Goal: Task Accomplishment & Management: Manage account settings

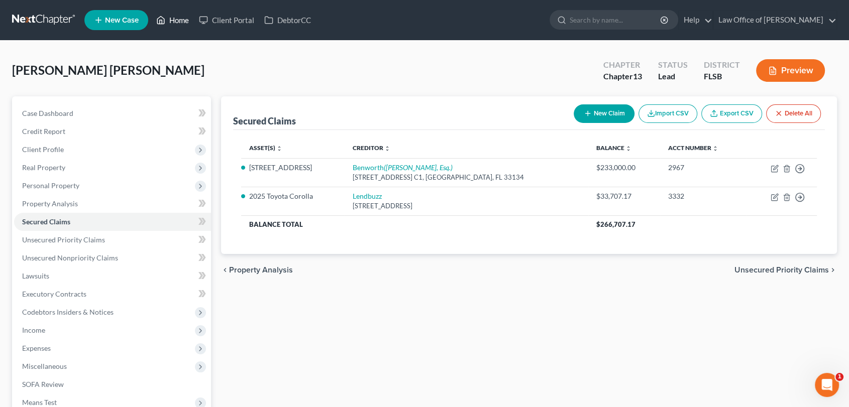
click at [180, 19] on link "Home" at bounding box center [172, 20] width 43 height 18
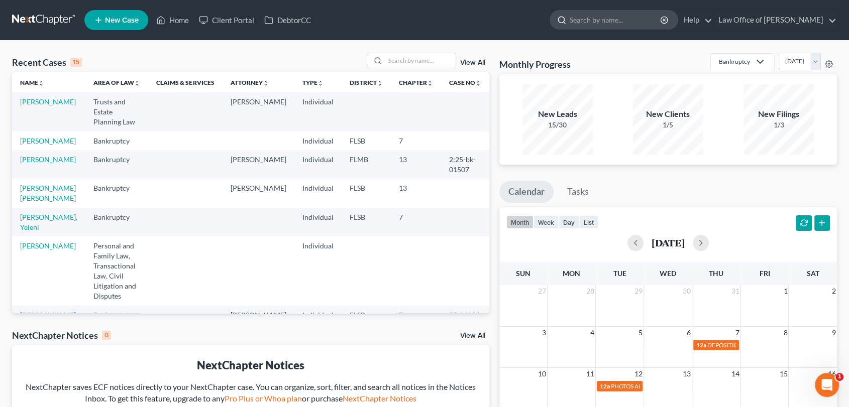
click at [588, 23] on input "search" at bounding box center [616, 20] width 92 height 19
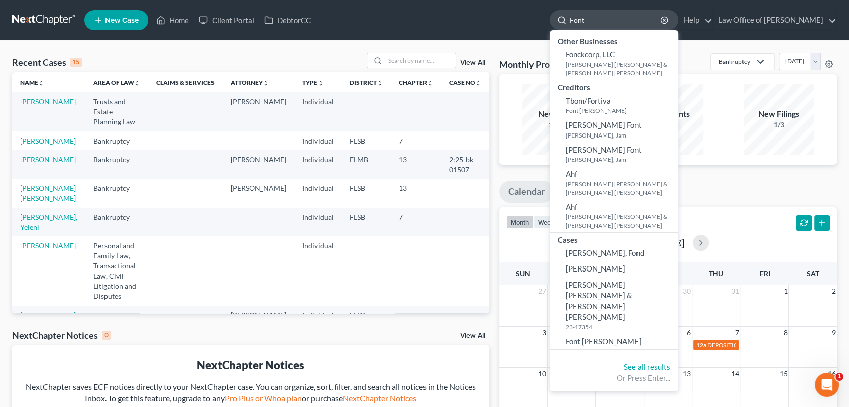
type input "Font"
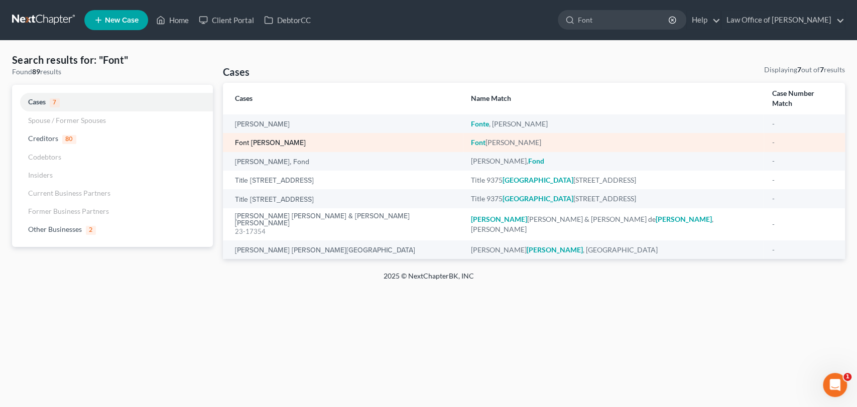
click at [279, 140] on link "Font [PERSON_NAME]" at bounding box center [270, 143] width 71 height 7
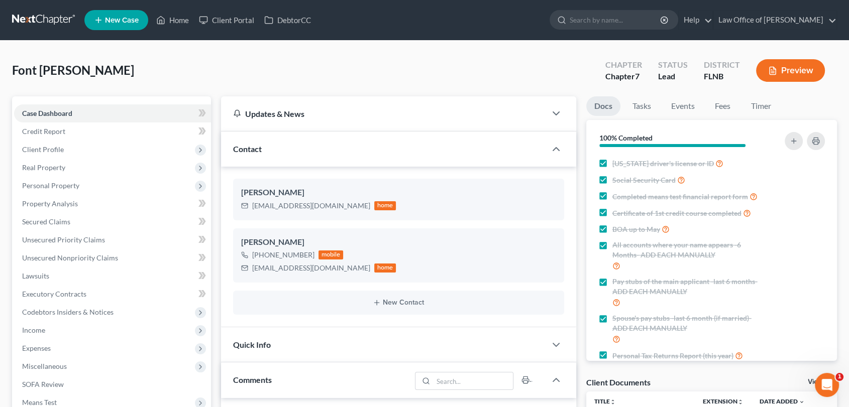
scroll to position [78, 0]
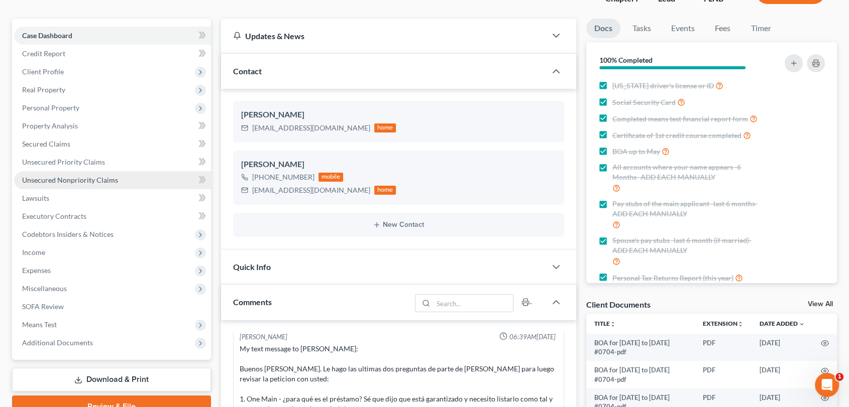
click at [61, 178] on span "Unsecured Nonpriority Claims" at bounding box center [70, 180] width 96 height 9
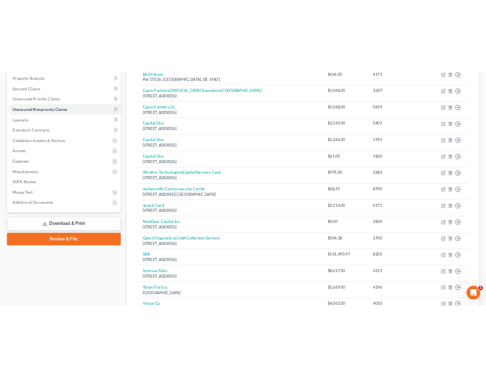
scroll to position [193, 0]
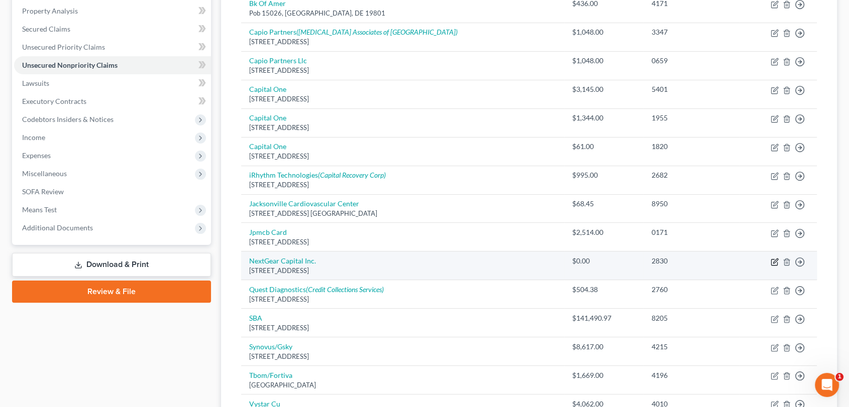
click at [773, 260] on icon "button" at bounding box center [775, 261] width 5 height 5
select select "15"
select select "0"
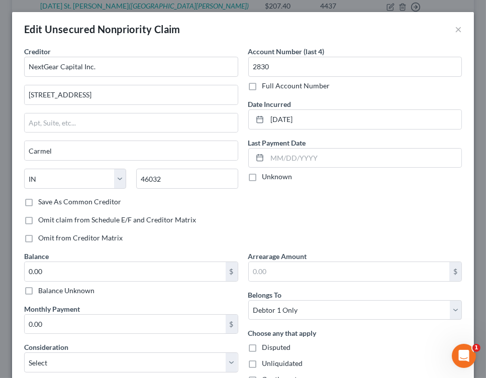
click at [161, 294] on div "Balance Unknown" at bounding box center [131, 291] width 214 height 10
click at [157, 275] on input "0.00" at bounding box center [125, 271] width 201 height 19
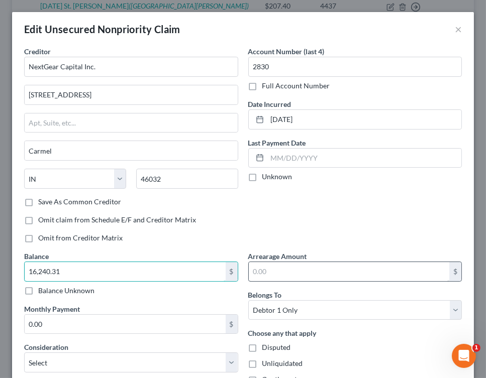
type input "16,240.31"
click at [274, 272] on input "text" at bounding box center [349, 271] width 201 height 19
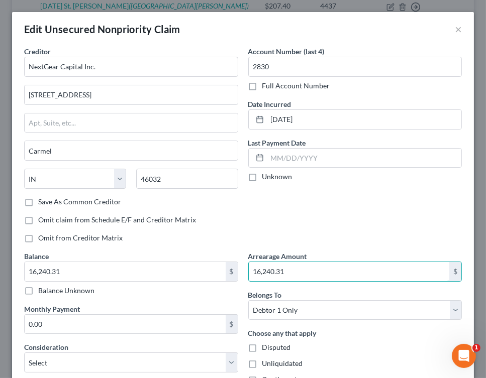
type input "16,240.31"
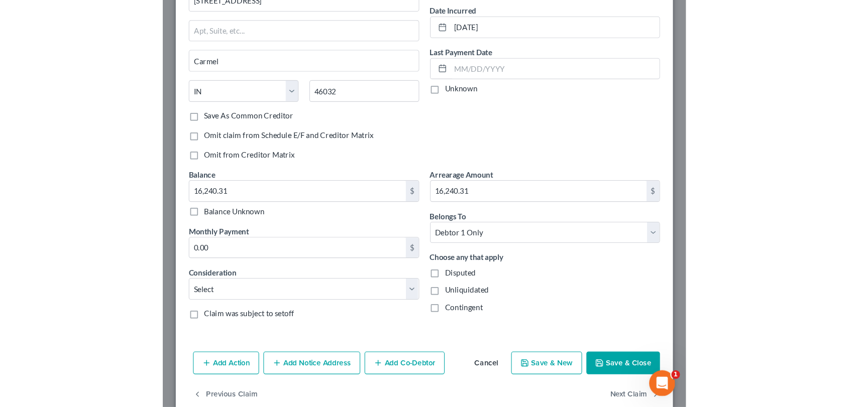
scroll to position [112, 0]
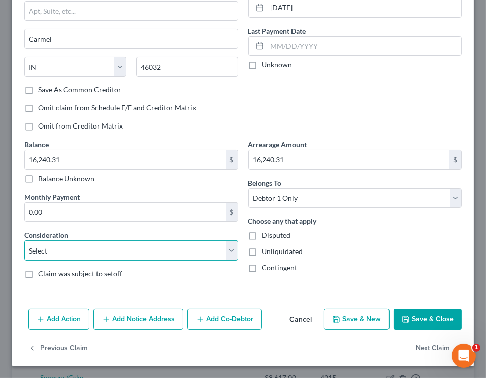
click at [232, 251] on select "Select Cable / Satellite Services Collection Agency Credit Card Debt Debt Couns…" at bounding box center [131, 251] width 214 height 20
select select "10"
click at [24, 241] on select "Select Cable / Satellite Services Collection Agency Credit Card Debt Debt Couns…" at bounding box center [131, 251] width 214 height 20
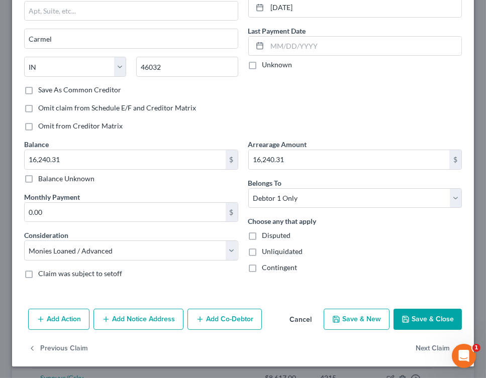
click at [406, 319] on button "Save & Close" at bounding box center [427, 319] width 68 height 21
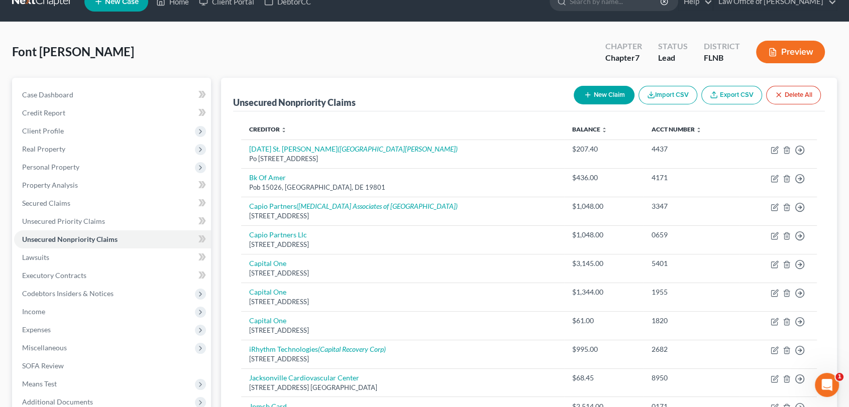
scroll to position [22, 0]
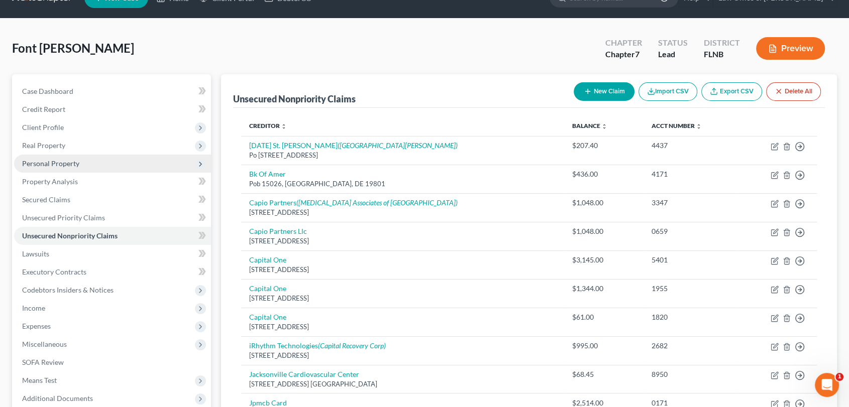
click at [68, 162] on span "Personal Property" at bounding box center [50, 163] width 57 height 9
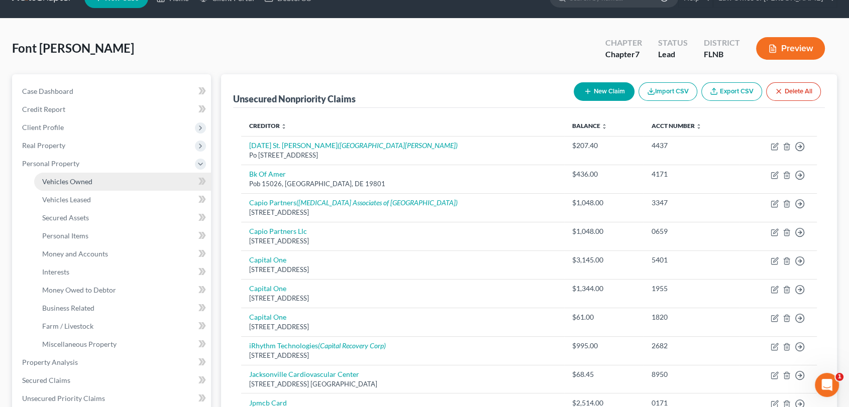
click at [75, 180] on span "Vehicles Owned" at bounding box center [67, 181] width 50 height 9
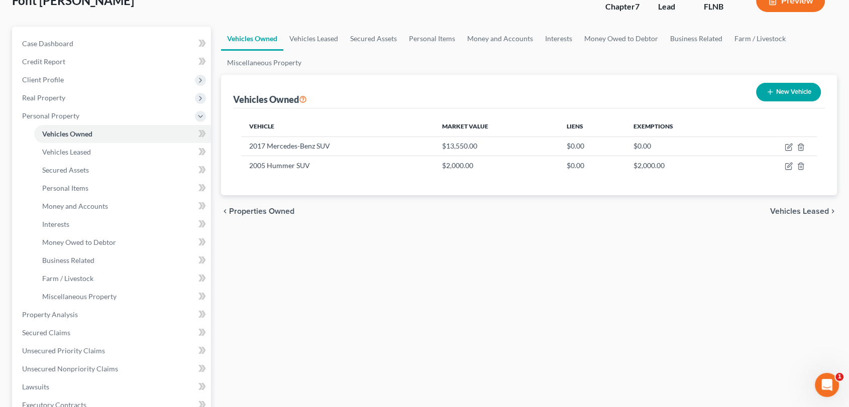
scroll to position [79, 0]
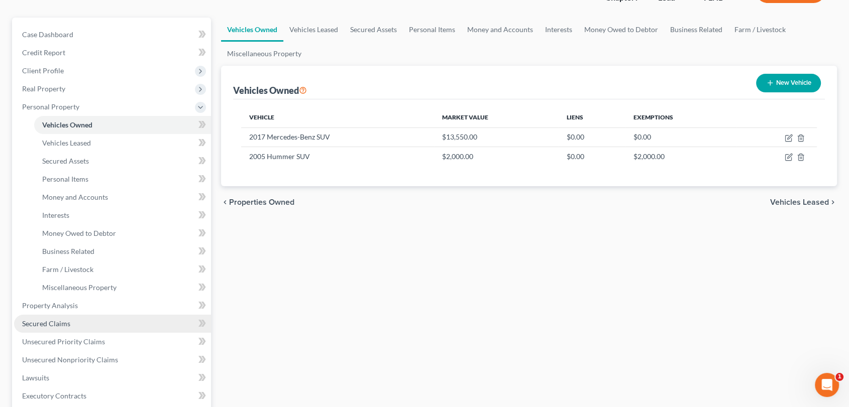
click at [57, 322] on span "Secured Claims" at bounding box center [46, 323] width 48 height 9
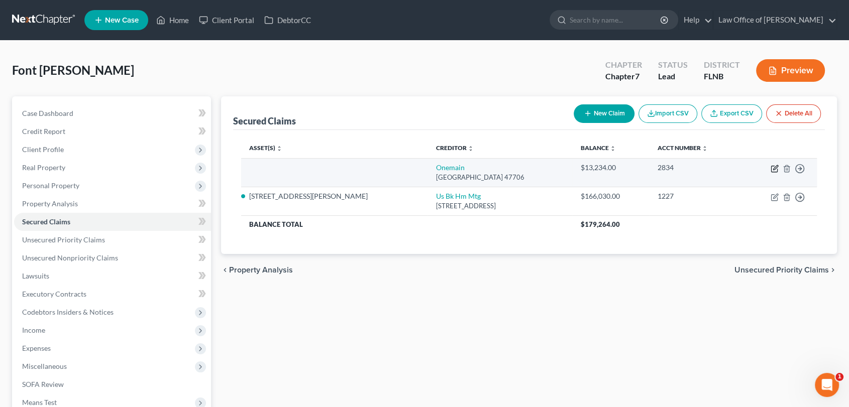
click at [772, 171] on icon "button" at bounding box center [774, 169] width 8 height 8
select select "15"
select select "0"
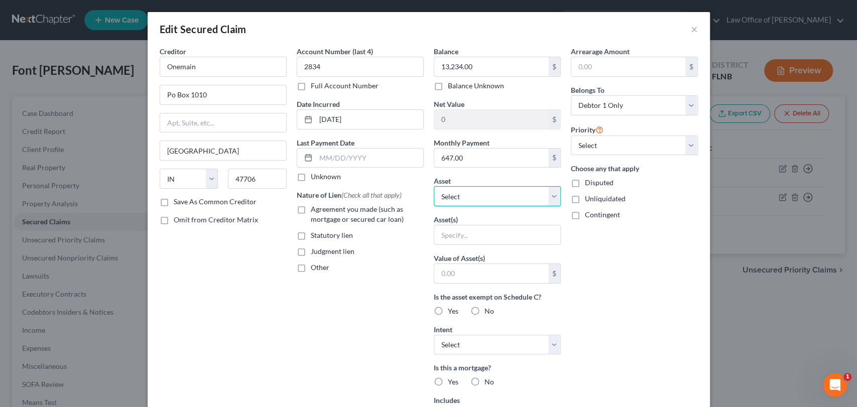
click at [549, 191] on select "Select Other Multiple Assets 2017 Mercedes-Benz SUV - $13550.0 Clothing - Debto…" at bounding box center [497, 196] width 127 height 20
select select "2"
click at [434, 186] on select "Select Other Multiple Assets 2017 Mercedes-Benz SUV - $13550.0 Clothing - Debto…" at bounding box center [497, 196] width 127 height 20
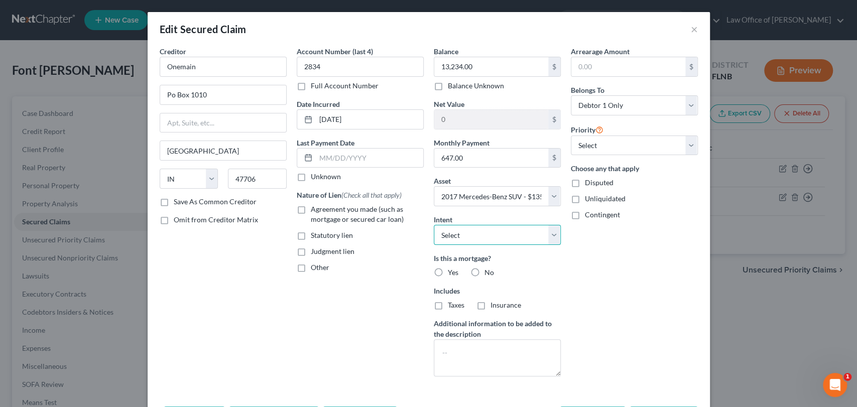
click at [549, 232] on select "Select Surrender Redeem Reaffirm Avoid Other" at bounding box center [497, 235] width 127 height 20
select select "2"
click at [434, 225] on select "Select Surrender Redeem Reaffirm Avoid Other" at bounding box center [497, 235] width 127 height 20
click at [485, 269] on label "No" at bounding box center [490, 273] width 10 height 10
click at [489, 269] on input "No" at bounding box center [492, 271] width 7 height 7
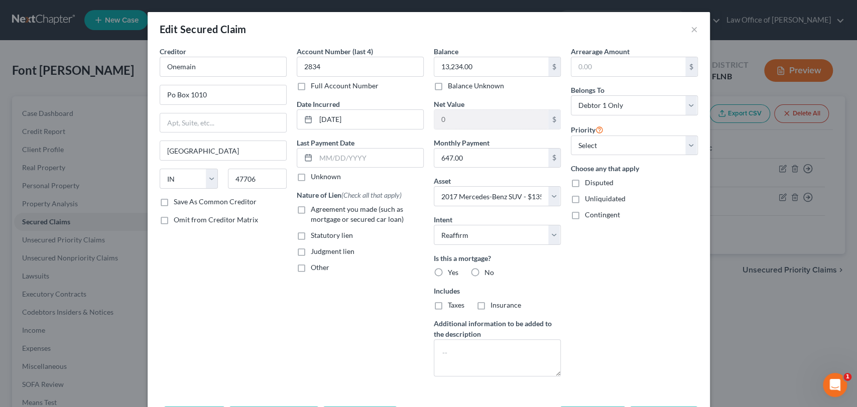
radio input "true"
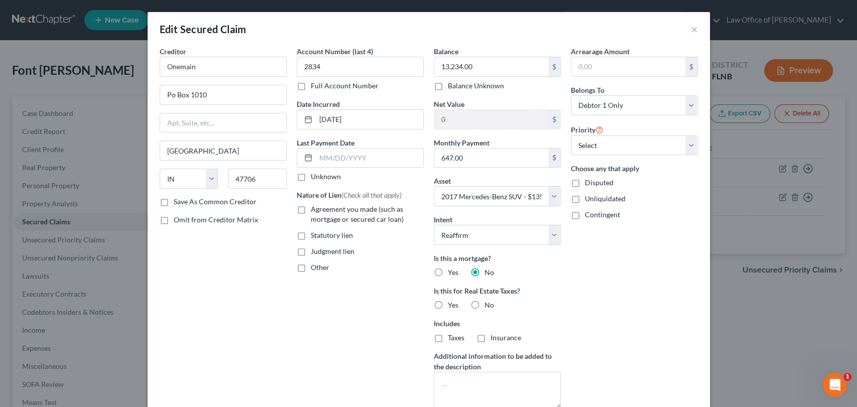
click at [485, 303] on label "No" at bounding box center [490, 305] width 10 height 10
click at [489, 303] on input "No" at bounding box center [492, 303] width 7 height 7
radio input "true"
click at [686, 145] on select "Select 1st 2nd 3rd 4th 5th 6th 7th 8th 9th 10th 11th 12th 13th 14th 15th 16th 1…" at bounding box center [634, 146] width 127 height 20
select select "0"
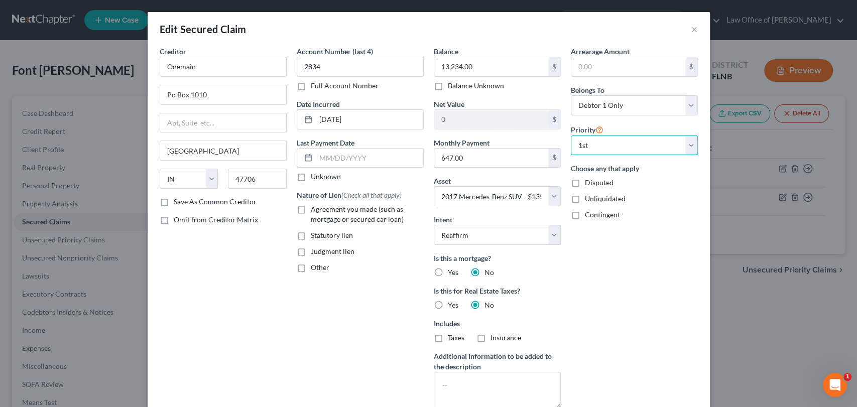
click at [571, 136] on select "Select 1st 2nd 3rd 4th 5th 6th 7th 8th 9th 10th 11th 12th 13th 14th 15th 16th 1…" at bounding box center [634, 146] width 127 height 20
click at [363, 158] on input "text" at bounding box center [369, 158] width 107 height 19
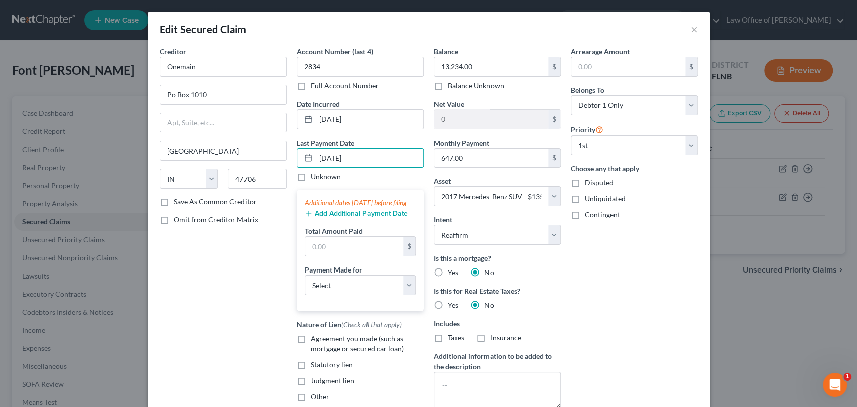
type input "08/21/2025"
click at [356, 218] on button "Add Additional Payment Date" at bounding box center [356, 214] width 103 height 8
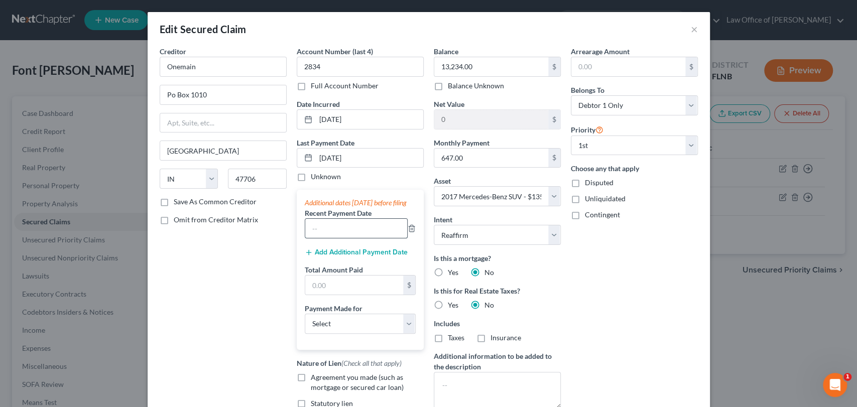
click at [350, 237] on input "text" at bounding box center [356, 228] width 102 height 19
type input "09/"
click at [323, 155] on input "08/21/2025" at bounding box center [369, 158] width 107 height 19
type input "07/21/2025"
click at [323, 238] on input "09/" at bounding box center [356, 228] width 102 height 19
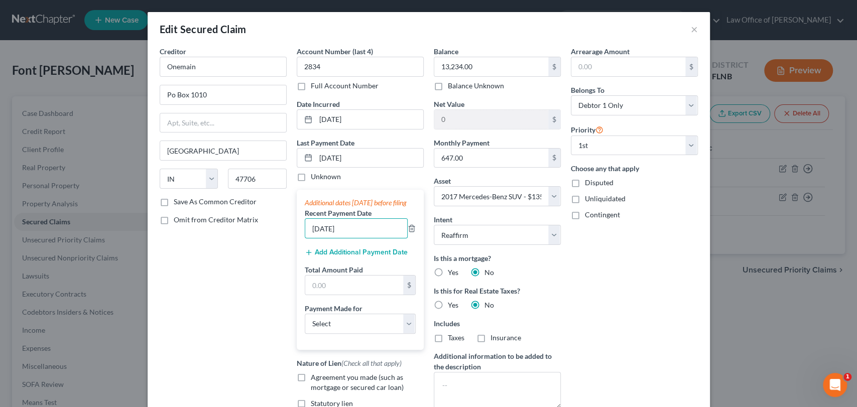
type input "06/21/2025"
click at [330, 257] on button "Add Additional Payment Date" at bounding box center [356, 253] width 103 height 8
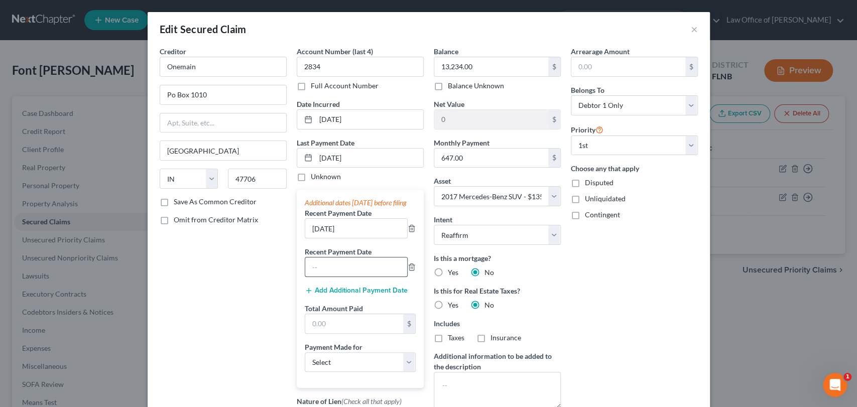
click at [330, 277] on input "text" at bounding box center [356, 267] width 102 height 19
type input "05/21/2025"
click at [330, 330] on input "text" at bounding box center [354, 323] width 98 height 19
type input "1,941.00"
click at [405, 373] on select "Select Car Credit Card Loan Repayment Mortgage Other Suppliers Or Vendors" at bounding box center [360, 363] width 111 height 20
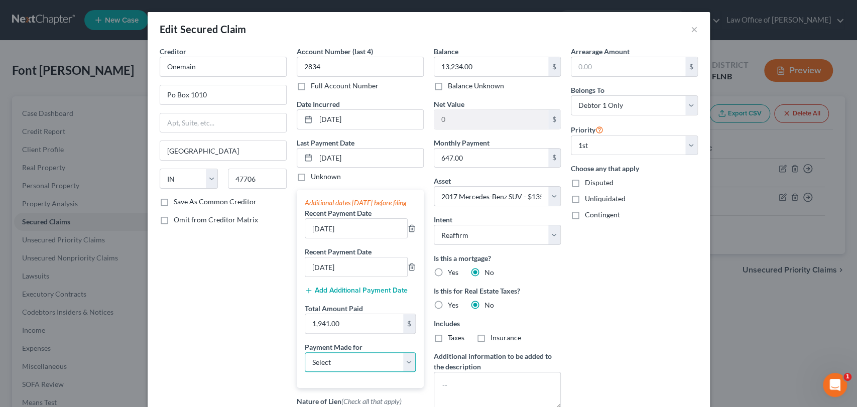
select select "0"
click at [305, 362] on select "Select Car Credit Card Loan Repayment Mortgage Other Suppliers Or Vendors" at bounding box center [360, 363] width 111 height 20
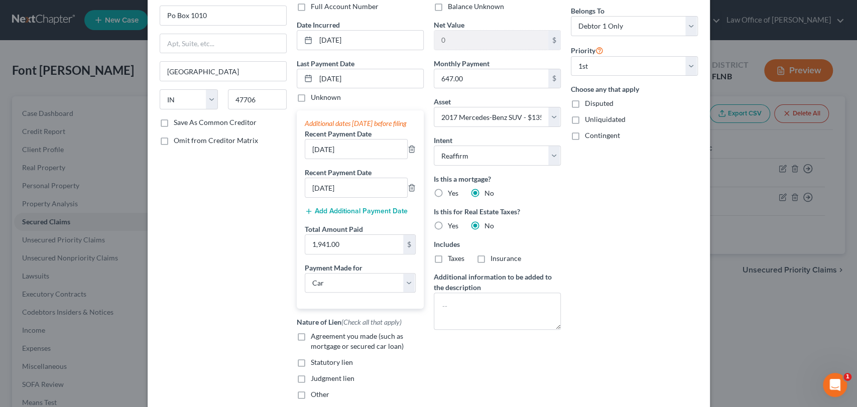
scroll to position [80, 0]
click at [174, 122] on label "Save As Common Creditor" at bounding box center [215, 122] width 83 height 10
click at [178, 122] on input "Save As Common Creditor" at bounding box center [181, 120] width 7 height 7
checkbox input "true"
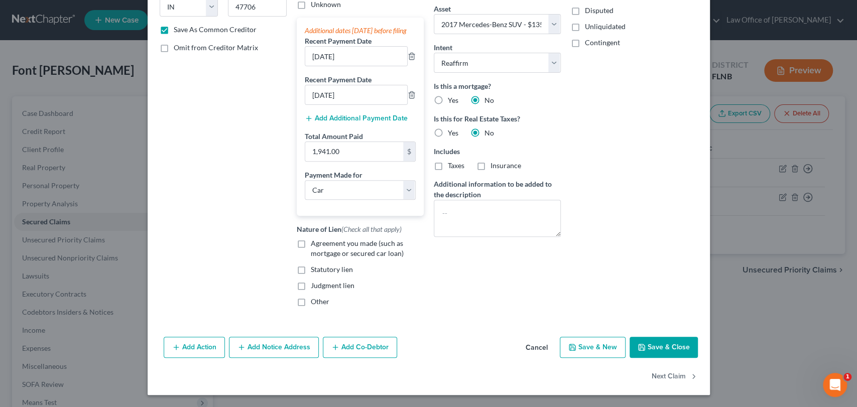
click at [311, 243] on label "Agreement you made (such as mortgage or secured car loan)" at bounding box center [367, 249] width 113 height 20
click at [315, 243] on input "Agreement you made (such as mortgage or secured car loan)" at bounding box center [318, 242] width 7 height 7
checkbox input "true"
click at [656, 343] on button "Save & Close" at bounding box center [664, 347] width 68 height 21
checkbox input "false"
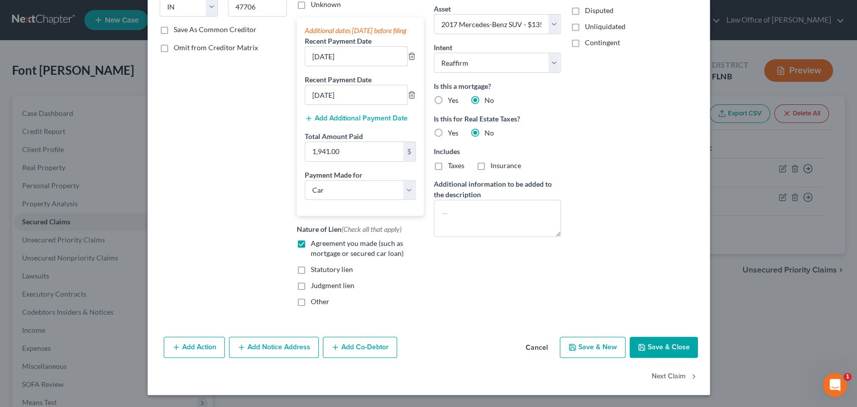
select select
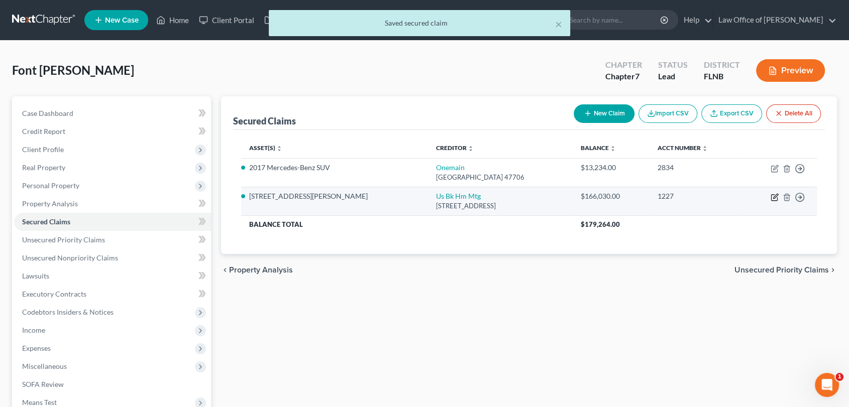
click at [773, 193] on icon "button" at bounding box center [774, 197] width 8 height 8
select select "18"
select select "3"
select select "12"
select select "4"
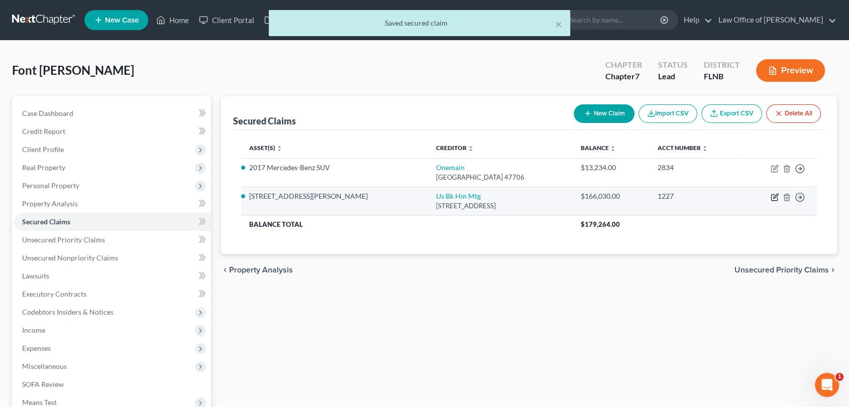
select select "0"
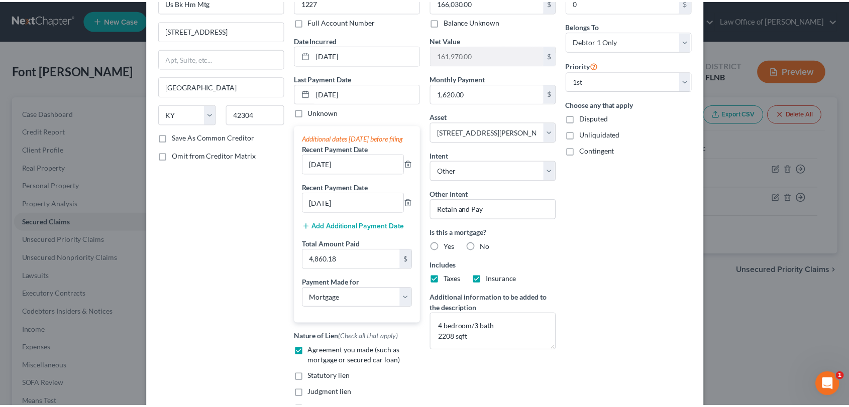
scroll to position [142, 0]
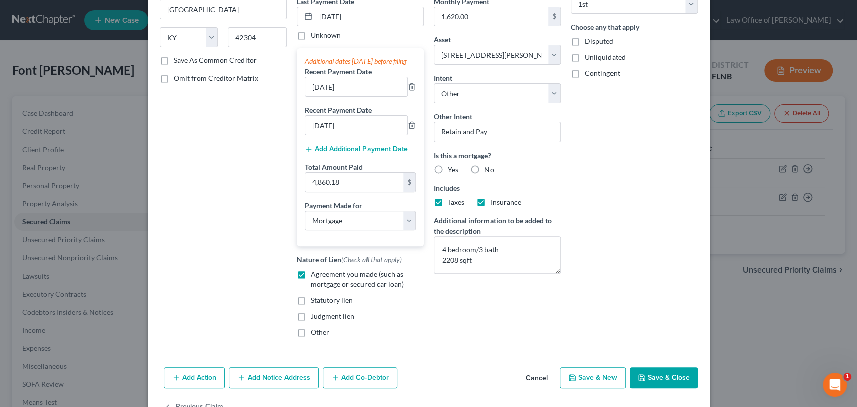
click at [652, 389] on button "Save & Close" at bounding box center [664, 378] width 68 height 21
select select
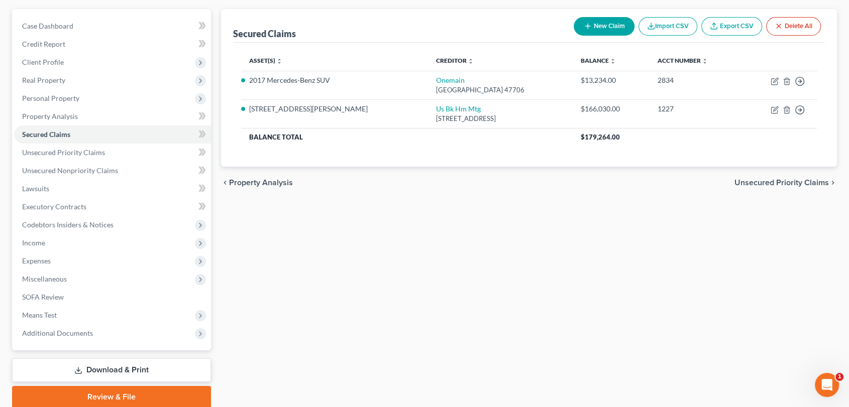
scroll to position [126, 0]
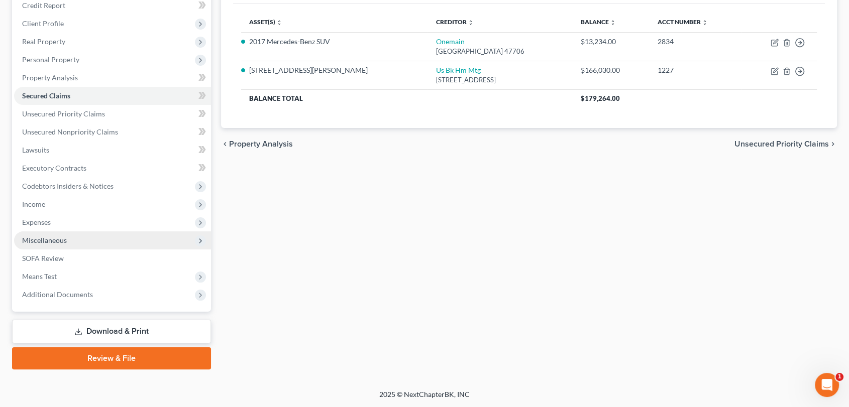
click at [53, 241] on span "Miscellaneous" at bounding box center [44, 240] width 45 height 9
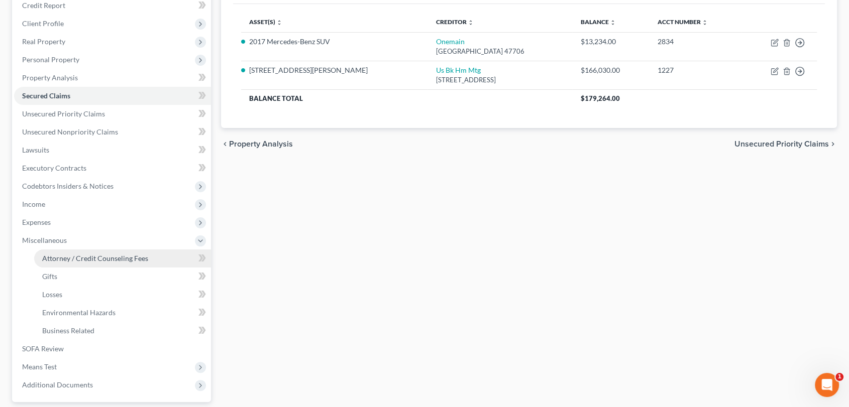
click at [113, 260] on span "Attorney / Credit Counseling Fees" at bounding box center [95, 258] width 106 height 9
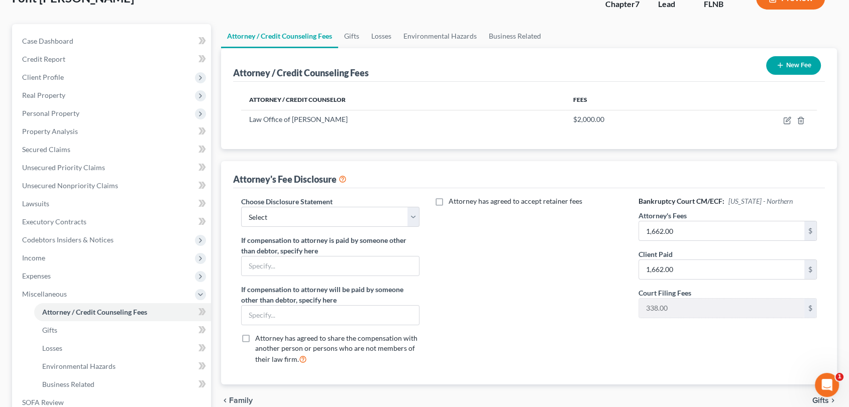
scroll to position [73, 0]
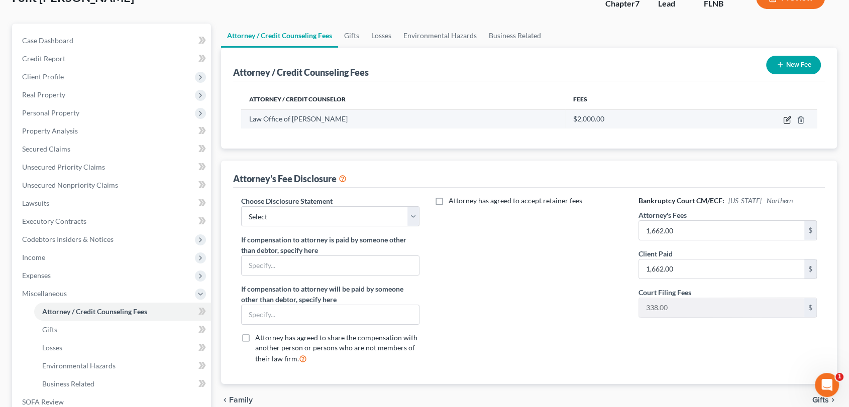
click at [787, 121] on icon "button" at bounding box center [787, 120] width 8 height 8
select select "9"
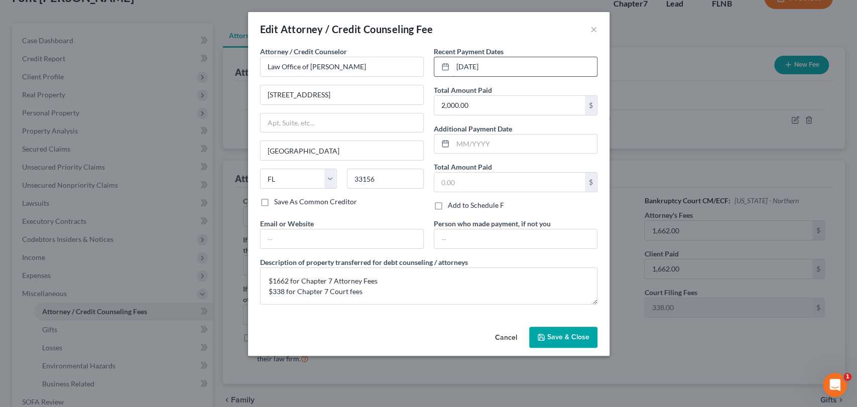
click at [509, 70] on input "June 1, 2005" at bounding box center [525, 66] width 144 height 19
type input "June 1, 2025"
click at [557, 340] on span "Save & Close" at bounding box center [568, 337] width 42 height 9
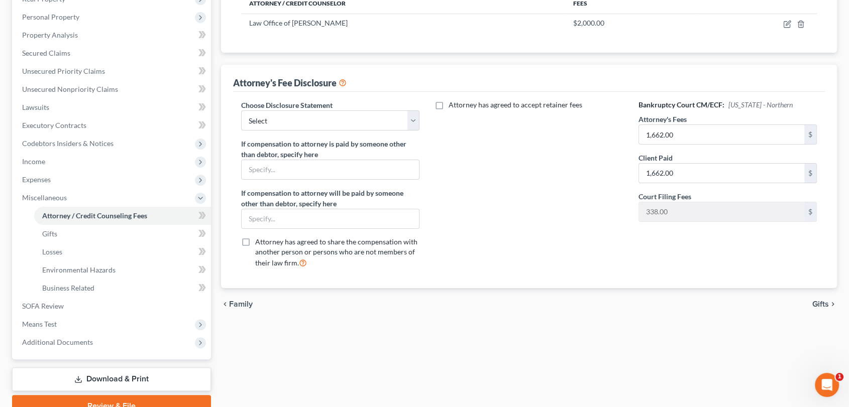
scroll to position [168, 0]
click at [416, 117] on select "Select Standard Disclosure" at bounding box center [330, 121] width 179 height 20
select select "0"
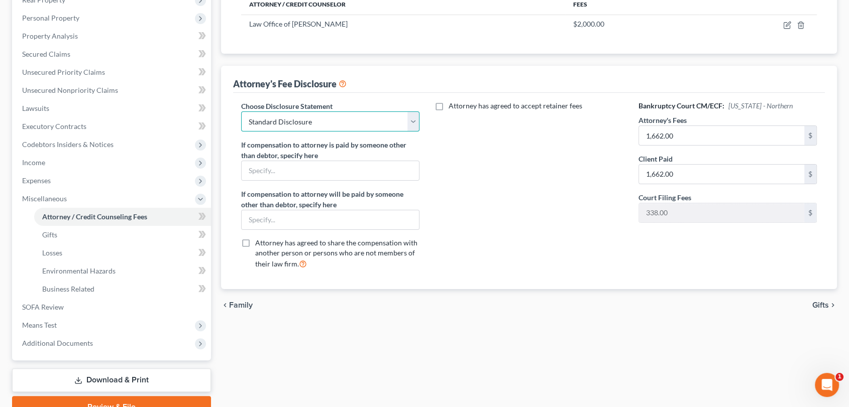
click at [241, 111] on select "Select Standard Disclosure" at bounding box center [330, 121] width 179 height 20
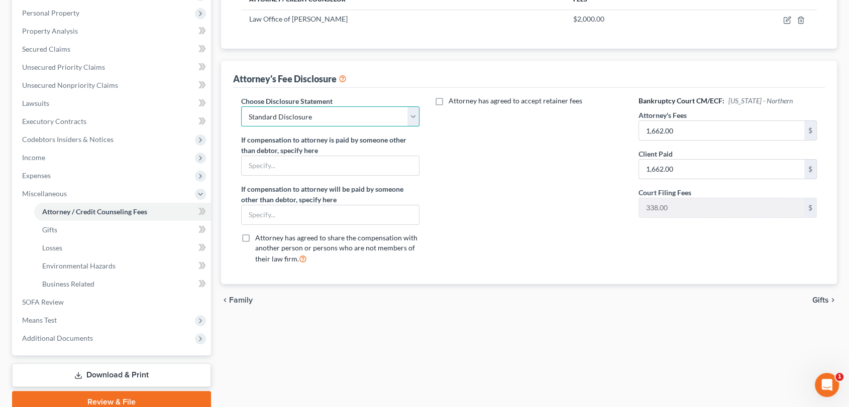
scroll to position [216, 0]
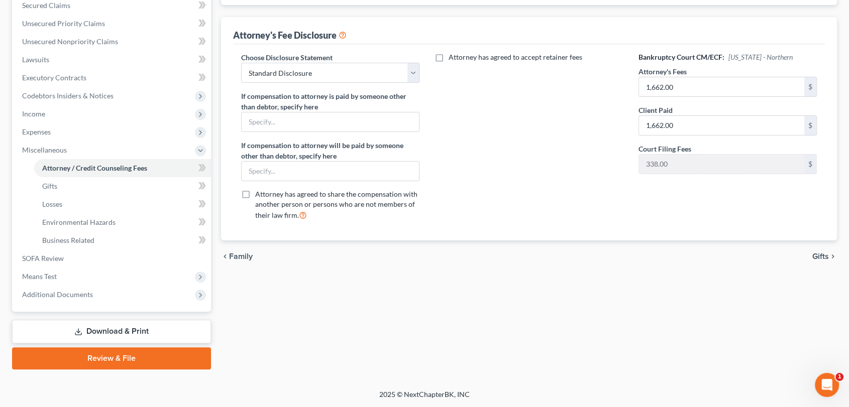
click at [123, 332] on link "Download & Print" at bounding box center [111, 332] width 199 height 24
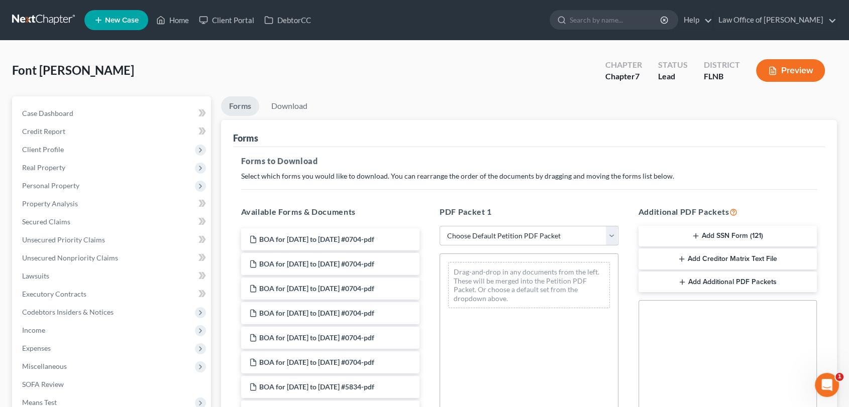
click at [615, 235] on select "Choose Default Petition PDF Packet Complete Bankruptcy Petition (all forms and …" at bounding box center [528, 236] width 179 height 20
select select "0"
click at [439, 226] on select "Choose Default Petition PDF Packet Complete Bankruptcy Petition (all forms and …" at bounding box center [528, 236] width 179 height 20
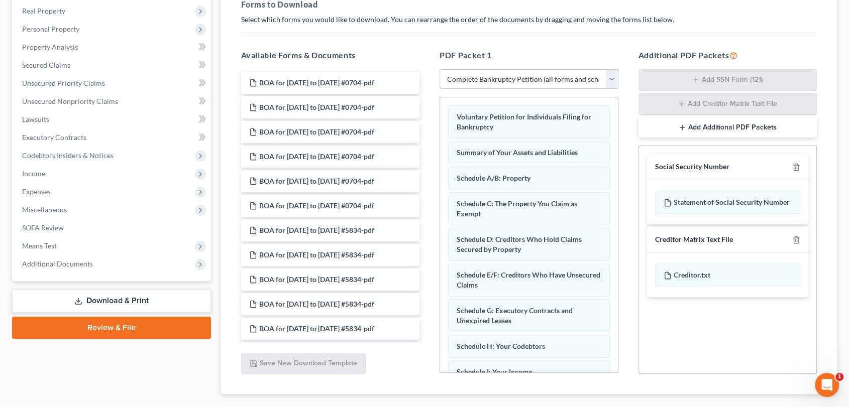
scroll to position [213, 0]
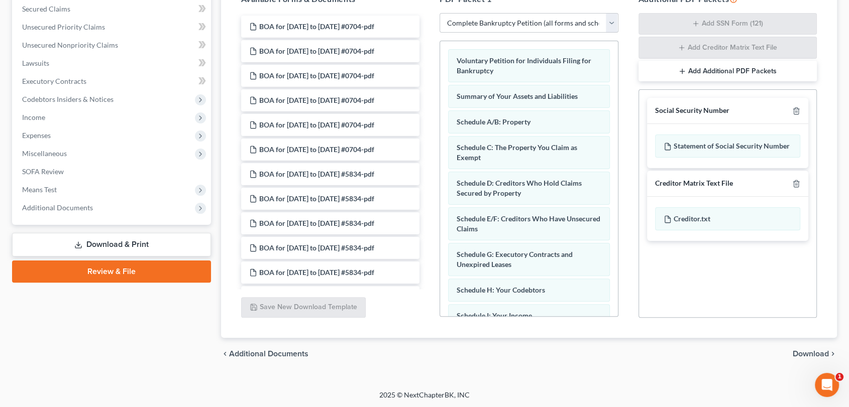
click at [800, 352] on span "Download" at bounding box center [811, 354] width 36 height 8
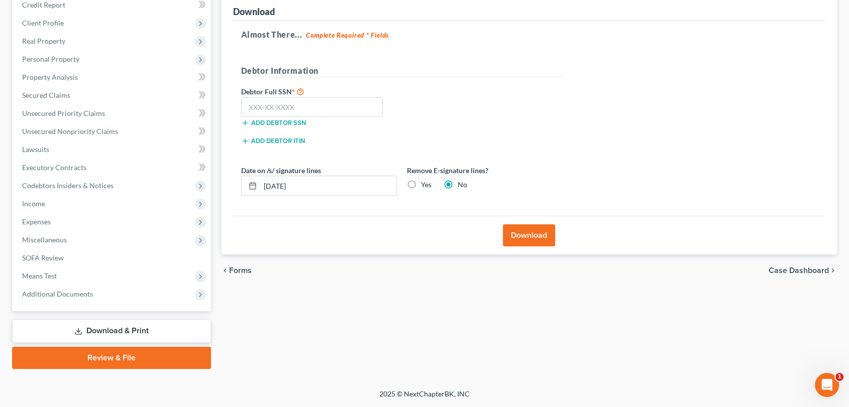
scroll to position [126, 0]
click at [326, 104] on input "text" at bounding box center [312, 108] width 142 height 20
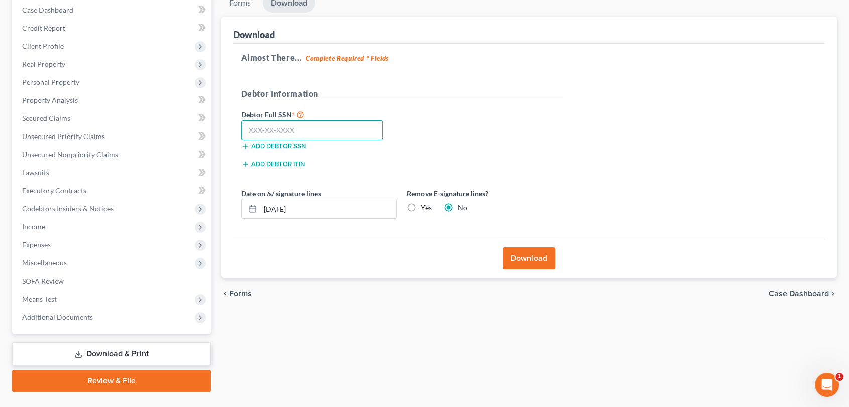
scroll to position [0, 0]
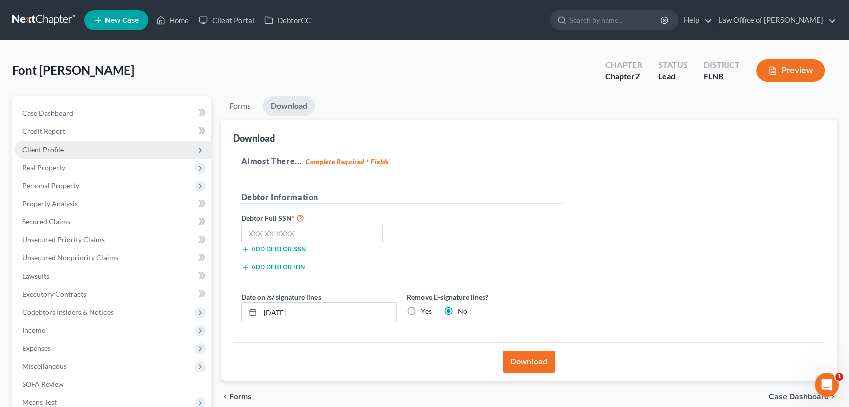
click at [53, 146] on span "Client Profile" at bounding box center [43, 149] width 42 height 9
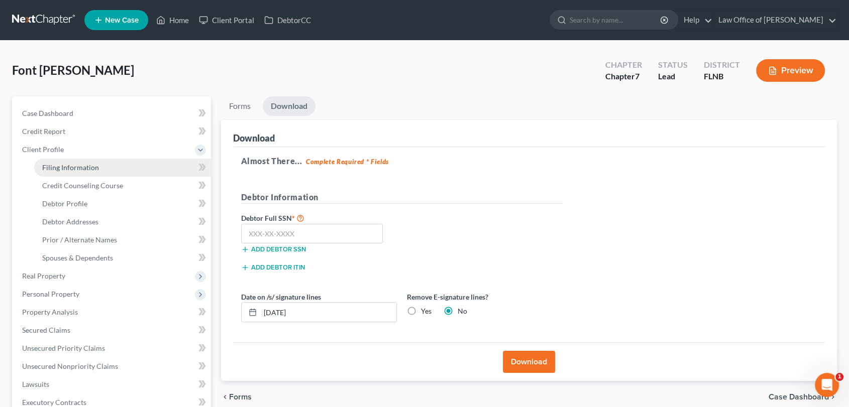
click at [59, 165] on span "Filing Information" at bounding box center [70, 167] width 57 height 9
select select "1"
select select "0"
select select "16"
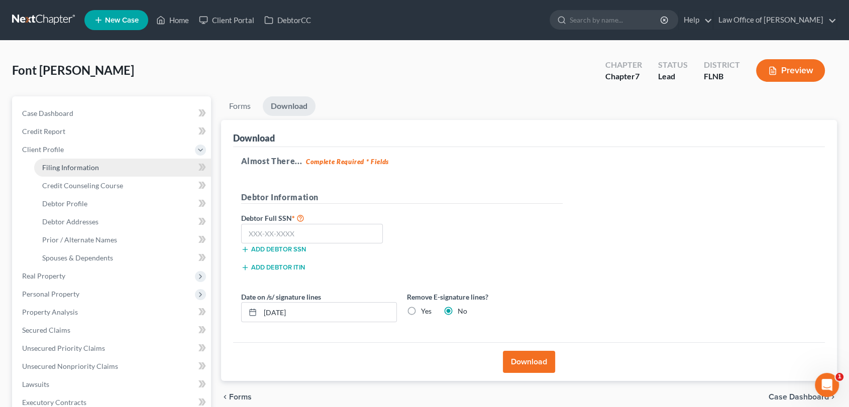
select select "2"
select select "9"
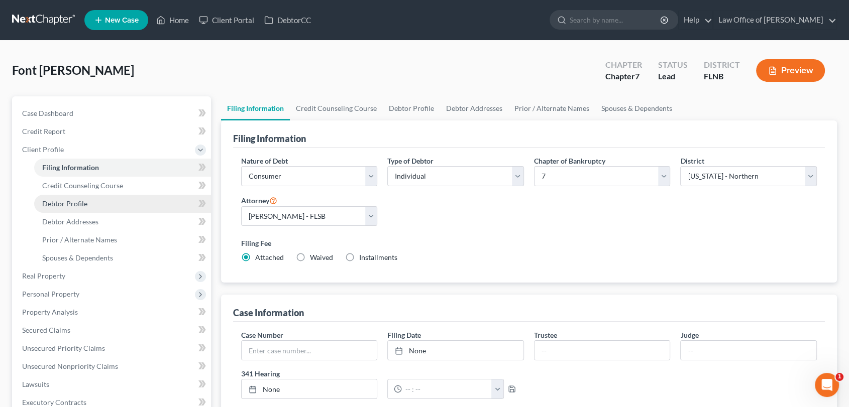
click at [65, 206] on span "Debtor Profile" at bounding box center [64, 203] width 45 height 9
select select "1"
select select "3"
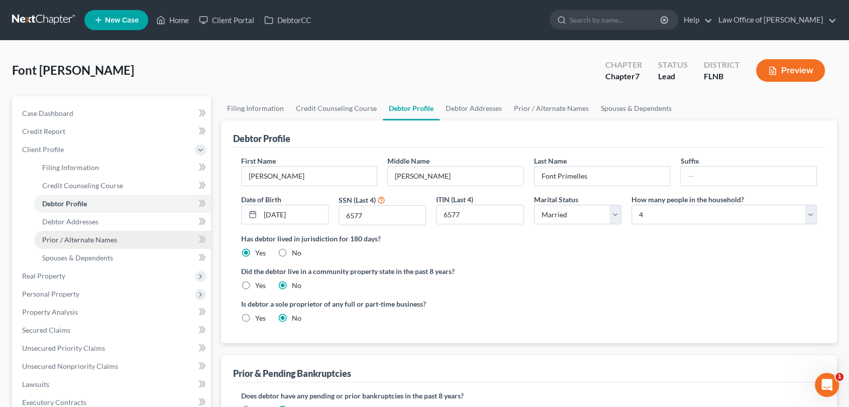
click at [67, 242] on span "Prior / Alternate Names" at bounding box center [79, 240] width 75 height 9
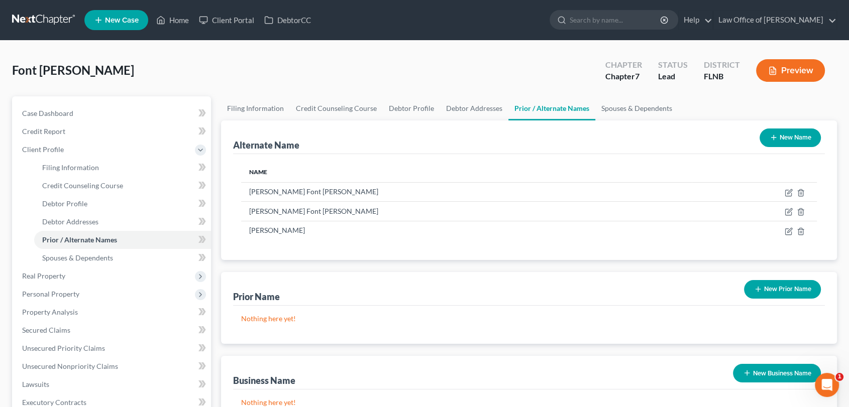
click at [791, 135] on button "New Name" at bounding box center [789, 138] width 61 height 19
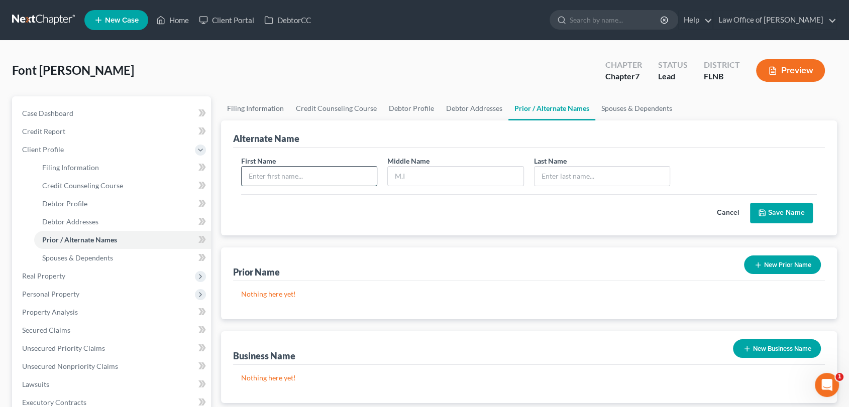
click at [354, 173] on input "text" at bounding box center [310, 176] width 136 height 19
type input "Luis"
type input "Albert"
type input "Font"
click at [781, 212] on button "Save Name" at bounding box center [781, 213] width 63 height 21
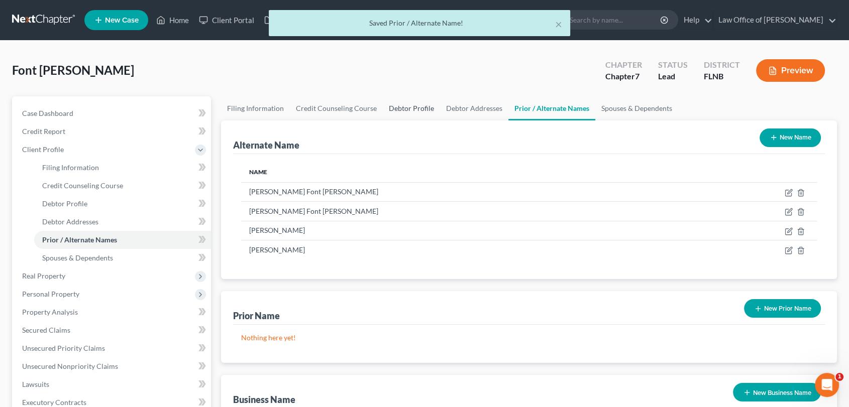
click at [405, 111] on link "Debtor Profile" at bounding box center [411, 108] width 57 height 24
select select "1"
select select "3"
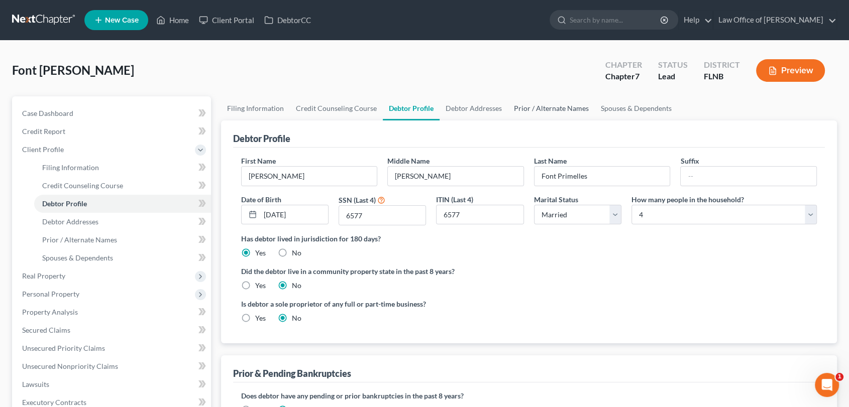
click at [553, 106] on link "Prior / Alternate Names" at bounding box center [551, 108] width 87 height 24
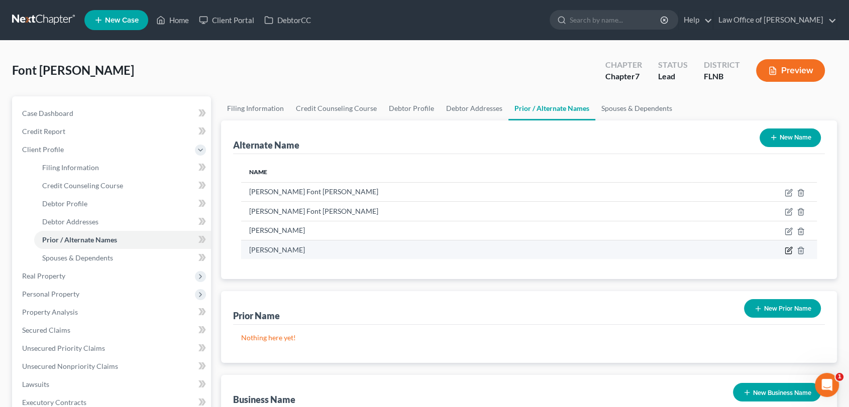
click at [788, 251] on icon at bounding box center [789, 249] width 5 height 5
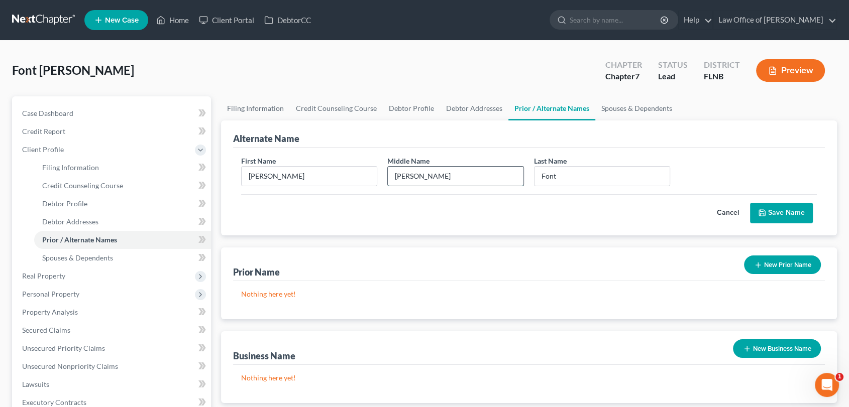
click at [457, 178] on input "Albert" at bounding box center [456, 176] width 136 height 19
type input "Alberto"
click at [784, 210] on button "Save Name" at bounding box center [781, 213] width 63 height 21
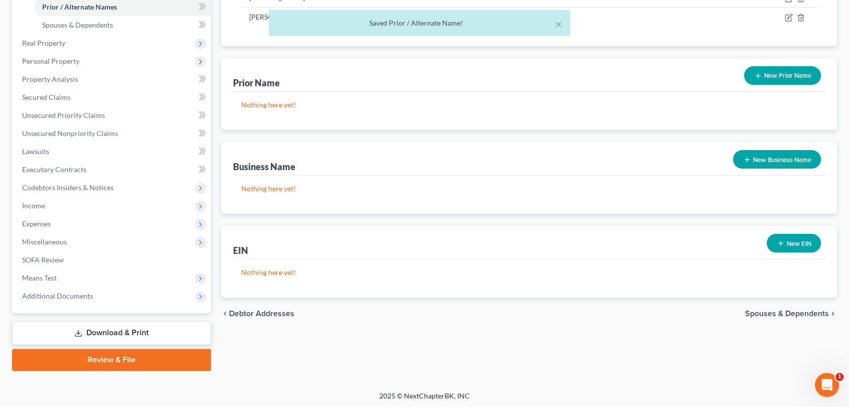
scroll to position [235, 0]
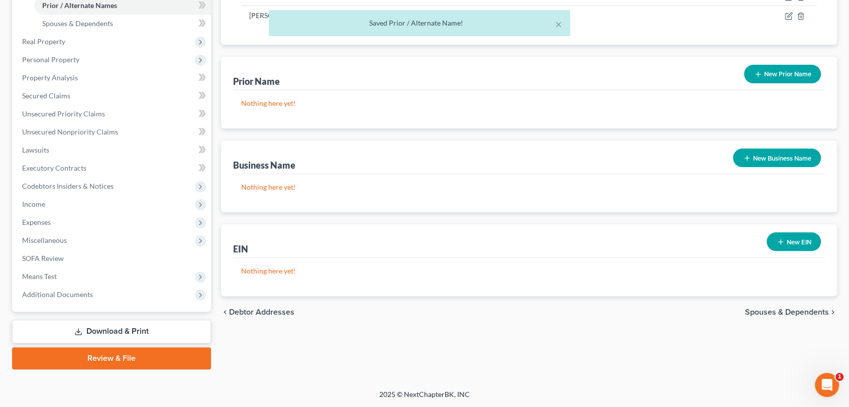
click at [116, 330] on link "Download & Print" at bounding box center [111, 332] width 199 height 24
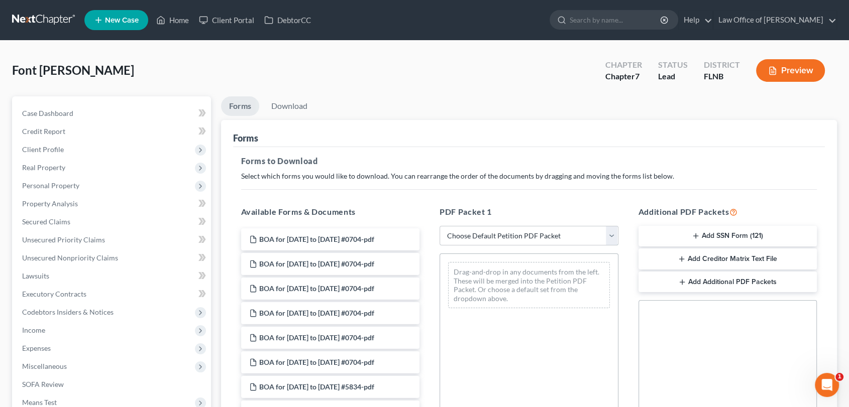
click at [612, 233] on select "Choose Default Petition PDF Packet Complete Bankruptcy Petition (all forms and …" at bounding box center [528, 236] width 179 height 20
select select "0"
click at [439, 226] on select "Choose Default Petition PDF Packet Complete Bankruptcy Petition (all forms and …" at bounding box center [528, 236] width 179 height 20
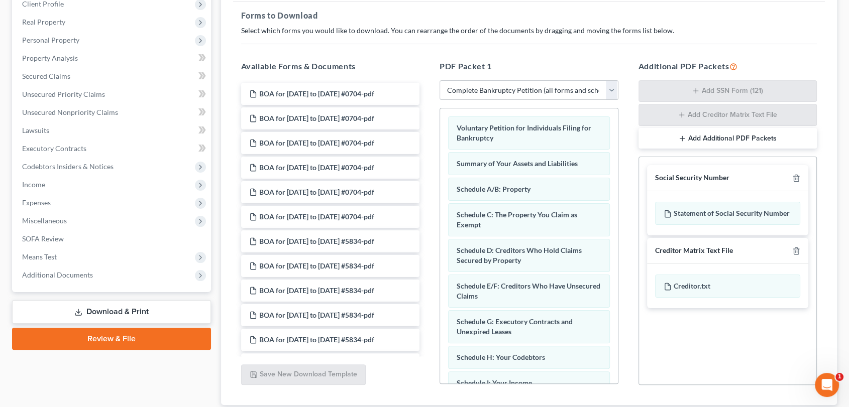
scroll to position [213, 0]
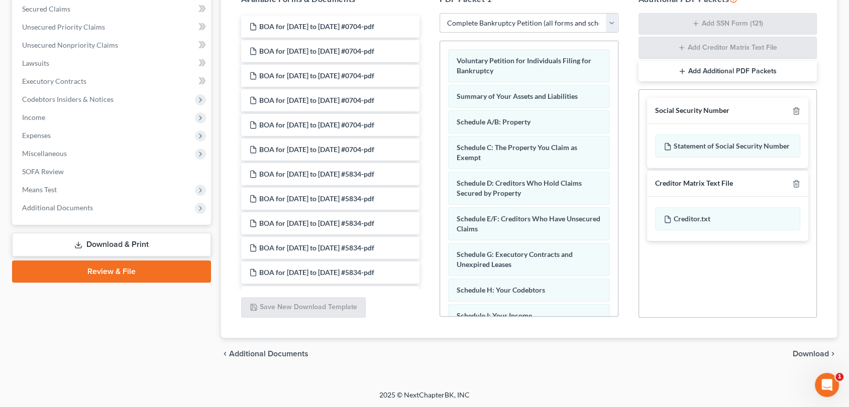
click at [805, 356] on span "Download" at bounding box center [811, 354] width 36 height 8
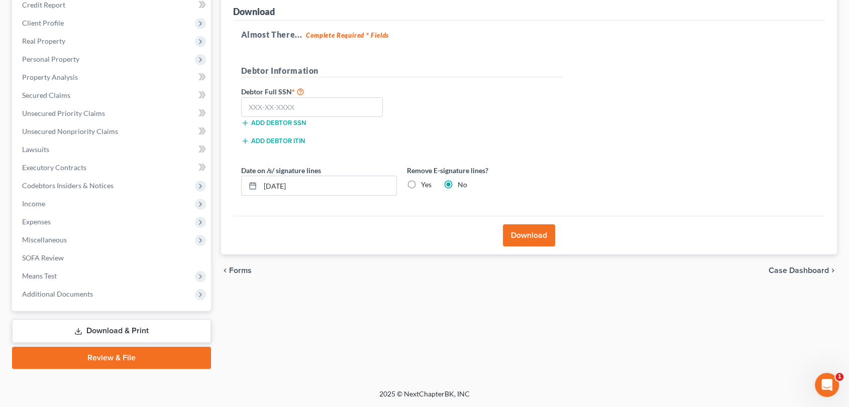
scroll to position [126, 0]
click at [335, 105] on input "text" at bounding box center [312, 108] width 142 height 20
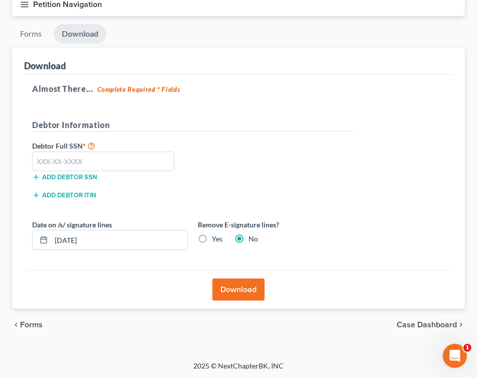
click at [228, 166] on div "Debtor Full SSN * Add debtor SSN" at bounding box center [192, 165] width 331 height 50
click at [84, 161] on input "text" at bounding box center [103, 162] width 142 height 20
type input "595-89-6577"
click at [245, 291] on button "Download" at bounding box center [238, 290] width 52 height 22
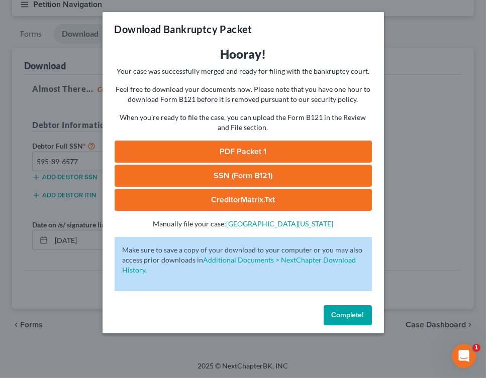
click at [233, 149] on link "PDF Packet 1" at bounding box center [243, 152] width 257 height 22
click at [224, 173] on link "SSN (Form B121)" at bounding box center [243, 176] width 257 height 22
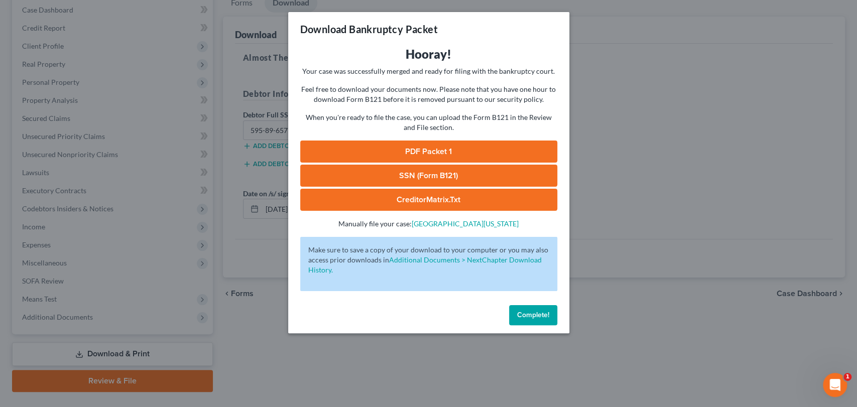
click at [529, 318] on span "Complete!" at bounding box center [533, 315] width 32 height 9
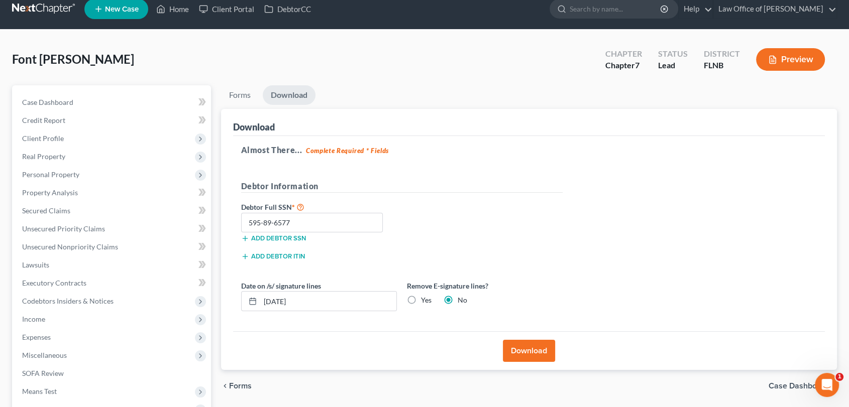
scroll to position [0, 0]
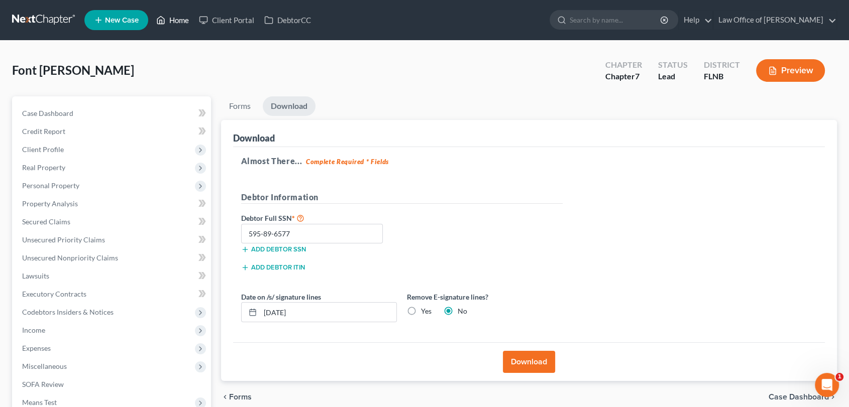
click at [178, 21] on link "Home" at bounding box center [172, 20] width 43 height 18
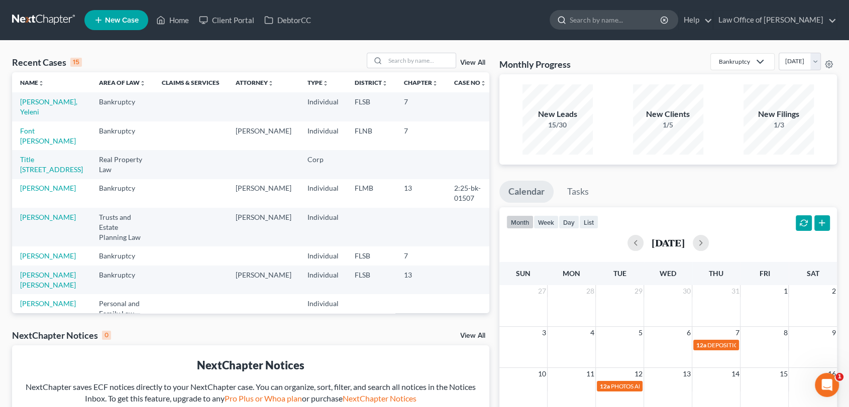
click at [613, 19] on input "search" at bounding box center [616, 20] width 92 height 19
type input "Yenny"
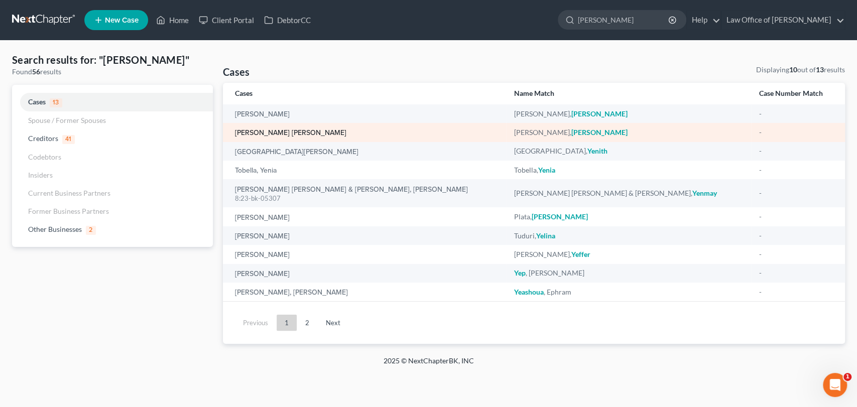
click at [303, 130] on link "[PERSON_NAME] [PERSON_NAME]" at bounding box center [290, 133] width 111 height 7
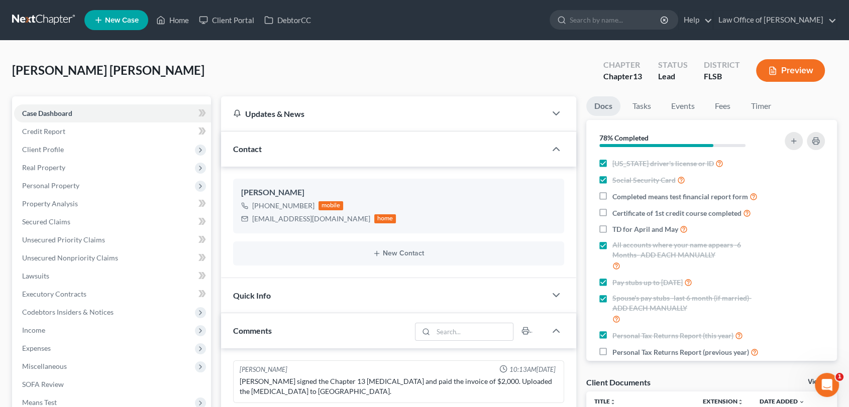
scroll to position [1761, 0]
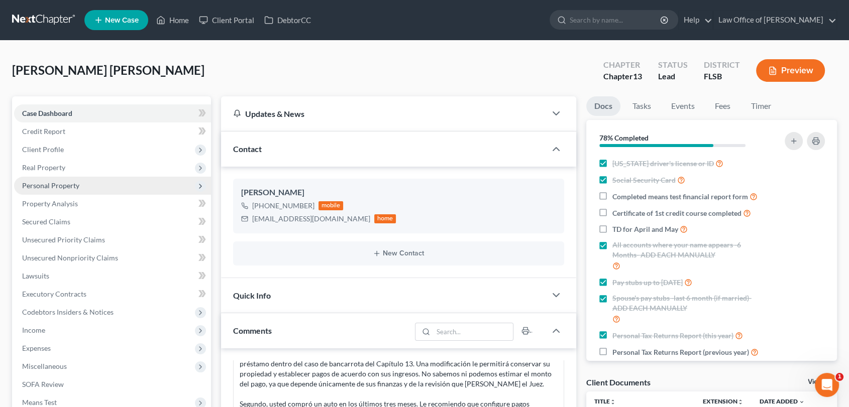
click at [52, 188] on span "Personal Property" at bounding box center [50, 185] width 57 height 9
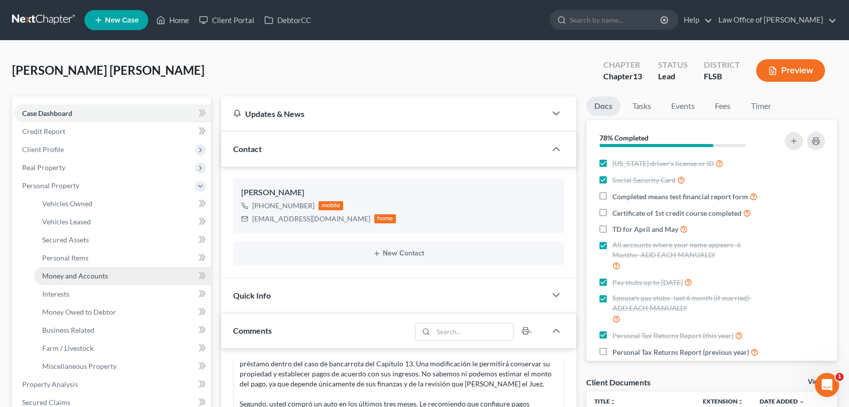
click at [65, 274] on span "Money and Accounts" at bounding box center [75, 276] width 66 height 9
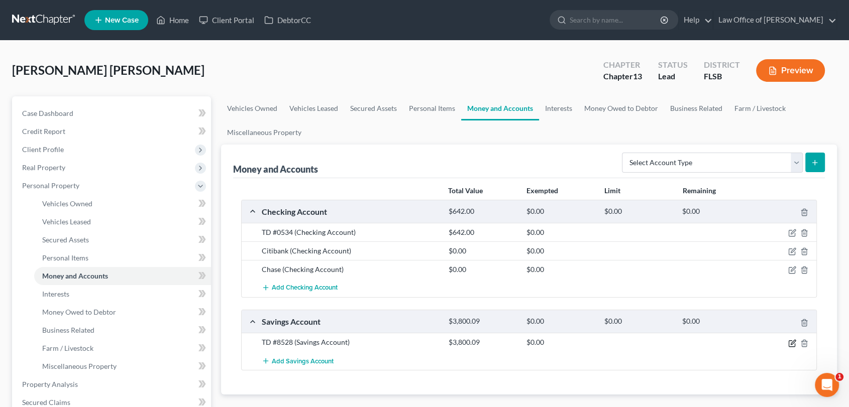
click at [792, 345] on icon "button" at bounding box center [792, 344] width 8 height 8
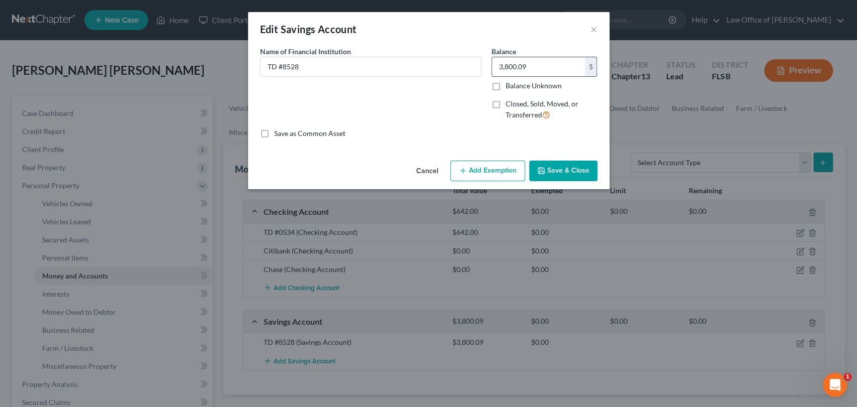
click at [537, 66] on input "3,800.09" at bounding box center [538, 66] width 93 height 19
type input "2,802.15"
click at [556, 170] on button "Save & Close" at bounding box center [563, 171] width 68 height 21
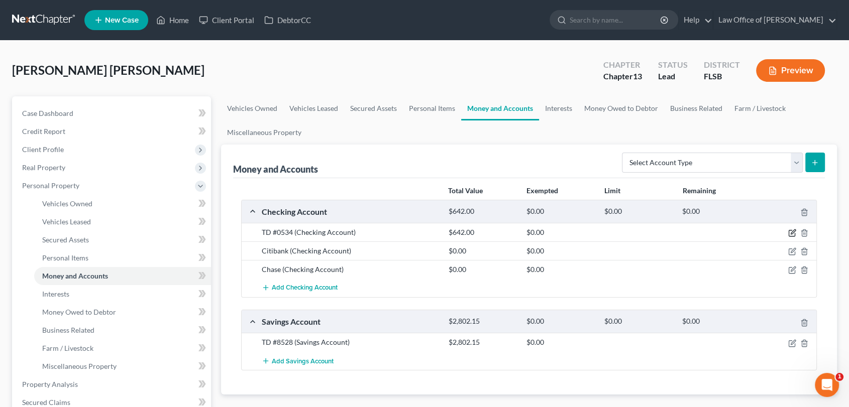
click at [792, 232] on icon "button" at bounding box center [793, 232] width 5 height 5
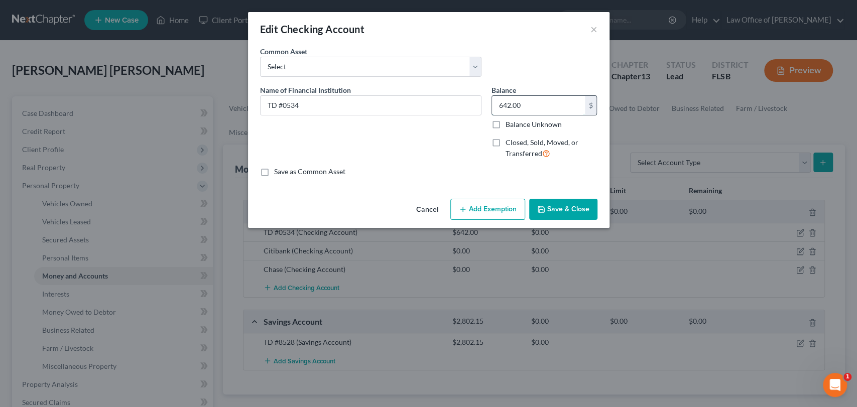
click at [541, 97] on input "642.00" at bounding box center [538, 105] width 93 height 19
type input "45.74"
click at [563, 209] on button "Save & Close" at bounding box center [563, 209] width 68 height 21
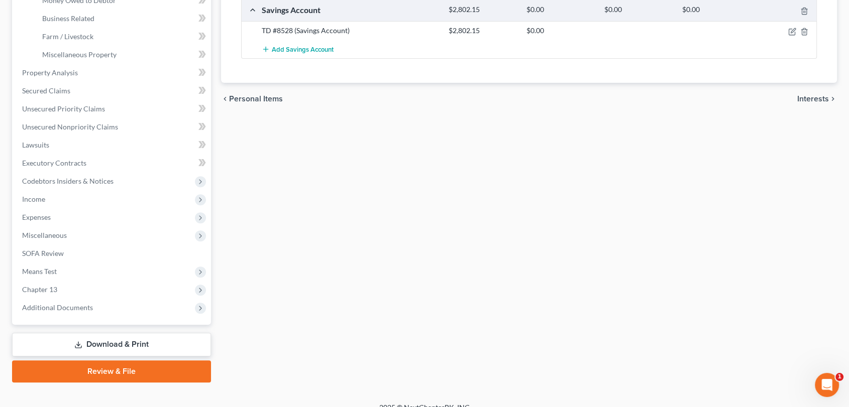
scroll to position [313, 0]
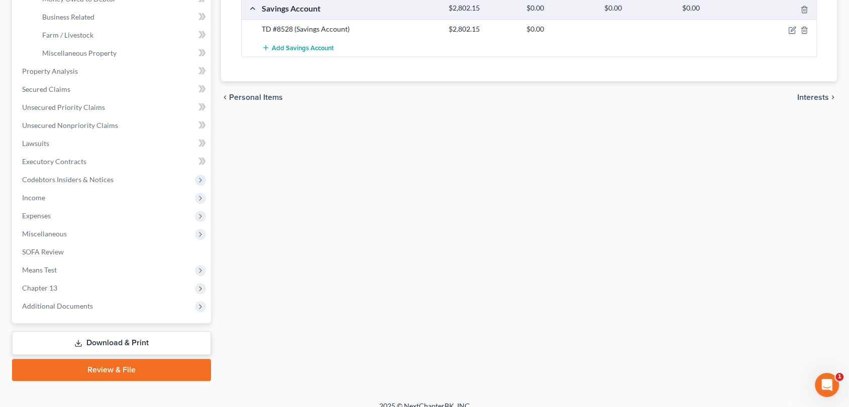
click at [128, 367] on link "Review & File" at bounding box center [111, 370] width 199 height 22
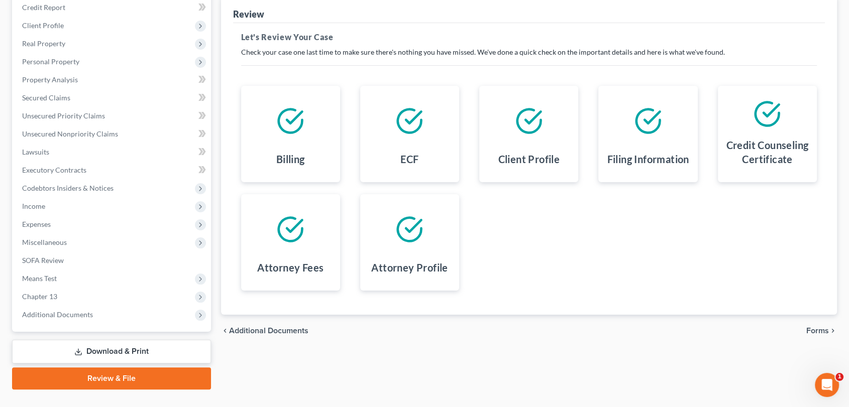
scroll to position [80, 0]
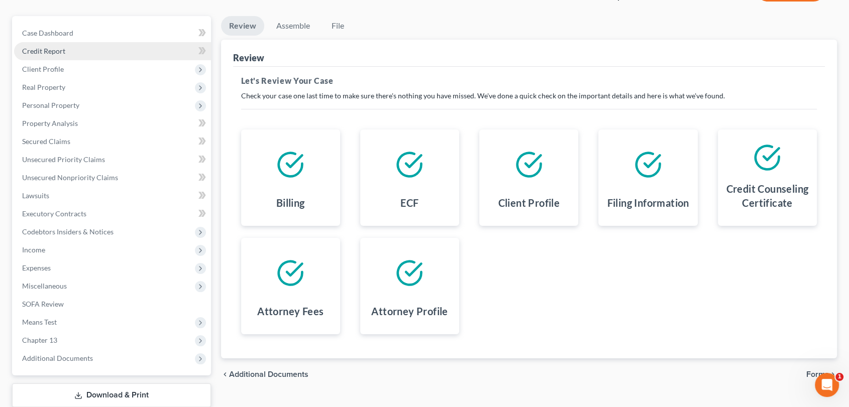
click at [44, 50] on span "Credit Report" at bounding box center [43, 51] width 43 height 9
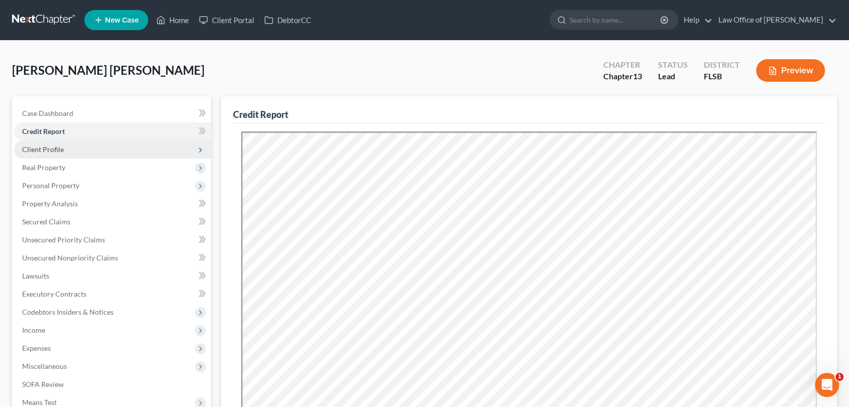
click at [45, 148] on span "Client Profile" at bounding box center [43, 149] width 42 height 9
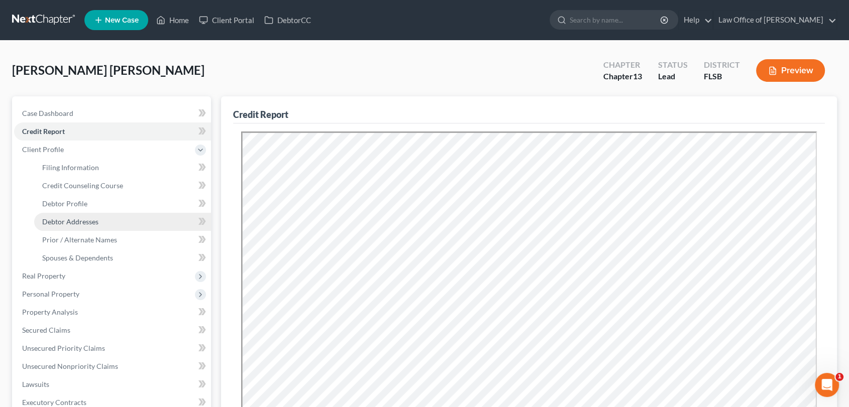
click at [66, 219] on span "Debtor Addresses" at bounding box center [70, 221] width 56 height 9
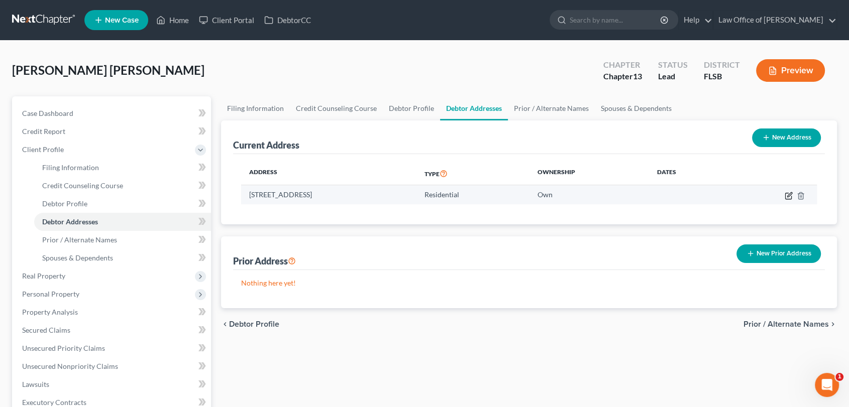
click at [785, 195] on icon "button" at bounding box center [788, 196] width 6 height 6
select select "9"
select select "52"
select select "0"
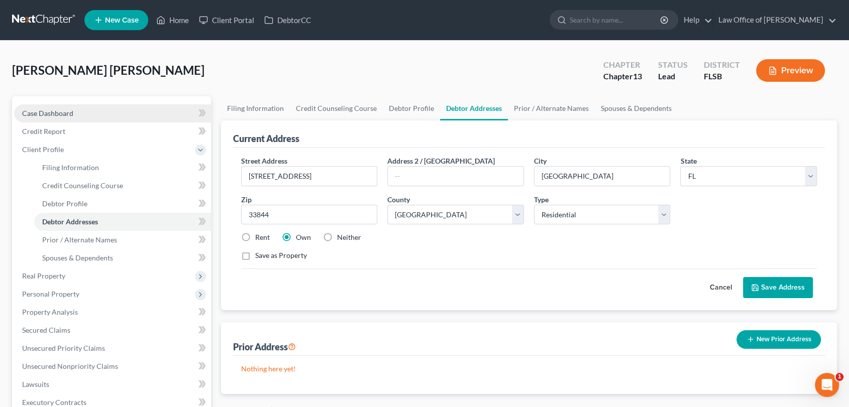
click at [53, 109] on span "Case Dashboard" at bounding box center [47, 113] width 51 height 9
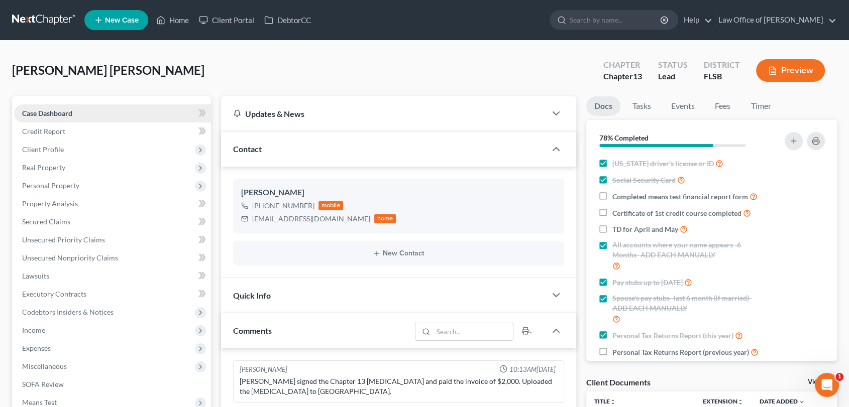
scroll to position [1761, 0]
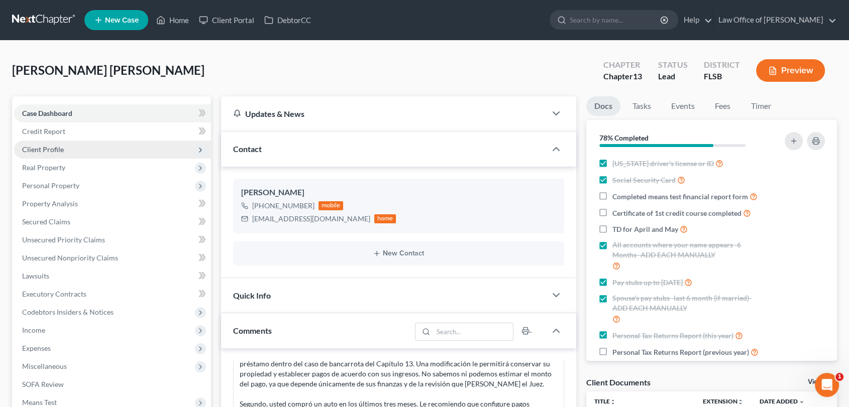
click at [51, 147] on span "Client Profile" at bounding box center [43, 149] width 42 height 9
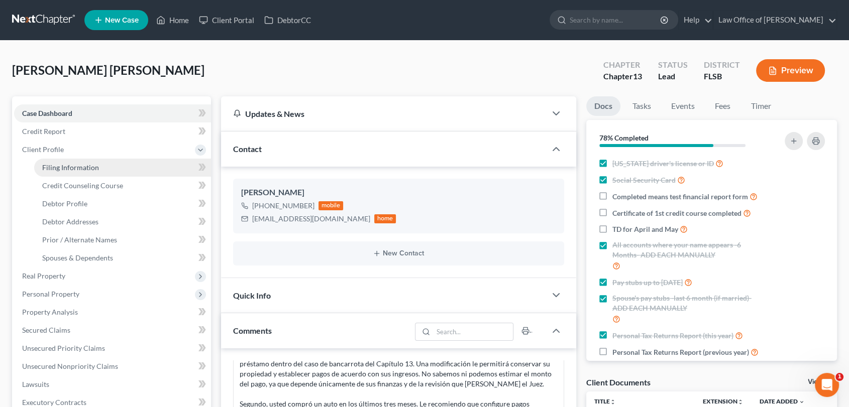
click at [57, 164] on span "Filing Information" at bounding box center [70, 167] width 57 height 9
select select "1"
select select "0"
select select "3"
select select "17"
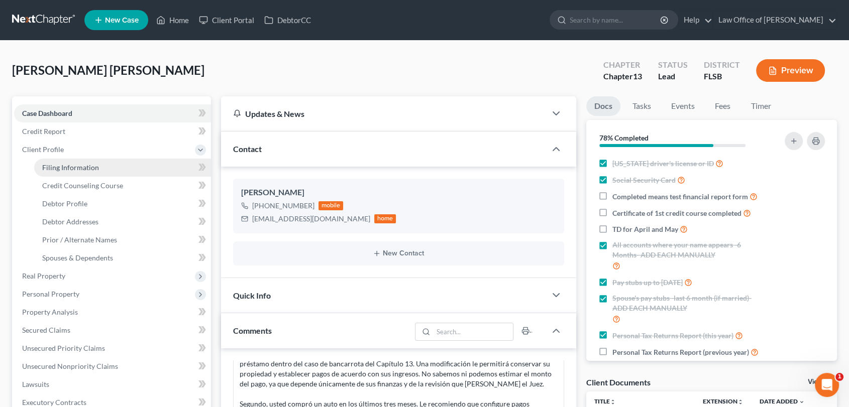
select select "2"
select select "9"
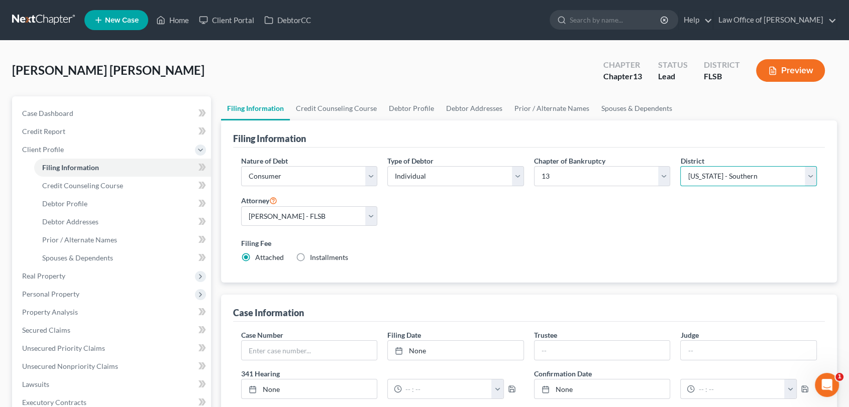
click at [812, 175] on select "Select Alabama - Middle Alabama - Northern Alabama - Southern Alaska Arizona Ar…" at bounding box center [748, 176] width 137 height 20
select select "15"
click at [680, 166] on select "Select Alabama - Middle Alabama - Northern Alabama - Southern Alaska Arizona Ar…" at bounding box center [748, 176] width 137 height 20
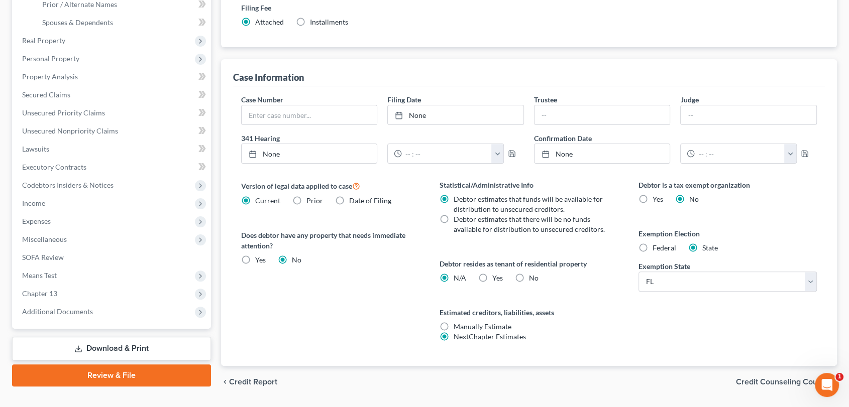
scroll to position [239, 0]
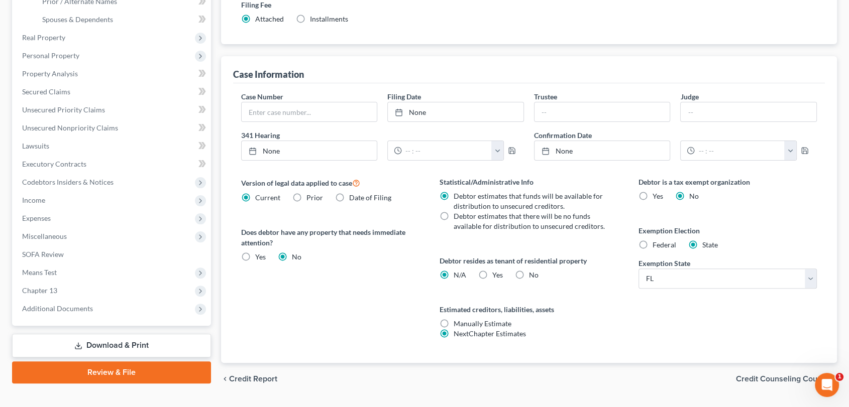
click at [112, 375] on link "Review & File" at bounding box center [111, 373] width 199 height 22
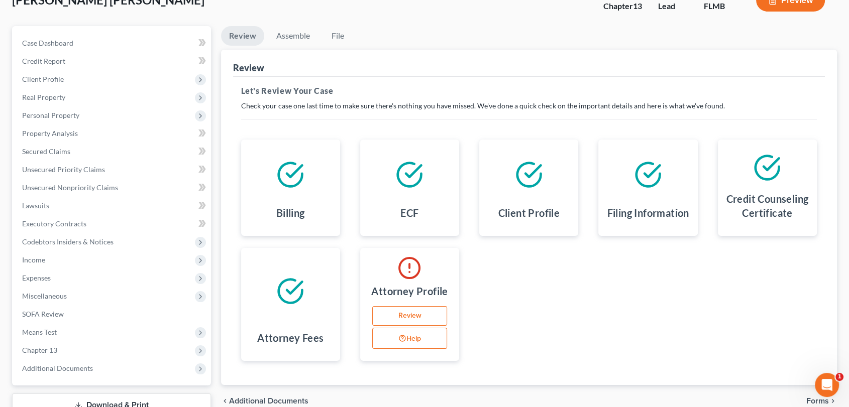
scroll to position [78, 0]
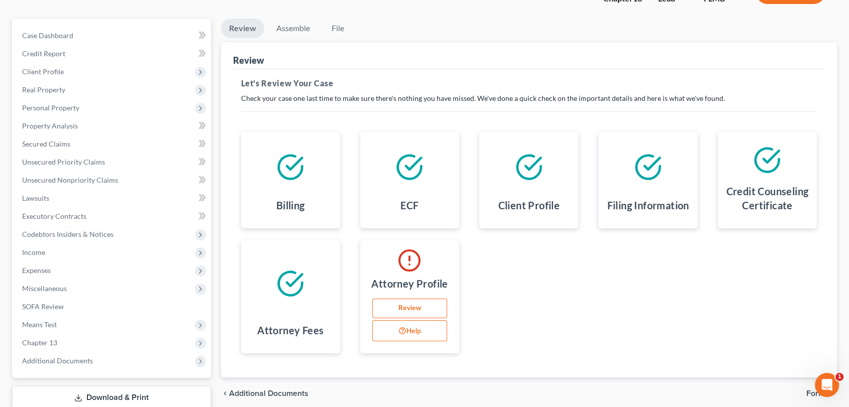
click at [399, 307] on link "Review" at bounding box center [409, 309] width 75 height 20
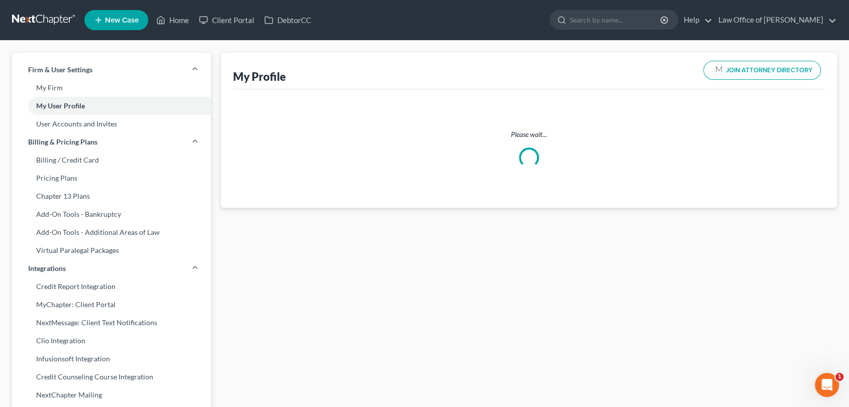
select select "9"
select select "15"
select select "attorney"
select select "0"
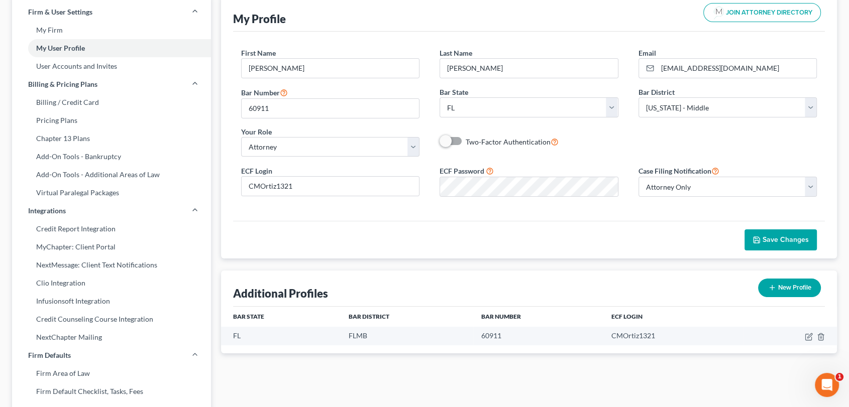
scroll to position [59, 0]
click at [809, 105] on select "Select Alabama - Middle Alabama - Northern Alabama - Southern Alaska Arizona Ar…" at bounding box center [727, 106] width 179 height 20
click at [638, 96] on select "Select Alabama - Middle Alabama - Northern Alabama - Southern Alaska Arizona Ar…" at bounding box center [727, 106] width 179 height 20
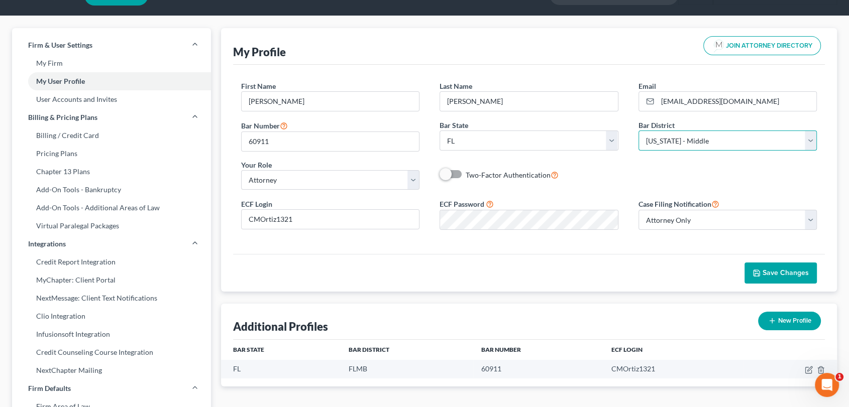
scroll to position [0, 0]
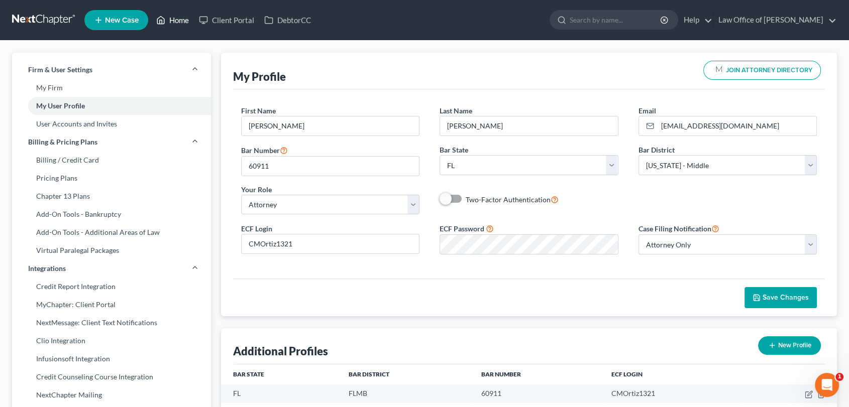
click at [170, 17] on link "Home" at bounding box center [172, 20] width 43 height 18
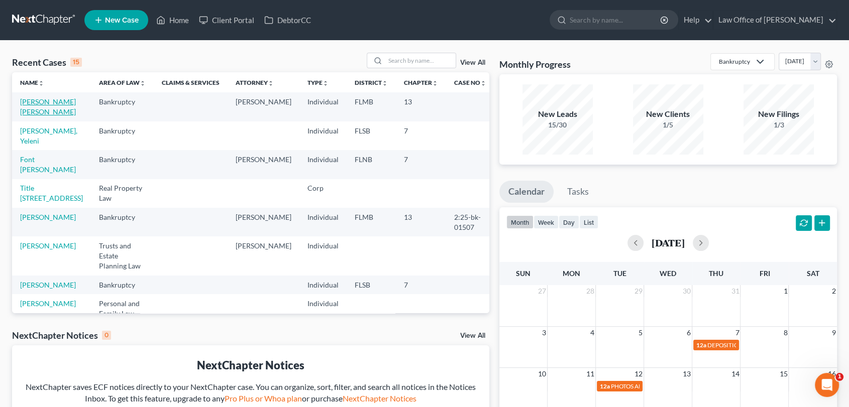
click at [25, 109] on link "Ramirez Granados, Yenny" at bounding box center [48, 106] width 56 height 19
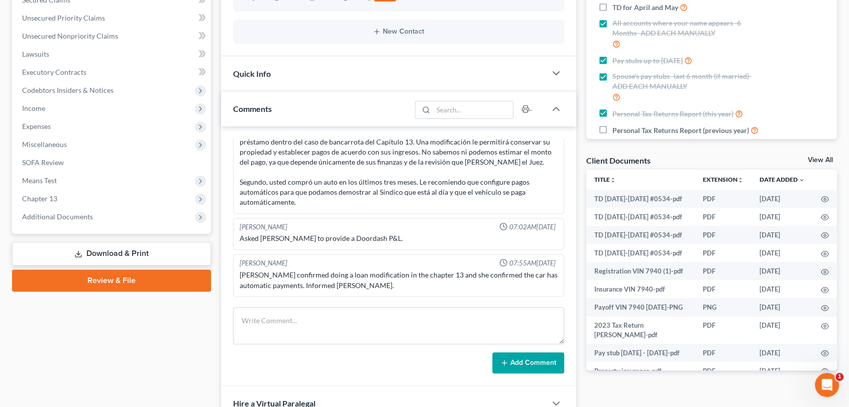
scroll to position [220, 0]
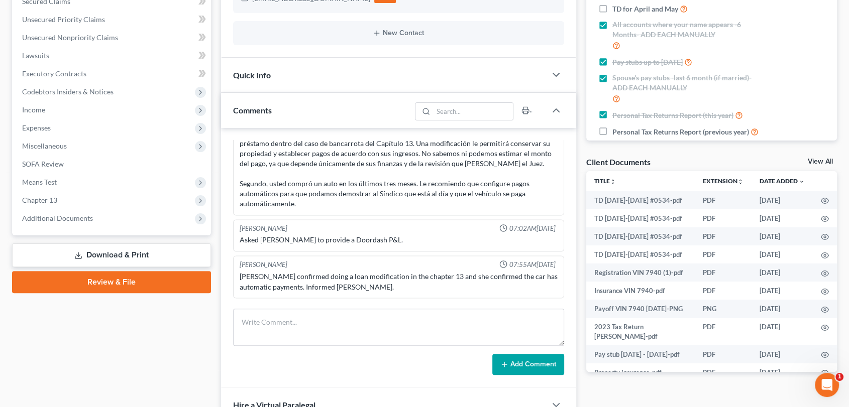
click at [93, 286] on link "Review & File" at bounding box center [111, 282] width 199 height 22
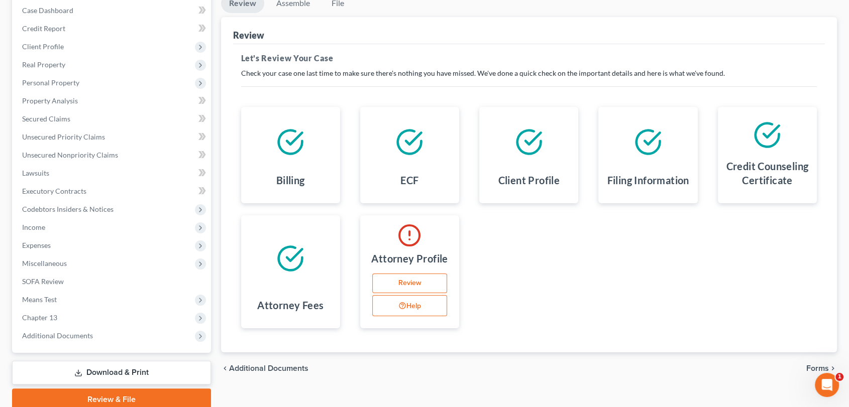
scroll to position [108, 0]
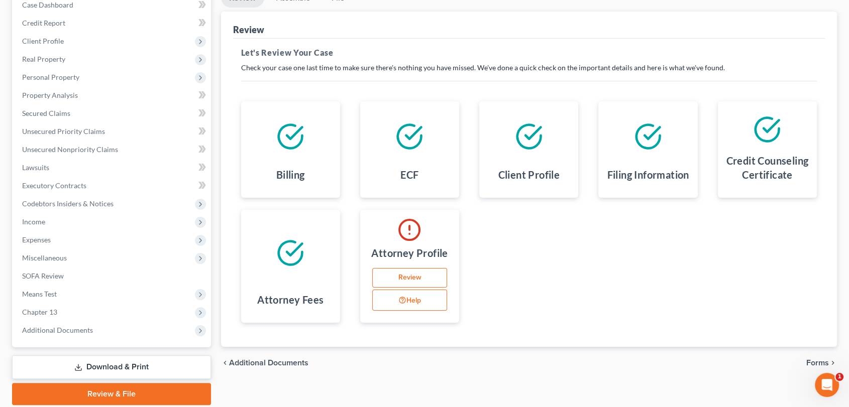
click at [403, 290] on div "Review Help" at bounding box center [409, 291] width 83 height 47
click at [402, 286] on link "Review" at bounding box center [409, 278] width 75 height 20
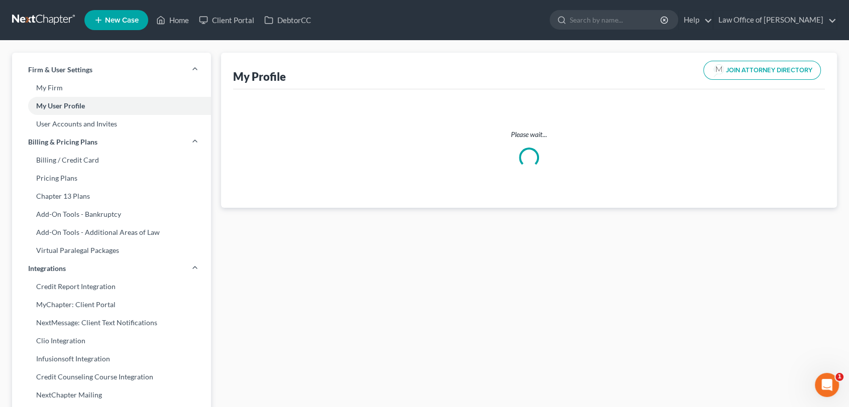
select select "9"
select select "15"
select select "attorney"
select select "0"
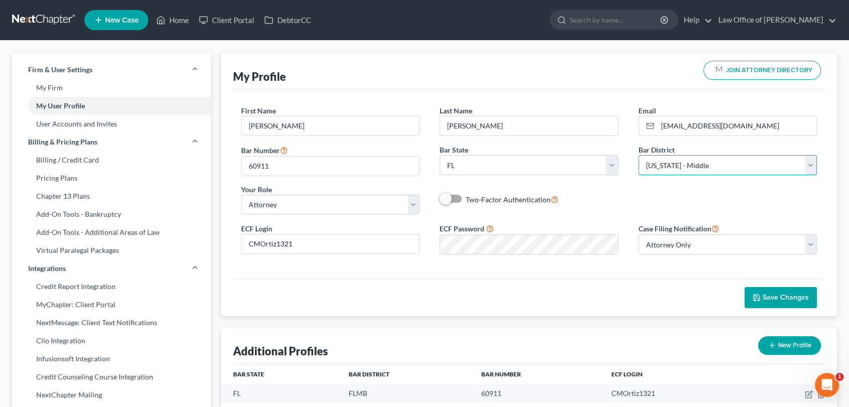
click at [812, 166] on select "Select Alabama - Middle Alabama - Northern Alabama - Southern Alaska Arizona Ar…" at bounding box center [727, 165] width 179 height 20
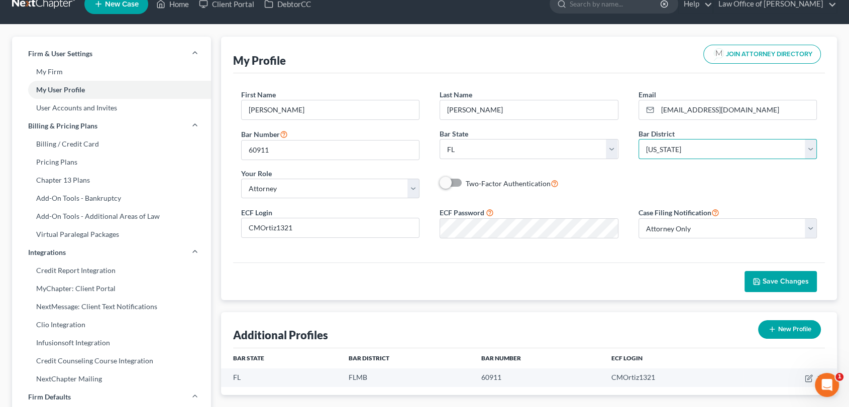
scroll to position [19, 0]
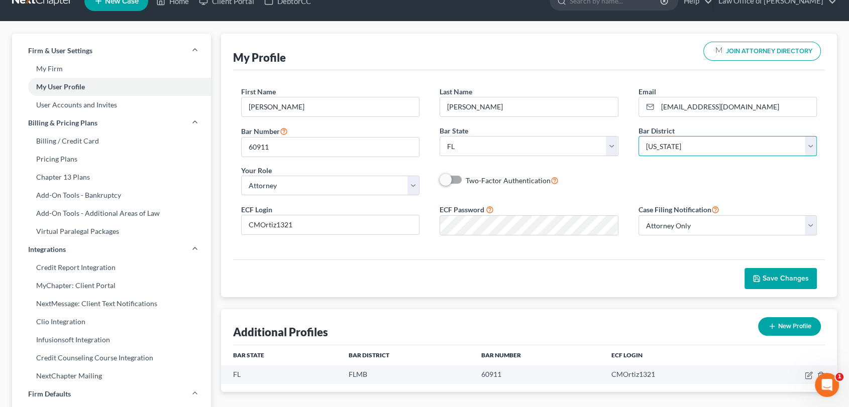
click at [812, 147] on select "Select Alabama - Middle Alabama - Northern Alabama - Southern Alaska Arizona Ar…" at bounding box center [727, 146] width 179 height 20
click at [638, 136] on select "Select Alabama - Middle Alabama - Northern Alabama - Southern Alaska Arizona Ar…" at bounding box center [727, 146] width 179 height 20
click at [809, 146] on select "Select Alabama - Middle Alabama - Northern Alabama - Southern Alaska Arizona Ar…" at bounding box center [727, 146] width 179 height 20
select select "17"
click at [638, 136] on select "Select Alabama - Middle Alabama - Northern Alabama - Southern Alaska Arizona Ar…" at bounding box center [727, 146] width 179 height 20
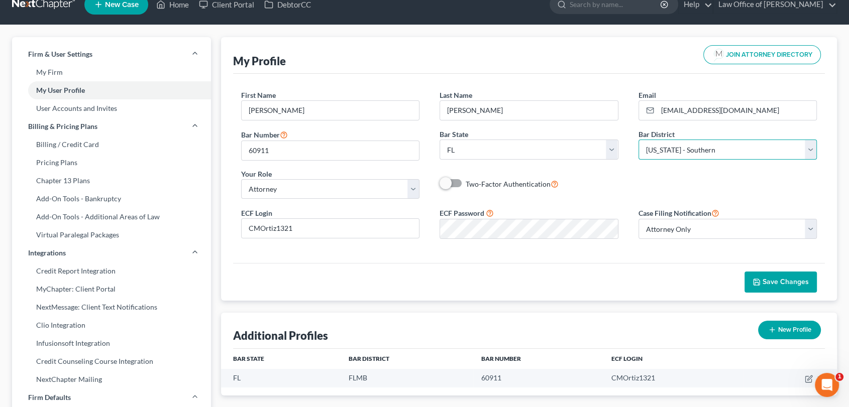
scroll to position [0, 0]
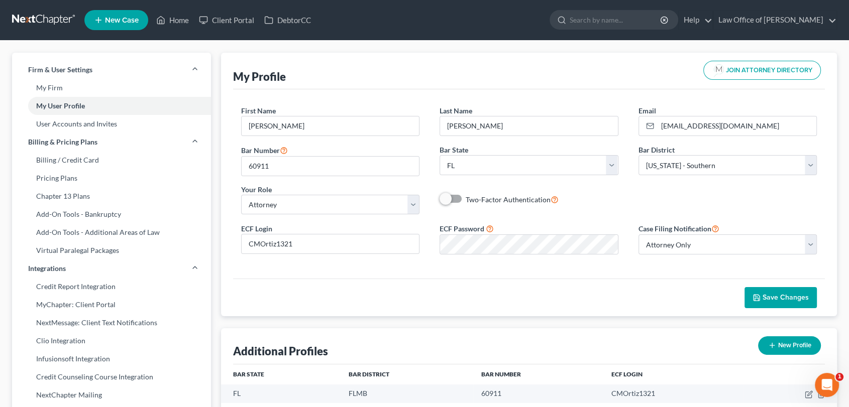
click at [777, 293] on span "Save Changes" at bounding box center [785, 297] width 46 height 9
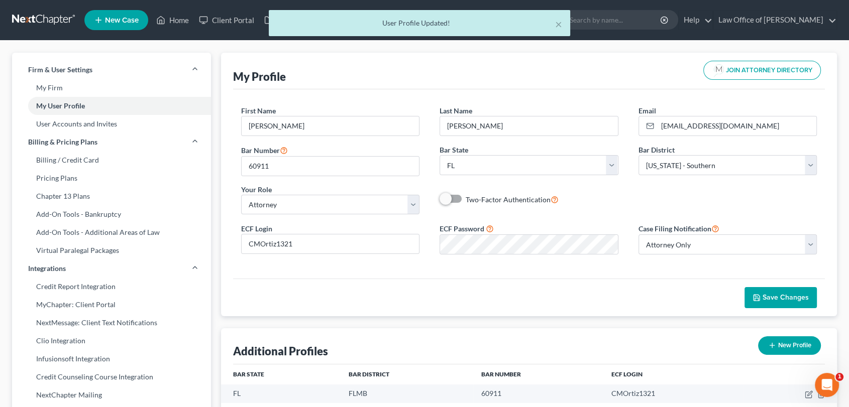
click at [180, 17] on div "× User Profile Updated!" at bounding box center [419, 25] width 849 height 31
click at [180, 18] on div "× User Profile Updated!" at bounding box center [419, 25] width 849 height 31
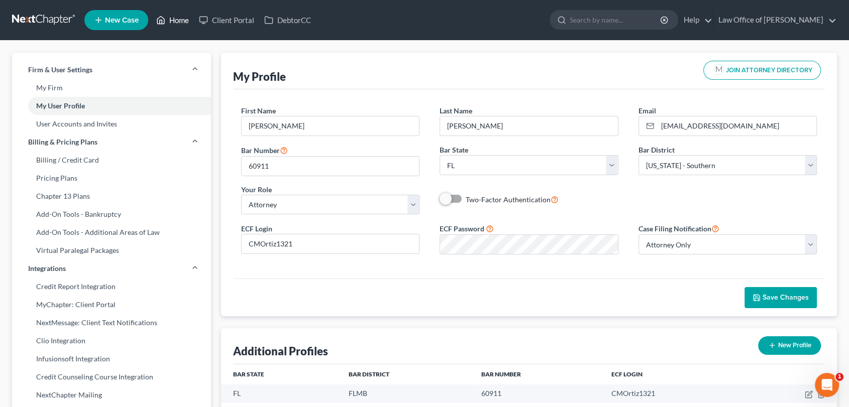
click at [169, 22] on link "Home" at bounding box center [172, 20] width 43 height 18
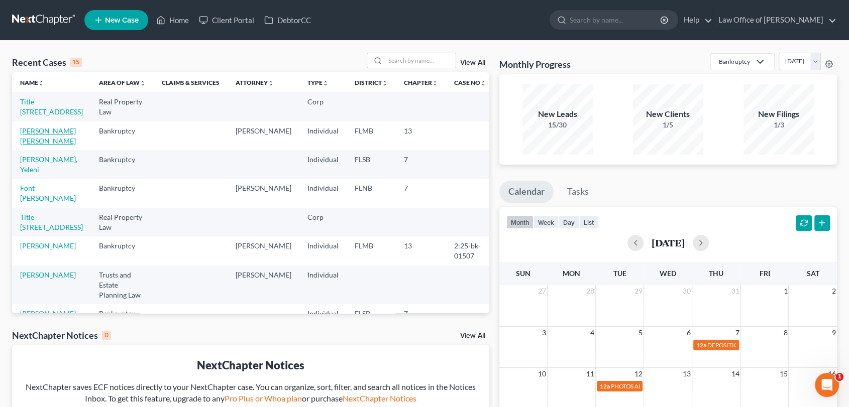
click at [32, 145] on link "Ramirez Granados, Yenny" at bounding box center [48, 136] width 56 height 19
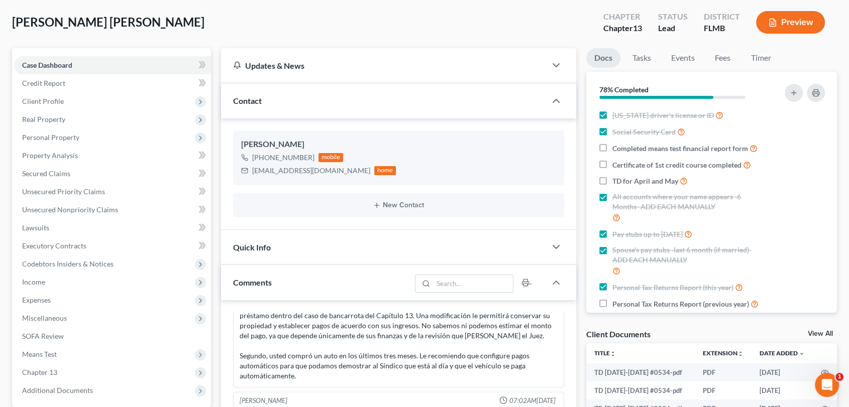
scroll to position [53, 0]
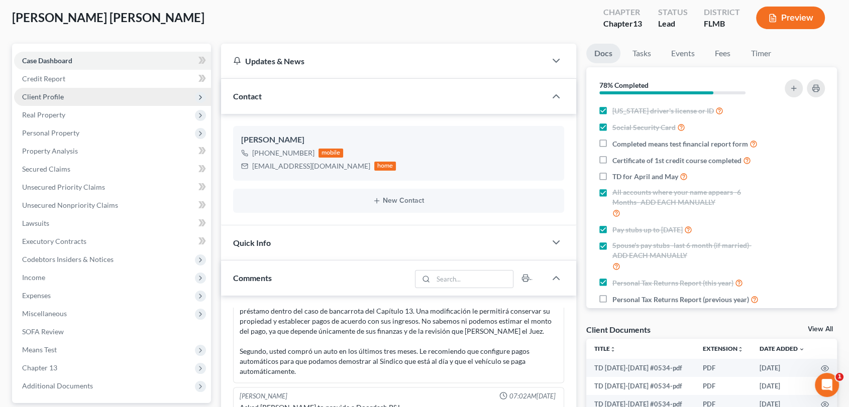
click at [51, 99] on span "Client Profile" at bounding box center [43, 96] width 42 height 9
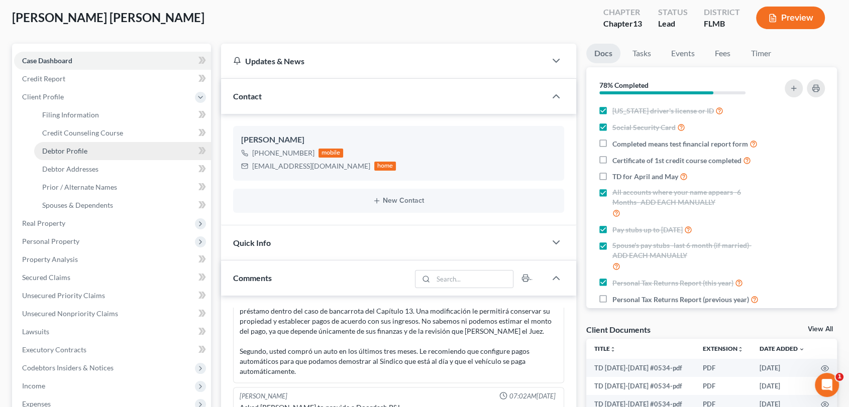
click at [85, 149] on span "Debtor Profile" at bounding box center [64, 151] width 45 height 9
select select "3"
select select "0"
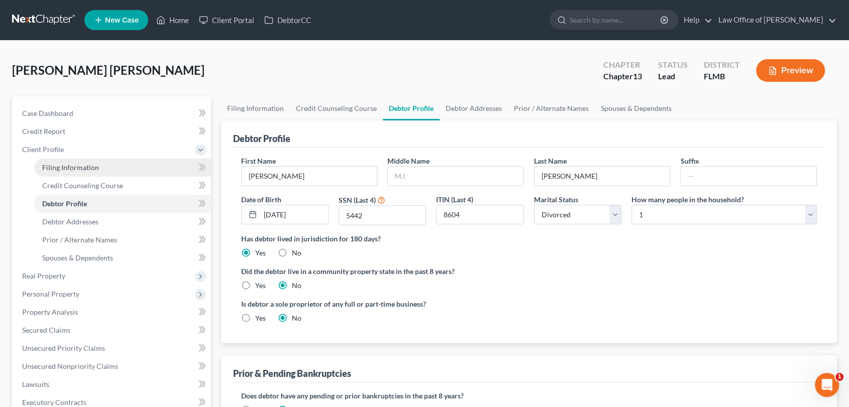
click at [84, 168] on span "Filing Information" at bounding box center [70, 167] width 57 height 9
select select "1"
select select "0"
select select "3"
select select "15"
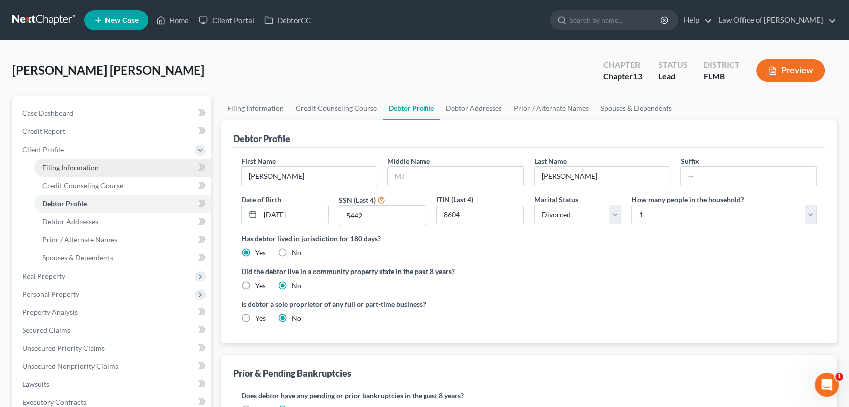
select select "9"
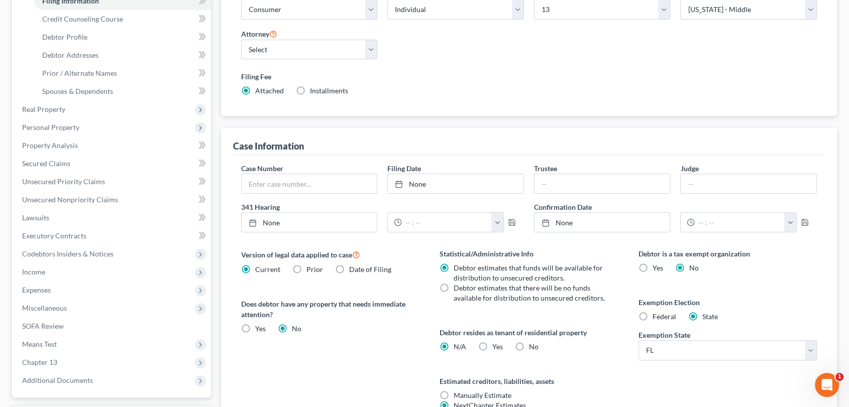
scroll to position [264, 0]
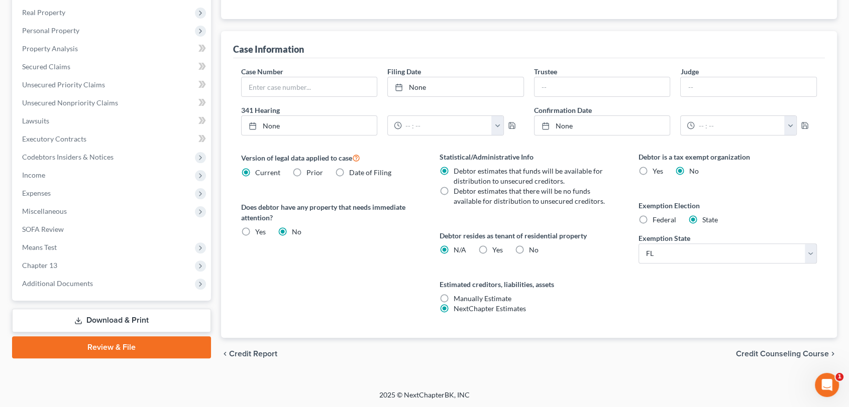
click at [101, 346] on link "Review & File" at bounding box center [111, 348] width 199 height 22
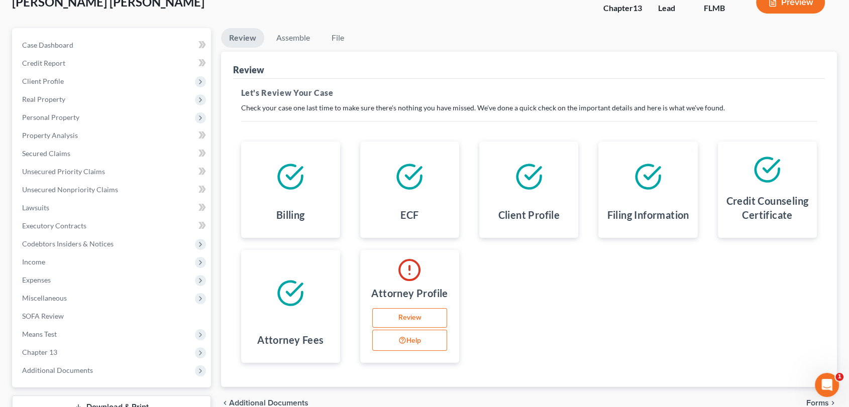
scroll to position [90, 0]
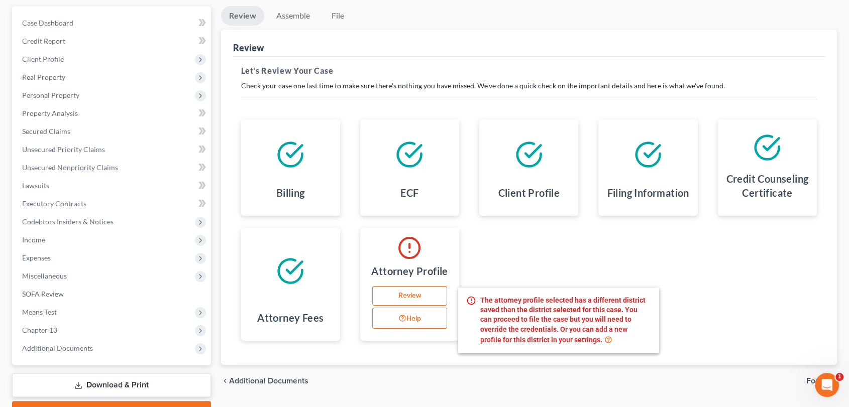
click at [412, 322] on button "Help" at bounding box center [409, 318] width 75 height 21
click at [413, 294] on link "Review" at bounding box center [409, 296] width 75 height 20
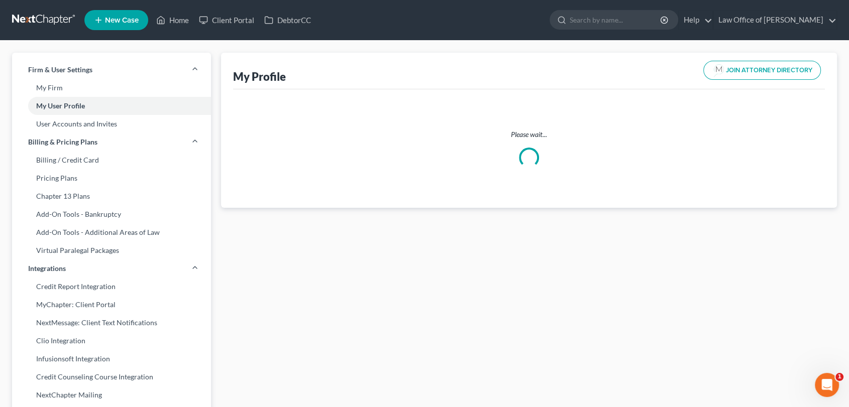
select select "9"
select select "17"
select select "attorney"
select select "0"
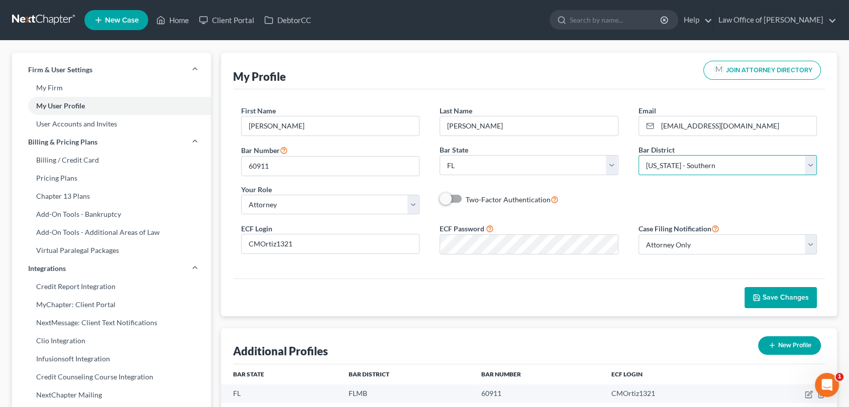
click at [809, 168] on select "Select Alabama - Middle Alabama - Northern Alabama - Southern Alaska Arizona Ar…" at bounding box center [727, 165] width 179 height 20
select select "15"
click at [638, 155] on select "Select Alabama - Middle Alabama - Northern Alabama - Southern Alaska Arizona Ar…" at bounding box center [727, 165] width 179 height 20
click at [785, 297] on span "Save Changes" at bounding box center [785, 297] width 46 height 9
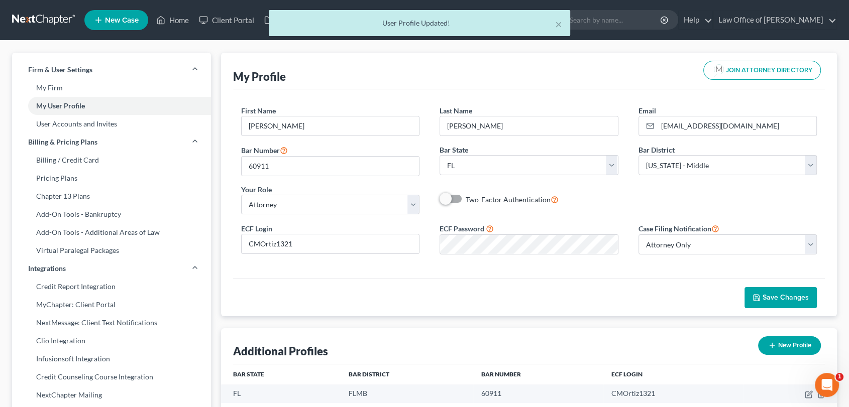
click at [173, 24] on div "× User Profile Updated!" at bounding box center [419, 25] width 849 height 31
click at [173, 23] on div "× User Profile Updated!" at bounding box center [419, 25] width 849 height 31
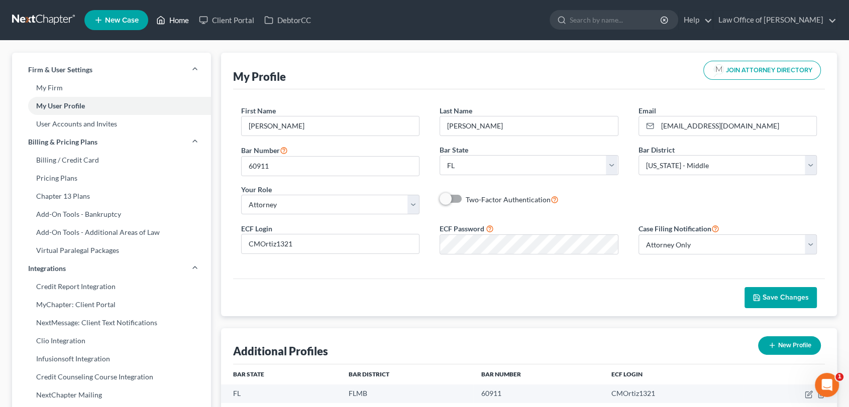
click at [173, 21] on link "Home" at bounding box center [172, 20] width 43 height 18
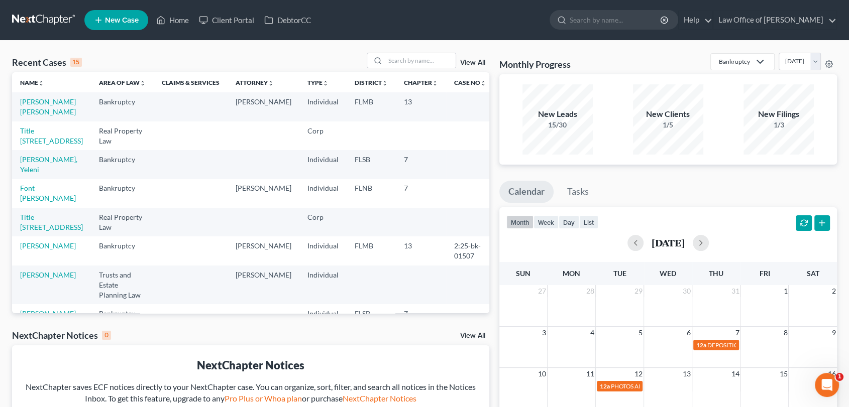
click at [44, 118] on td "Ramirez Granados, Yenny" at bounding box center [51, 106] width 79 height 29
click at [32, 108] on link "Ramirez Granados, Yenny" at bounding box center [48, 106] width 56 height 19
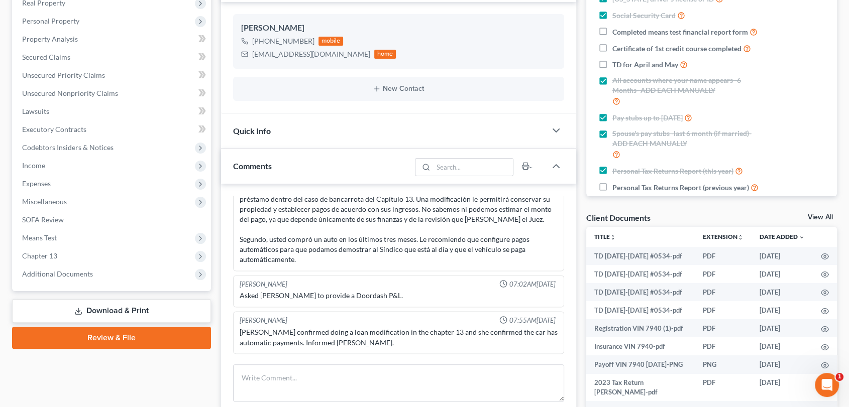
scroll to position [167, 0]
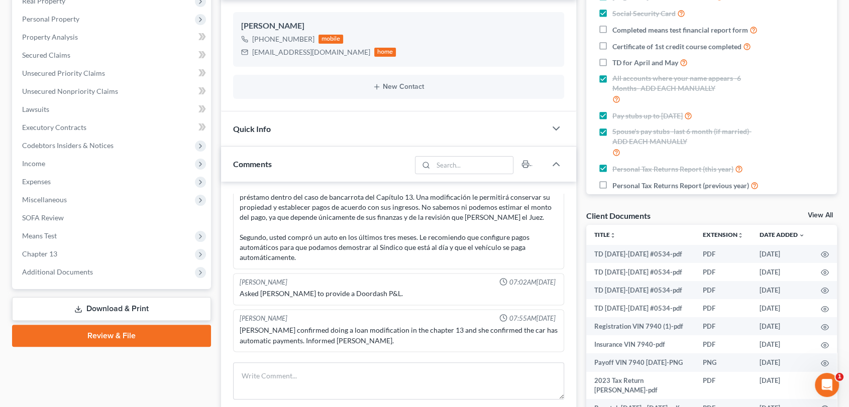
click at [155, 337] on link "Review & File" at bounding box center [111, 336] width 199 height 22
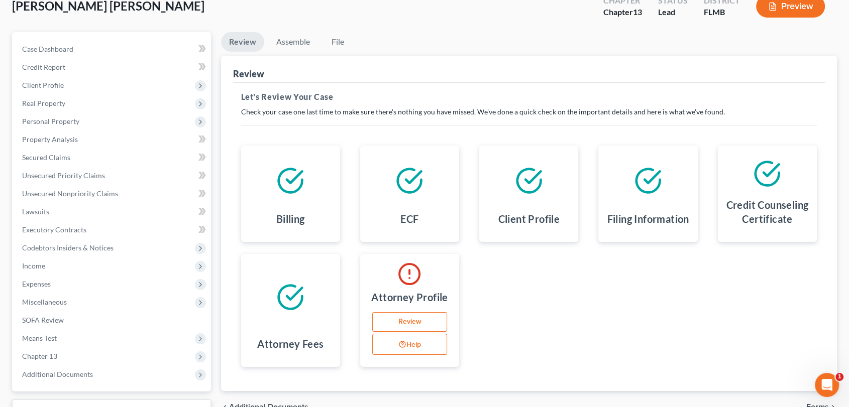
scroll to position [67, 0]
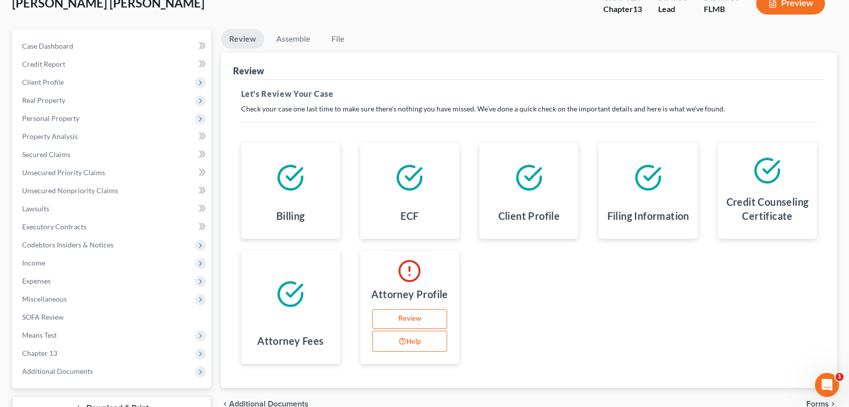
click at [406, 318] on link "Review" at bounding box center [409, 319] width 75 height 20
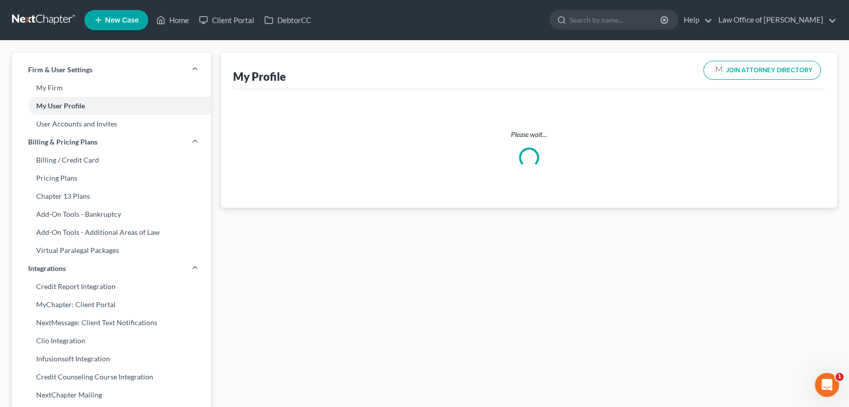
select select "9"
select select "15"
select select "attorney"
select select "0"
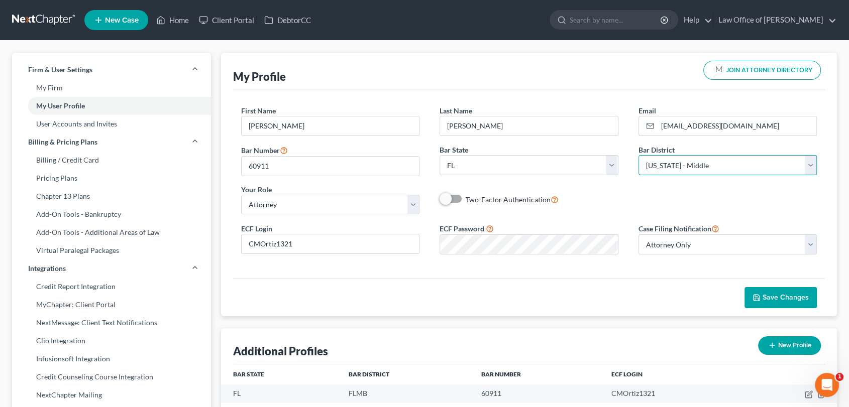
click at [814, 161] on select "Select Alabama - Middle Alabama - Northern Alabama - Southern Alaska Arizona Ar…" at bounding box center [727, 165] width 179 height 20
click at [175, 21] on link "Home" at bounding box center [172, 20] width 43 height 18
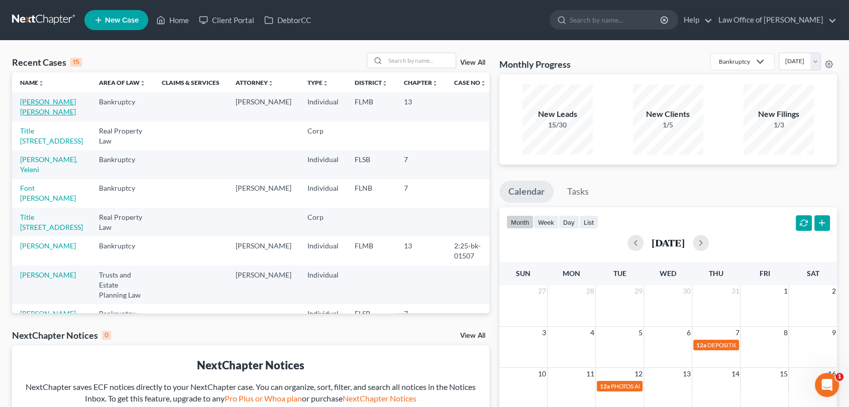
click at [41, 109] on link "Ramirez Granados, Yenny" at bounding box center [48, 106] width 56 height 19
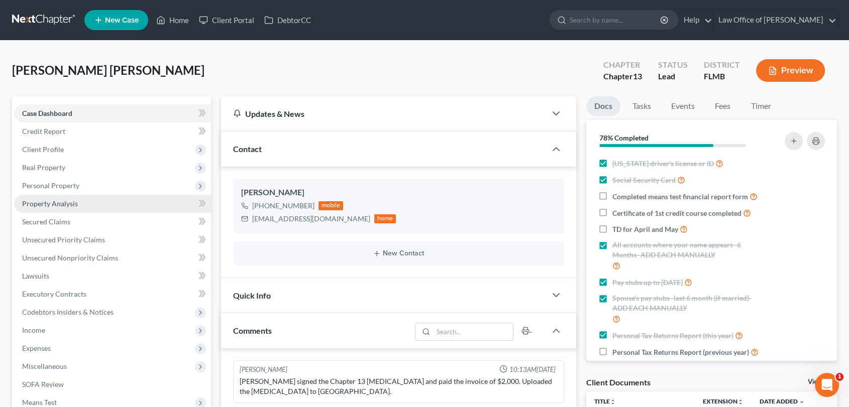
scroll to position [1761, 0]
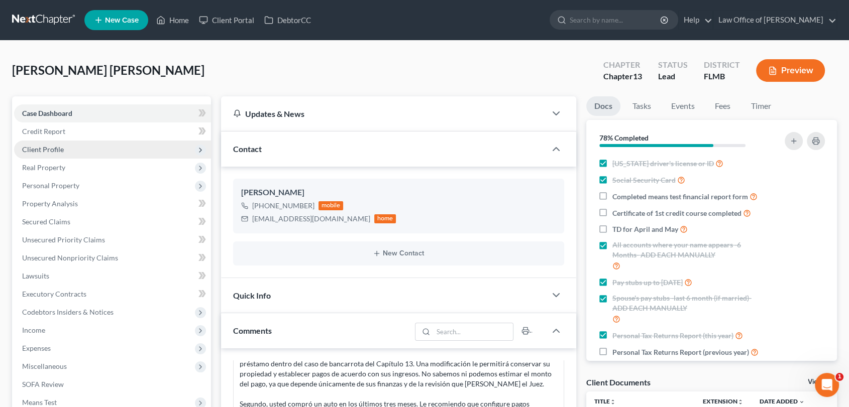
click at [58, 149] on span "Client Profile" at bounding box center [43, 149] width 42 height 9
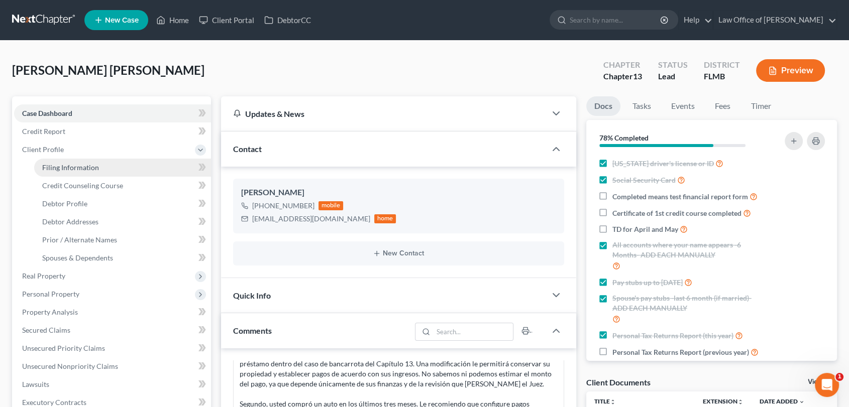
click at [71, 166] on span "Filing Information" at bounding box center [70, 167] width 57 height 9
select select "1"
select select "0"
select select "3"
select select "15"
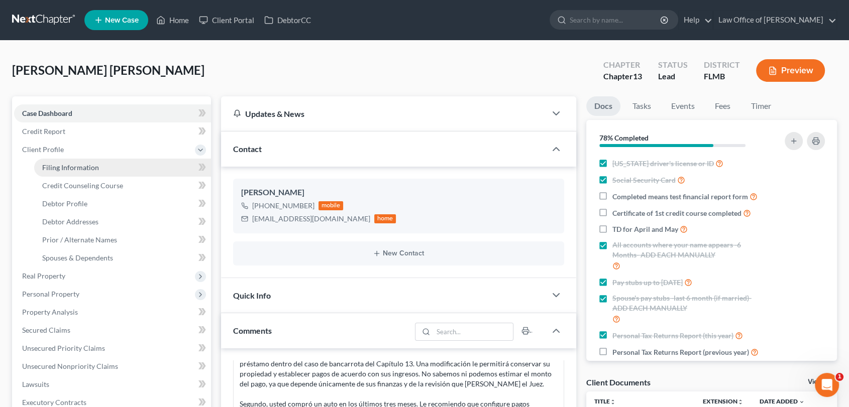
select select "9"
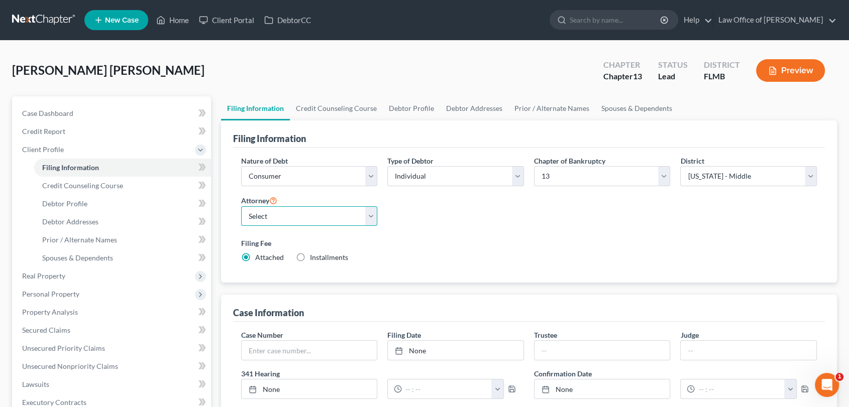
click at [373, 216] on select "Select Cristina Ortiz - FLMB Cristina Ortiz - FLMB Cristina Ortiz - FLSB" at bounding box center [309, 216] width 137 height 20
select select "0"
click at [241, 206] on select "Select Cristina Ortiz - FLMB Cristina Ortiz - FLMB Cristina Ortiz - FLSB" at bounding box center [309, 216] width 137 height 20
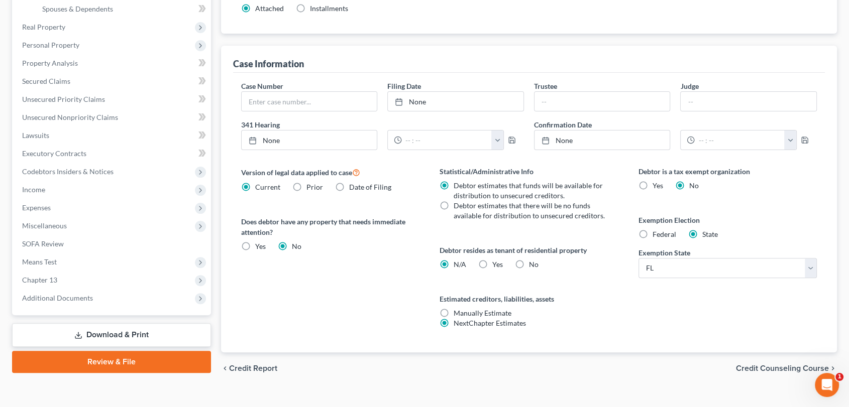
scroll to position [264, 0]
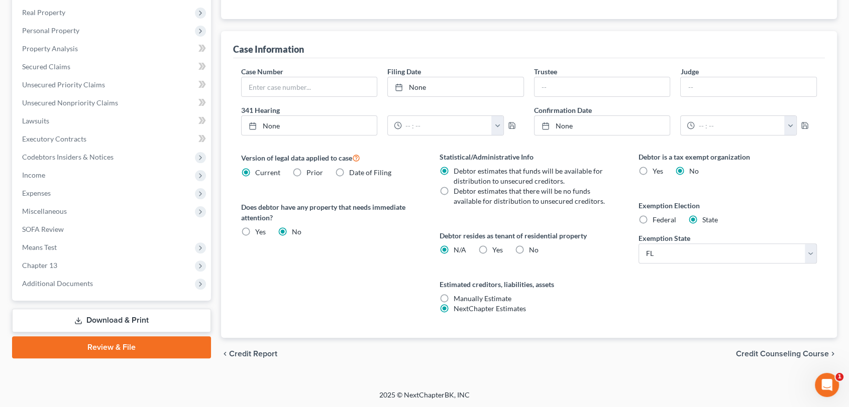
click at [133, 347] on link "Review & File" at bounding box center [111, 348] width 199 height 22
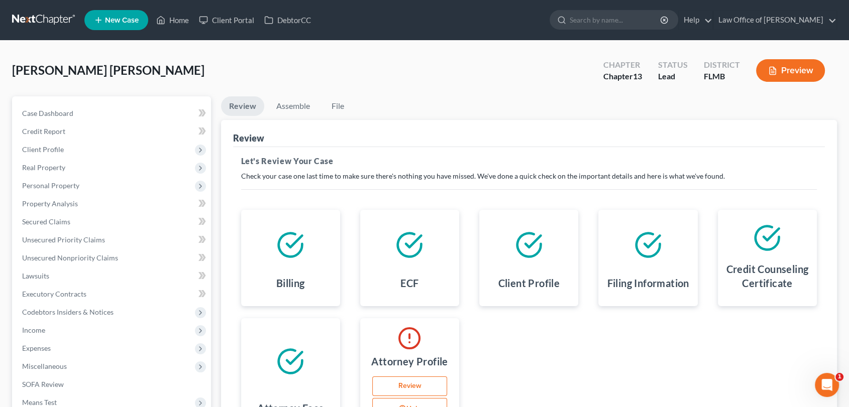
click at [407, 387] on link "Review" at bounding box center [409, 387] width 75 height 20
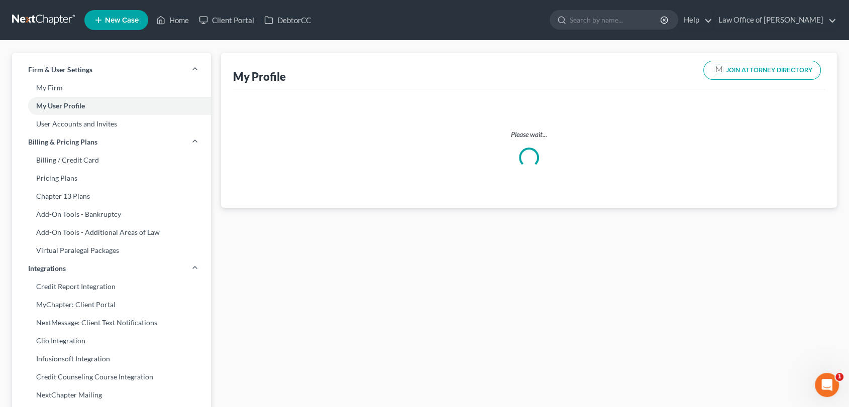
select select "9"
select select "15"
select select "attorney"
select select "0"
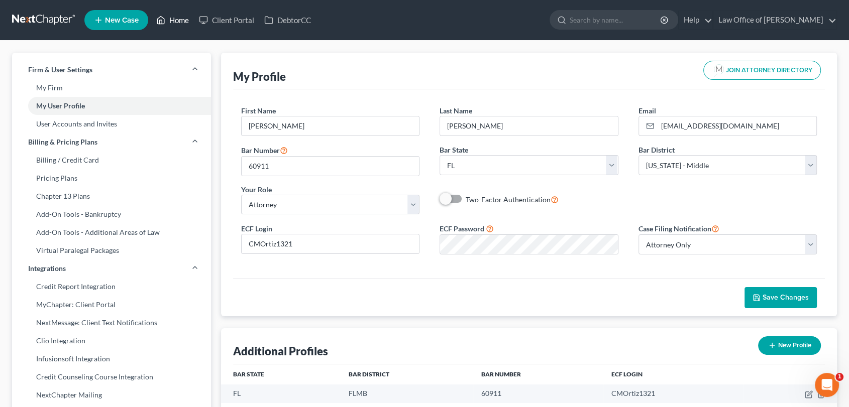
click at [175, 20] on link "Home" at bounding box center [172, 20] width 43 height 18
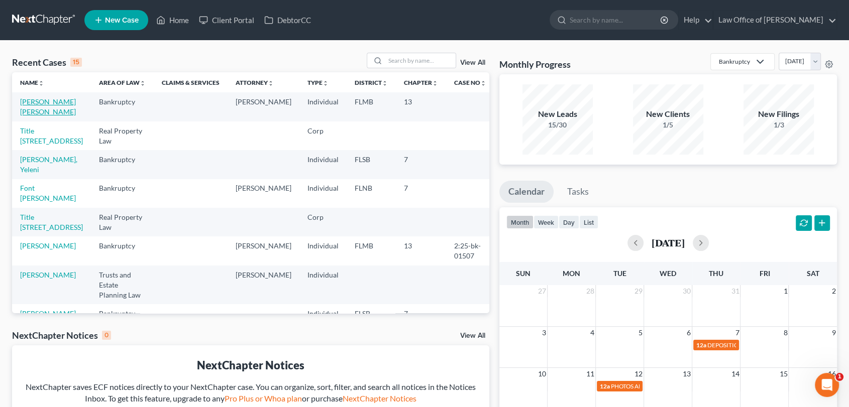
click at [38, 109] on link "Ramirez Granados, Yenny" at bounding box center [48, 106] width 56 height 19
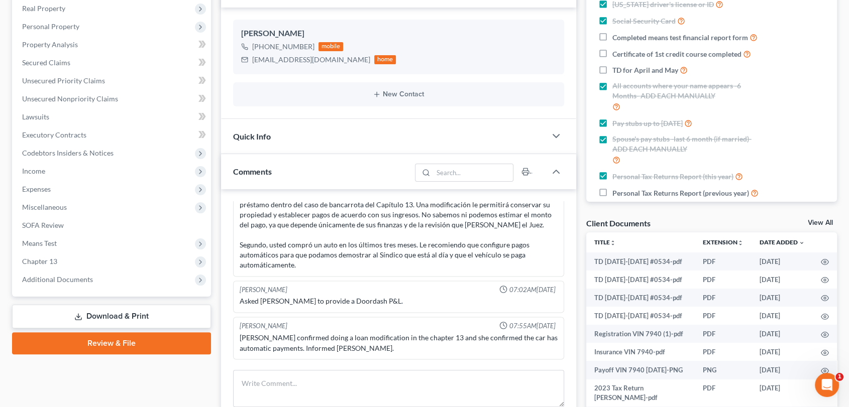
scroll to position [249, 0]
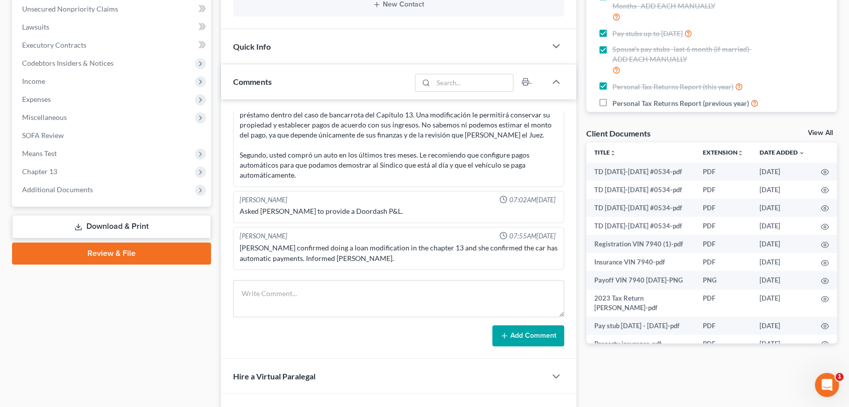
click at [100, 253] on link "Review & File" at bounding box center [111, 254] width 199 height 22
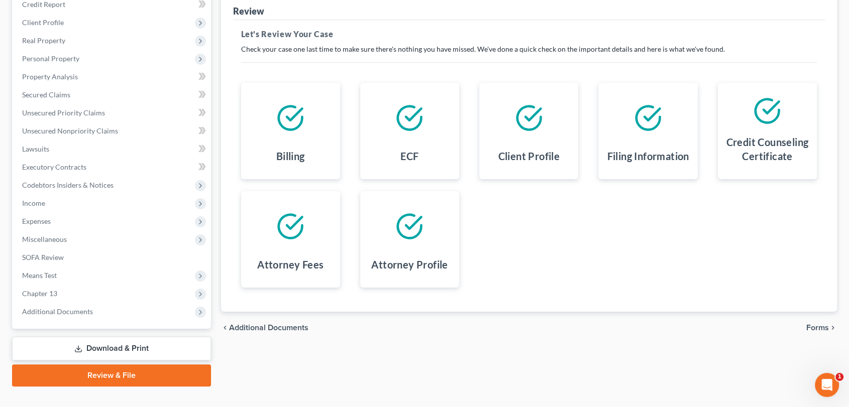
scroll to position [129, 0]
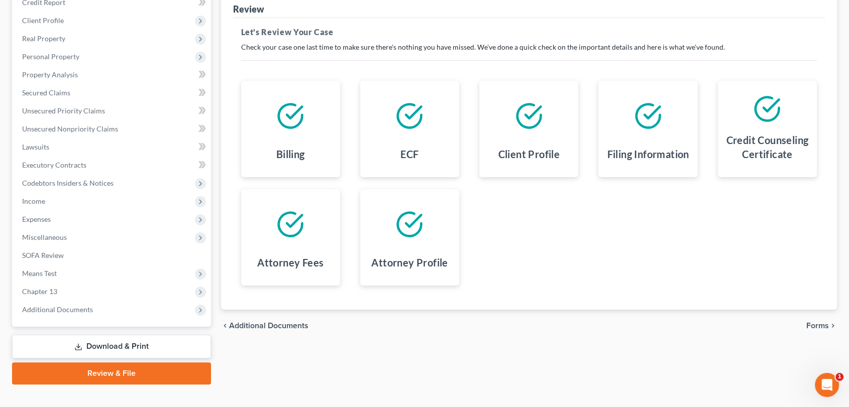
click at [816, 326] on span "Forms" at bounding box center [817, 326] width 23 height 8
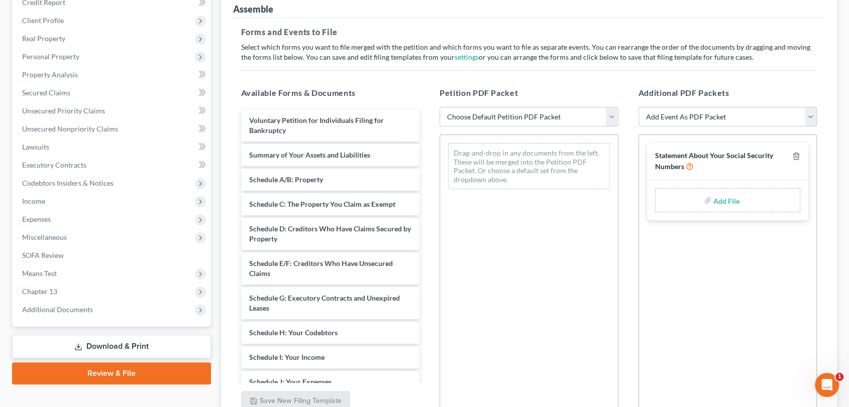
click at [611, 115] on select "Choose Default Petition PDF Packet Complete Bankruptcy Petition (all forms and …" at bounding box center [528, 117] width 179 height 20
select select "0"
click at [439, 107] on select "Choose Default Petition PDF Packet Complete Bankruptcy Petition (all forms and …" at bounding box center [528, 117] width 179 height 20
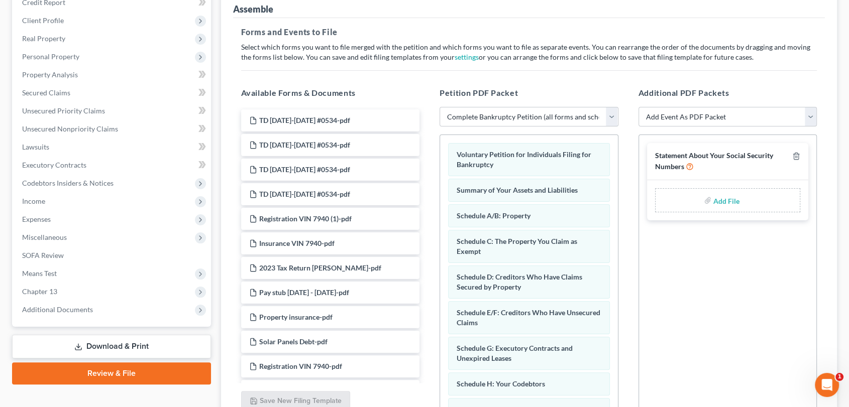
click at [717, 198] on input "file" at bounding box center [725, 200] width 24 height 18
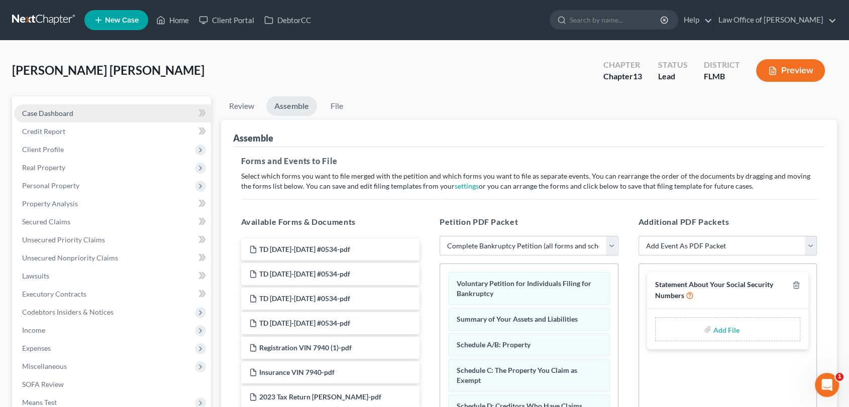
click at [54, 109] on span "Case Dashboard" at bounding box center [47, 113] width 51 height 9
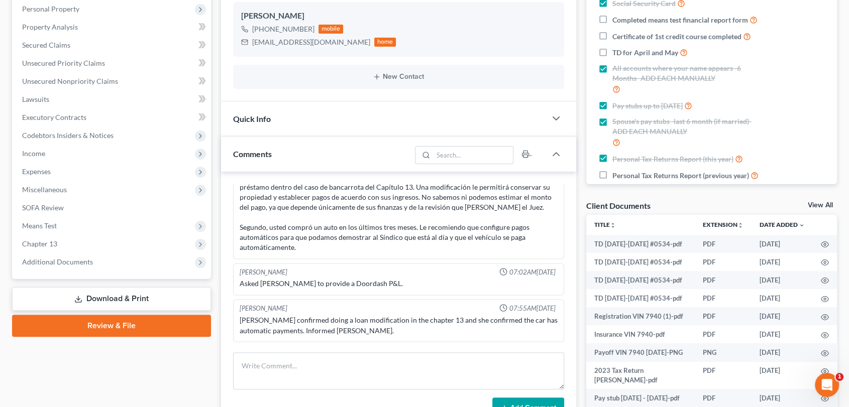
scroll to position [182, 0]
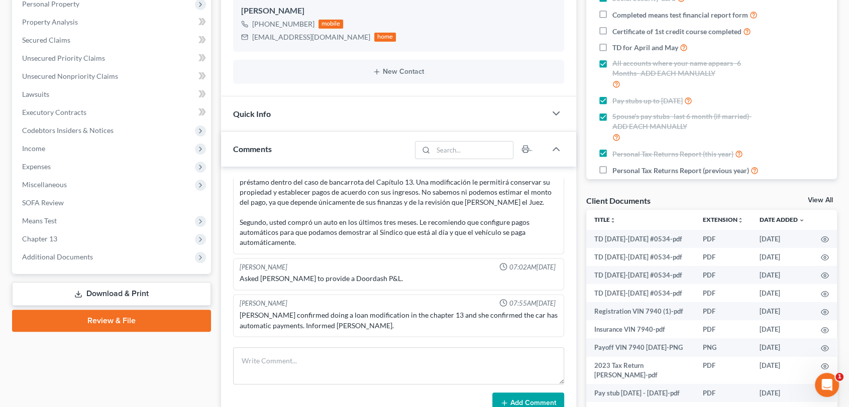
click at [820, 198] on link "View All" at bounding box center [820, 200] width 25 height 7
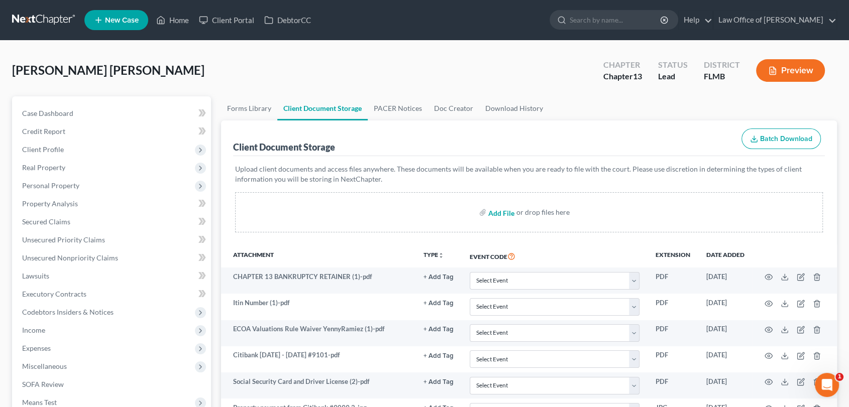
click at [501, 213] on input "file" at bounding box center [500, 212] width 24 height 18
type input "C:\fakepath\Certificate of Credit Counseling.pdf"
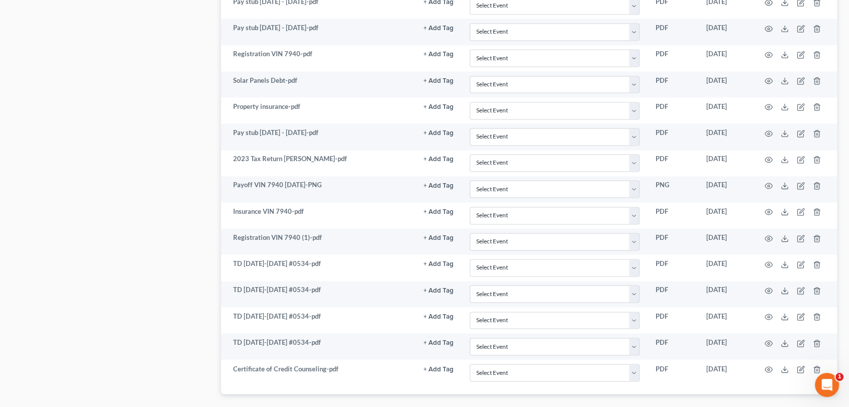
scroll to position [1575, 0]
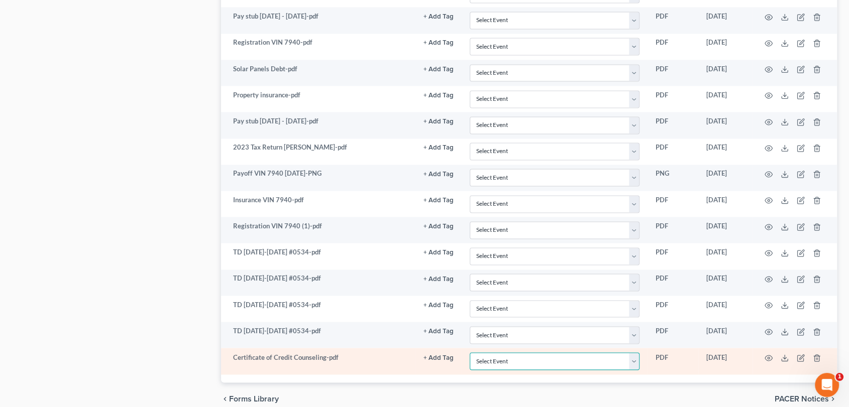
click at [631, 359] on select "Select Event 20 Largest Unsecured Creditors Amended Chapter 13 Plan Amended Cre…" at bounding box center [555, 362] width 170 height 18
select select "9"
click at [470, 353] on select "Select Event 20 Largest Unsecured Creditors Amended Chapter 13 Plan Amended Cre…" at bounding box center [555, 362] width 170 height 18
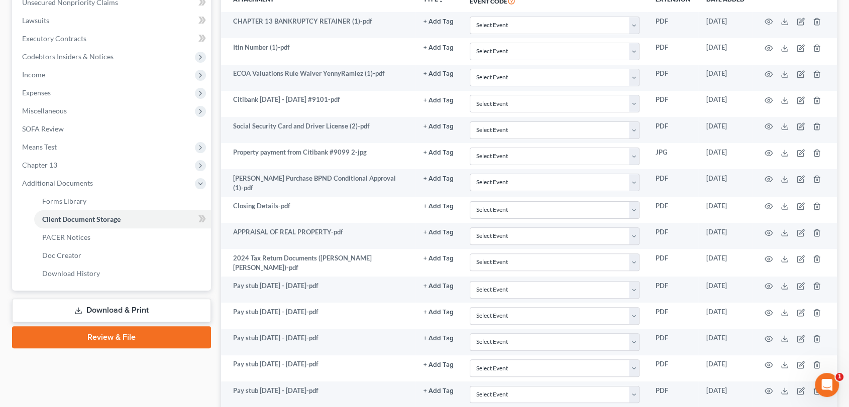
scroll to position [258, 0]
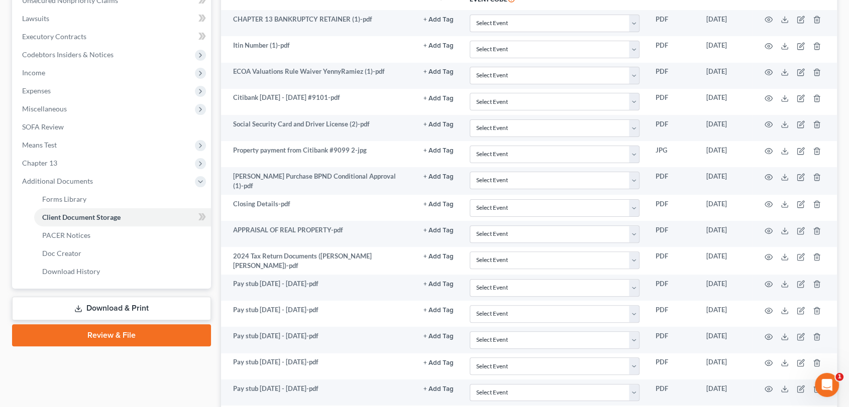
click at [110, 333] on link "Review & File" at bounding box center [111, 335] width 199 height 22
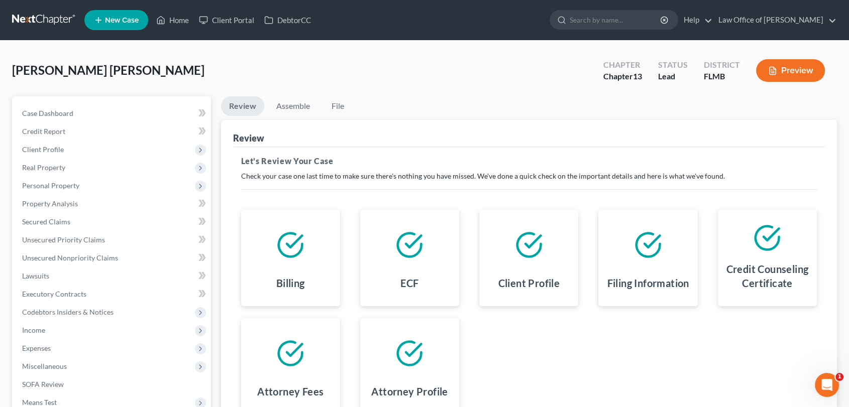
scroll to position [129, 0]
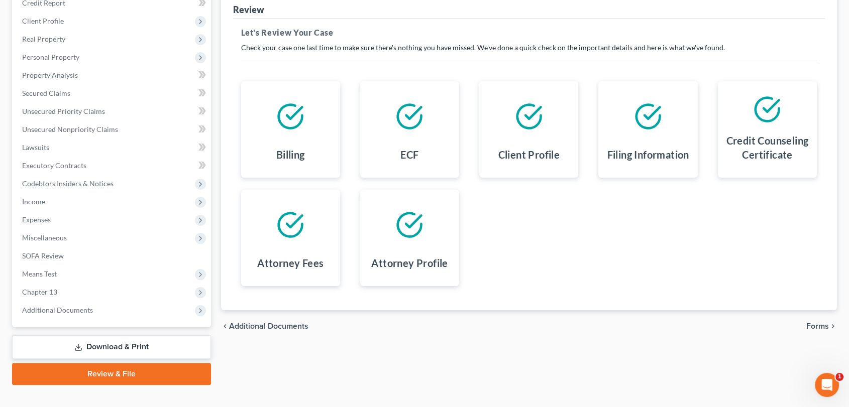
click at [820, 327] on span "Forms" at bounding box center [817, 326] width 23 height 8
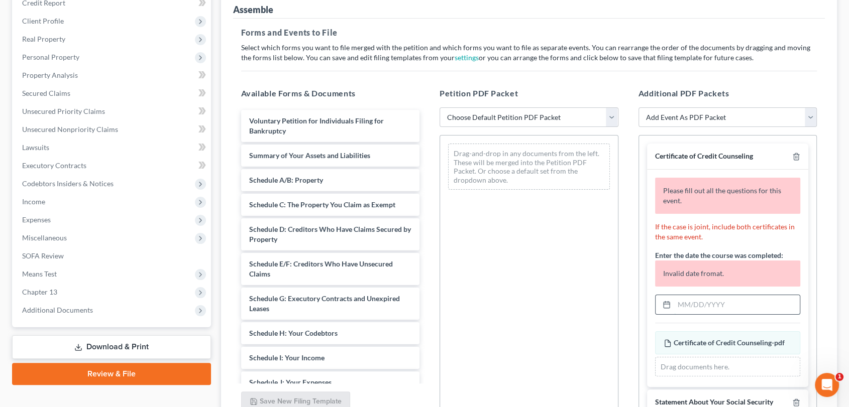
click at [709, 308] on input "text" at bounding box center [737, 304] width 126 height 19
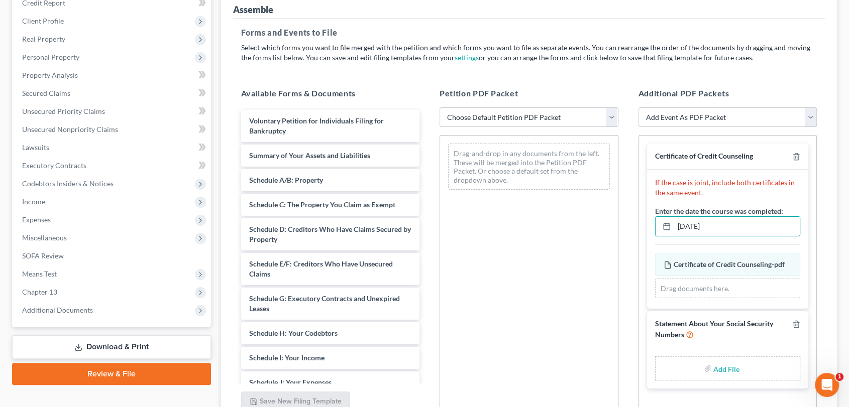
type input "08/06/2025"
click at [713, 373] on input "file" at bounding box center [725, 369] width 24 height 18
type input "C:\fakepath\Statement of SS number.pdf"
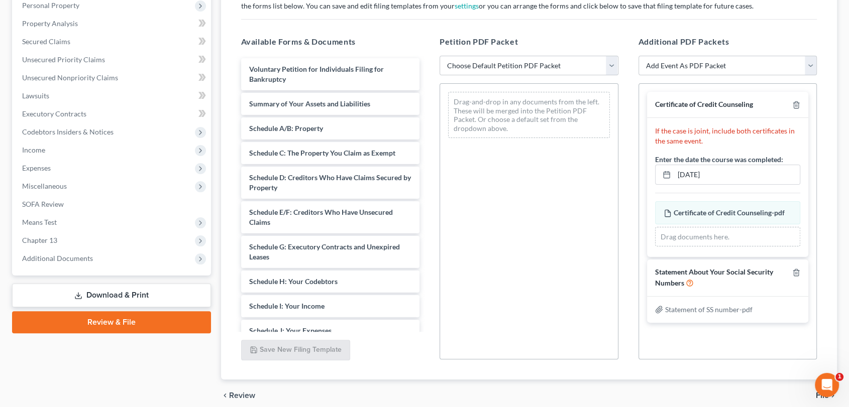
scroll to position [181, 0]
click at [613, 63] on select "Choose Default Petition PDF Packet Complete Bankruptcy Petition (all forms and …" at bounding box center [528, 65] width 179 height 20
select select "0"
click at [439, 55] on select "Choose Default Petition PDF Packet Complete Bankruptcy Petition (all forms and …" at bounding box center [528, 65] width 179 height 20
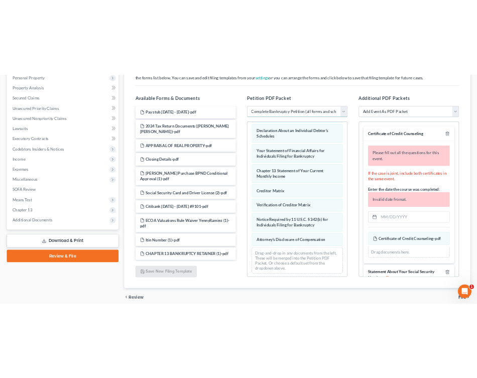
scroll to position [1349, 0]
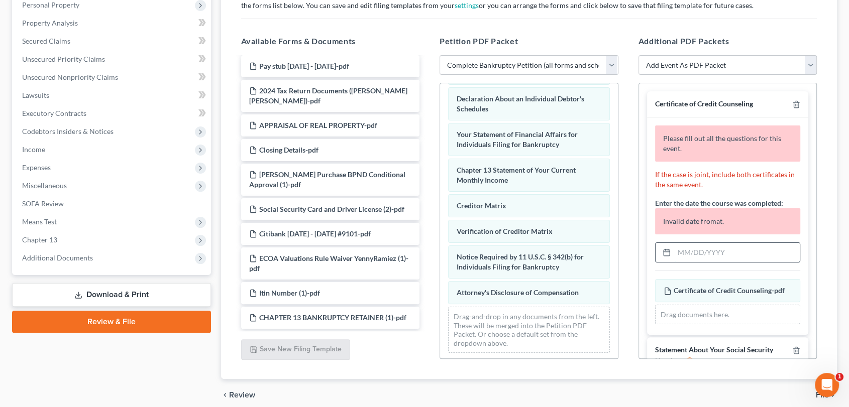
click at [707, 254] on input "text" at bounding box center [737, 252] width 126 height 19
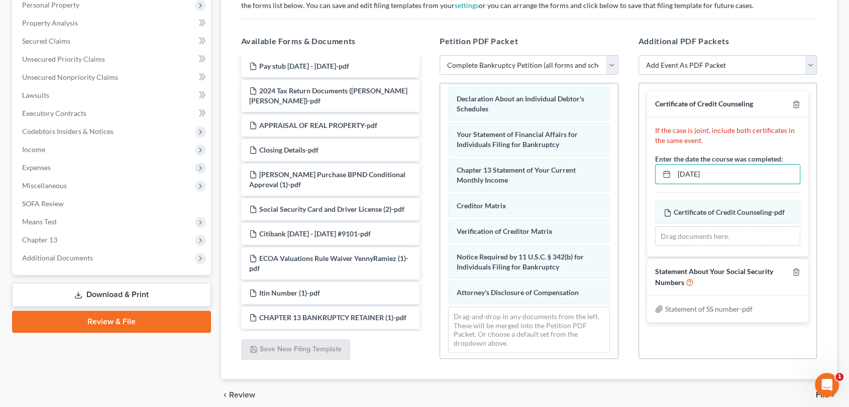
type input "08/06/2025"
click at [811, 66] on select "Add Event As PDF Packet Amended Chapter 13 Plan Amended Creditor Matrix (Fee)- …" at bounding box center [727, 65] width 179 height 20
select select "0"
click at [638, 55] on select "Add Event As PDF Packet Amended Chapter 13 Plan Amended Creditor Matrix (Fee)- …" at bounding box center [727, 65] width 179 height 20
select select
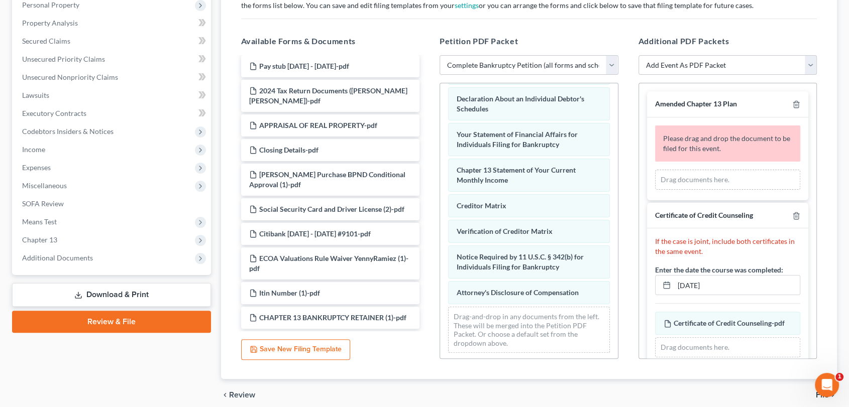
click at [720, 177] on div "Drag documents here." at bounding box center [728, 180] width 146 height 20
click at [715, 179] on div "Drag documents here." at bounding box center [728, 180] width 146 height 20
click at [700, 146] on span "Please drag and drop the document to be filed for this event." at bounding box center [726, 143] width 127 height 19
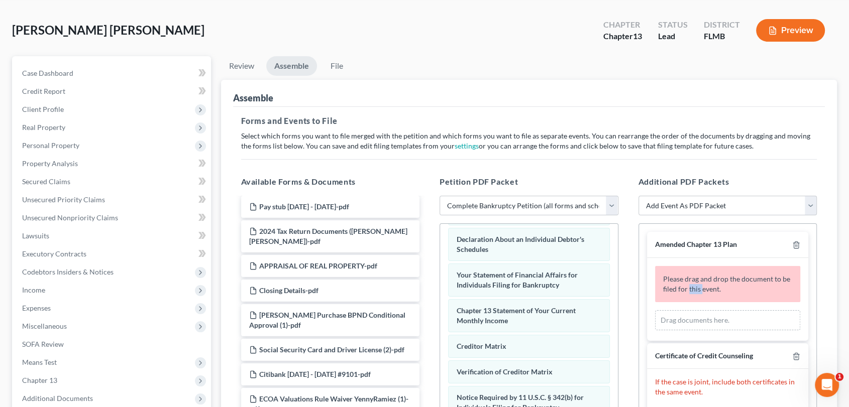
scroll to position [11, 0]
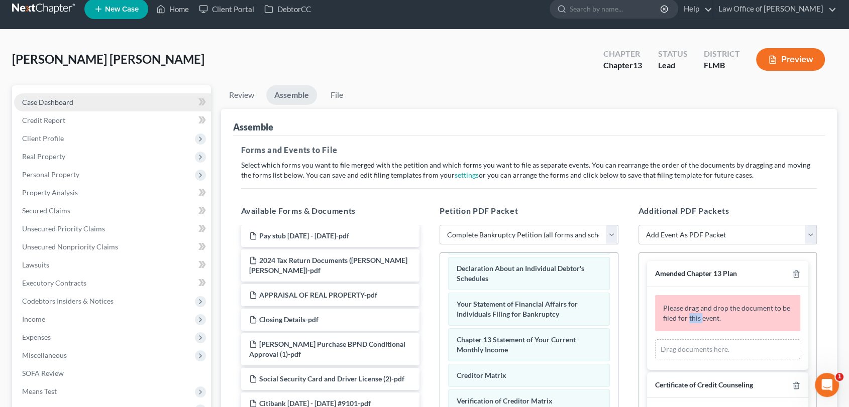
click at [72, 101] on link "Case Dashboard" at bounding box center [112, 102] width 197 height 18
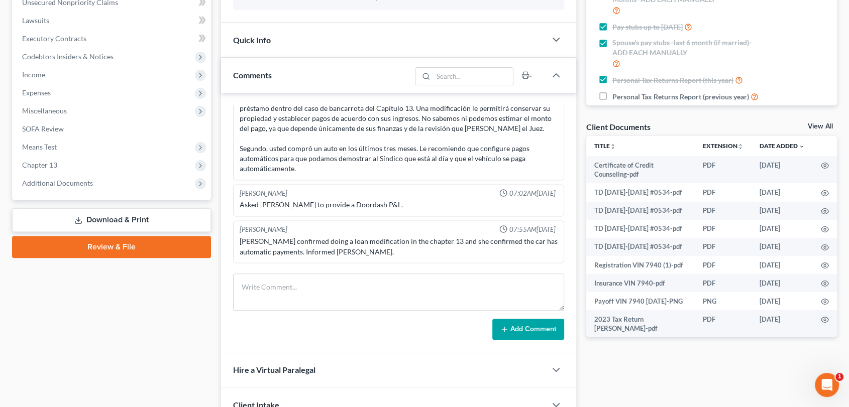
scroll to position [262, 0]
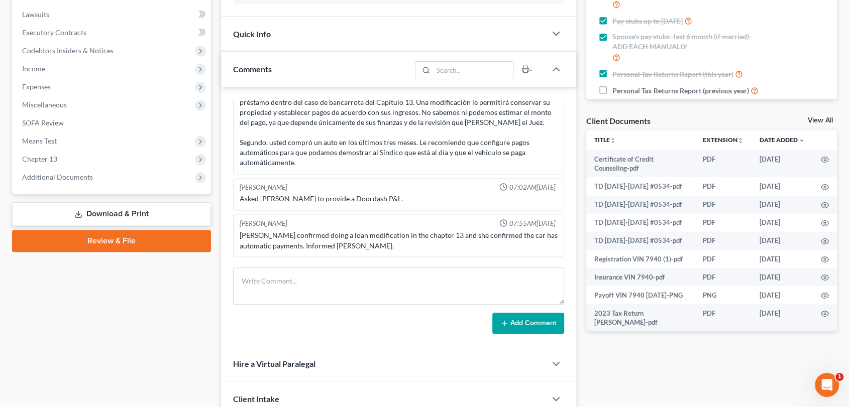
click at [819, 117] on link "View All" at bounding box center [820, 120] width 25 height 7
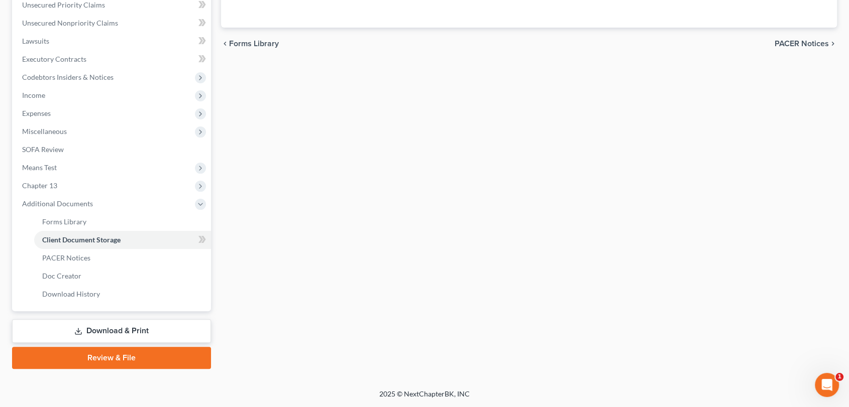
scroll to position [121, 0]
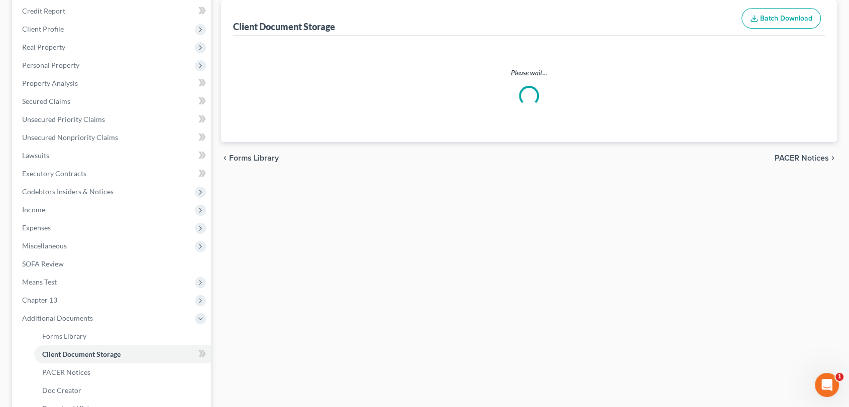
select select "9"
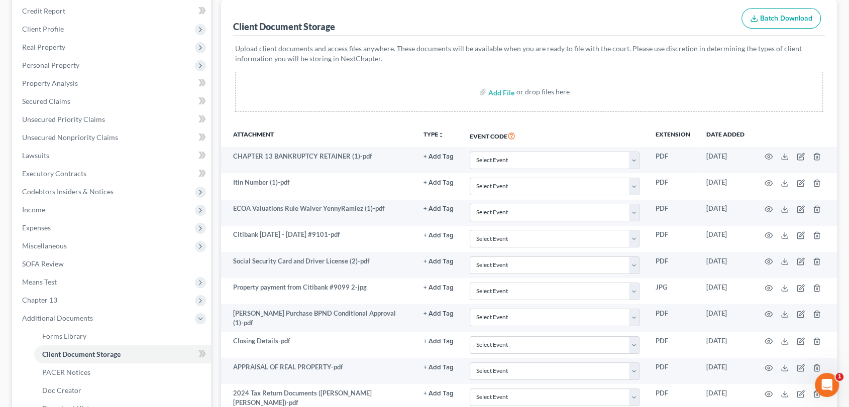
scroll to position [0, 0]
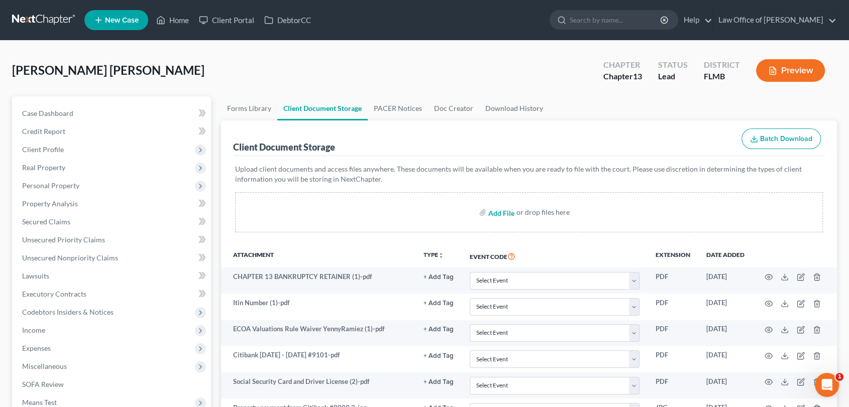
click at [495, 212] on input "file" at bounding box center [500, 212] width 24 height 18
type input "C:\fakepath\Original Chapter 13 Plan.pdf"
select select "9"
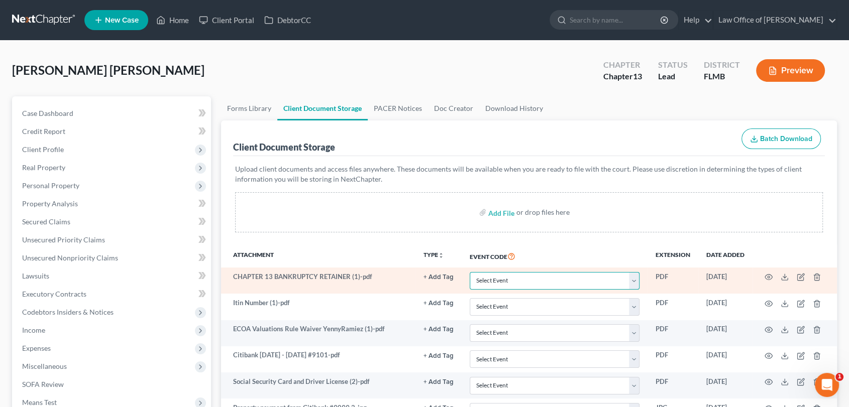
click at [634, 280] on select "Select Event 20 Largest Unsecured Creditors Amended Chapter 13 Plan Amended Cre…" at bounding box center [555, 281] width 170 height 18
click at [470, 272] on select "Select Event 20 Largest Unsecured Creditors Amended Chapter 13 Plan Amended Cre…" at bounding box center [555, 281] width 170 height 18
click at [635, 280] on select "Select Event 20 Largest Unsecured Creditors Amended Chapter 13 Plan Amended Cre…" at bounding box center [555, 281] width 170 height 18
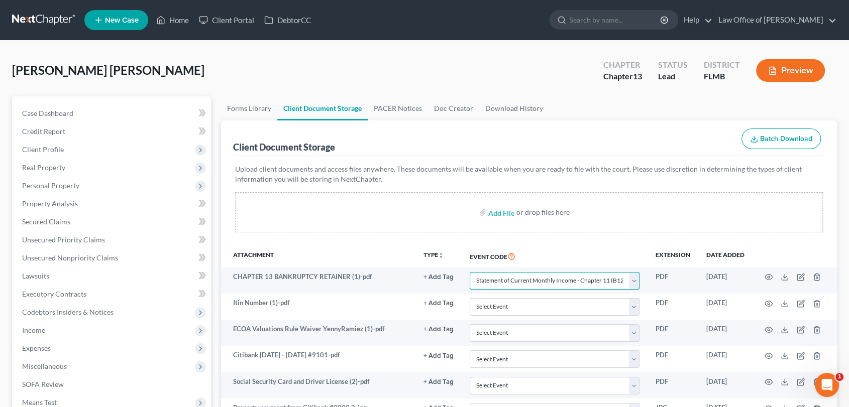
select select "12"
click at [470, 272] on select "Select Event 20 Largest Unsecured Creditors Amended Chapter 13 Plan Amended Cre…" at bounding box center [555, 281] width 170 height 18
drag, startPoint x: 848, startPoint y: 49, endPoint x: 852, endPoint y: 73, distance: 24.4
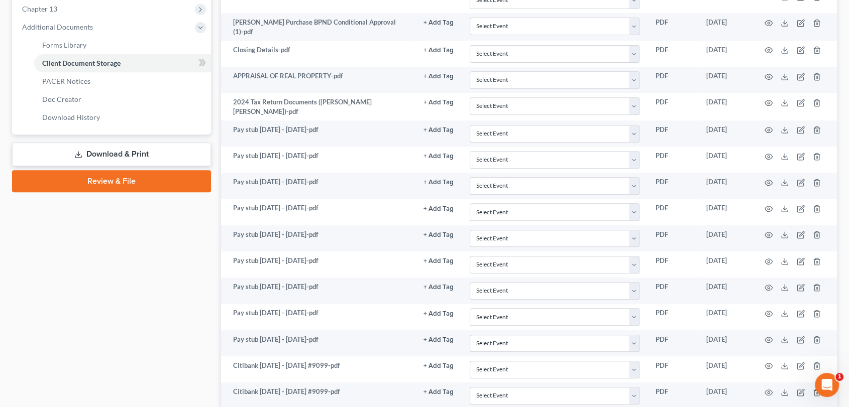
scroll to position [405, 0]
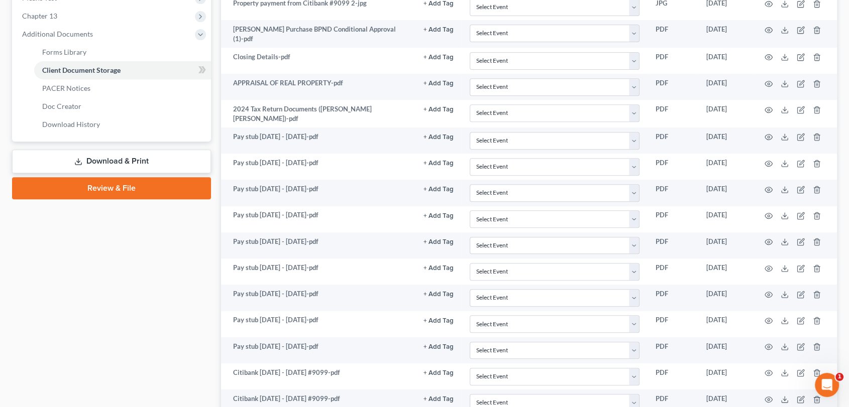
click at [135, 187] on link "Review & File" at bounding box center [111, 188] width 199 height 22
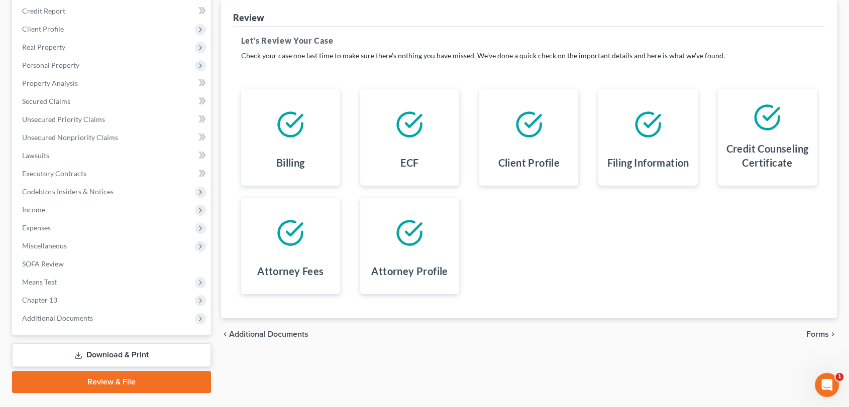
scroll to position [116, 0]
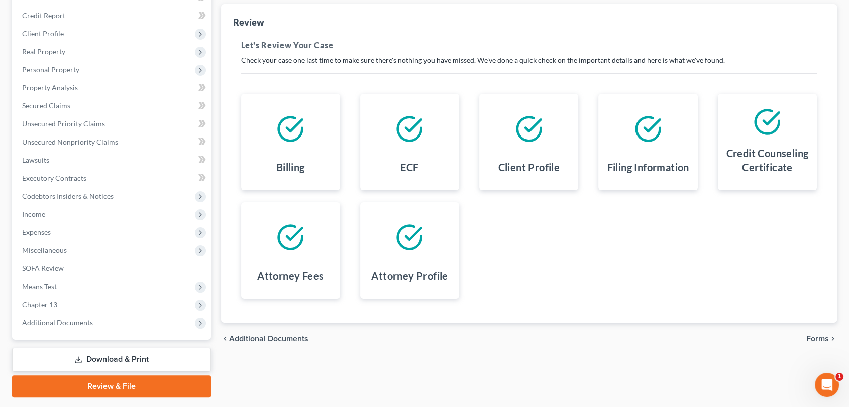
click at [819, 340] on span "Forms" at bounding box center [817, 339] width 23 height 8
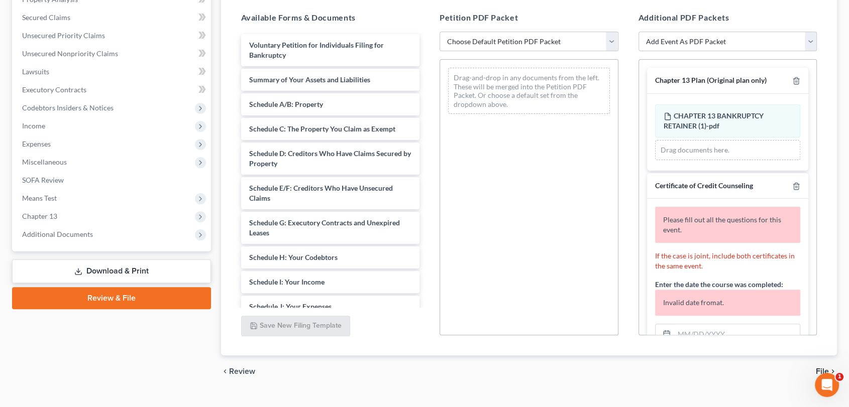
scroll to position [209, 0]
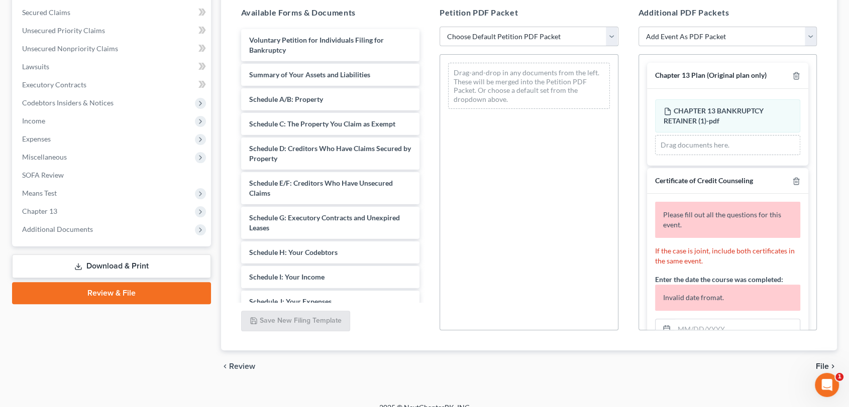
click at [611, 34] on select "Choose Default Petition PDF Packet Complete Bankruptcy Petition (all forms and …" at bounding box center [528, 37] width 179 height 20
select select "0"
click at [439, 27] on select "Choose Default Petition PDF Packet Complete Bankruptcy Petition (all forms and …" at bounding box center [528, 37] width 179 height 20
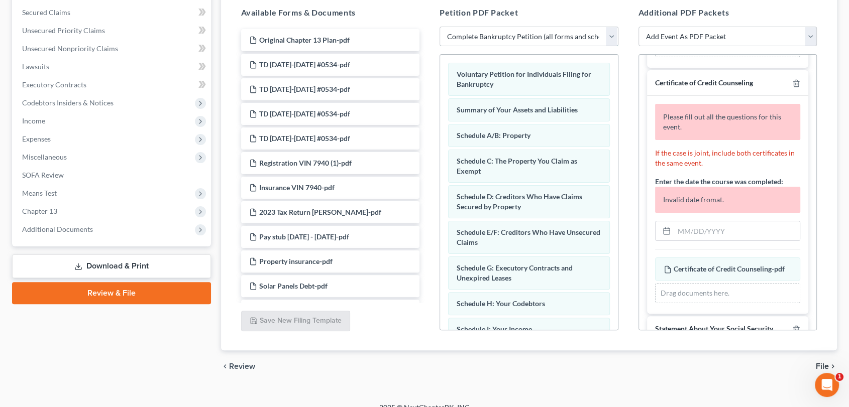
scroll to position [104, 0]
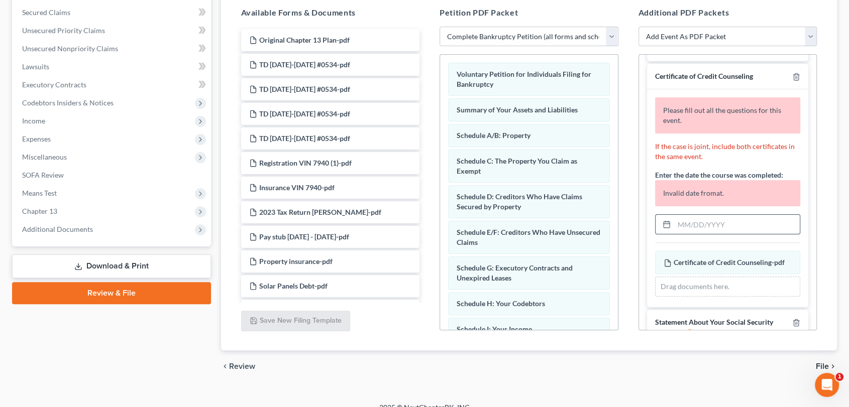
click at [745, 225] on input "text" at bounding box center [737, 224] width 126 height 19
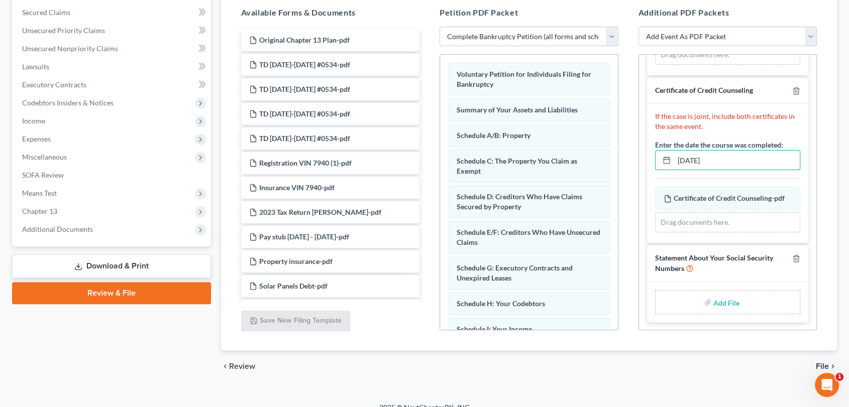
type input "08/06/2025"
click at [723, 298] on input "file" at bounding box center [725, 302] width 24 height 18
type input "C:\fakepath\Statement of SS number.pdf"
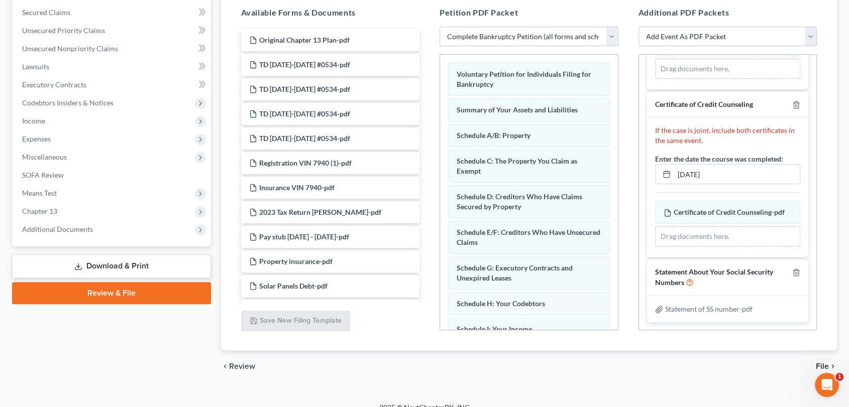
scroll to position [85, 0]
click at [821, 365] on span "File" at bounding box center [822, 367] width 13 height 8
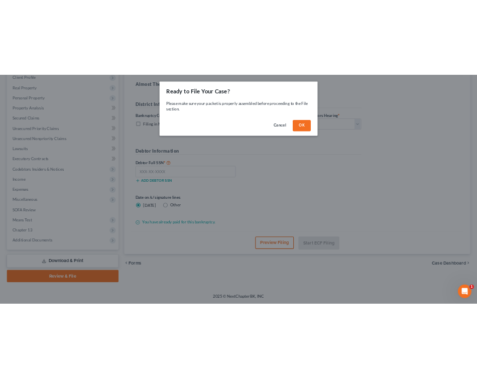
scroll to position [144, 0]
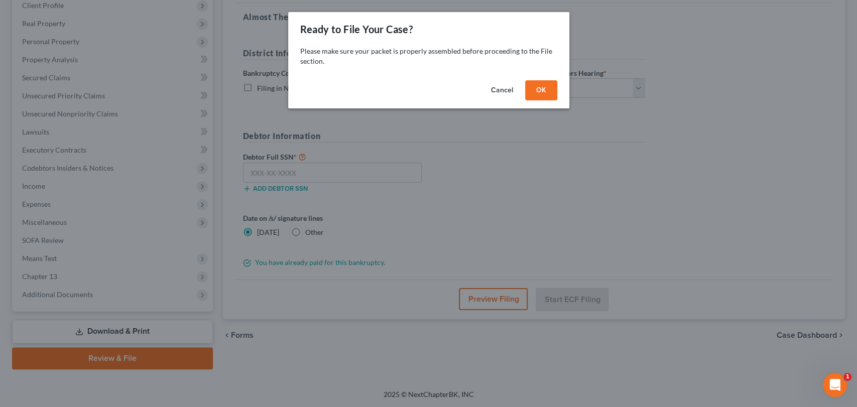
click at [537, 89] on button "OK" at bounding box center [541, 90] width 32 height 20
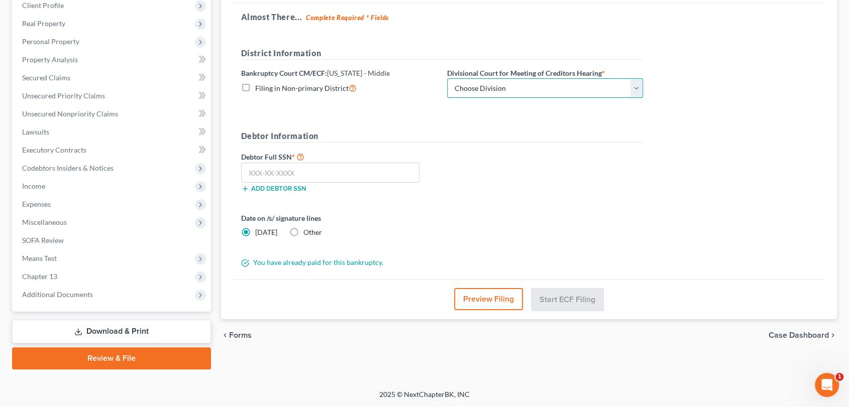
click at [635, 88] on select "Choose Division Fort Myers Jacksonville Orlando Tampa" at bounding box center [545, 88] width 196 height 20
select select "2"
click at [447, 78] on select "Choose Division Fort Myers Jacksonville Orlando Tampa" at bounding box center [545, 88] width 196 height 20
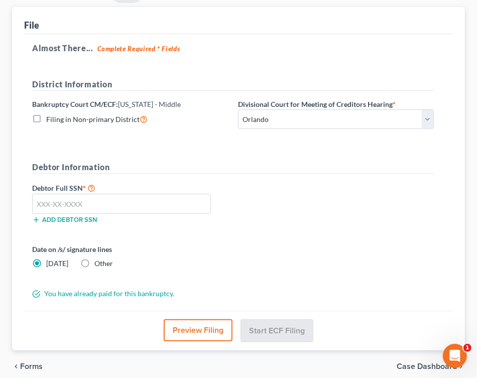
click at [181, 257] on div "Date on /s/ signature lines Today Other" at bounding box center [130, 256] width 206 height 25
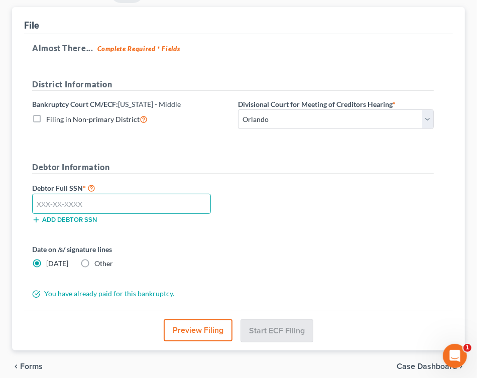
click at [89, 201] on input "text" at bounding box center [121, 204] width 179 height 20
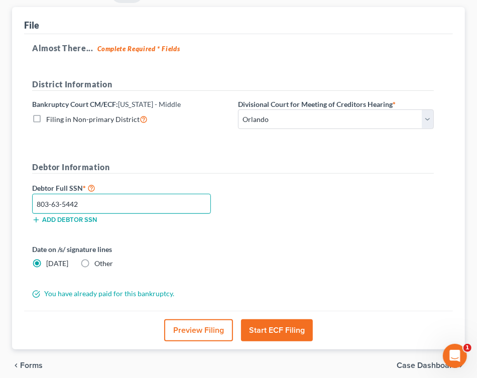
type input "803-63-5442"
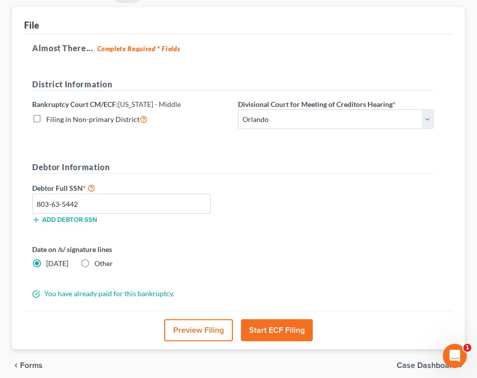
click at [269, 334] on button "Start ECF Filing" at bounding box center [277, 330] width 72 height 22
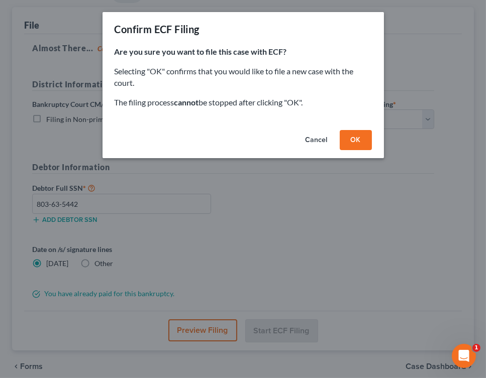
click at [352, 138] on button "OK" at bounding box center [356, 140] width 32 height 20
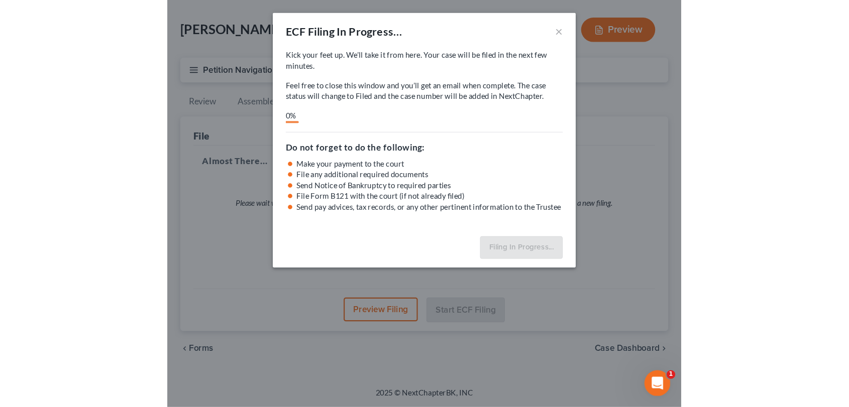
scroll to position [42, 0]
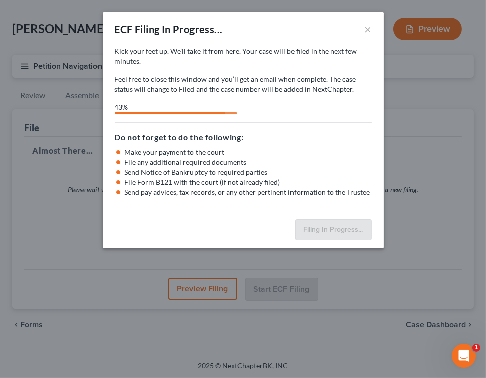
select select "2"
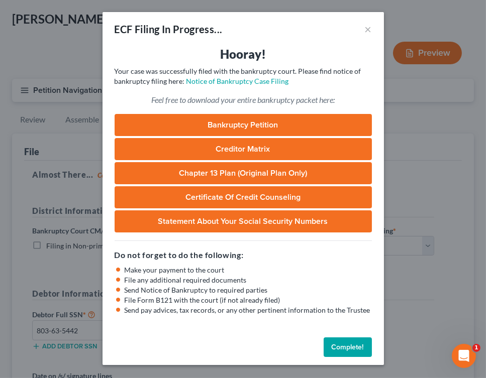
click at [349, 351] on button "Complete!" at bounding box center [347, 348] width 48 height 20
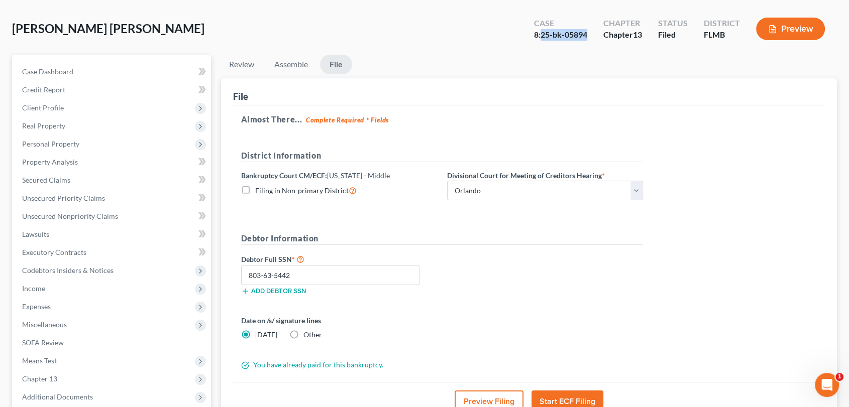
drag, startPoint x: 588, startPoint y: 32, endPoint x: 540, endPoint y: 36, distance: 47.9
click at [540, 36] on div "Case 8:25-bk-05894" at bounding box center [560, 30] width 69 height 30
copy div "25-bk-05894"
click at [540, 36] on div "8:25-bk-05894" at bounding box center [560, 35] width 53 height 12
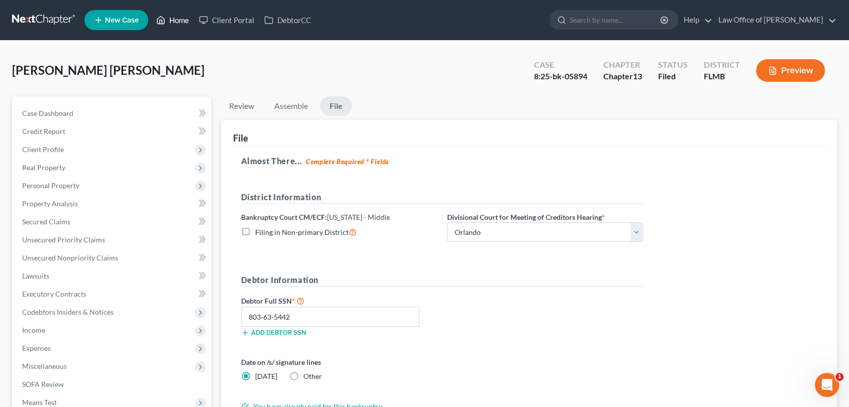
click at [173, 17] on link "Home" at bounding box center [172, 20] width 43 height 18
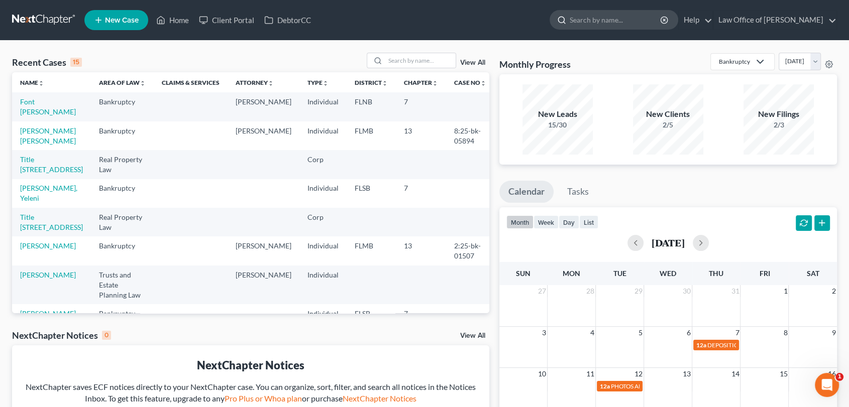
click at [609, 18] on input "search" at bounding box center [616, 20] width 92 height 19
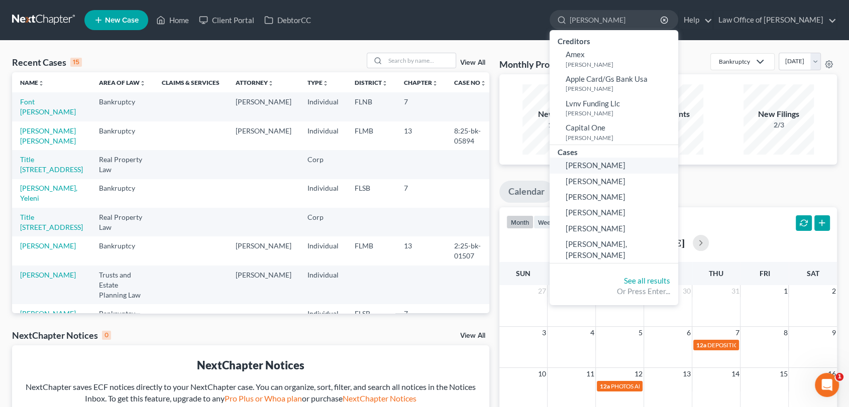
type input "Rafeal"
click at [615, 165] on span "Ramirez, Rafael" at bounding box center [596, 165] width 60 height 9
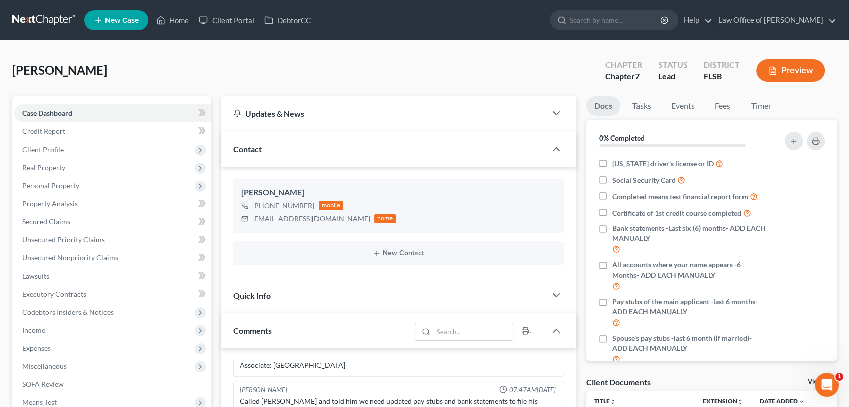
scroll to position [4, 0]
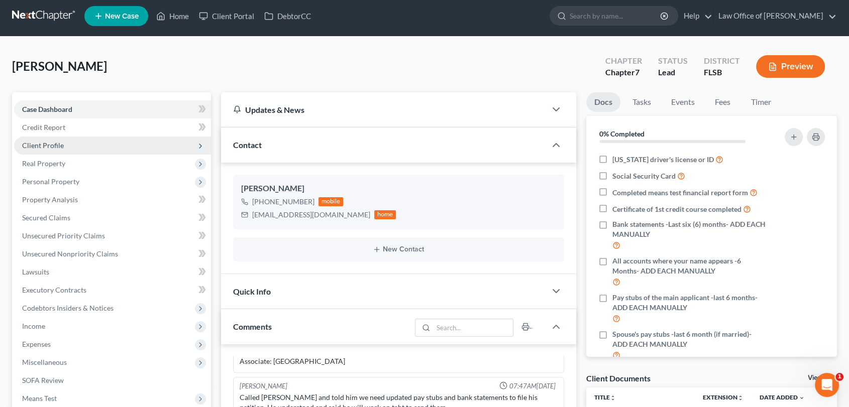
click at [43, 141] on span "Client Profile" at bounding box center [43, 145] width 42 height 9
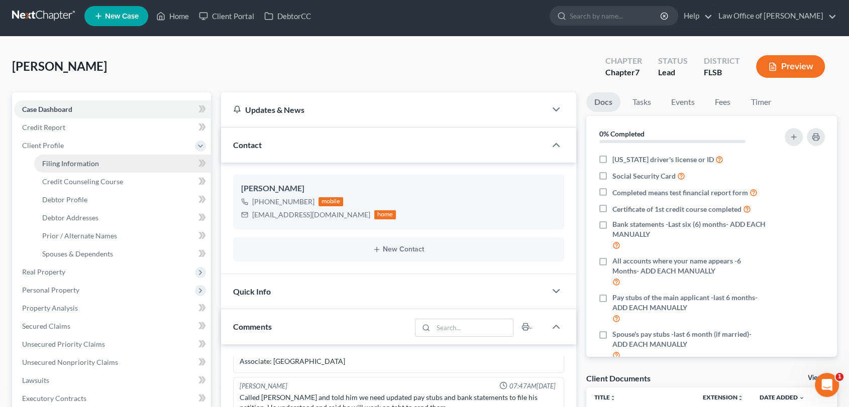
click at [61, 163] on span "Filing Information" at bounding box center [70, 163] width 57 height 9
select select "1"
select select "0"
select select "17"
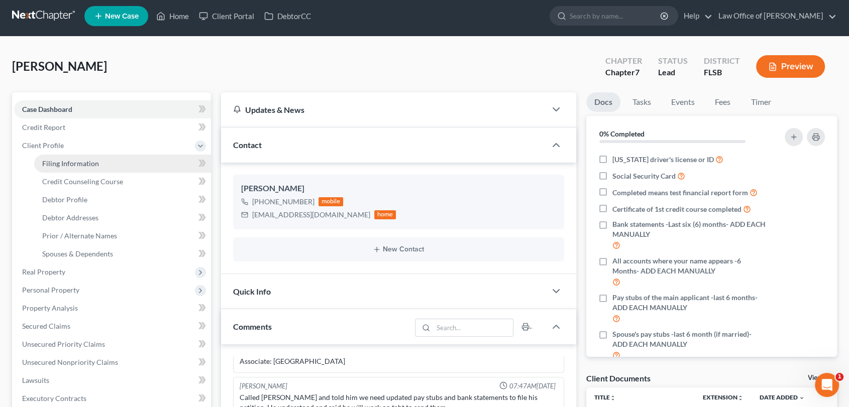
select select "0"
select select "9"
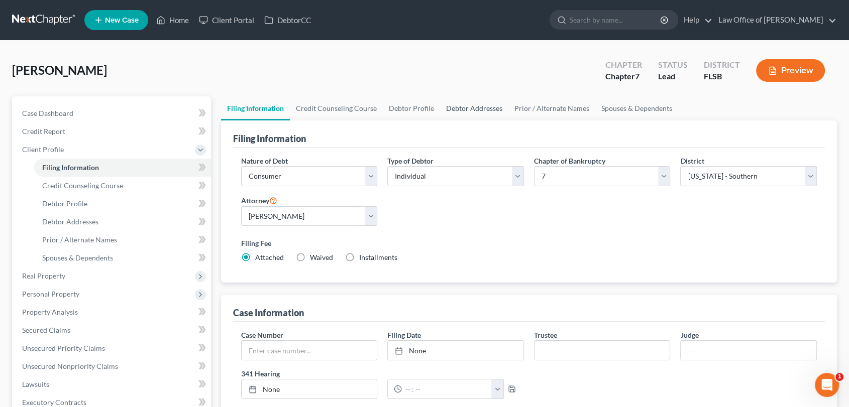
click at [466, 105] on link "Debtor Addresses" at bounding box center [474, 108] width 68 height 24
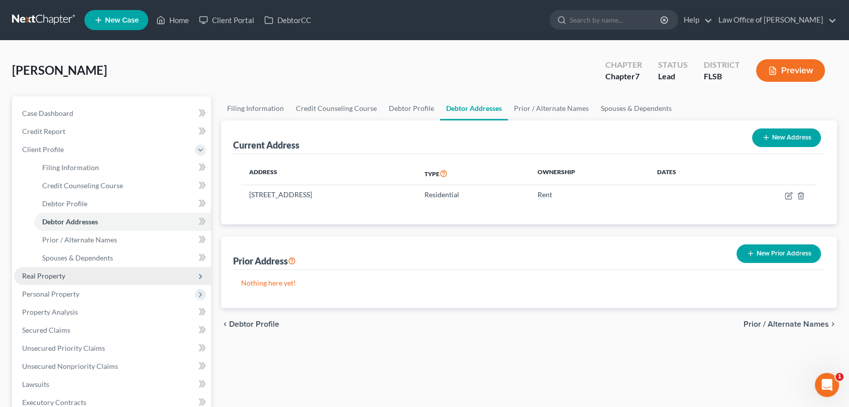
click at [43, 279] on span "Real Property" at bounding box center [43, 276] width 43 height 9
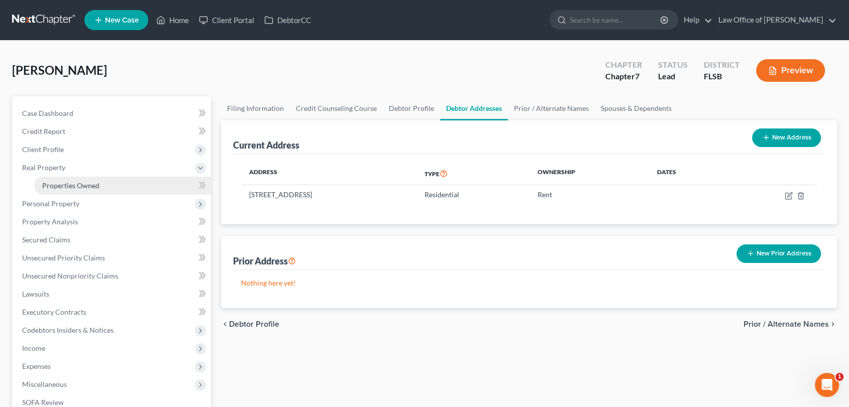
click at [82, 188] on span "Properties Owned" at bounding box center [70, 185] width 57 height 9
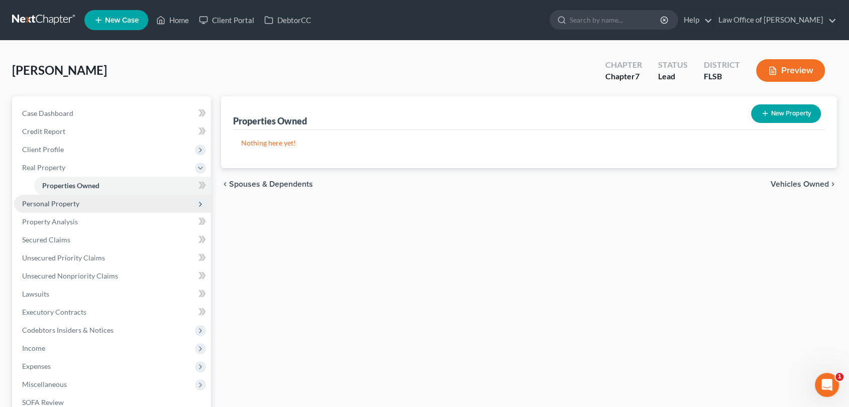
click at [49, 203] on span "Personal Property" at bounding box center [50, 203] width 57 height 9
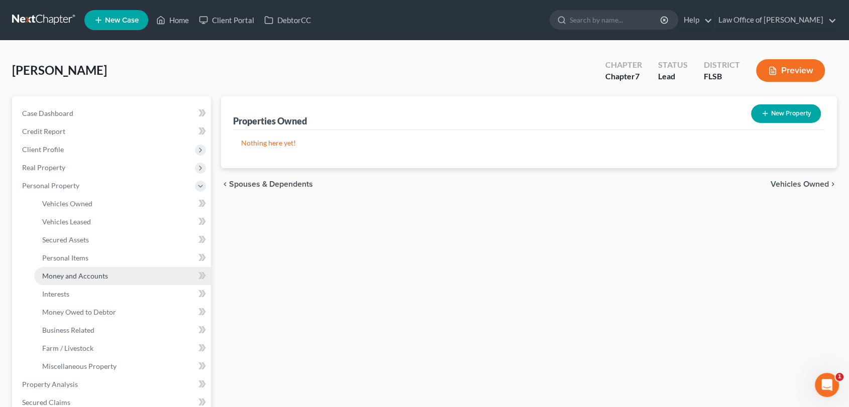
click at [70, 274] on span "Money and Accounts" at bounding box center [75, 276] width 66 height 9
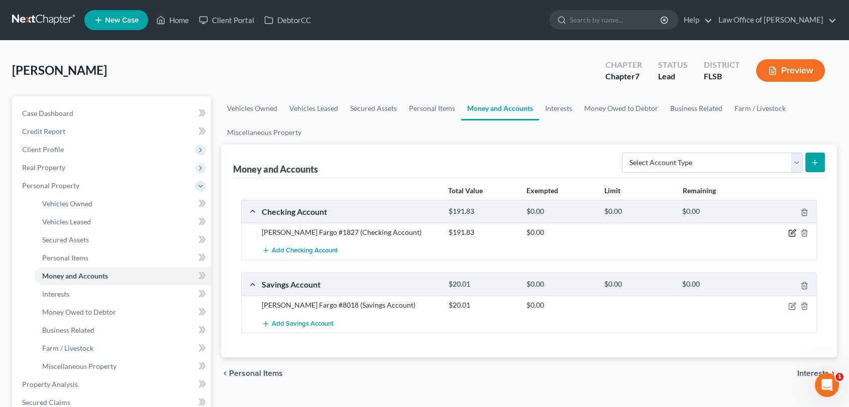
click at [792, 232] on icon "button" at bounding box center [792, 233] width 8 height 8
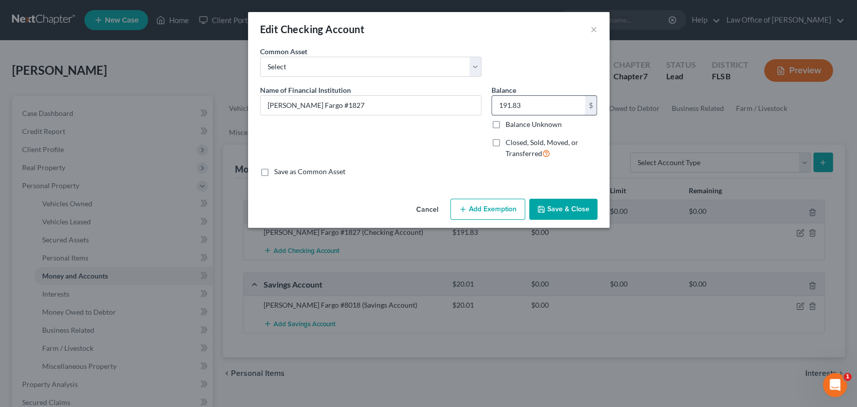
click at [538, 106] on input "191.83" at bounding box center [538, 105] width 93 height 19
type input "1,111.70"
click at [484, 210] on button "Add Exemption" at bounding box center [488, 209] width 75 height 21
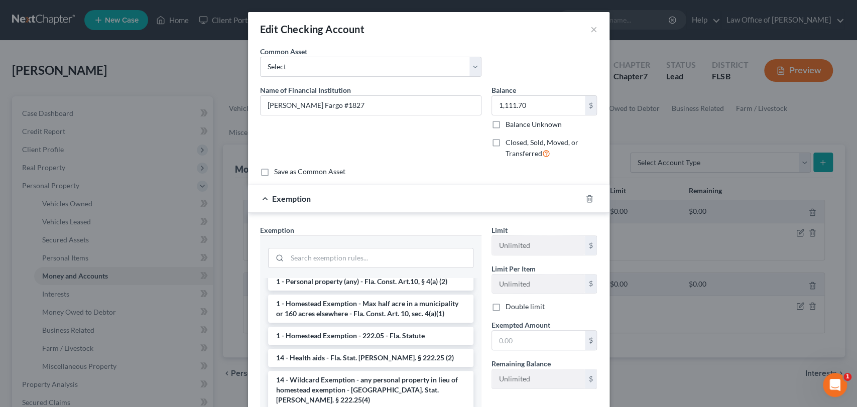
scroll to position [141, 0]
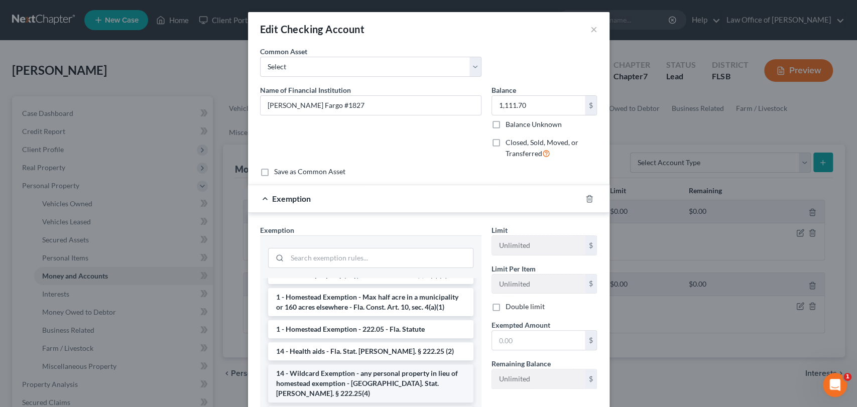
click at [379, 375] on li "14 - Wildcard Exemption - any personal property in lieu of homestead exemption …" at bounding box center [370, 384] width 205 height 38
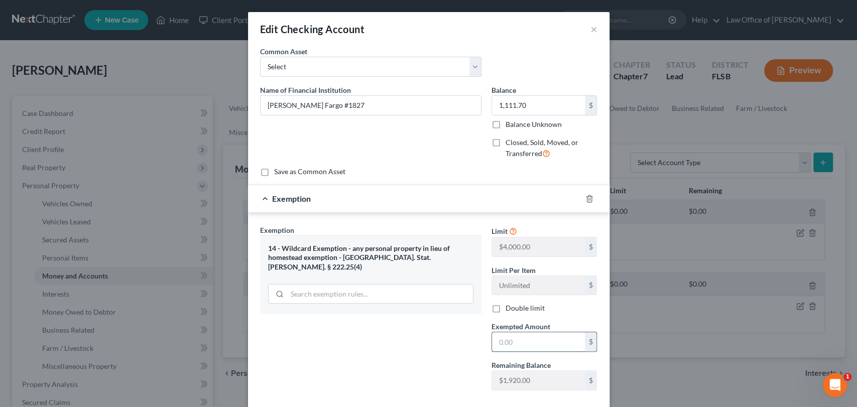
click at [507, 340] on input "text" at bounding box center [538, 341] width 93 height 19
type input "1,111.70"
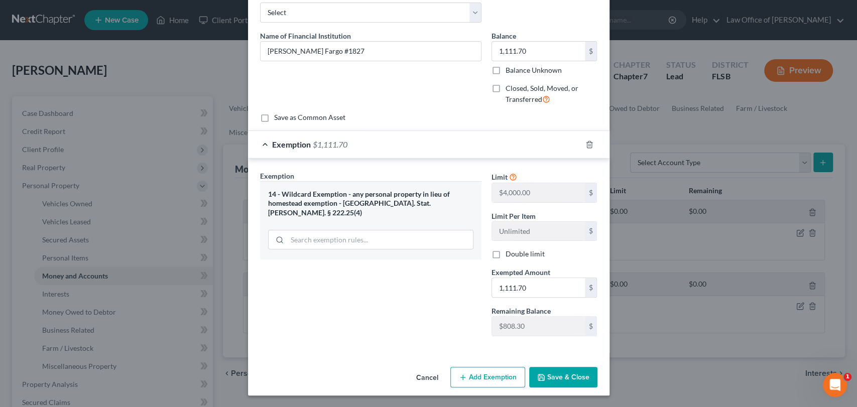
click at [555, 374] on button "Save & Close" at bounding box center [563, 377] width 68 height 21
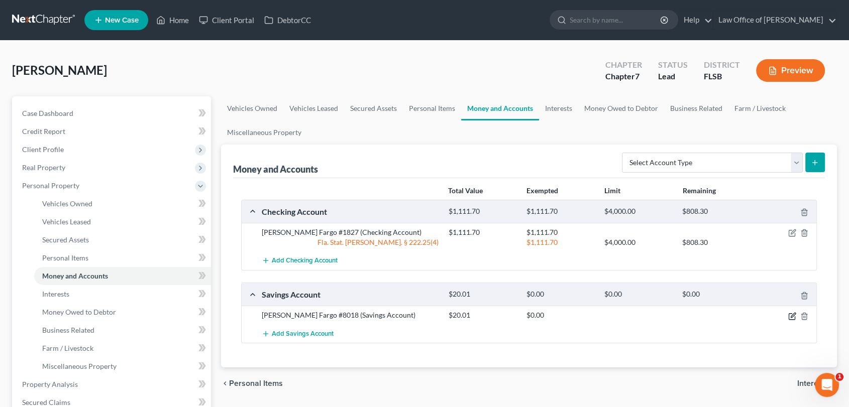
click at [791, 314] on icon "button" at bounding box center [792, 316] width 8 height 8
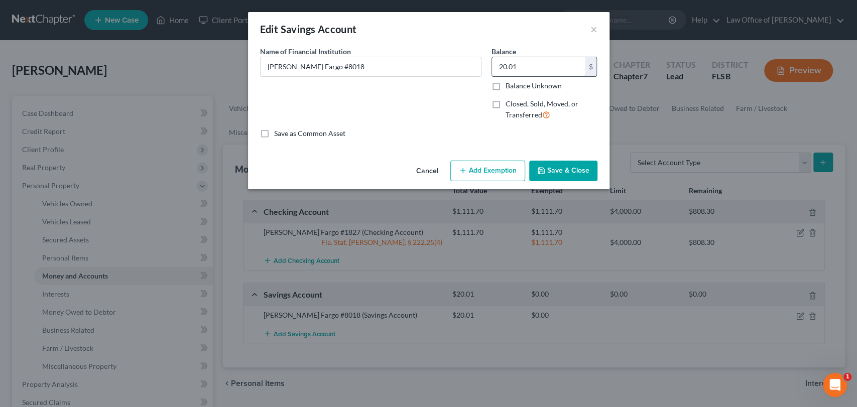
click at [544, 66] on input "20.01" at bounding box center [538, 66] width 93 height 19
type input "18.01"
click at [474, 172] on button "Add Exemption" at bounding box center [488, 171] width 75 height 21
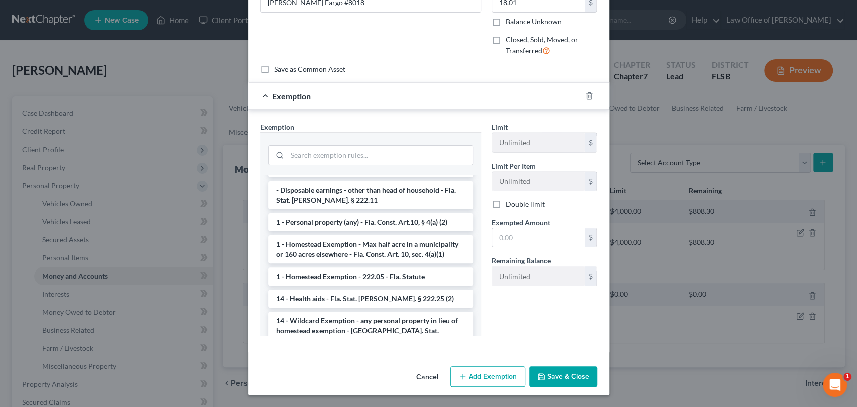
scroll to position [162, 0]
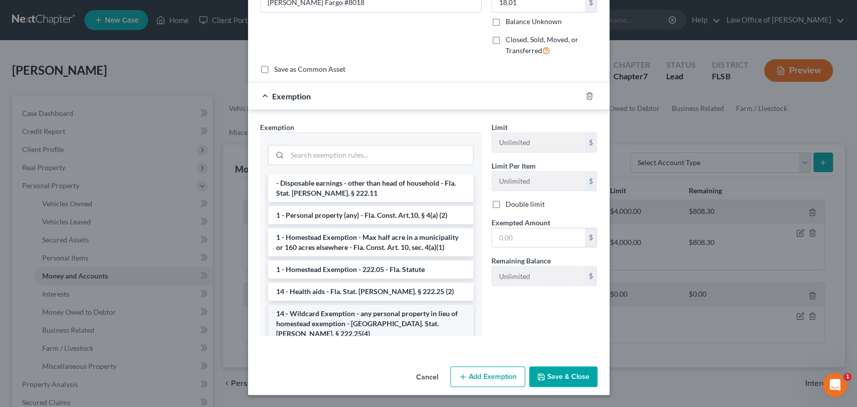
click at [374, 305] on li "14 - Wildcard Exemption - any personal property in lieu of homestead exemption …" at bounding box center [370, 324] width 205 height 38
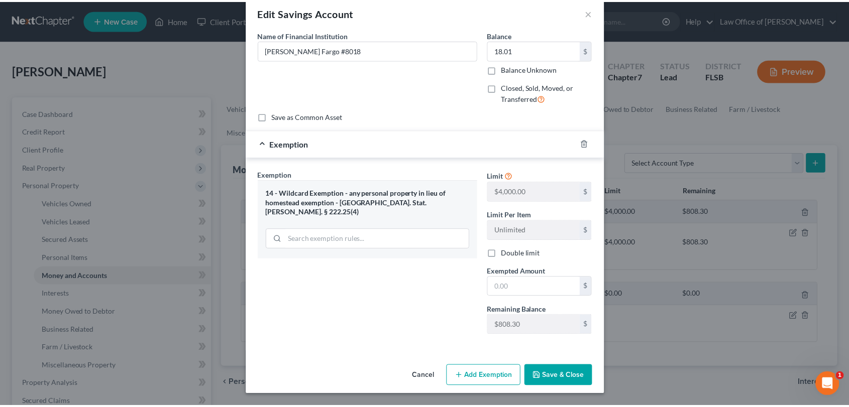
scroll to position [16, 0]
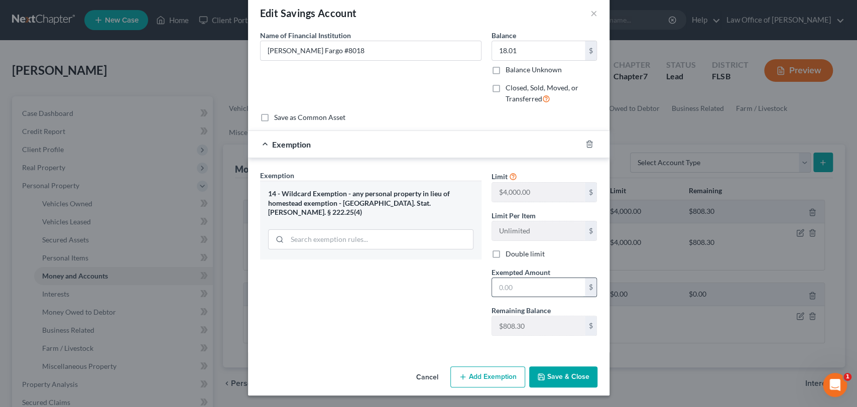
click at [512, 291] on input "text" at bounding box center [538, 287] width 93 height 19
type input "18.01"
click at [554, 375] on button "Save & Close" at bounding box center [563, 377] width 68 height 21
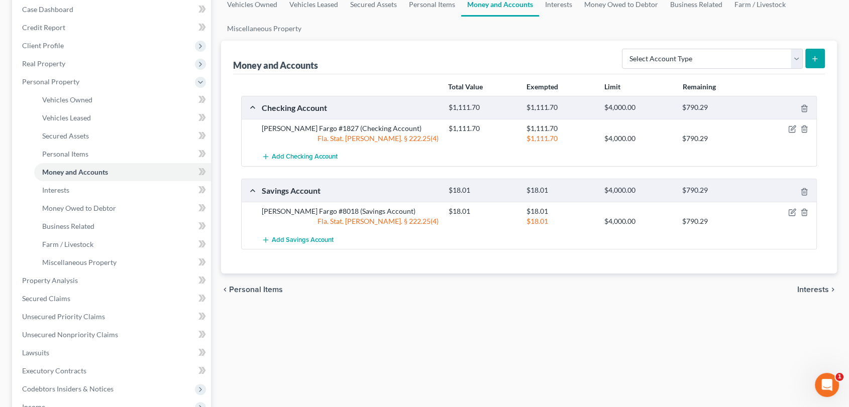
scroll to position [0, 0]
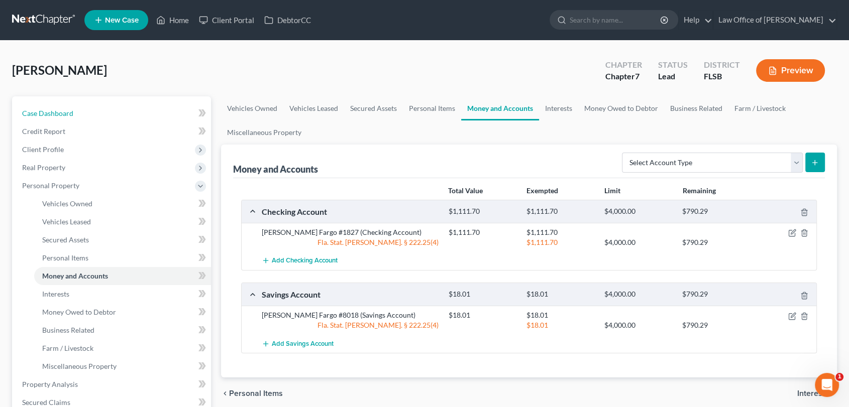
drag, startPoint x: 82, startPoint y: 108, endPoint x: 856, endPoint y: 77, distance: 774.6
click at [82, 108] on link "Case Dashboard" at bounding box center [112, 113] width 197 height 18
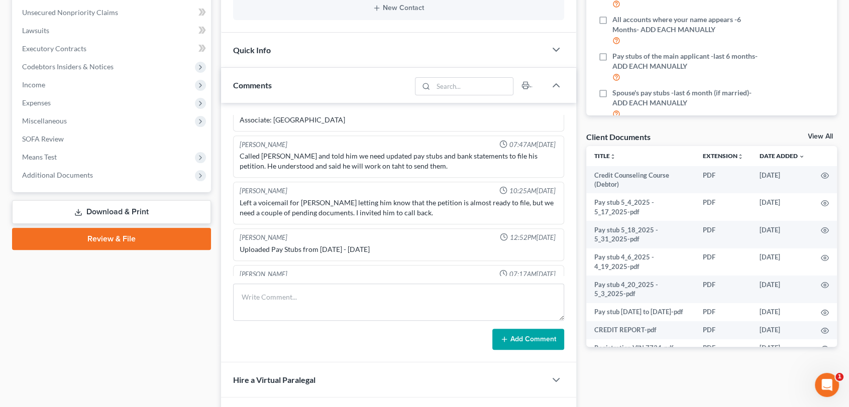
scroll to position [302, 0]
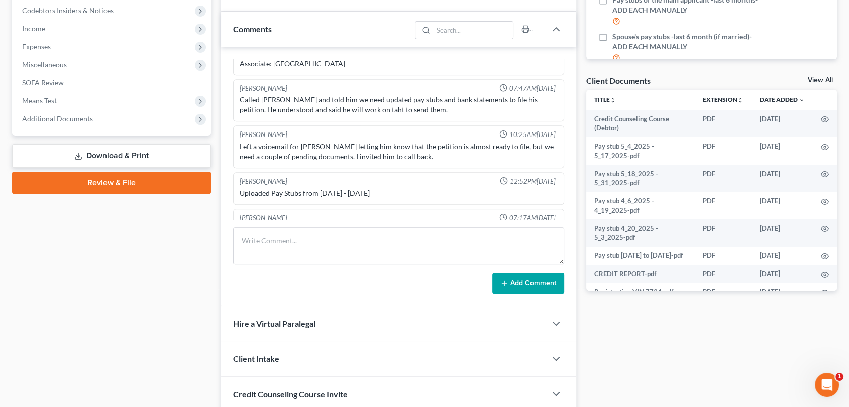
click at [818, 77] on link "View All" at bounding box center [820, 80] width 25 height 7
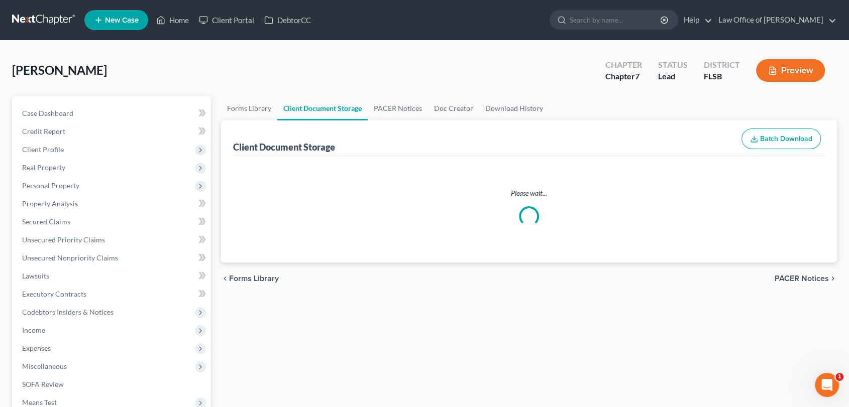
select select "9"
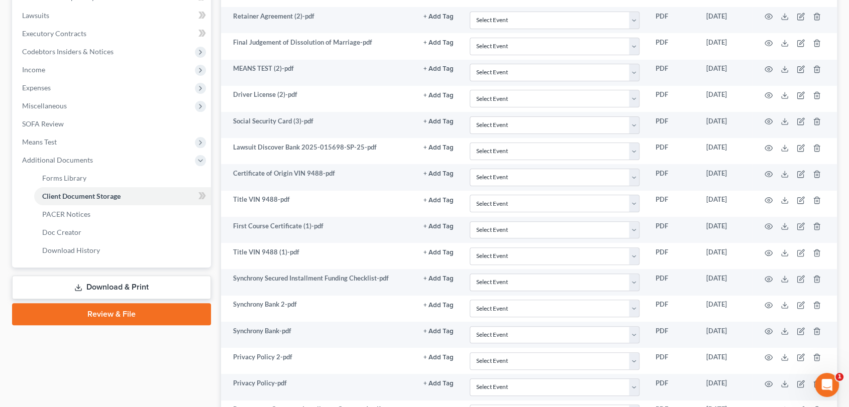
scroll to position [278, 0]
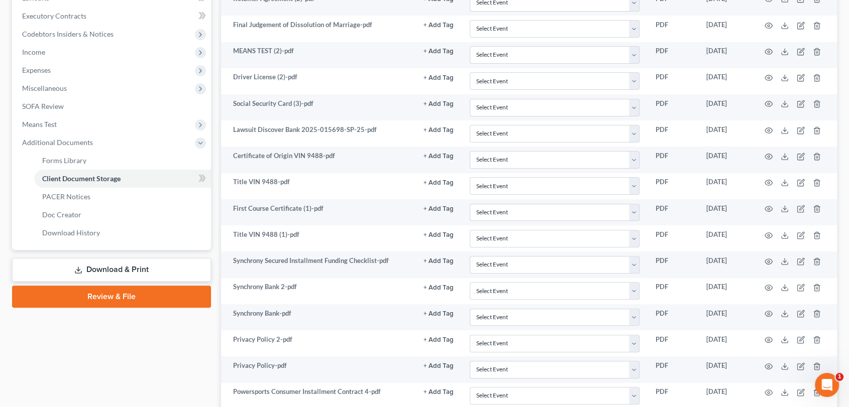
click at [114, 265] on link "Download & Print" at bounding box center [111, 270] width 199 height 24
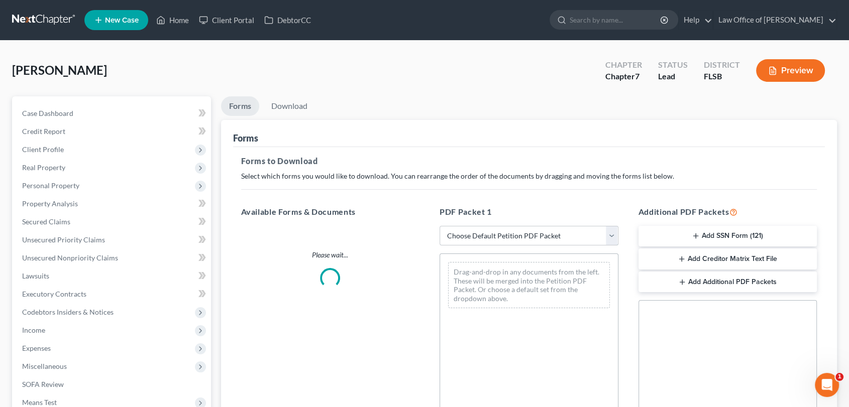
click at [612, 233] on select "Choose Default Petition PDF Packet Complete Bankruptcy Petition (all forms and …" at bounding box center [528, 236] width 179 height 20
select select "0"
click at [439, 226] on select "Choose Default Petition PDF Packet Complete Bankruptcy Petition (all forms and …" at bounding box center [528, 236] width 179 height 20
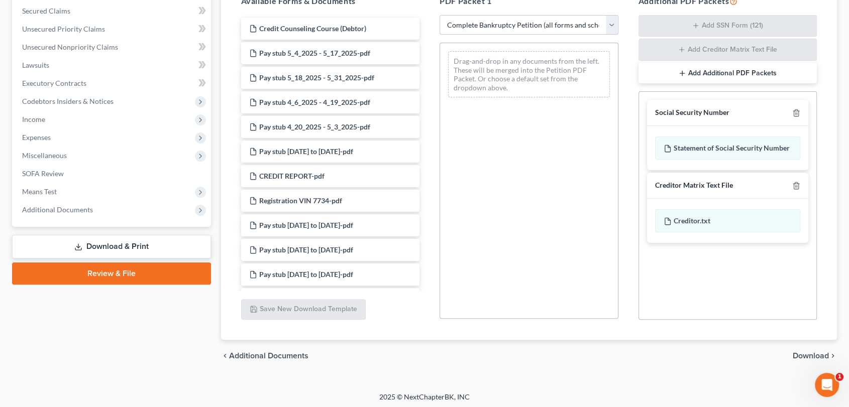
scroll to position [213, 0]
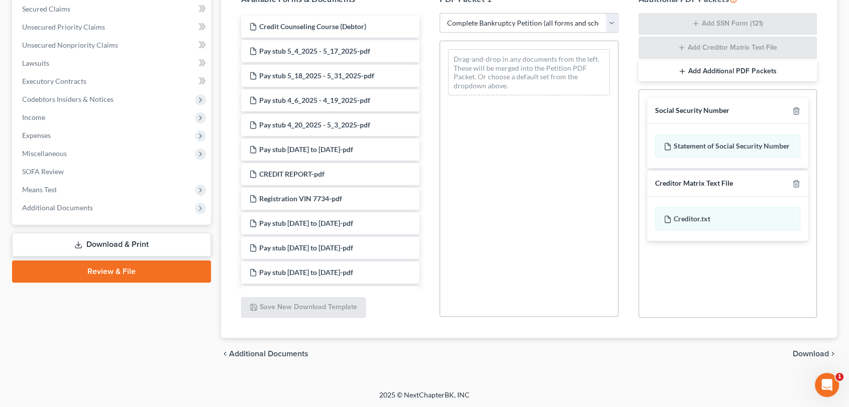
click at [614, 22] on select "Choose Default Petition PDF Packet Complete Bankruptcy Petition (all forms and …" at bounding box center [528, 23] width 179 height 20
click at [439, 13] on select "Choose Default Petition PDF Packet Complete Bankruptcy Petition (all forms and …" at bounding box center [528, 23] width 179 height 20
click at [611, 22] on select "Choose Default Petition PDF Packet Complete Bankruptcy Petition (all forms and …" at bounding box center [528, 23] width 179 height 20
click at [439, 13] on select "Choose Default Petition PDF Packet Complete Bankruptcy Petition (all forms and …" at bounding box center [528, 23] width 179 height 20
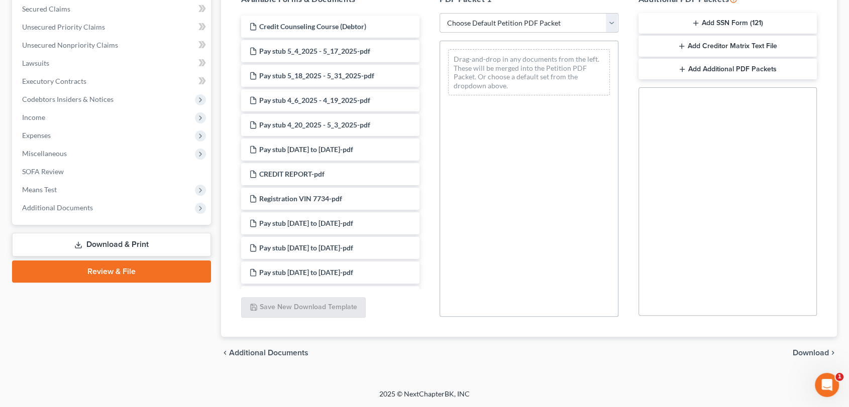
scroll to position [212, 0]
click at [611, 21] on select "Choose Default Petition PDF Packet Complete Bankruptcy Petition (all forms and …" at bounding box center [528, 24] width 179 height 20
click at [439, 14] on select "Choose Default Petition PDF Packet Complete Bankruptcy Petition (all forms and …" at bounding box center [528, 24] width 179 height 20
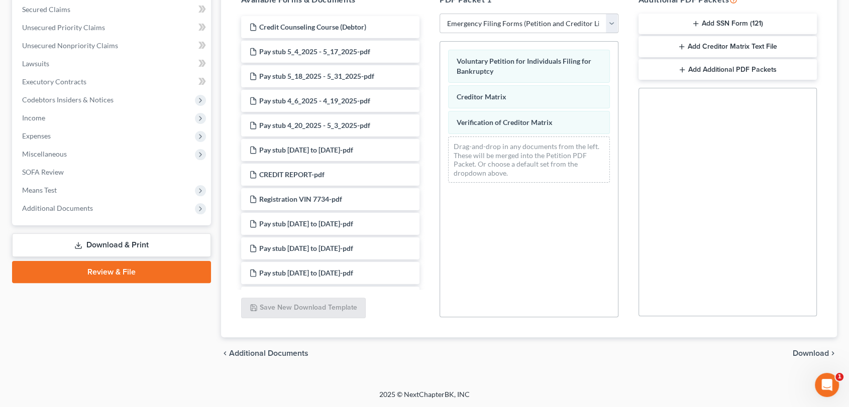
click at [804, 351] on span "Download" at bounding box center [811, 354] width 36 height 8
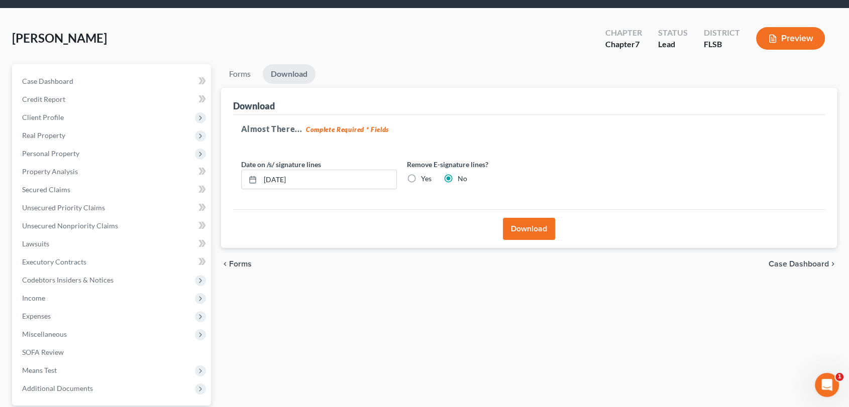
scroll to position [32, 0]
click at [237, 70] on link "Forms" at bounding box center [240, 75] width 38 height 20
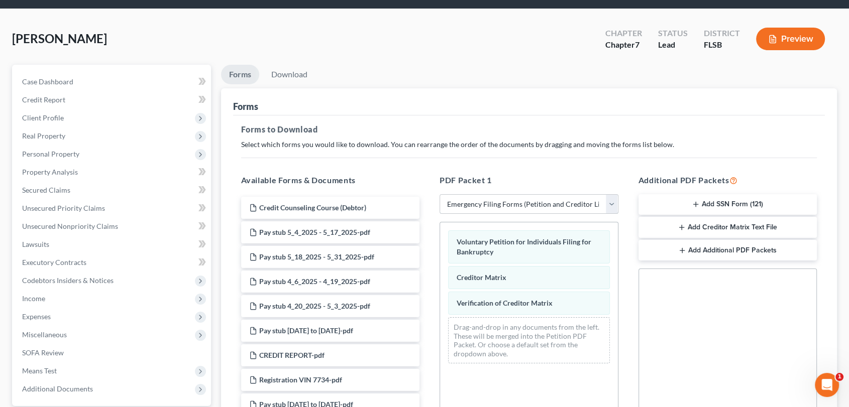
click at [612, 203] on select "Choose Default Petition PDF Packet Complete Bankruptcy Petition (all forms and …" at bounding box center [528, 204] width 179 height 20
select select "4"
click at [439, 194] on select "Choose Default Petition PDF Packet Complete Bankruptcy Petition (all forms and …" at bounding box center [528, 204] width 179 height 20
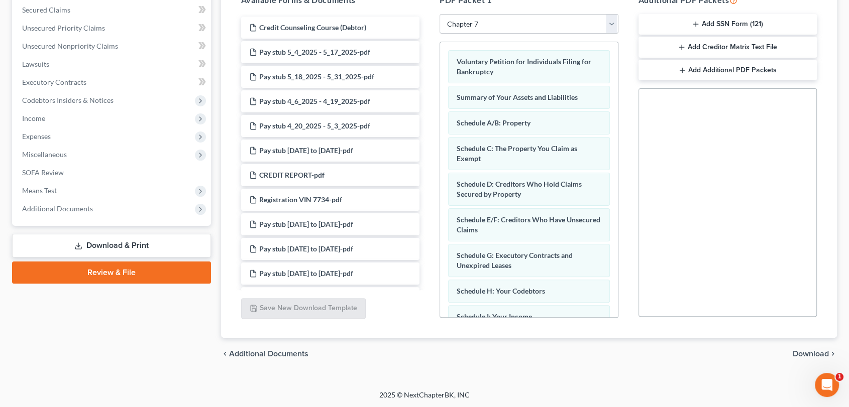
scroll to position [212, 0]
click at [803, 353] on span "Download" at bounding box center [811, 354] width 36 height 8
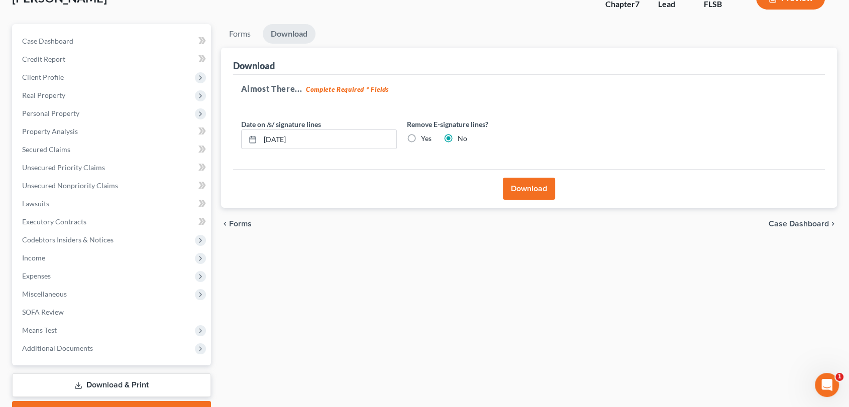
scroll to position [75, 0]
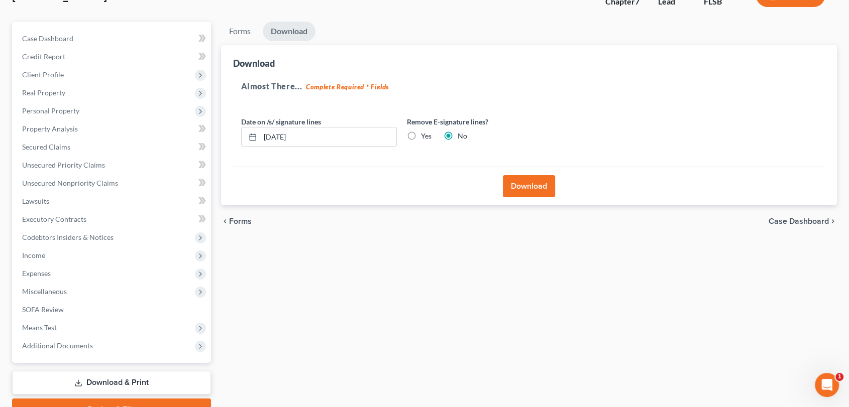
click at [133, 381] on link "Download & Print" at bounding box center [111, 383] width 199 height 24
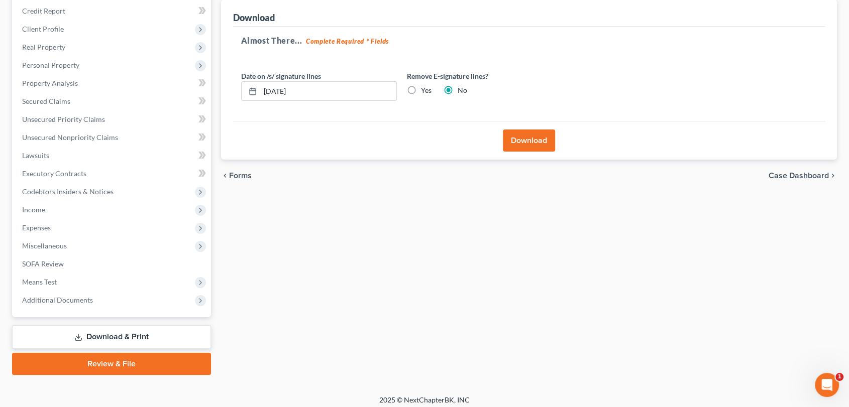
scroll to position [0, 0]
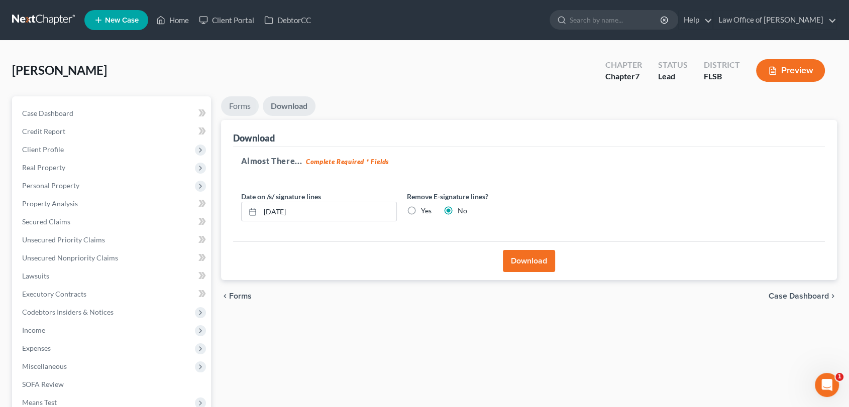
click at [233, 106] on link "Forms" at bounding box center [240, 106] width 38 height 20
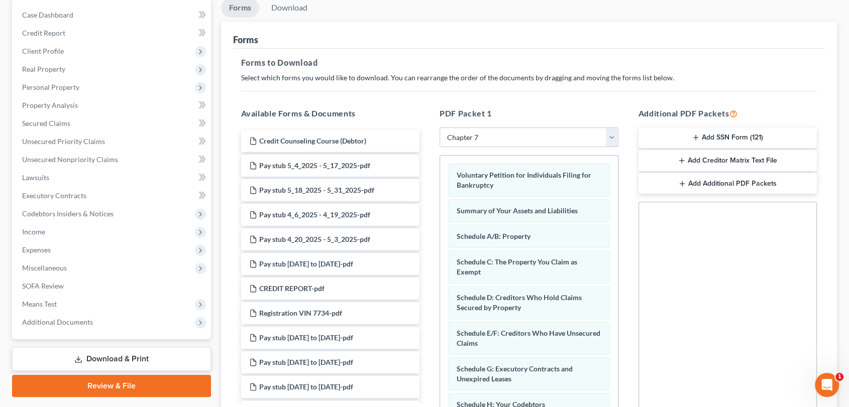
scroll to position [100, 0]
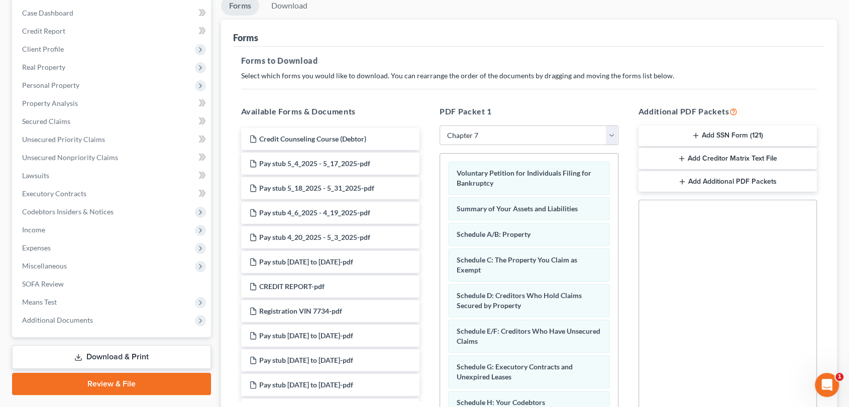
click at [744, 135] on button "Add SSN Form (121)" at bounding box center [727, 136] width 179 height 21
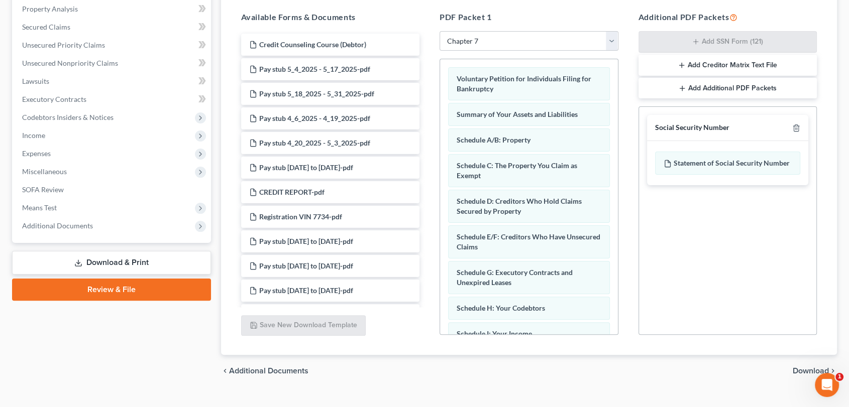
scroll to position [212, 0]
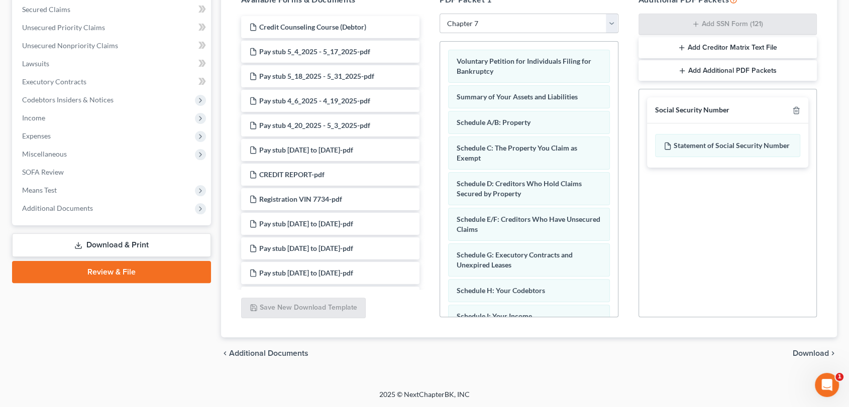
click at [813, 354] on span "Download" at bounding box center [811, 354] width 36 height 8
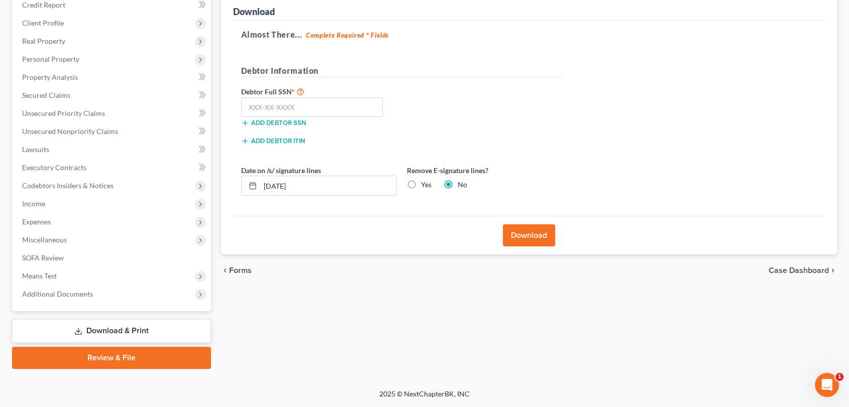
scroll to position [126, 0]
click at [353, 103] on input "text" at bounding box center [312, 108] width 142 height 20
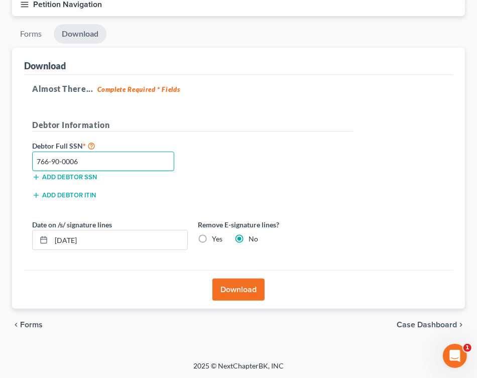
type input "766-90-0006"
click at [236, 283] on button "Download" at bounding box center [238, 290] width 52 height 22
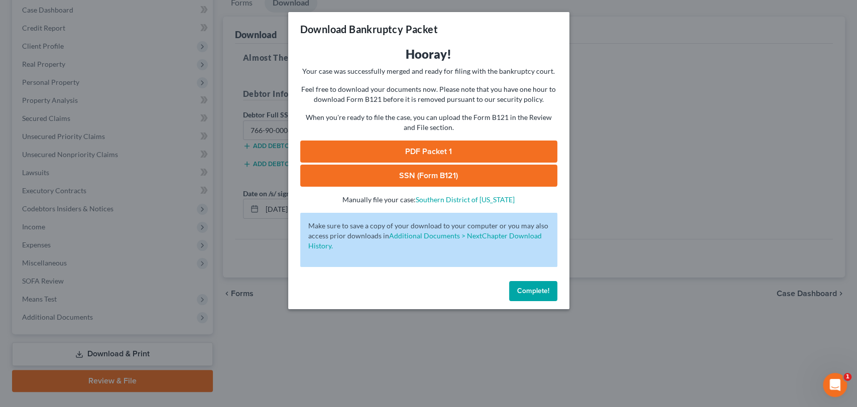
click at [439, 174] on link "SSN (Form B121)" at bounding box center [428, 176] width 257 height 22
click at [528, 291] on span "Complete!" at bounding box center [533, 291] width 32 height 9
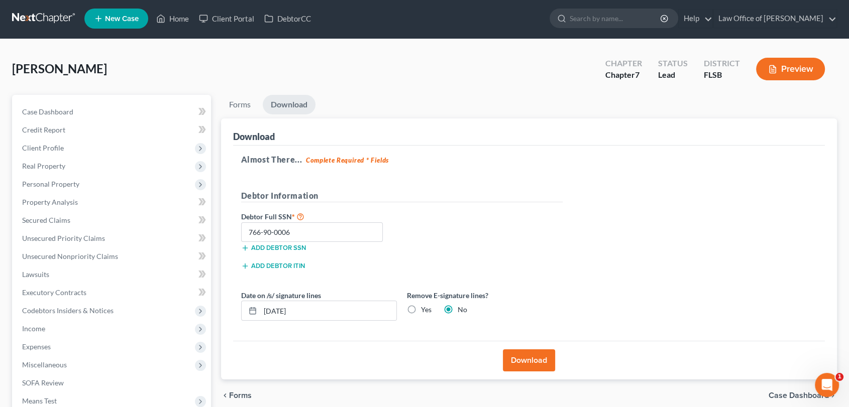
scroll to position [0, 0]
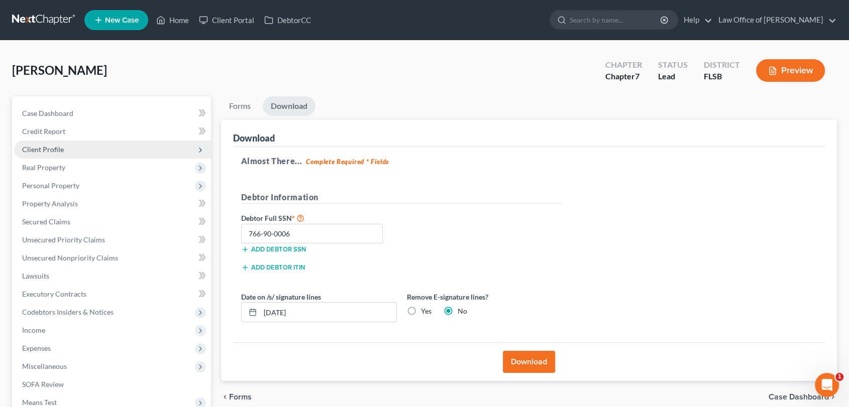
click at [51, 147] on span "Client Profile" at bounding box center [43, 149] width 42 height 9
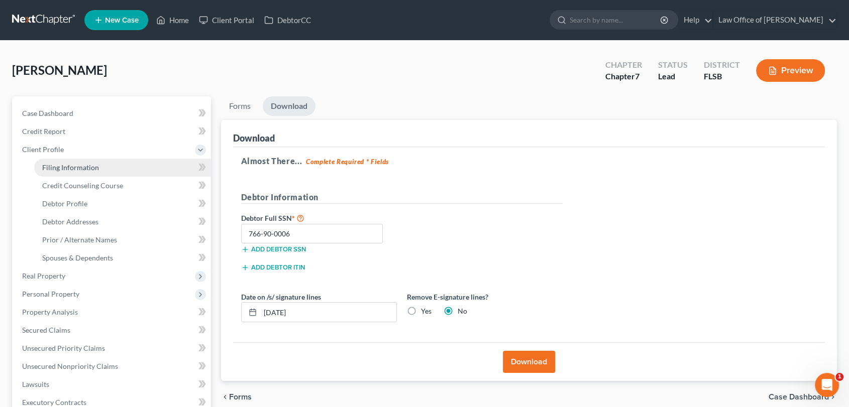
click at [76, 165] on span "Filing Information" at bounding box center [70, 167] width 57 height 9
select select "1"
select select "0"
select select "17"
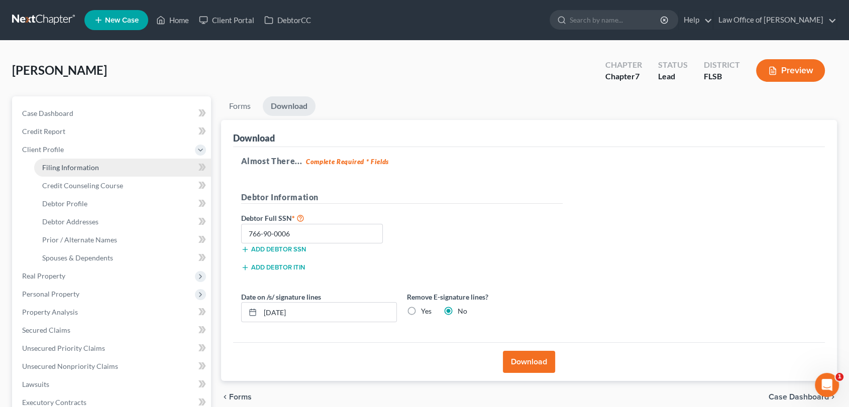
select select "0"
select select "9"
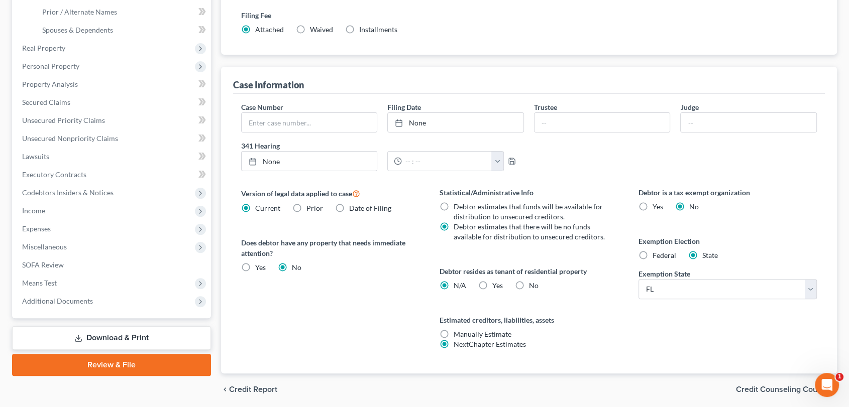
scroll to position [264, 0]
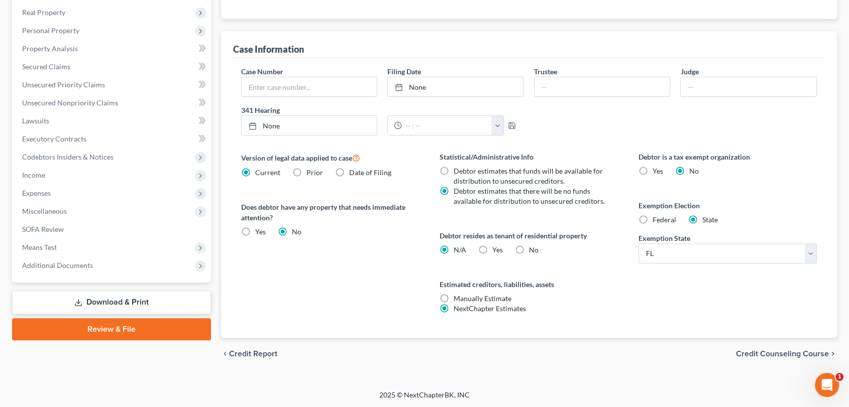
click at [165, 324] on link "Review & File" at bounding box center [111, 329] width 199 height 22
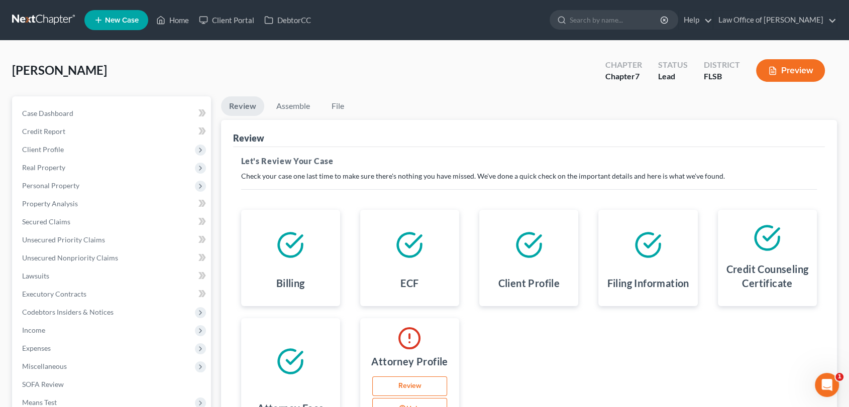
click at [407, 385] on link "Review" at bounding box center [409, 387] width 75 height 20
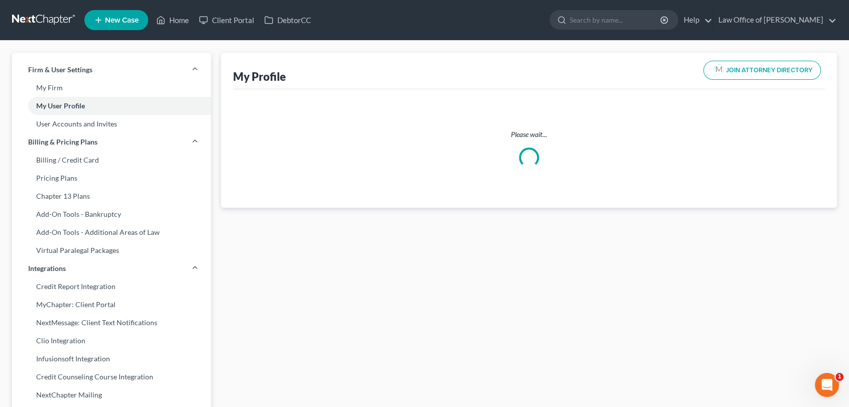
select select "9"
select select "15"
select select "attorney"
select select "0"
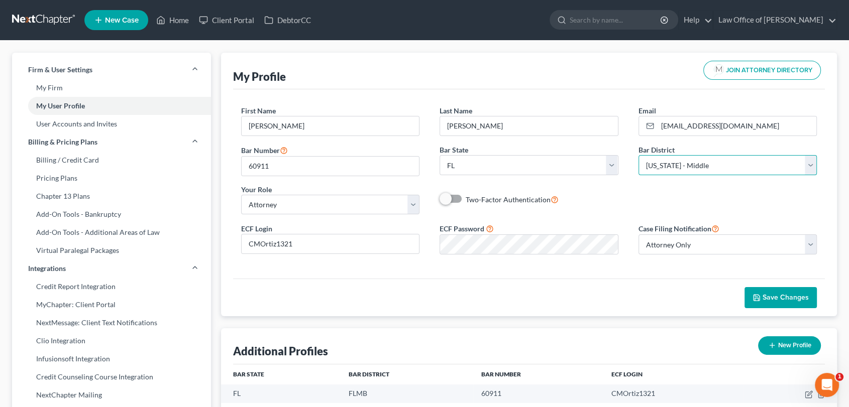
click at [811, 161] on select "Select Alabama - Middle Alabama - Northern Alabama - Southern Alaska Arizona Ar…" at bounding box center [727, 165] width 179 height 20
select select "17"
click at [638, 155] on select "Select Alabama - Middle Alabama - Northern Alabama - Southern Alaska Arizona Ar…" at bounding box center [727, 165] width 179 height 20
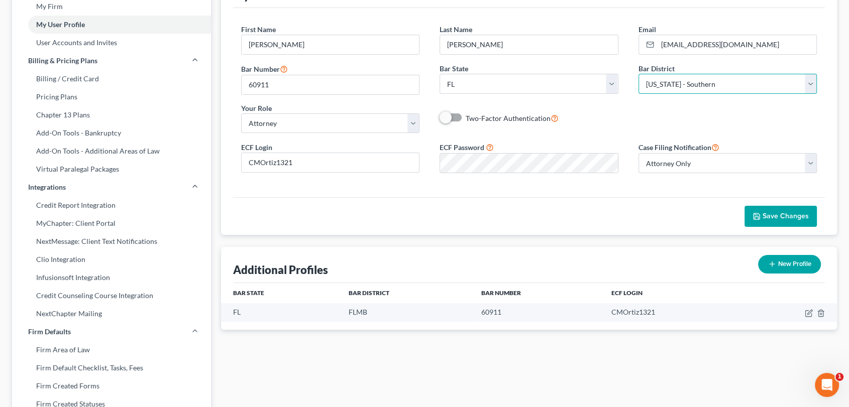
scroll to position [83, 0]
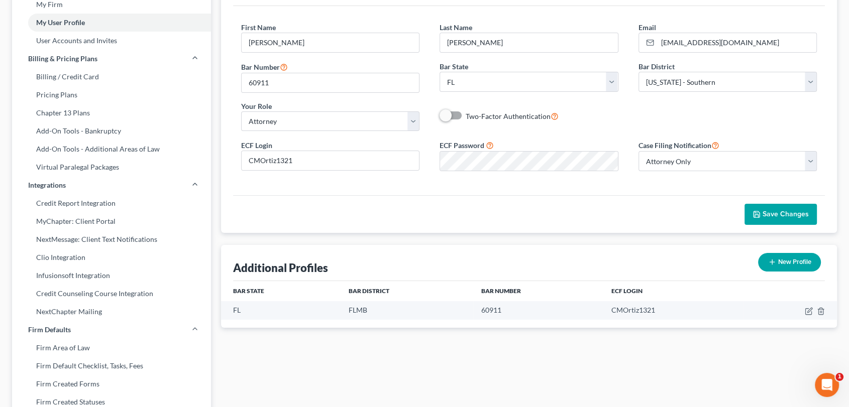
click at [778, 216] on span "Save Changes" at bounding box center [785, 214] width 46 height 9
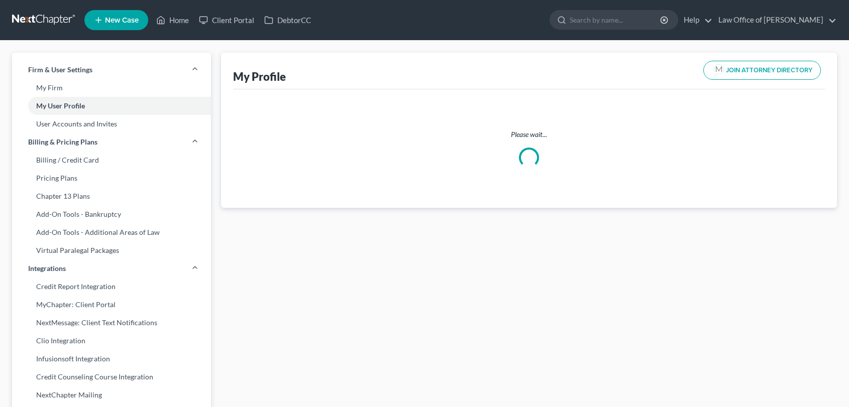
scroll to position [83, 0]
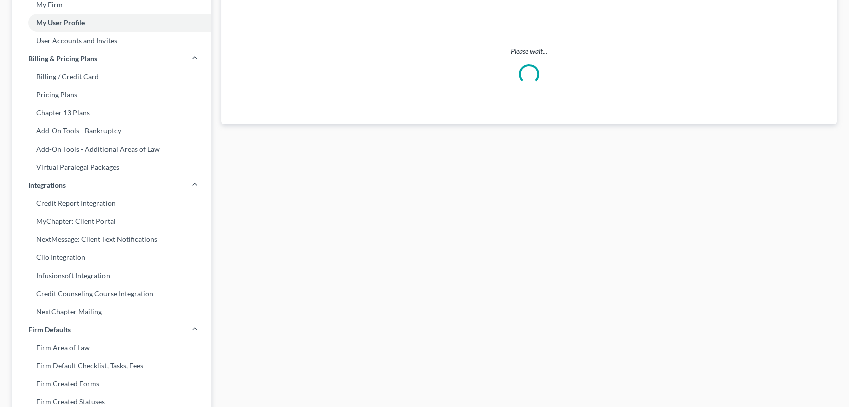
select select "9"
select select "attorney"
select select "0"
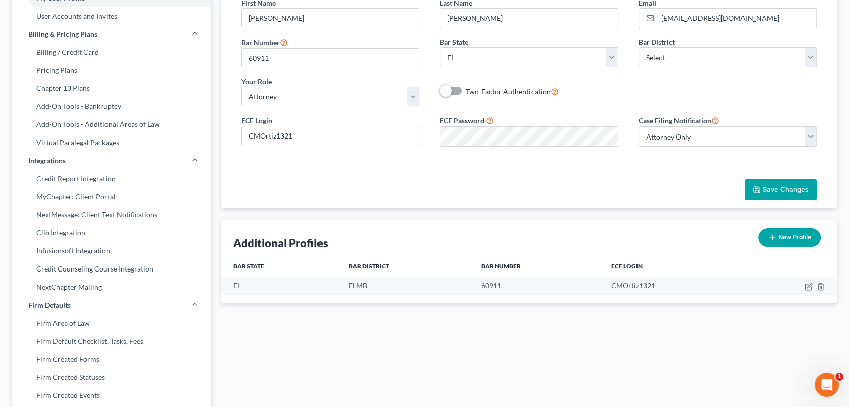
scroll to position [114, 0]
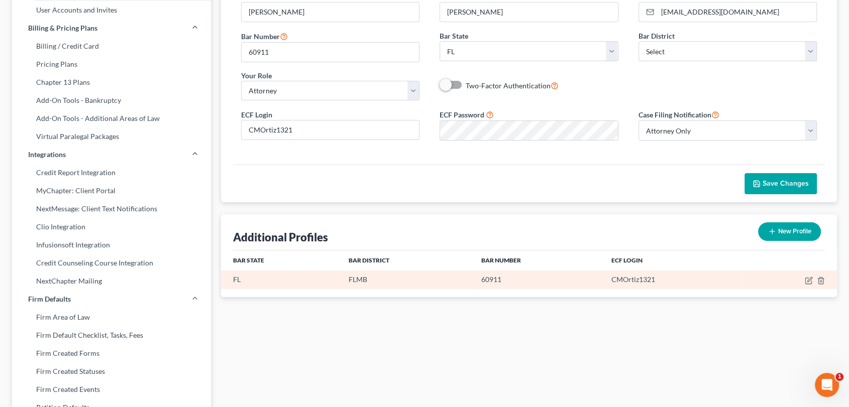
click at [376, 271] on td "FLMB" at bounding box center [407, 280] width 133 height 19
click at [372, 276] on td "FLMB" at bounding box center [407, 280] width 133 height 19
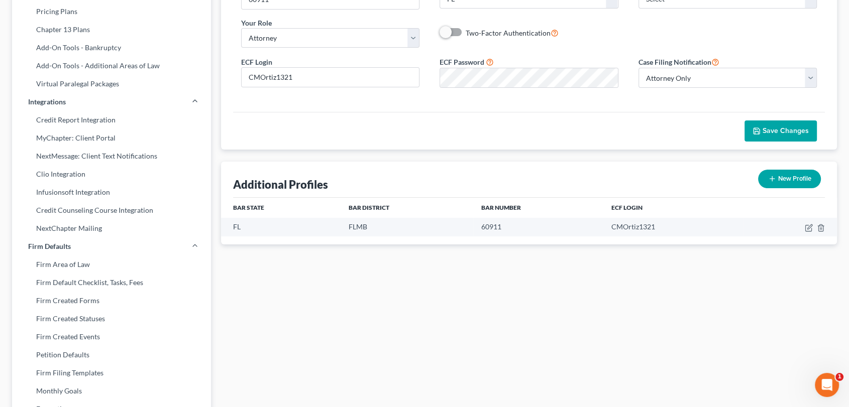
scroll to position [0, 0]
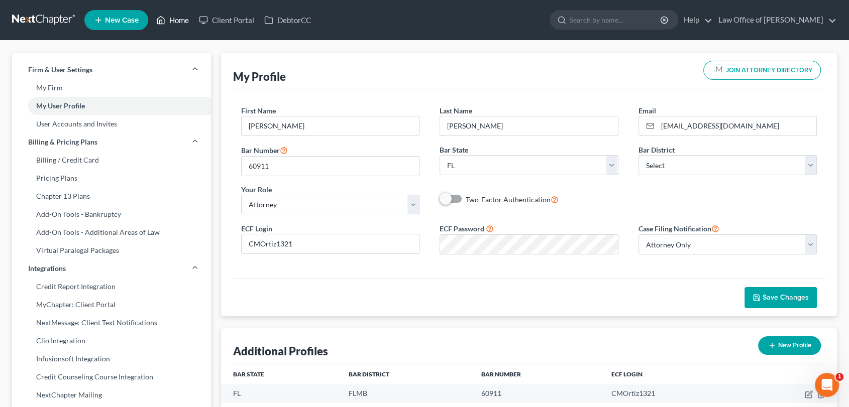
click at [178, 21] on link "Home" at bounding box center [172, 20] width 43 height 18
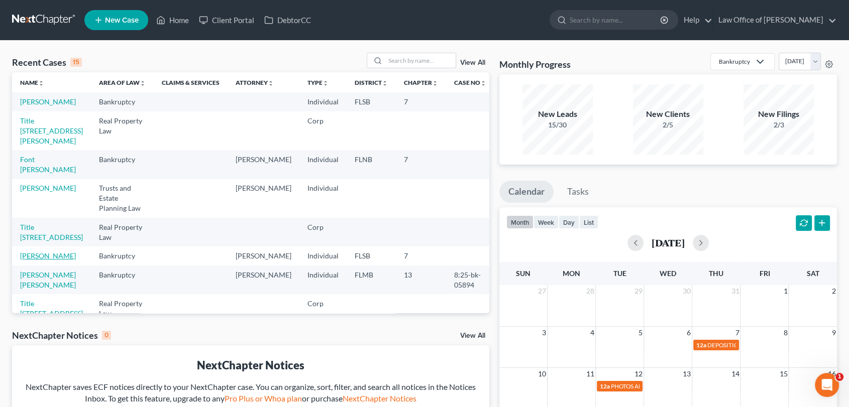
click at [40, 260] on link "[PERSON_NAME]" at bounding box center [48, 256] width 56 height 9
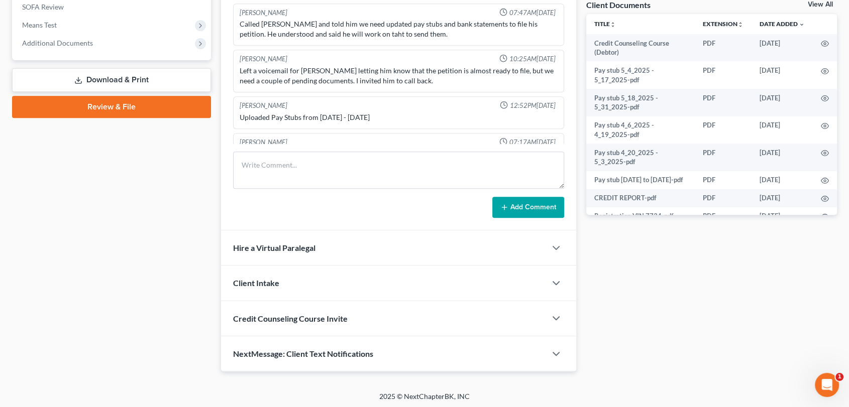
scroll to position [379, 0]
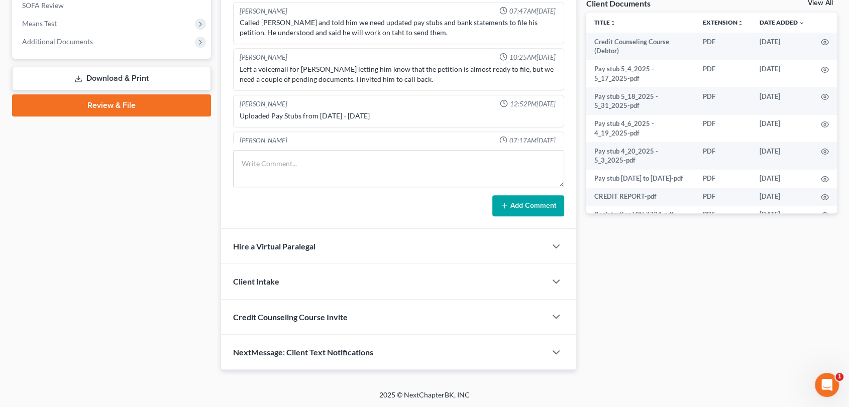
click at [144, 106] on link "Review & File" at bounding box center [111, 105] width 199 height 22
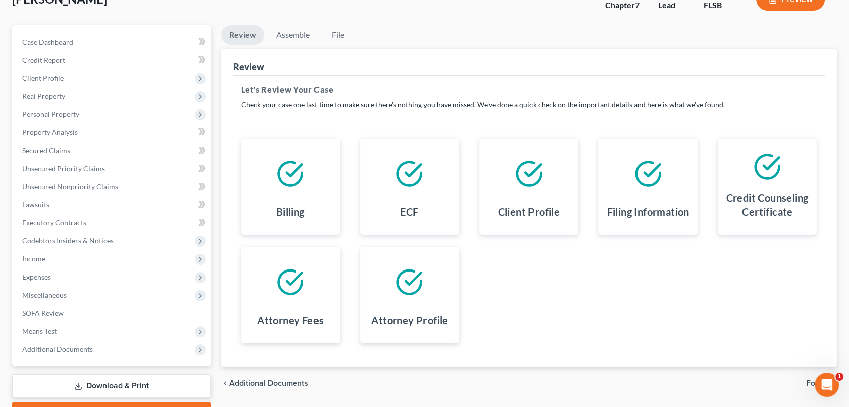
scroll to position [126, 0]
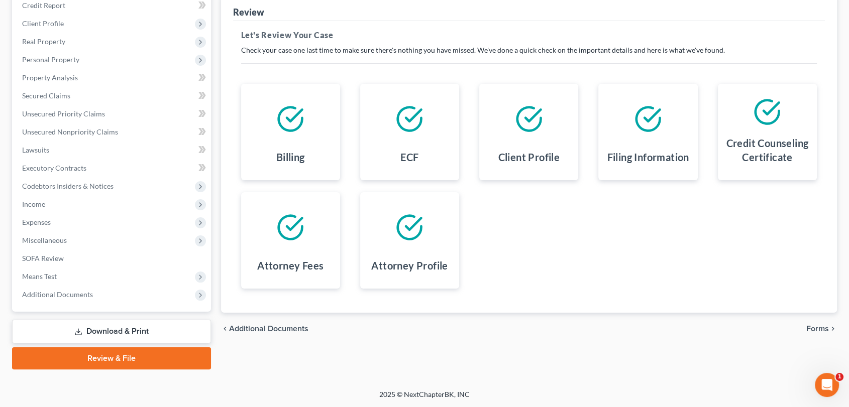
click at [813, 331] on span "Forms" at bounding box center [817, 329] width 23 height 8
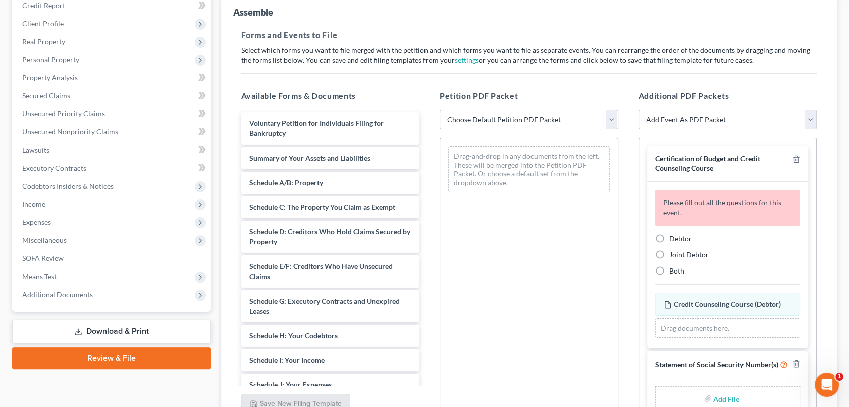
click at [669, 236] on label "Debtor" at bounding box center [680, 239] width 23 height 10
click at [673, 236] on input "Debtor" at bounding box center [676, 237] width 7 height 7
radio input "true"
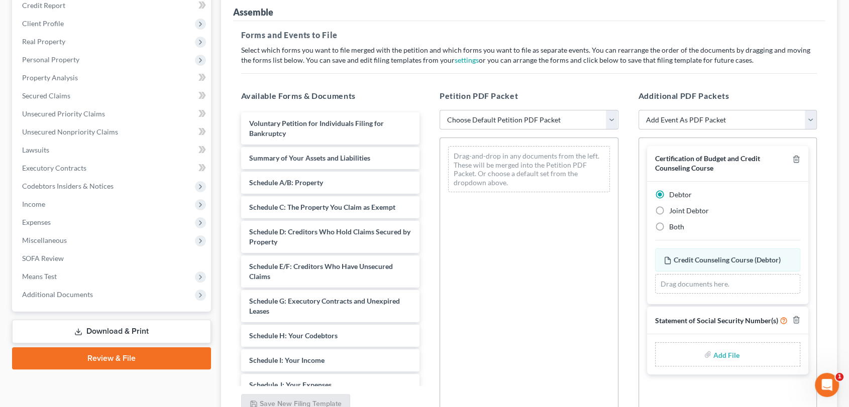
click at [609, 118] on select "Choose Default Petition PDF Packet Emergency Filing (Voluntary Petition and Cre…" at bounding box center [528, 120] width 179 height 20
click at [439, 110] on select "Choose Default Petition PDF Packet Emergency Filing (Voluntary Petition and Cre…" at bounding box center [528, 120] width 179 height 20
click at [610, 114] on select "Choose Default Petition PDF Packet Emergency Filing (Voluntary Petition and Cre…" at bounding box center [528, 120] width 179 height 20
select select "1"
click at [439, 110] on select "Choose Default Petition PDF Packet Emergency Filing (Voluntary Petition and Cre…" at bounding box center [528, 120] width 179 height 20
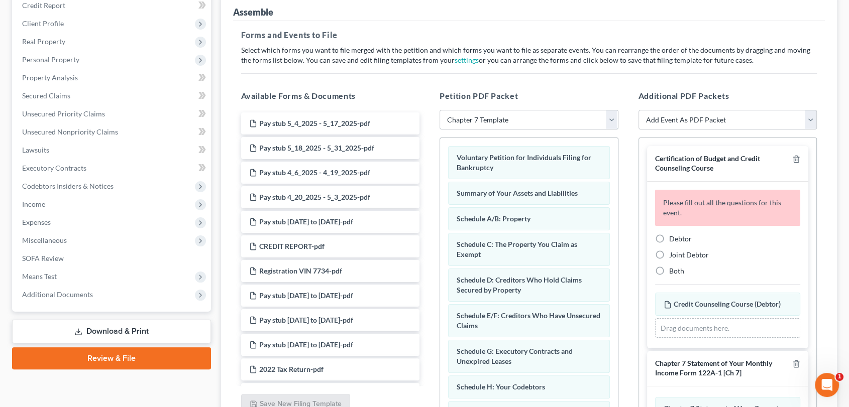
click at [615, 115] on select "Choose Default Petition PDF Packet Emergency Filing (Voluntary Petition and Cre…" at bounding box center [528, 120] width 179 height 20
select select
click at [439, 110] on select "Choose Default Petition PDF Packet Emergency Filing (Voluntary Petition and Cre…" at bounding box center [528, 120] width 179 height 20
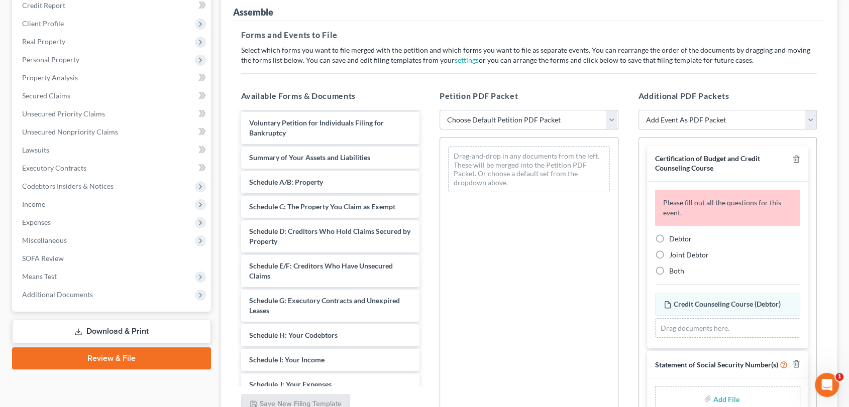
scroll to position [1484, 0]
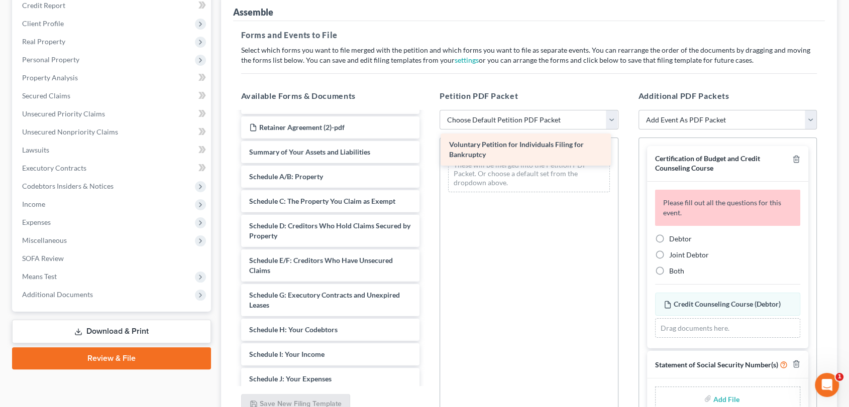
drag, startPoint x: 331, startPoint y: 171, endPoint x: 532, endPoint y: 146, distance: 202.5
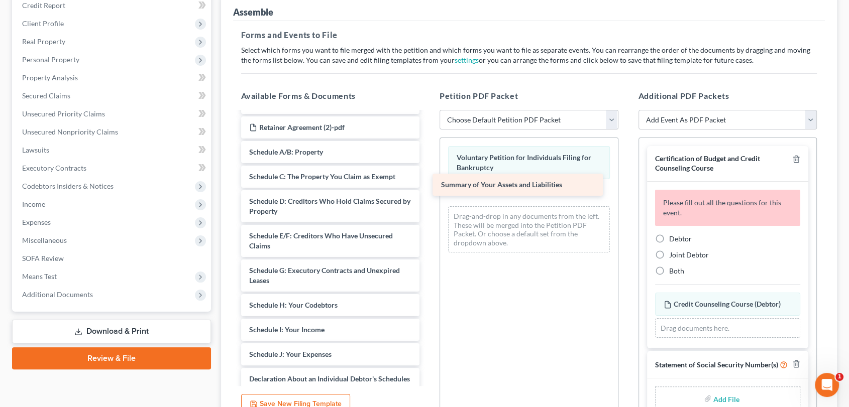
drag, startPoint x: 319, startPoint y: 168, endPoint x: 516, endPoint y: 183, distance: 197.0
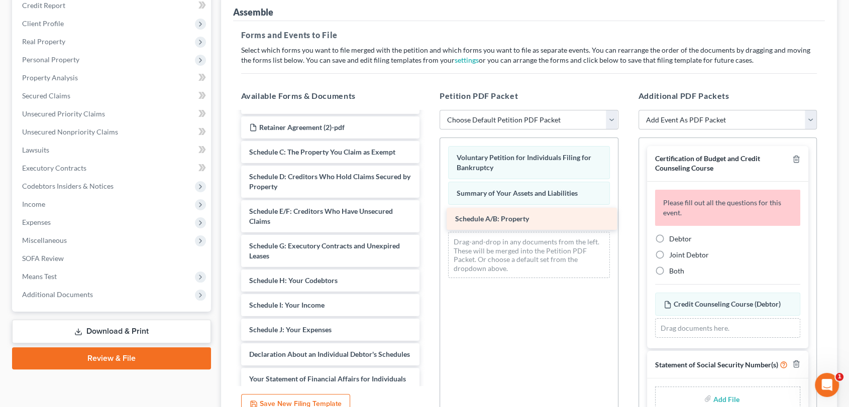
drag, startPoint x: 282, startPoint y: 169, endPoint x: 488, endPoint y: 217, distance: 211.0
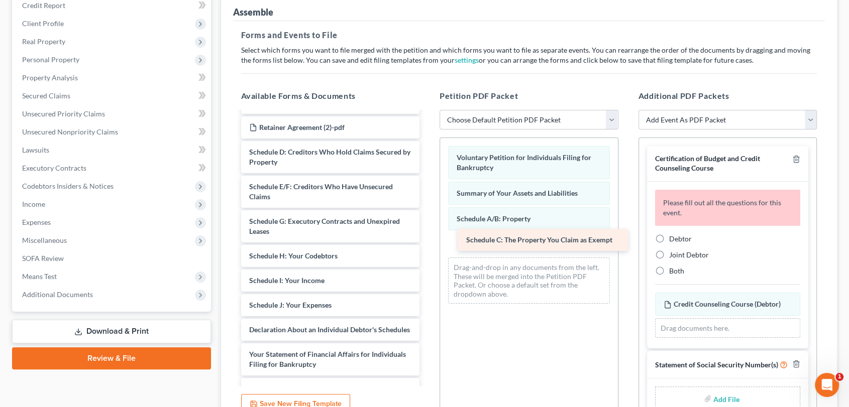
drag, startPoint x: 306, startPoint y: 171, endPoint x: 526, endPoint y: 242, distance: 231.6
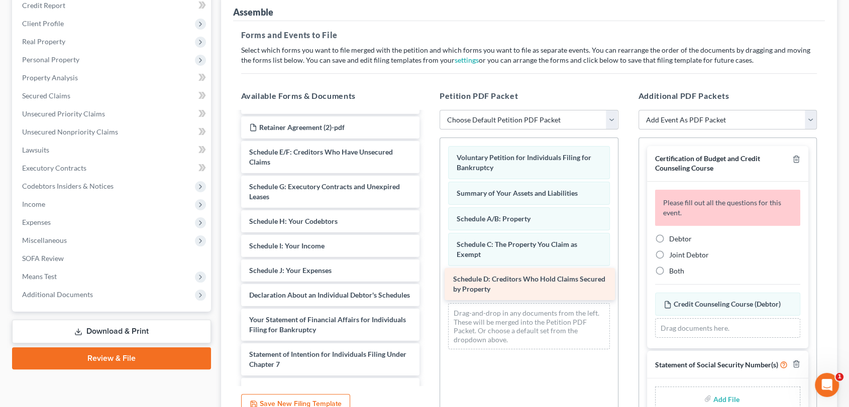
drag, startPoint x: 310, startPoint y: 177, endPoint x: 514, endPoint y: 285, distance: 231.0
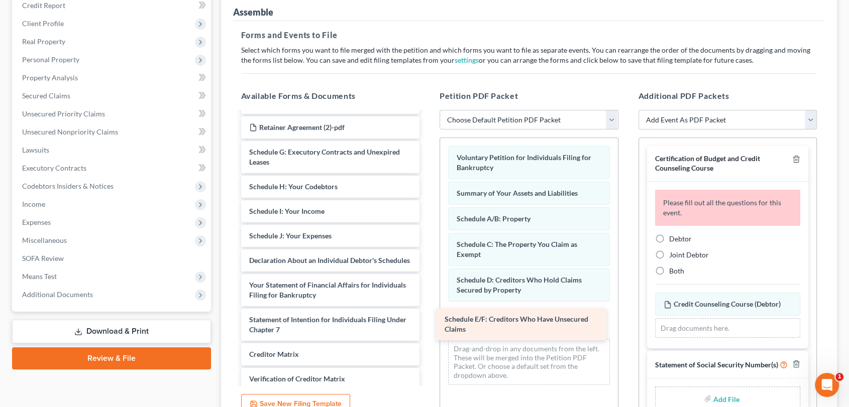
drag, startPoint x: 331, startPoint y: 173, endPoint x: 529, endPoint y: 322, distance: 247.5
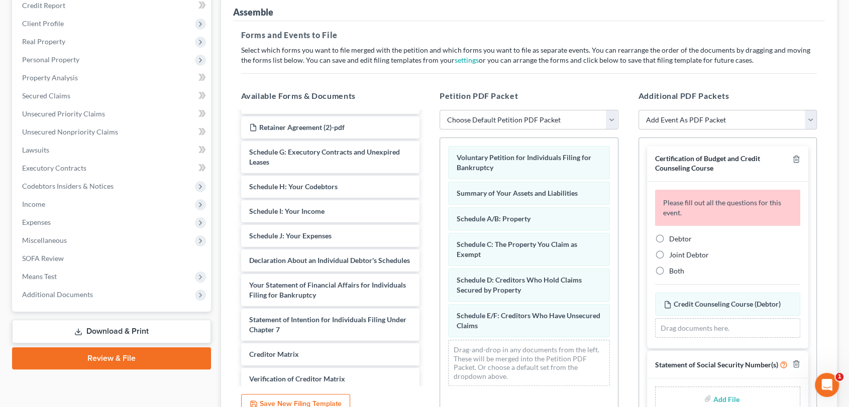
scroll to position [222, 0]
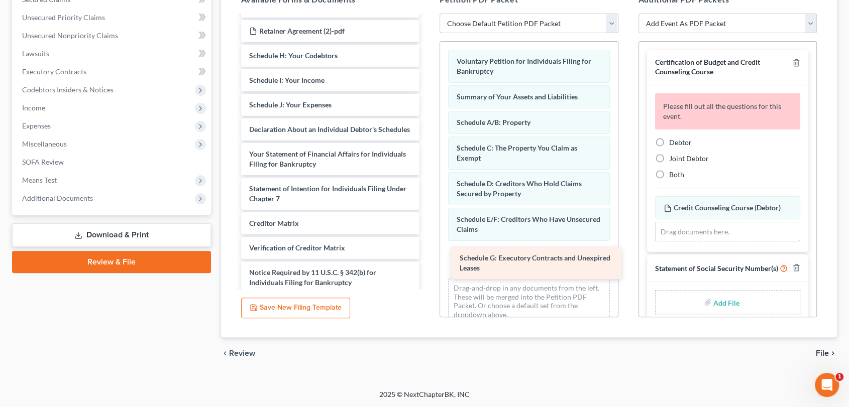
drag, startPoint x: 265, startPoint y: 80, endPoint x: 473, endPoint y: 260, distance: 274.8
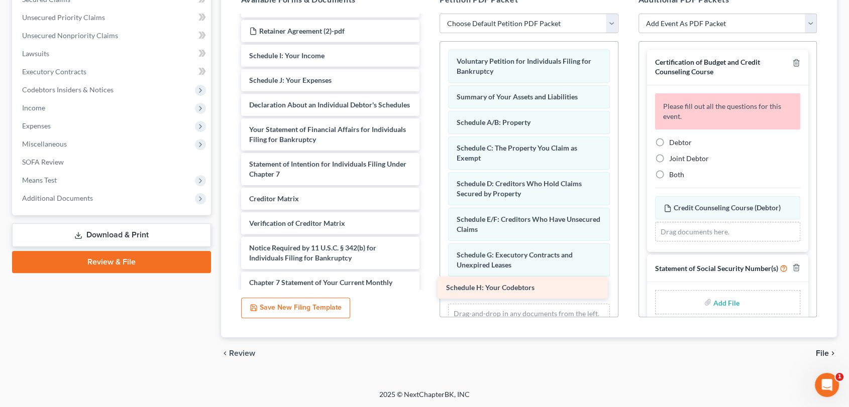
drag, startPoint x: 268, startPoint y: 73, endPoint x: 465, endPoint y: 287, distance: 290.4
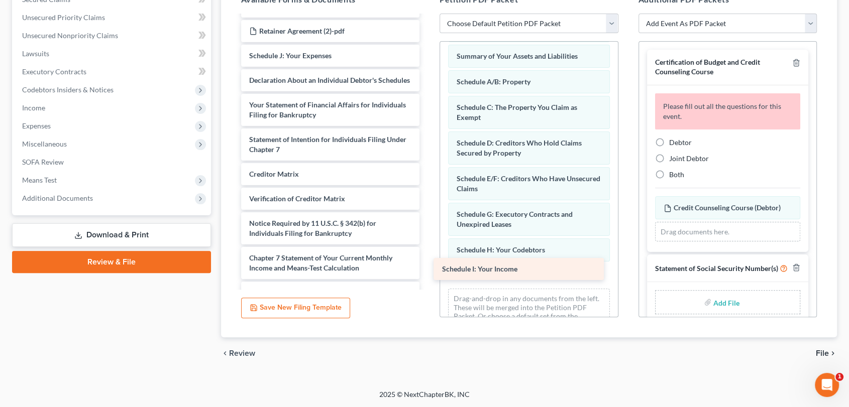
drag, startPoint x: 333, startPoint y: 75, endPoint x: 526, endPoint y: 273, distance: 276.7
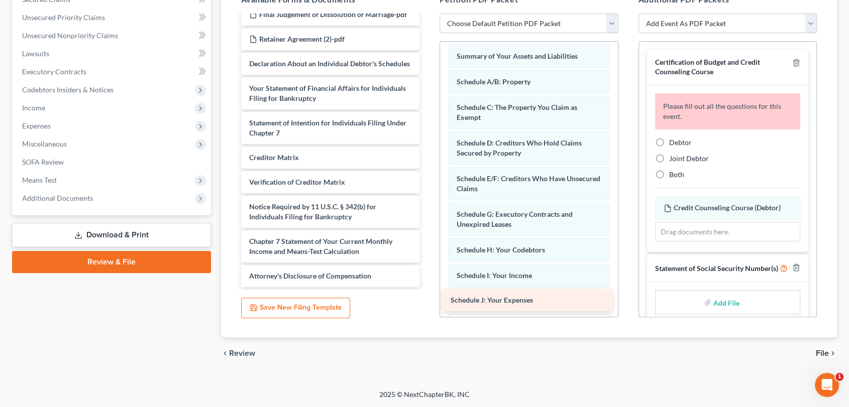
drag, startPoint x: 267, startPoint y: 72, endPoint x: 468, endPoint y: 297, distance: 302.0
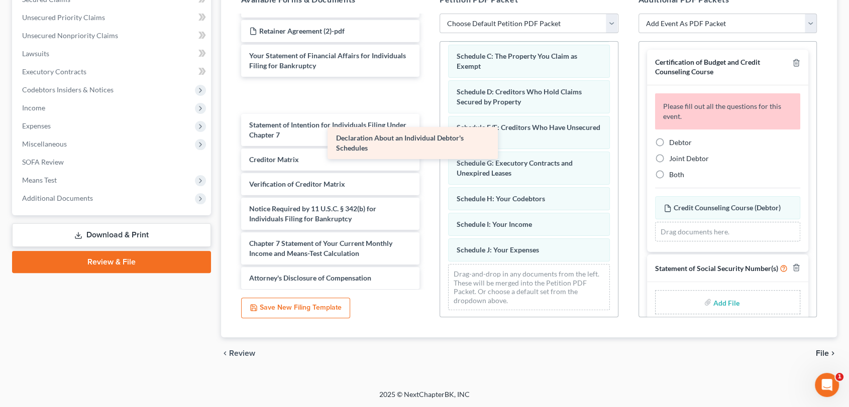
scroll to position [1471, 0]
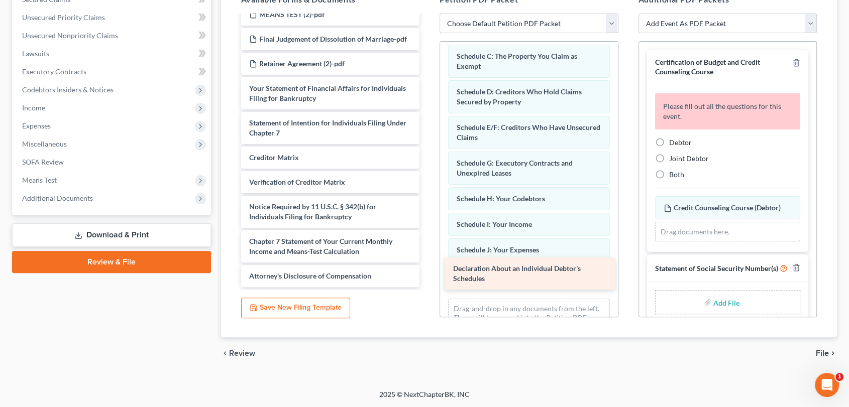
drag, startPoint x: 282, startPoint y: 78, endPoint x: 486, endPoint y: 272, distance: 281.3
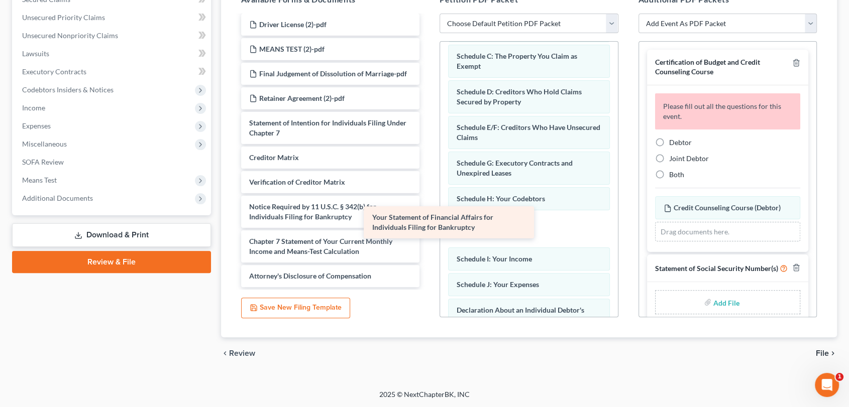
scroll to position [1436, 0]
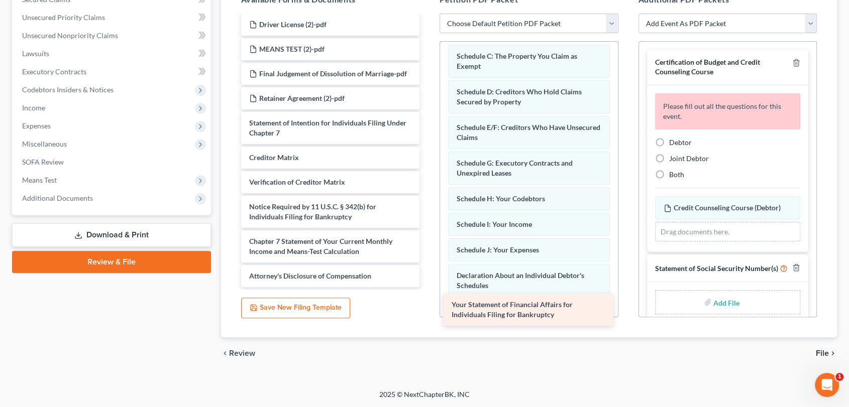
drag, startPoint x: 339, startPoint y: 95, endPoint x: 541, endPoint y: 310, distance: 295.3
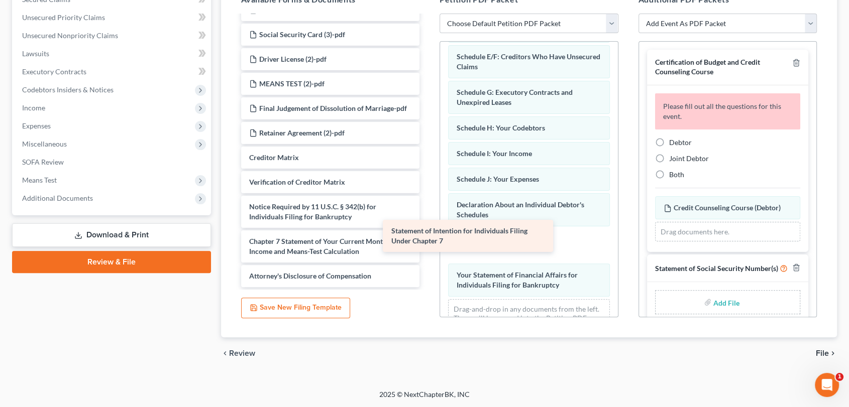
scroll to position [1402, 0]
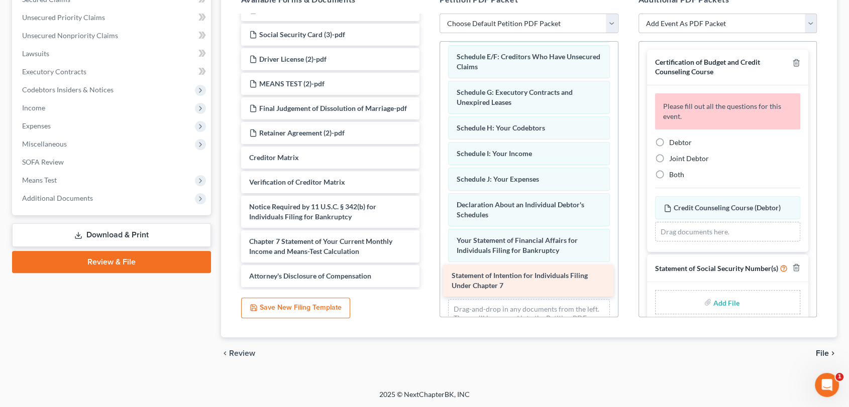
drag, startPoint x: 284, startPoint y: 131, endPoint x: 486, endPoint y: 284, distance: 253.4
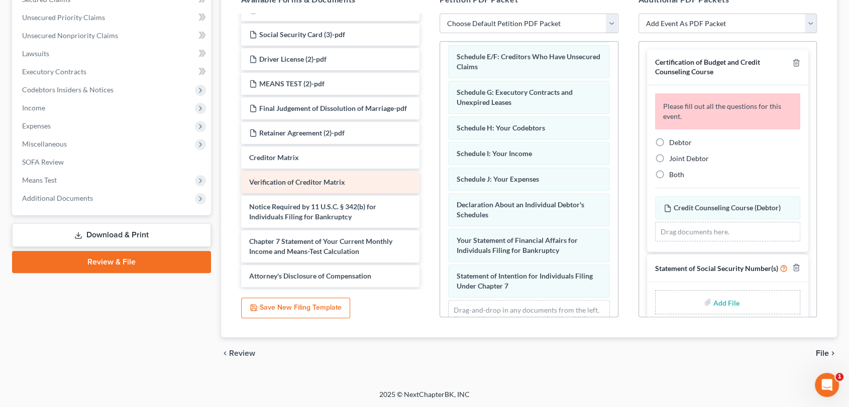
click at [276, 181] on span "Verification of Creditor Matrix" at bounding box center [297, 182] width 96 height 9
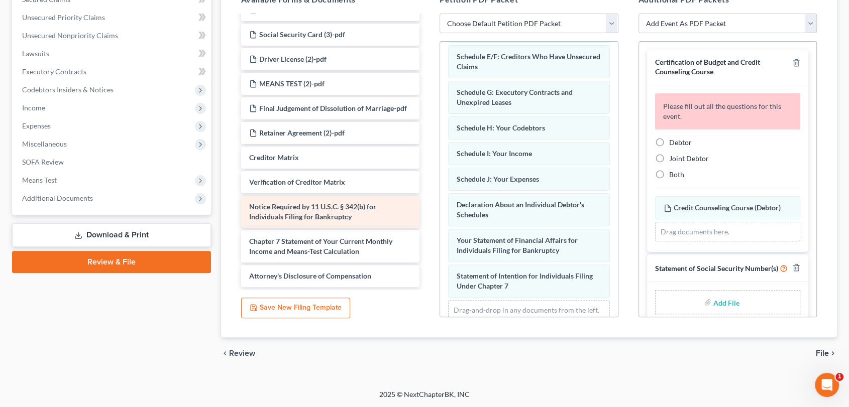
click at [272, 203] on span "Notice Required by 11 U.S.C. § 342(b) for Individuals Filing for Bankruptcy" at bounding box center [312, 211] width 127 height 19
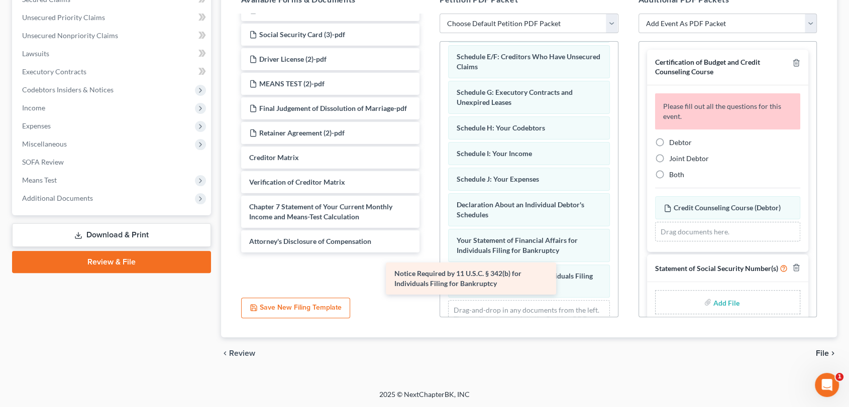
scroll to position [1367, 0]
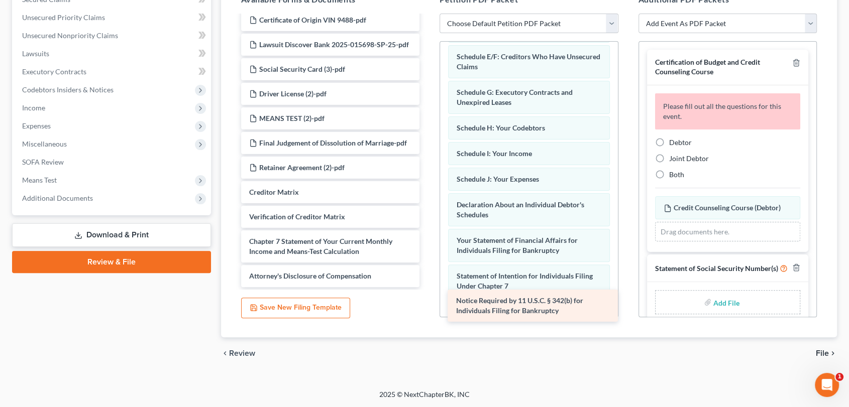
drag, startPoint x: 273, startPoint y: 203, endPoint x: 479, endPoint y: 298, distance: 227.2
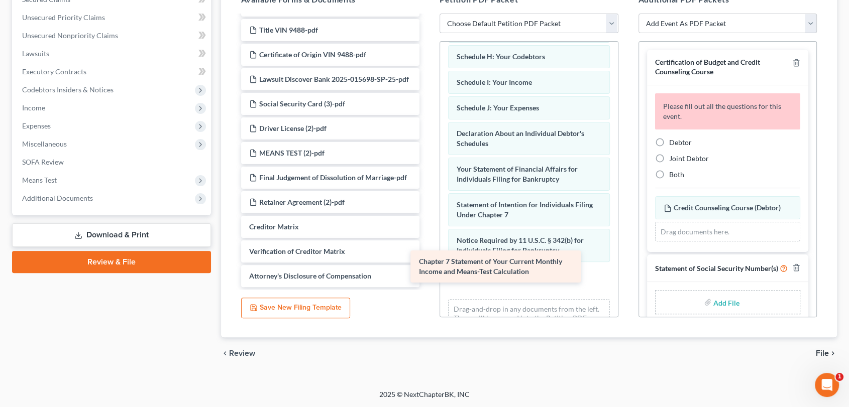
scroll to position [1332, 0]
drag, startPoint x: 313, startPoint y: 240, endPoint x: 497, endPoint y: 263, distance: 185.3
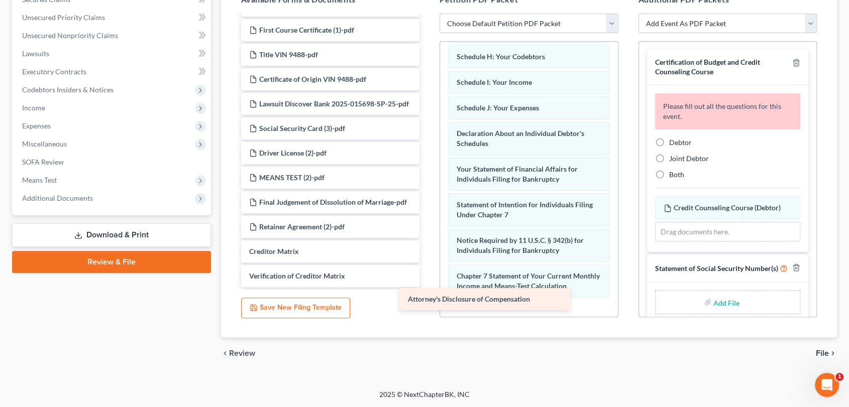
scroll to position [1307, 0]
drag, startPoint x: 304, startPoint y: 274, endPoint x: 502, endPoint y: 301, distance: 200.3
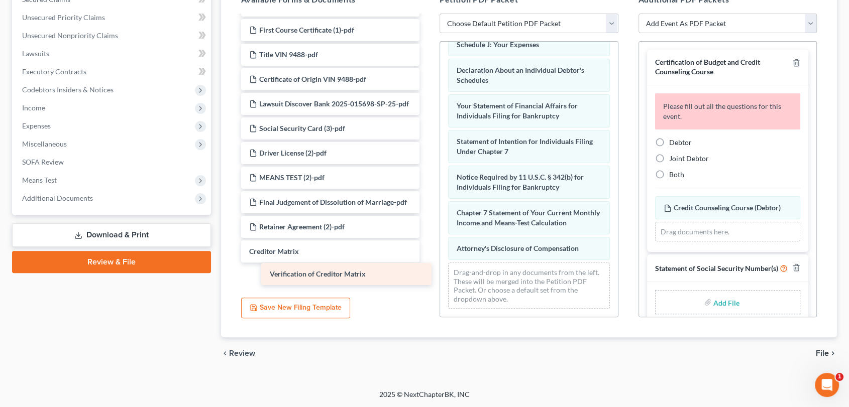
scroll to position [1283, 0]
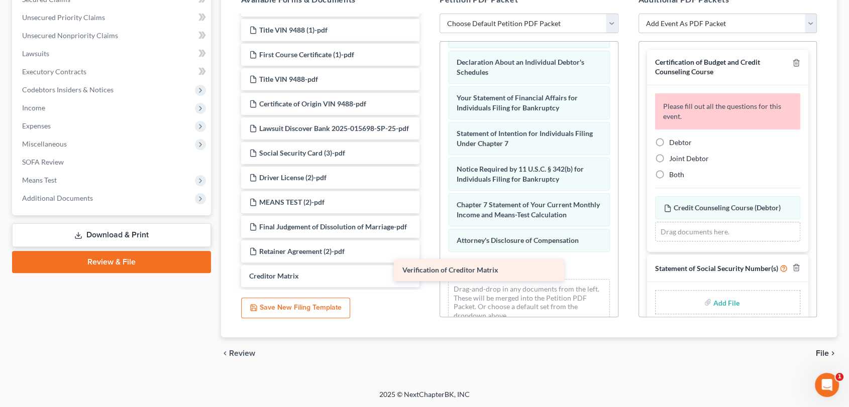
drag, startPoint x: 319, startPoint y: 278, endPoint x: 478, endPoint y: 274, distance: 159.3
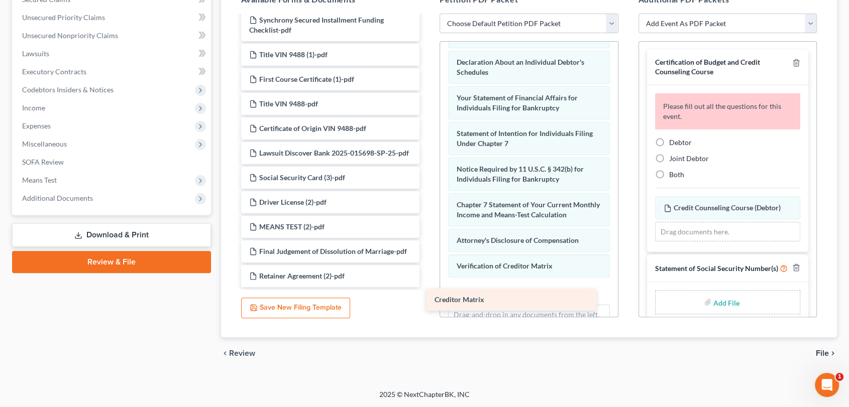
scroll to position [1258, 0]
drag, startPoint x: 299, startPoint y: 276, endPoint x: 522, endPoint y: 304, distance: 224.7
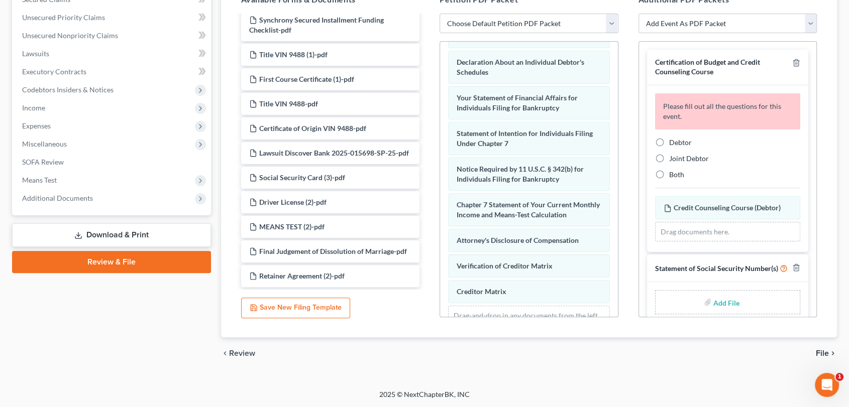
click at [669, 142] on label "Debtor" at bounding box center [680, 143] width 23 height 10
click at [673, 142] on input "Debtor" at bounding box center [676, 141] width 7 height 7
radio input "true"
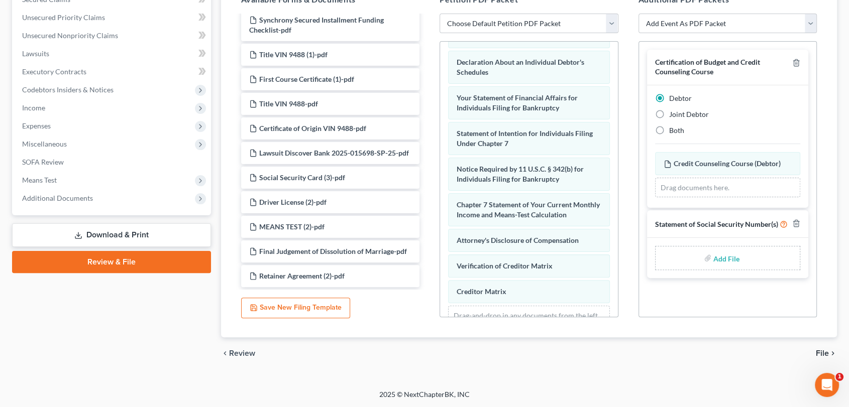
click at [691, 253] on div "Add File" at bounding box center [728, 258] width 146 height 24
click at [725, 258] on input "file" at bounding box center [725, 258] width 24 height 18
type input "C:\fakepath\stmtn of SS number.pdf"
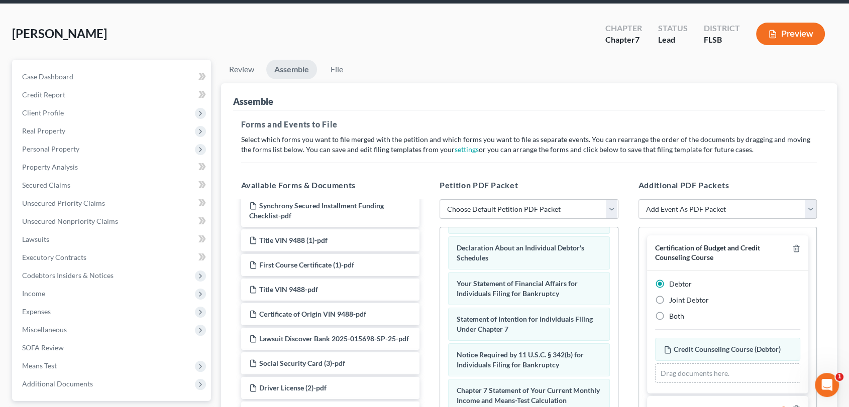
scroll to position [0, 0]
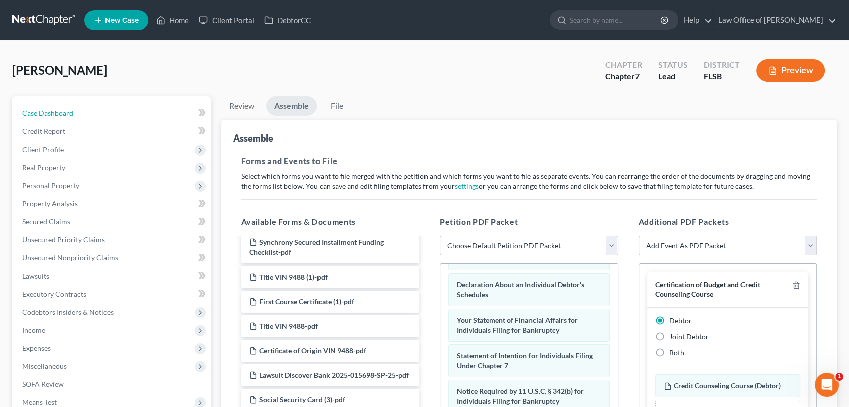
drag, startPoint x: 72, startPoint y: 114, endPoint x: 506, endPoint y: 70, distance: 436.1
click at [72, 114] on span "Case Dashboard" at bounding box center [47, 113] width 51 height 9
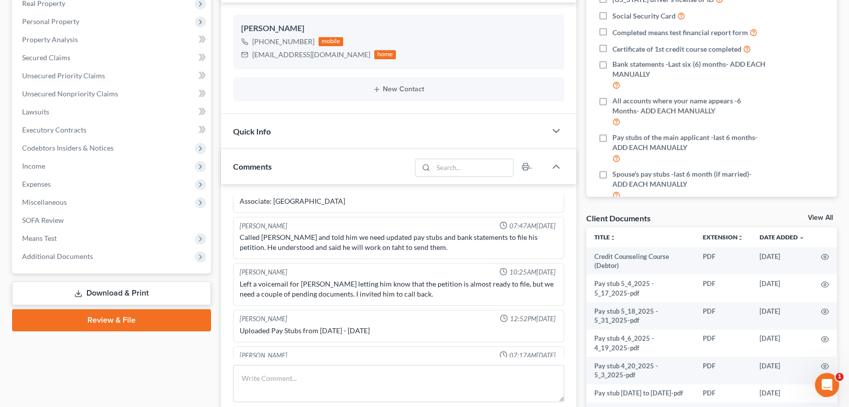
scroll to position [171, 0]
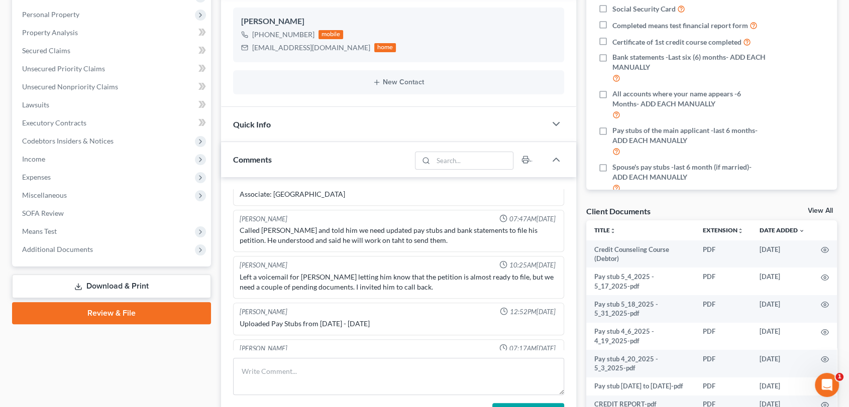
click at [815, 209] on link "View All" at bounding box center [820, 210] width 25 height 7
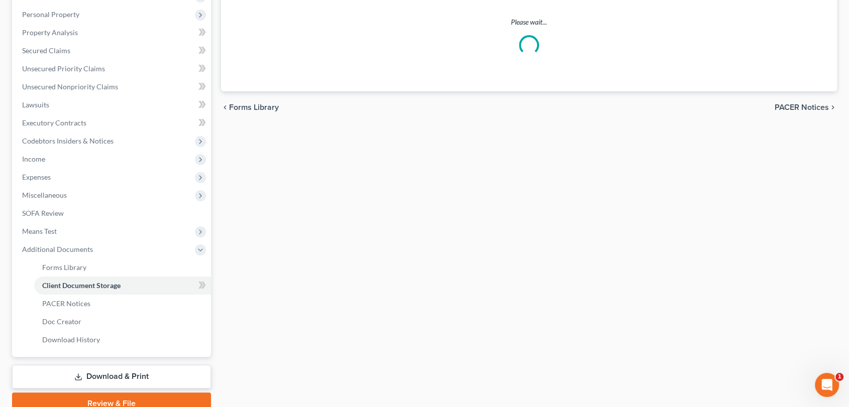
scroll to position [81, 0]
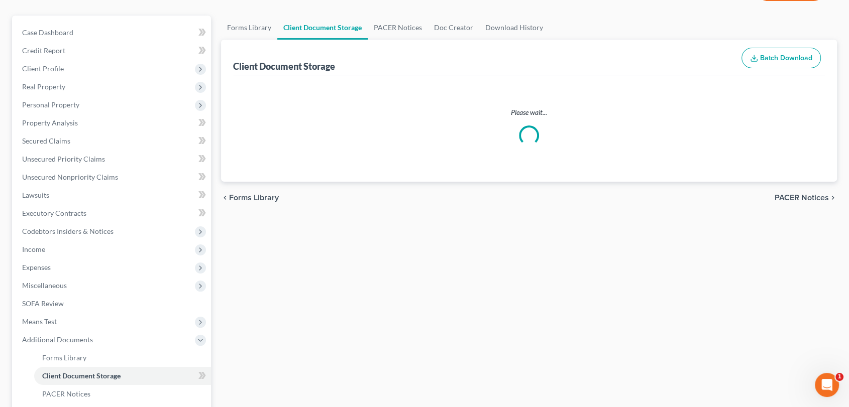
select select "9"
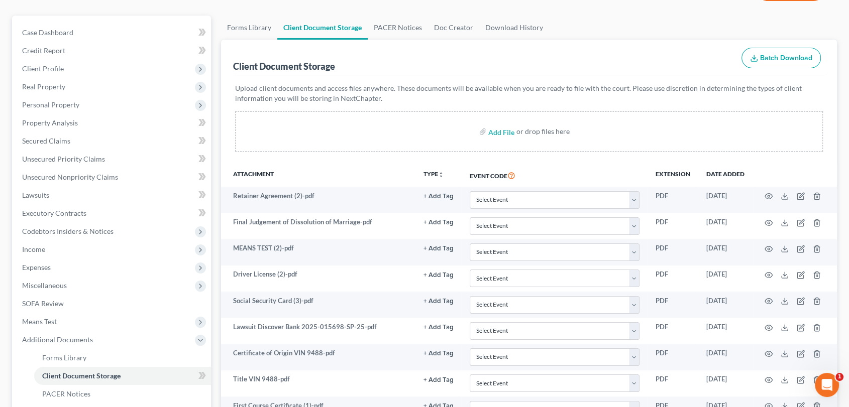
scroll to position [0, 0]
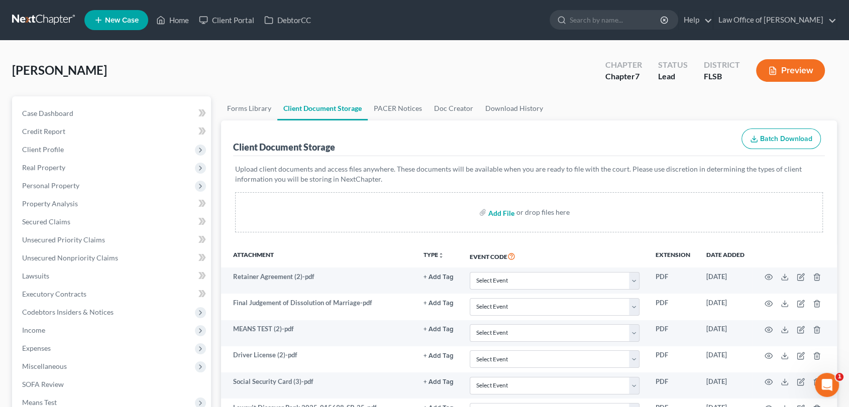
click at [501, 213] on input "file" at bounding box center [500, 212] width 24 height 18
type input "C:\fakepath\Paystubs.pdf"
select select "9"
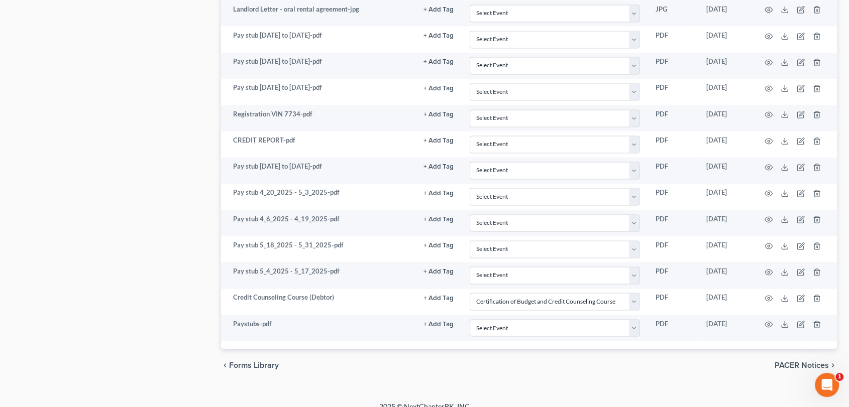
scroll to position [1586, 0]
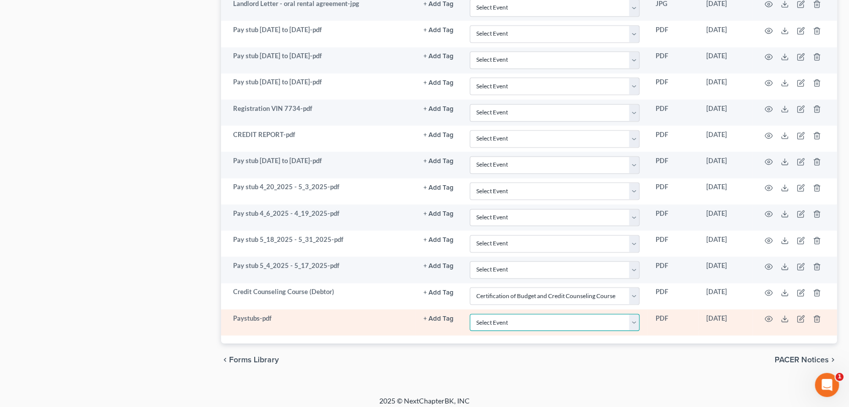
click at [634, 316] on select "Select Event 20 Largest Unsecured Creditors Affidavit Notice of Case Reassignme…" at bounding box center [555, 323] width 170 height 18
click at [470, 314] on select "Select Event 20 Largest Unsecured Creditors Affidavit Notice of Case Reassignme…" at bounding box center [555, 323] width 170 height 18
click at [632, 314] on select "Select Event 20 Largest Unsecured Creditors Affidavit Notice of Case Reassignme…" at bounding box center [555, 323] width 170 height 18
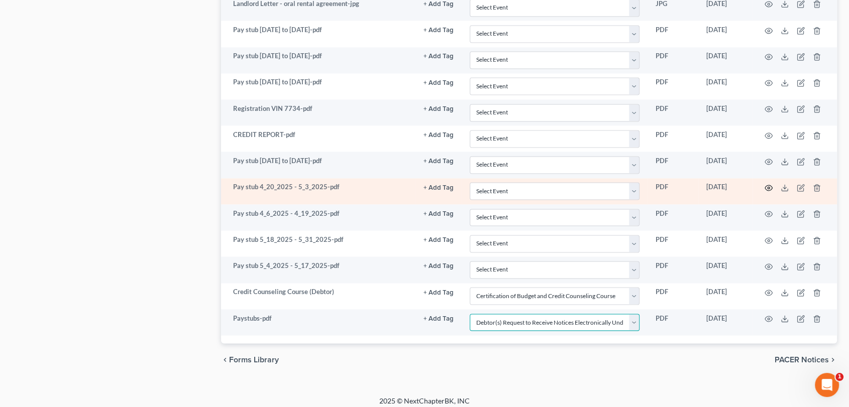
select select "38"
click at [470, 314] on select "Select Event 20 Largest Unsecured Creditors Affidavit Notice of Case Reassignme…" at bounding box center [555, 323] width 170 height 18
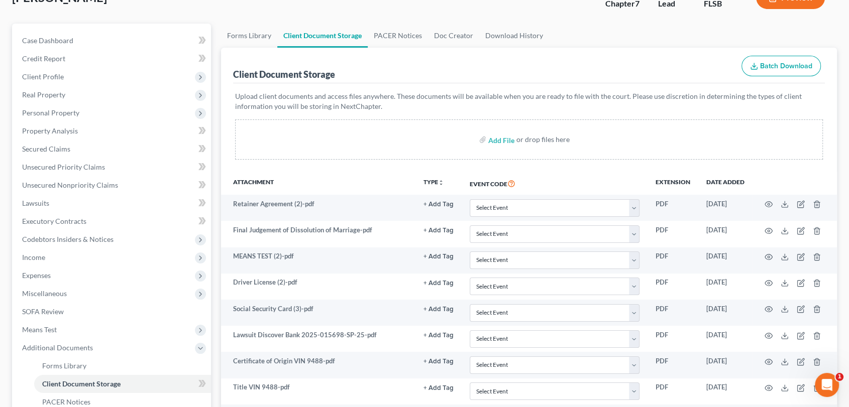
scroll to position [66, 0]
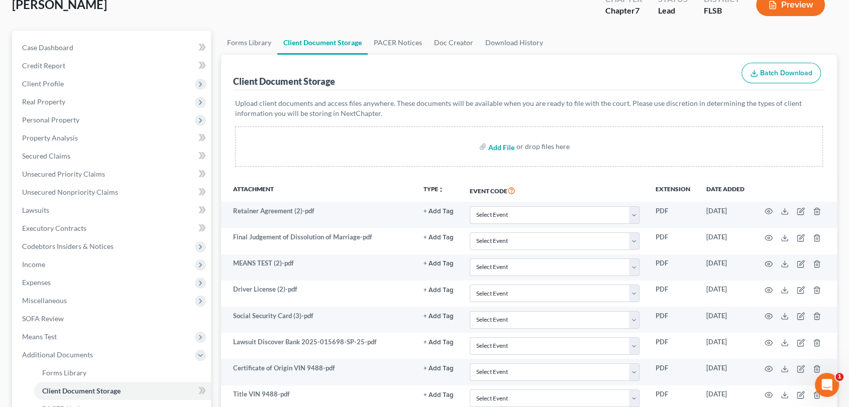
click at [504, 147] on input "file" at bounding box center [500, 147] width 24 height 18
type input "C:\fakepath\stmtn of SS number.pdf"
select select "9"
select select "38"
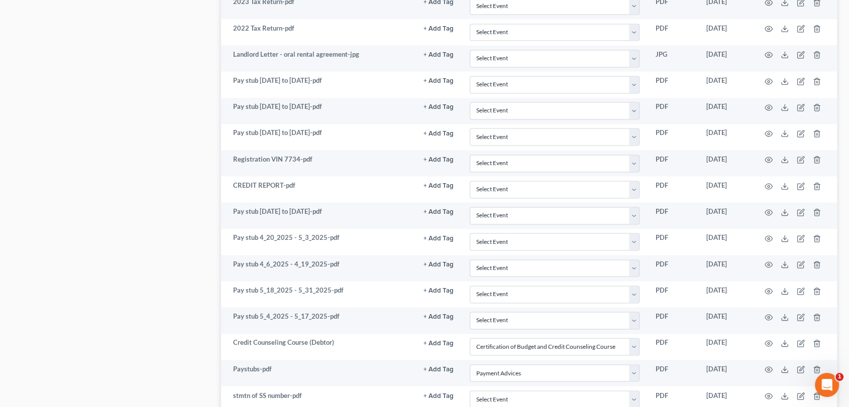
scroll to position [1612, 0]
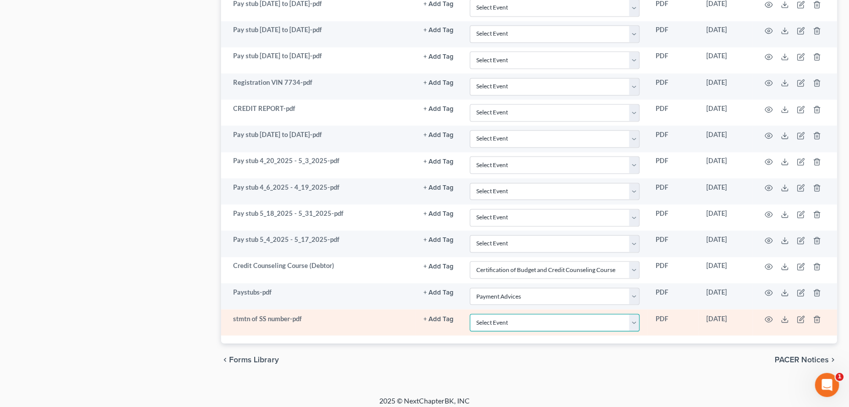
click at [632, 318] on select "Select Event 20 Largest Unsecured Creditors Affidavit Notice of Case Reassignme…" at bounding box center [555, 323] width 170 height 18
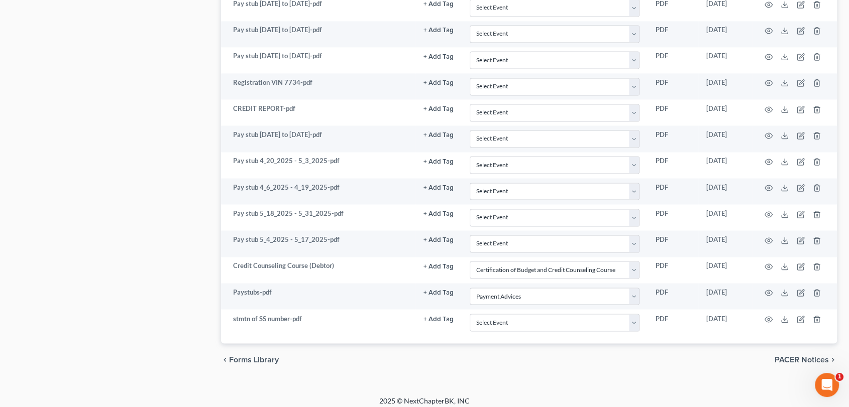
click at [616, 402] on div "2025 © NextChapterBK, INC" at bounding box center [424, 405] width 573 height 18
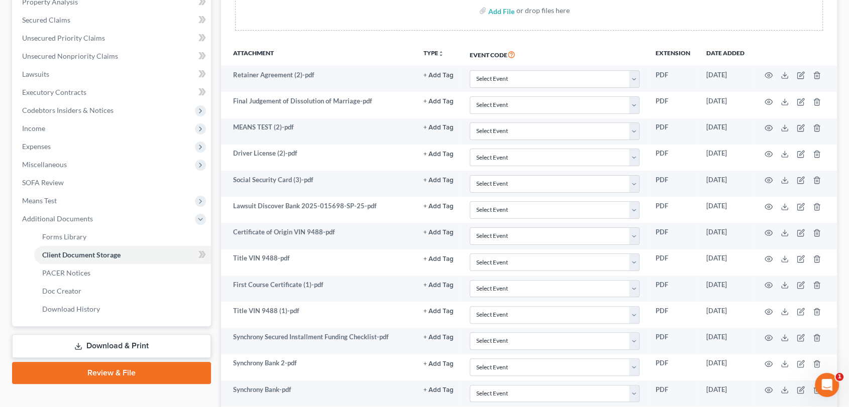
scroll to position [237, 0]
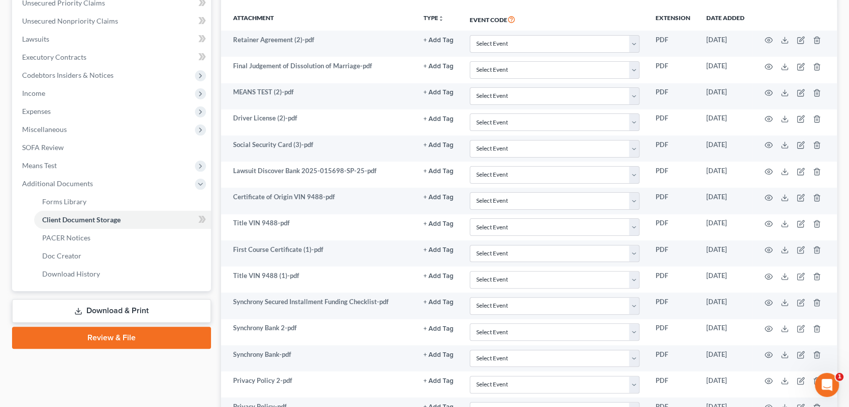
click at [99, 337] on link "Review & File" at bounding box center [111, 338] width 199 height 22
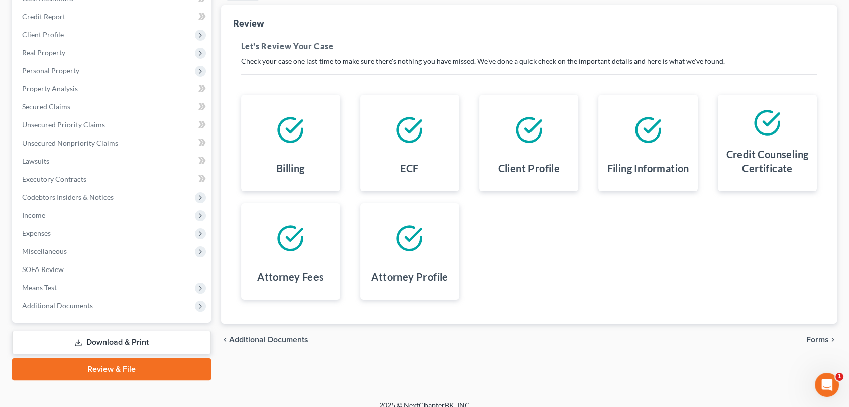
scroll to position [126, 0]
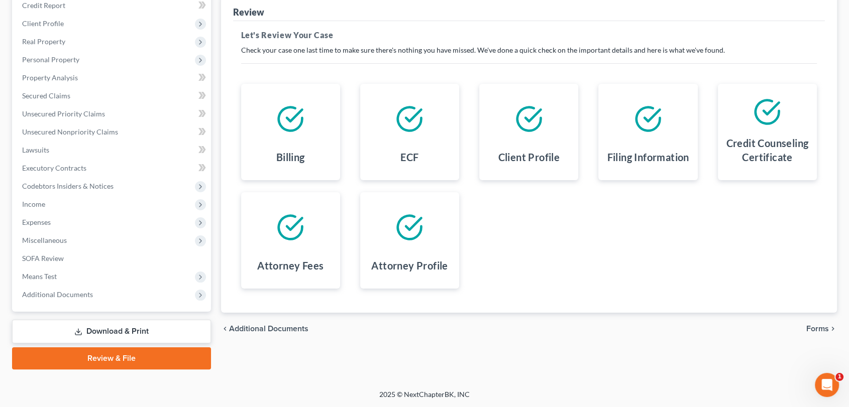
click at [816, 328] on span "Forms" at bounding box center [817, 329] width 23 height 8
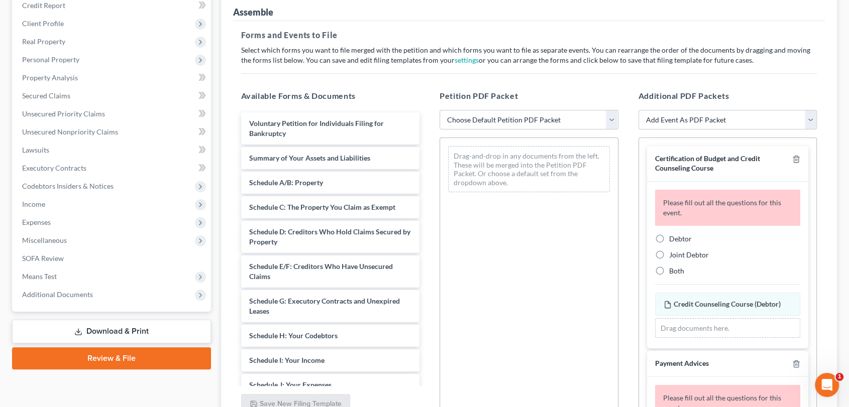
click at [669, 237] on label "Debtor" at bounding box center [680, 239] width 23 height 10
click at [673, 237] on input "Debtor" at bounding box center [676, 237] width 7 height 7
radio input "true"
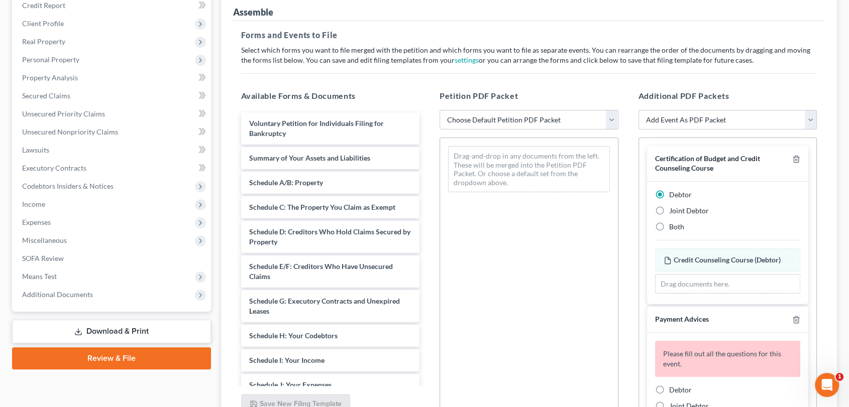
click at [675, 284] on div "Drag documents here." at bounding box center [728, 284] width 146 height 20
drag, startPoint x: 817, startPoint y: 199, endPoint x: 816, endPoint y: 262, distance: 63.3
click at [816, 262] on div "Additional PDF Packets Add Event As PDF Packet Affidavit Notice of Case Reassig…" at bounding box center [727, 252] width 199 height 341
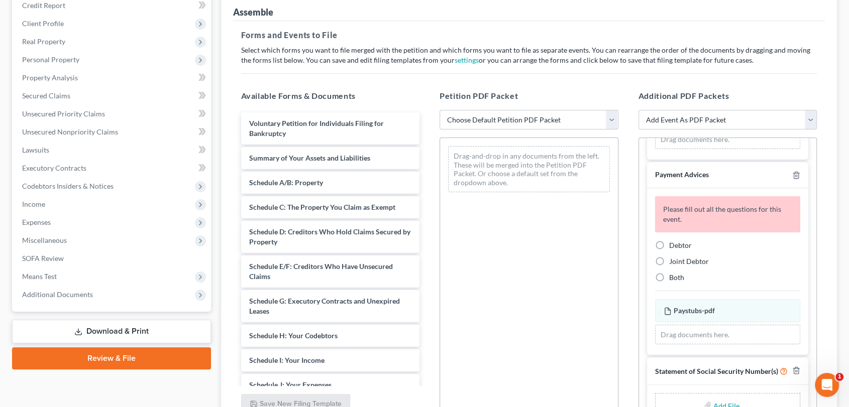
scroll to position [154, 0]
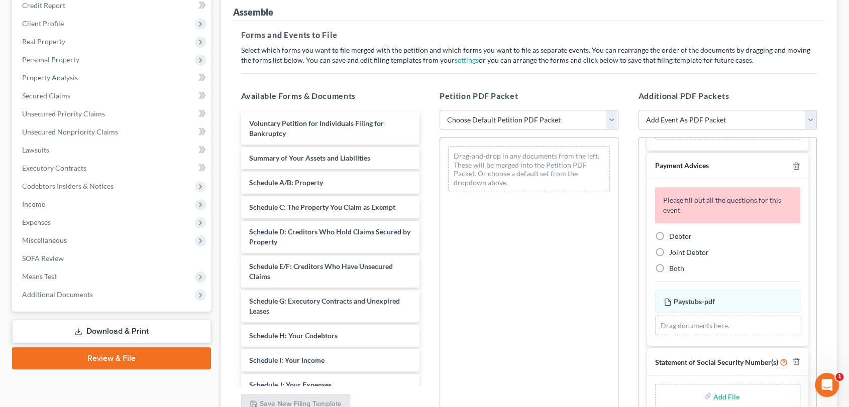
click at [669, 232] on label "Debtor" at bounding box center [680, 237] width 23 height 10
click at [673, 232] on input "Debtor" at bounding box center [676, 235] width 7 height 7
radio input "true"
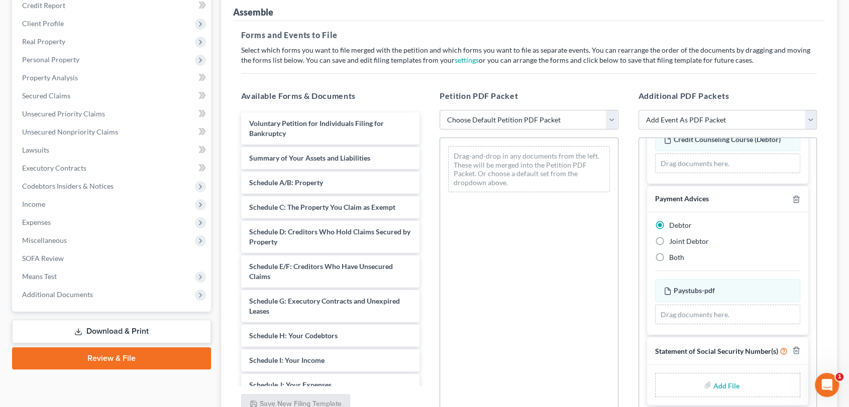
scroll to position [129, 0]
click at [718, 384] on input "file" at bounding box center [725, 385] width 24 height 18
type input "C:\fakepath\stmtn of SS number.pdf"
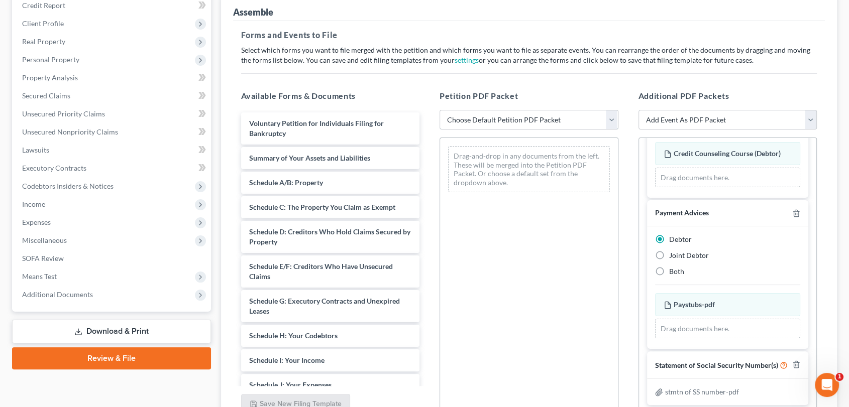
click at [611, 118] on select "Choose Default Petition PDF Packet Emergency Filing (Voluntary Petition and Cre…" at bounding box center [528, 120] width 179 height 20
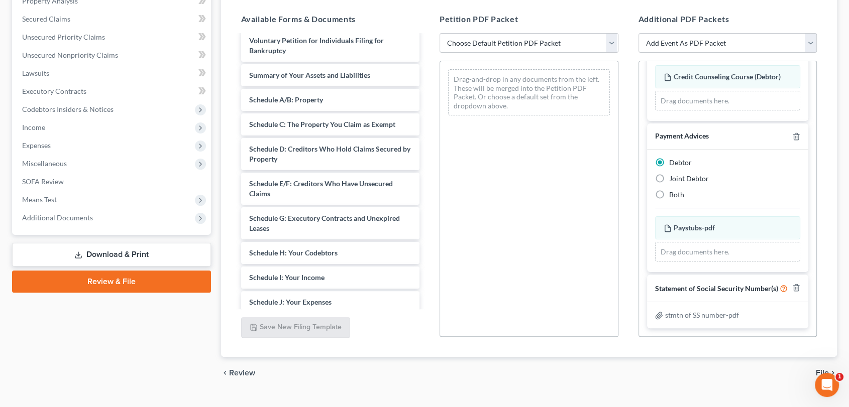
scroll to position [0, 0]
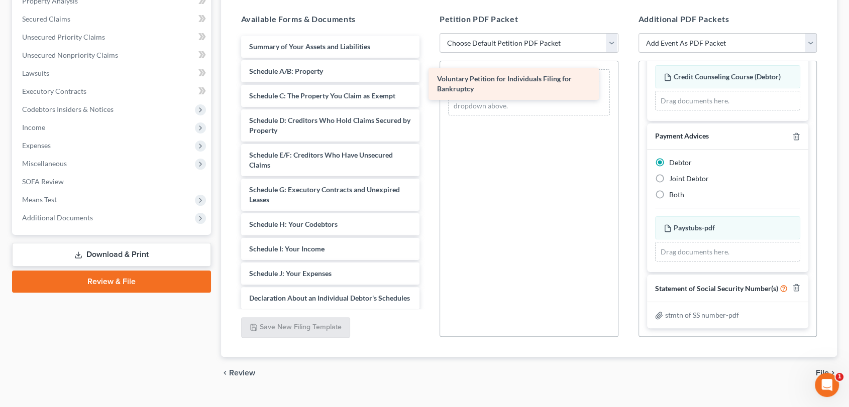
drag, startPoint x: 335, startPoint y: 49, endPoint x: 527, endPoint y: 82, distance: 194.3
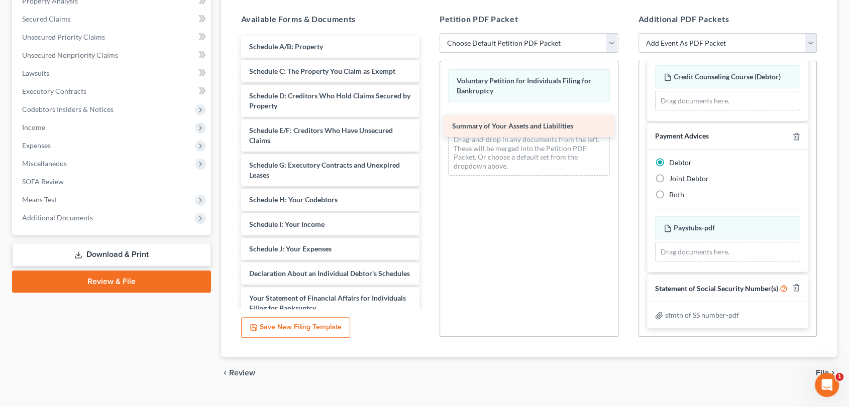
drag, startPoint x: 332, startPoint y: 42, endPoint x: 535, endPoint y: 123, distance: 218.4
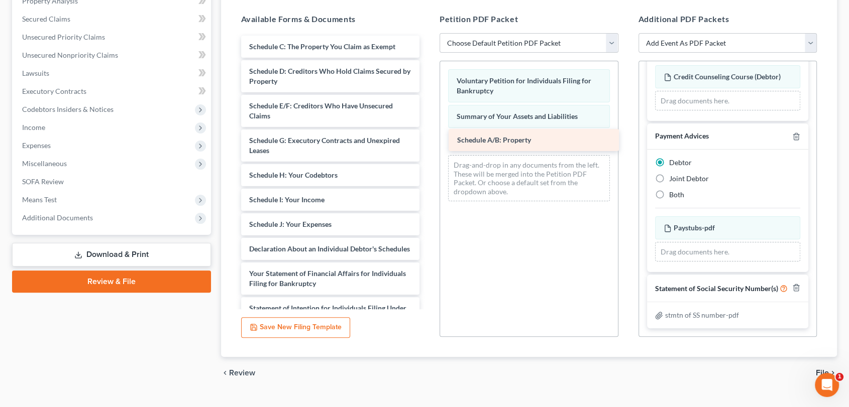
drag, startPoint x: 326, startPoint y: 42, endPoint x: 534, endPoint y: 137, distance: 228.6
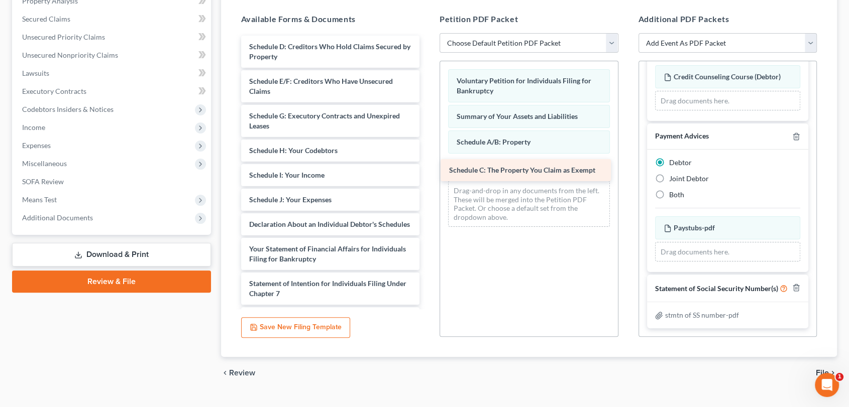
drag, startPoint x: 326, startPoint y: 41, endPoint x: 526, endPoint y: 165, distance: 235.5
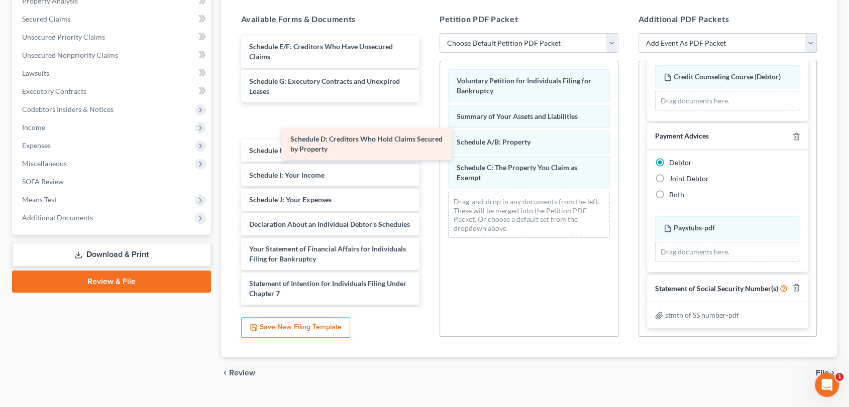
drag, startPoint x: 333, startPoint y: 44, endPoint x: 422, endPoint y: 210, distance: 187.8
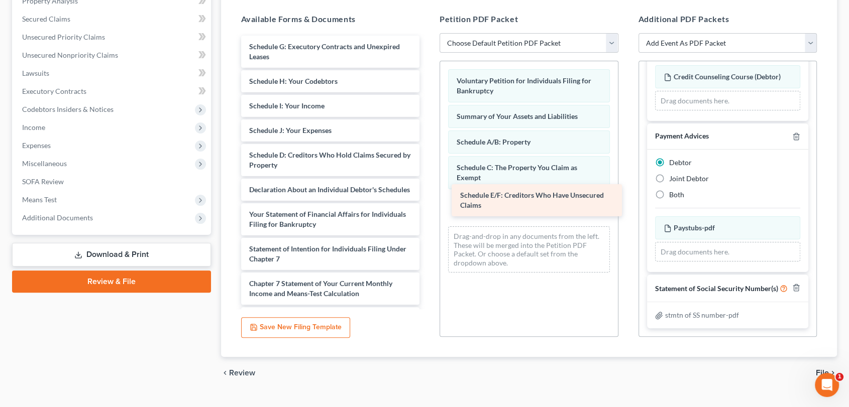
drag, startPoint x: 294, startPoint y: 45, endPoint x: 504, endPoint y: 195, distance: 258.4
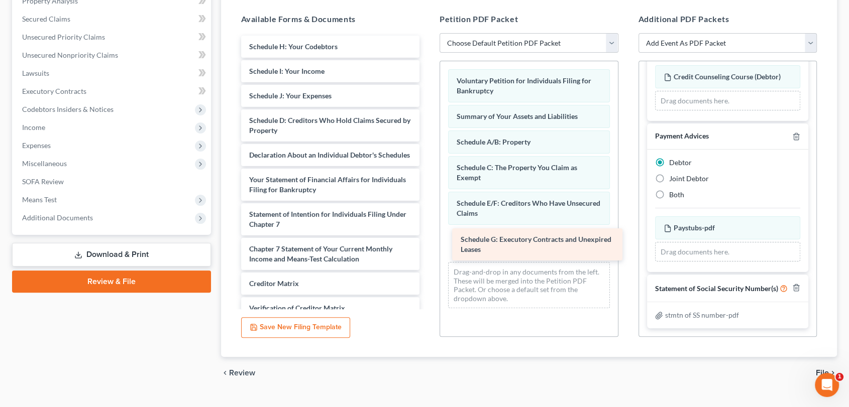
drag, startPoint x: 299, startPoint y: 44, endPoint x: 509, endPoint y: 237, distance: 284.7
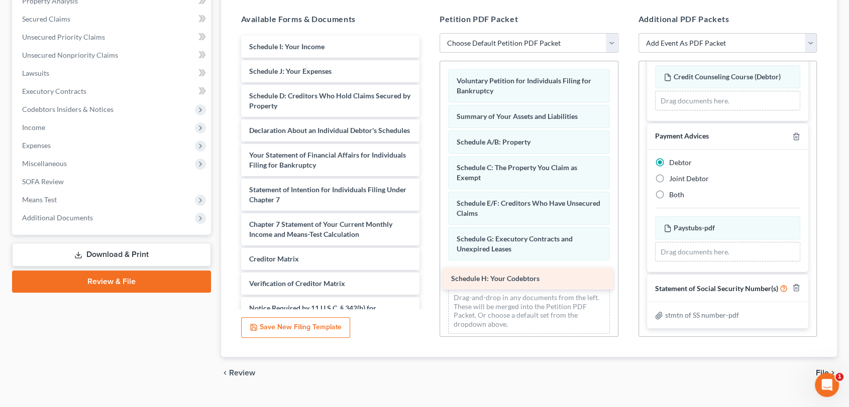
drag, startPoint x: 302, startPoint y: 44, endPoint x: 506, endPoint y: 276, distance: 308.2
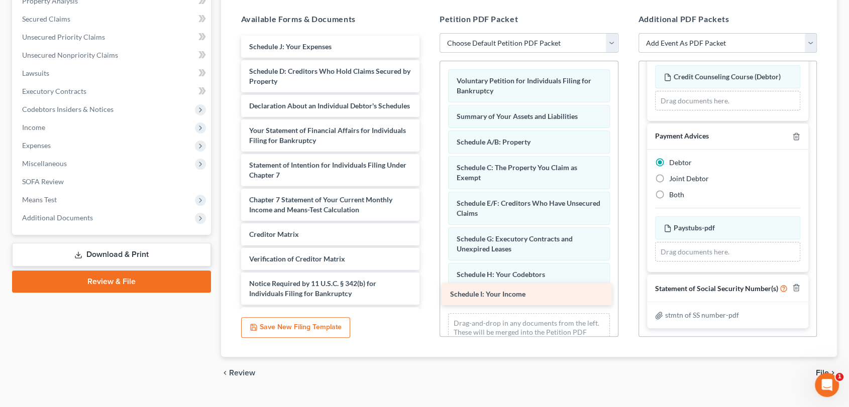
drag, startPoint x: 325, startPoint y: 45, endPoint x: 526, endPoint y: 293, distance: 319.6
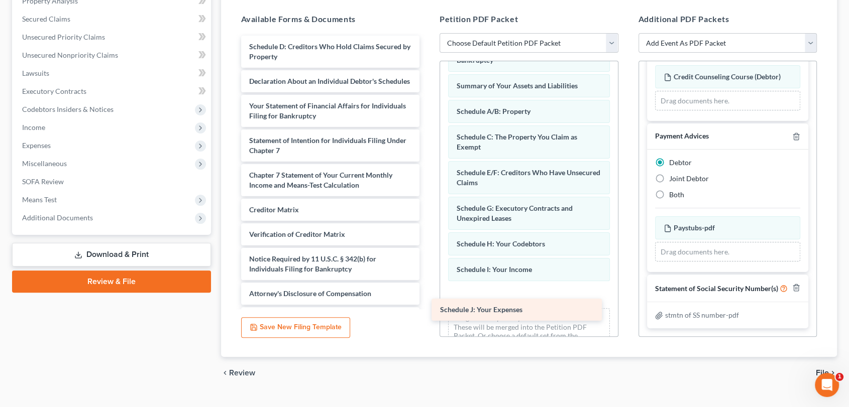
drag, startPoint x: 335, startPoint y: 46, endPoint x: 529, endPoint y: 300, distance: 319.6
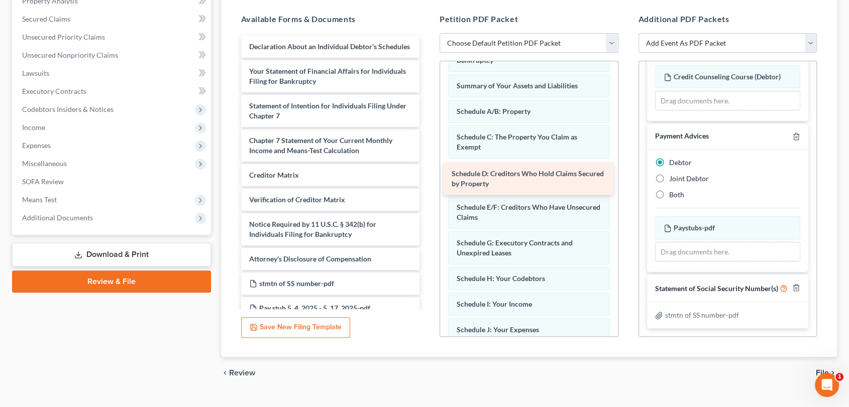
drag, startPoint x: 311, startPoint y: 43, endPoint x: 514, endPoint y: 171, distance: 239.8
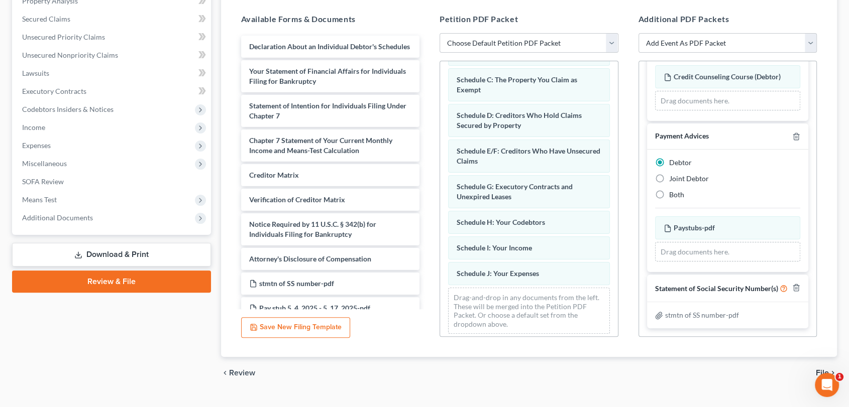
scroll to position [92, 0]
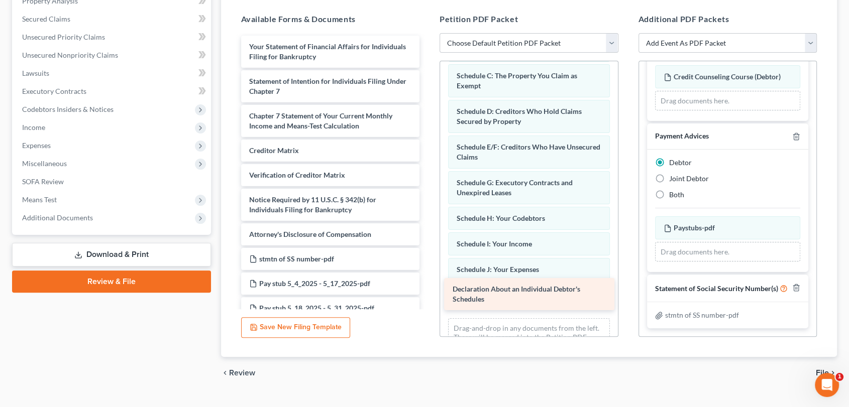
drag, startPoint x: 303, startPoint y: 48, endPoint x: 506, endPoint y: 291, distance: 317.0
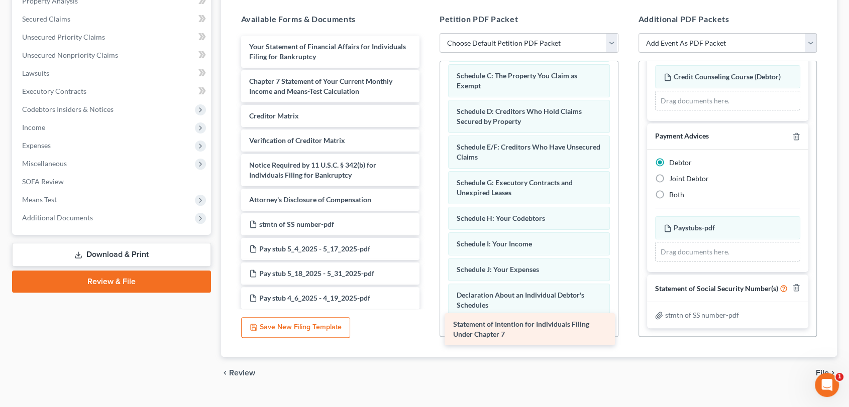
drag, startPoint x: 295, startPoint y: 84, endPoint x: 499, endPoint y: 328, distance: 318.8
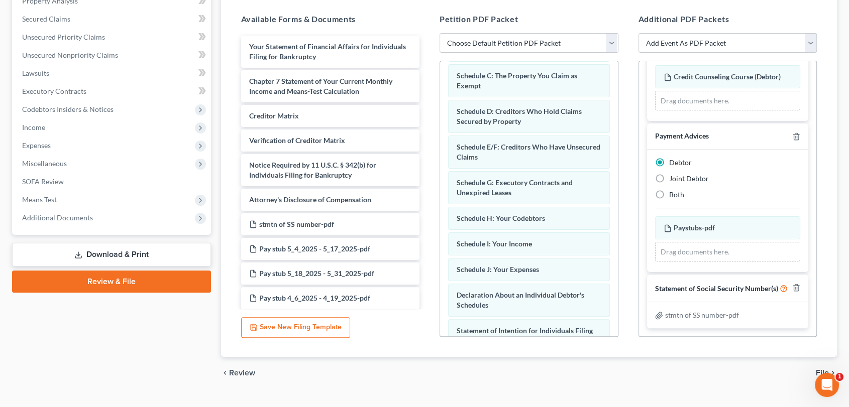
scroll to position [163, 0]
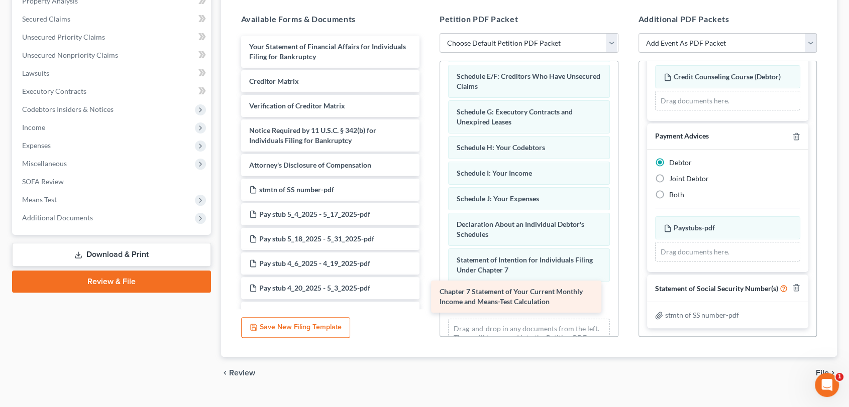
drag, startPoint x: 285, startPoint y: 83, endPoint x: 475, endPoint y: 294, distance: 284.1
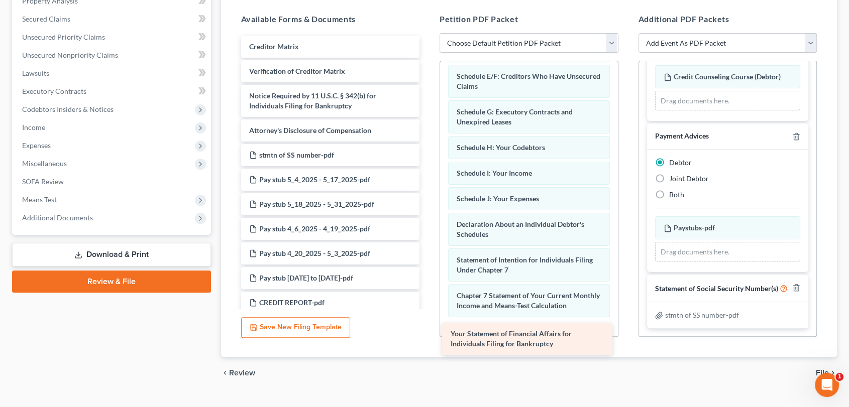
drag, startPoint x: 333, startPoint y: 41, endPoint x: 535, endPoint y: 329, distance: 351.7
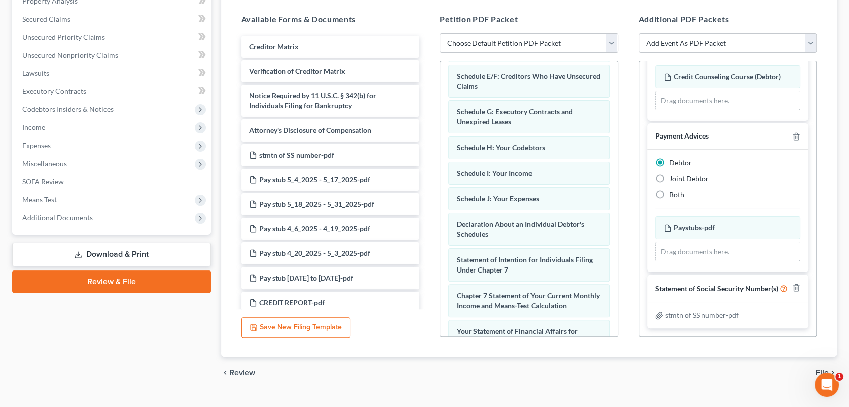
scroll to position [244, 0]
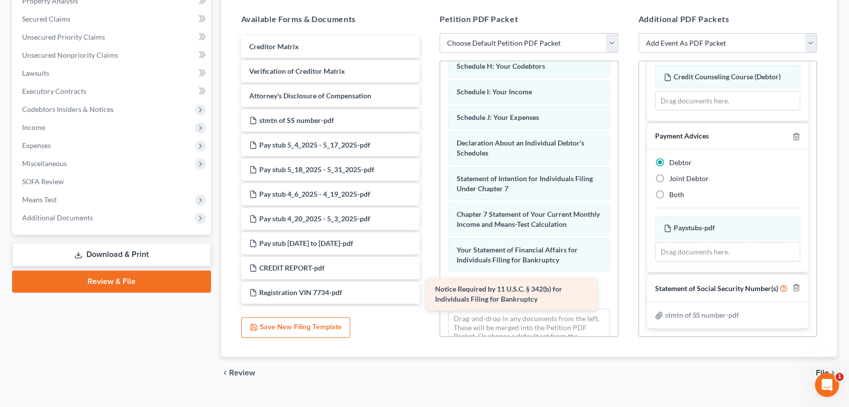
drag, startPoint x: 301, startPoint y: 95, endPoint x: 487, endPoint y: 289, distance: 268.9
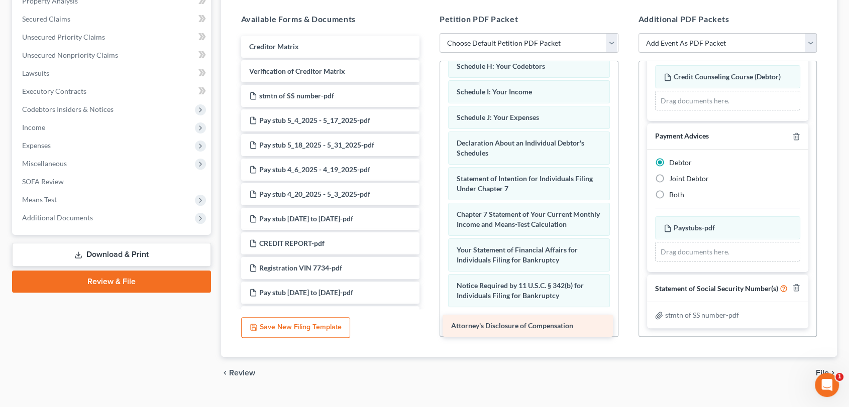
drag, startPoint x: 301, startPoint y: 95, endPoint x: 504, endPoint y: 326, distance: 307.8
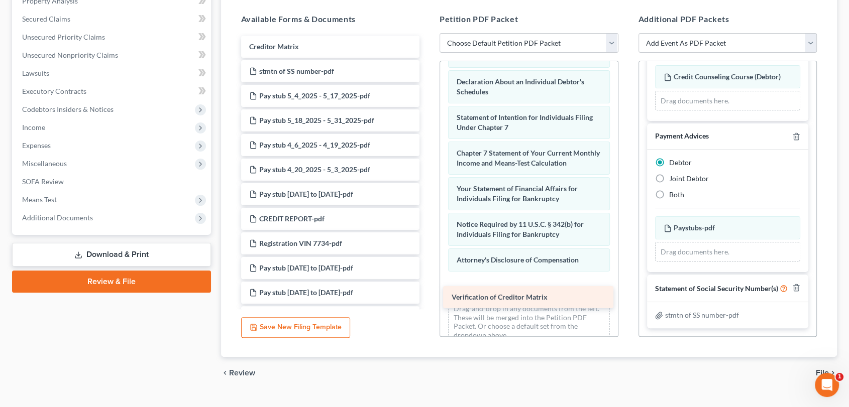
drag, startPoint x: 296, startPoint y: 66, endPoint x: 499, endPoint y: 293, distance: 304.1
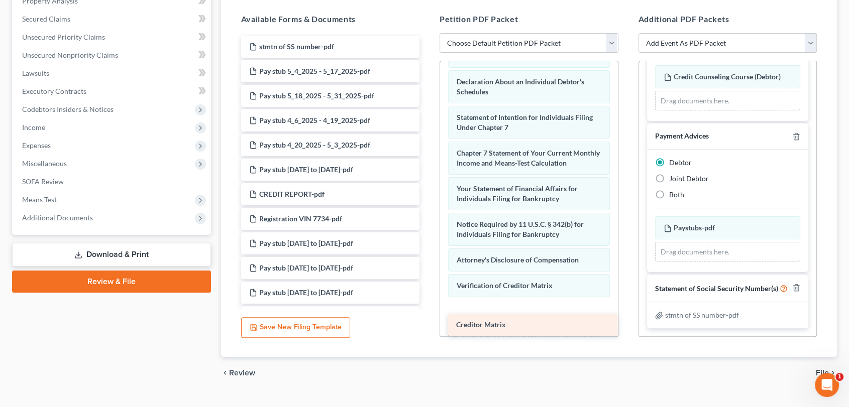
drag, startPoint x: 320, startPoint y: 39, endPoint x: 527, endPoint y: 318, distance: 347.2
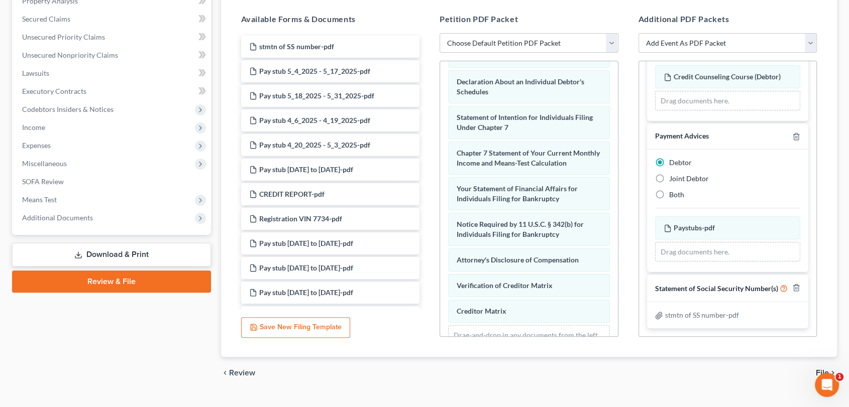
click at [820, 370] on span "File" at bounding box center [822, 373] width 13 height 8
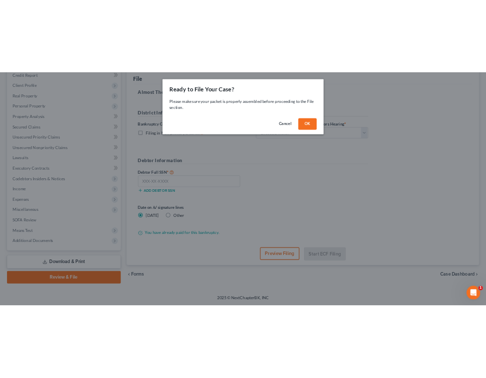
scroll to position [126, 0]
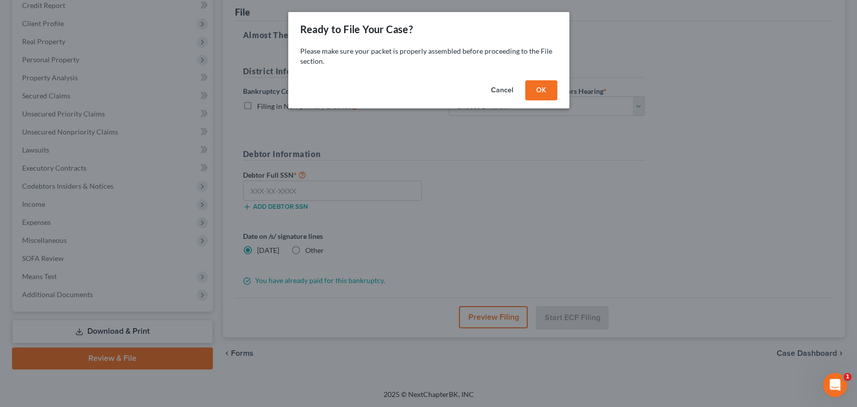
click at [542, 93] on button "OK" at bounding box center [541, 90] width 32 height 20
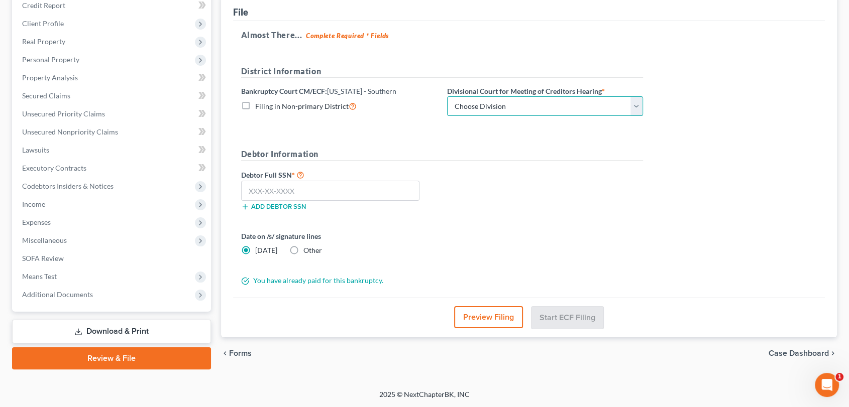
click at [637, 102] on select "Choose Division Fort Lauderdale Miami West Palm Beach" at bounding box center [545, 106] width 196 height 20
select select "1"
click at [447, 96] on select "Choose Division Fort Lauderdale Miami West Palm Beach" at bounding box center [545, 106] width 196 height 20
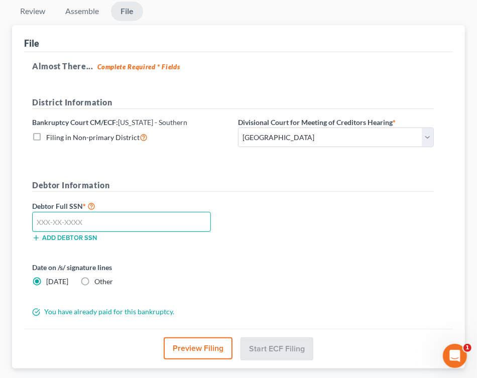
click at [126, 219] on input "text" at bounding box center [121, 222] width 179 height 20
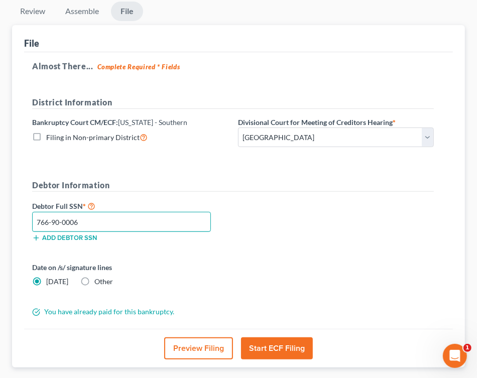
type input "766-90-0006"
click at [283, 351] on button "Start ECF Filing" at bounding box center [277, 349] width 72 height 22
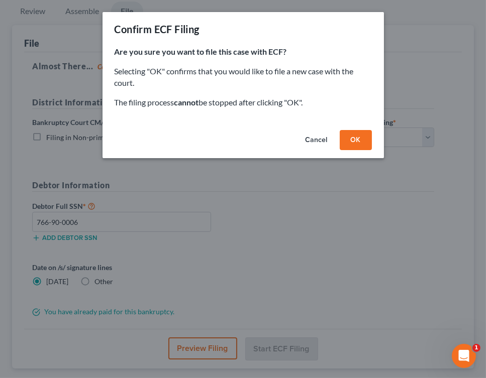
click at [349, 140] on button "OK" at bounding box center [356, 140] width 32 height 20
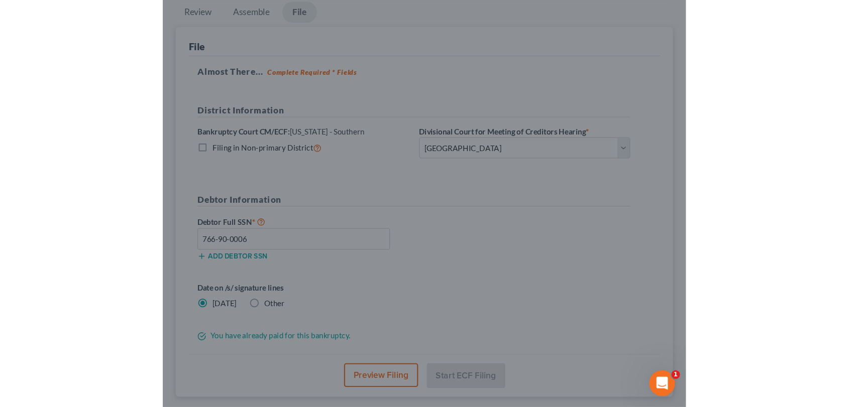
scroll to position [42, 0]
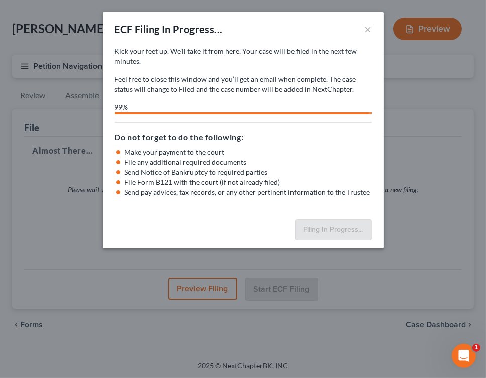
select select "1"
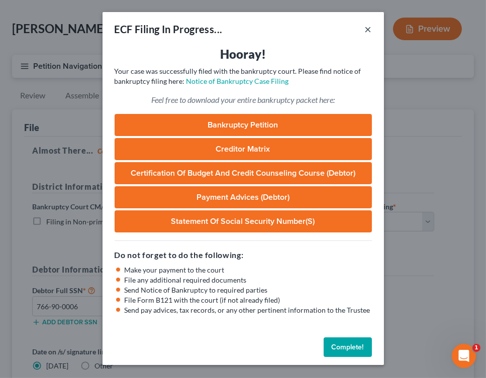
click at [369, 27] on button "×" at bounding box center [368, 29] width 7 height 12
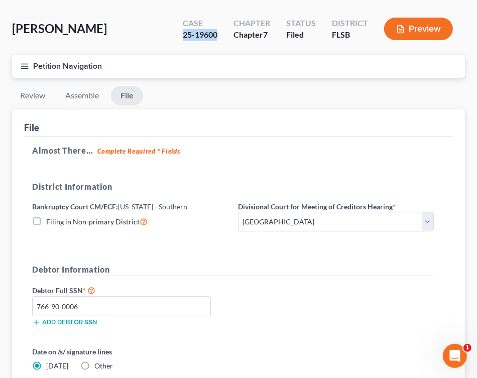
drag, startPoint x: 219, startPoint y: 35, endPoint x: 181, endPoint y: 33, distance: 38.2
click at [181, 33] on div "Case 25-19600" at bounding box center [200, 30] width 51 height 30
copy div "25-19600"
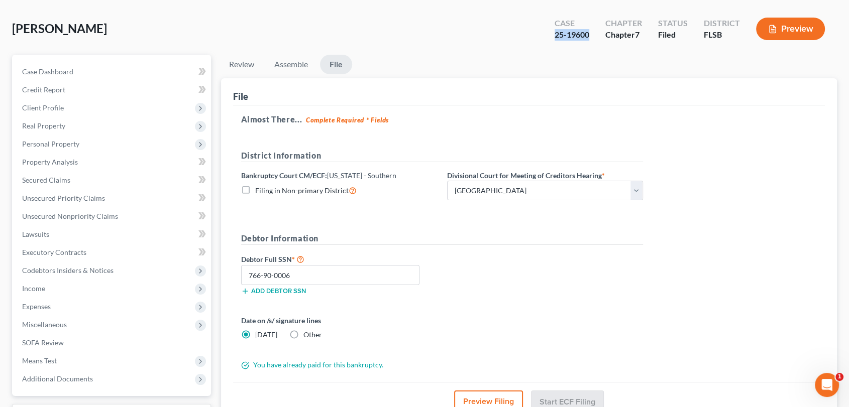
scroll to position [0, 0]
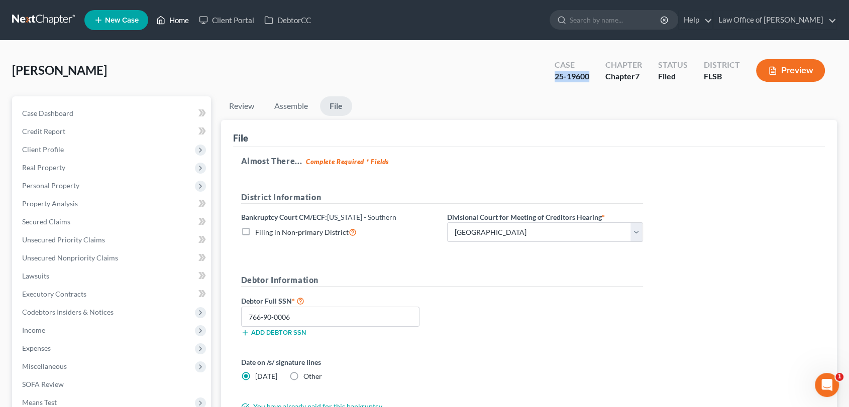
click at [181, 21] on link "Home" at bounding box center [172, 20] width 43 height 18
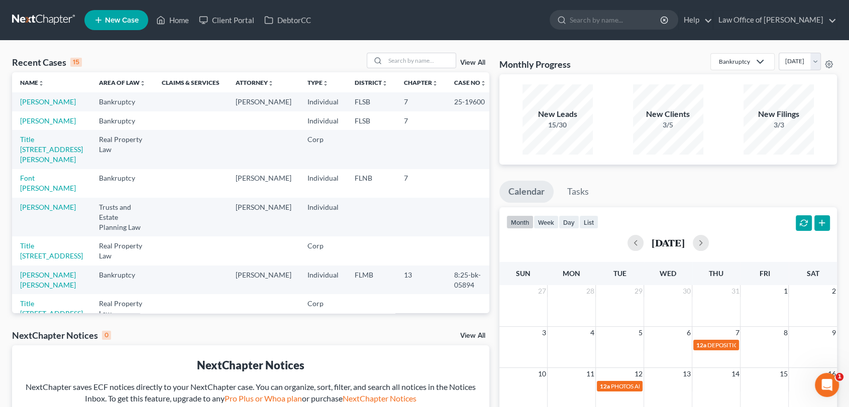
click at [31, 198] on td "Font Primelles, Luis" at bounding box center [51, 183] width 79 height 29
click at [35, 192] on link "Font Primelles, Luis" at bounding box center [48, 183] width 56 height 19
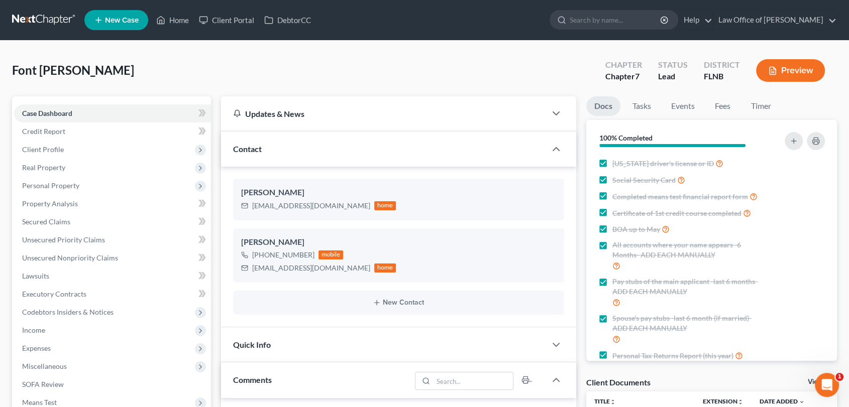
scroll to position [3753, 0]
click at [68, 183] on span "Personal Property" at bounding box center [50, 185] width 57 height 9
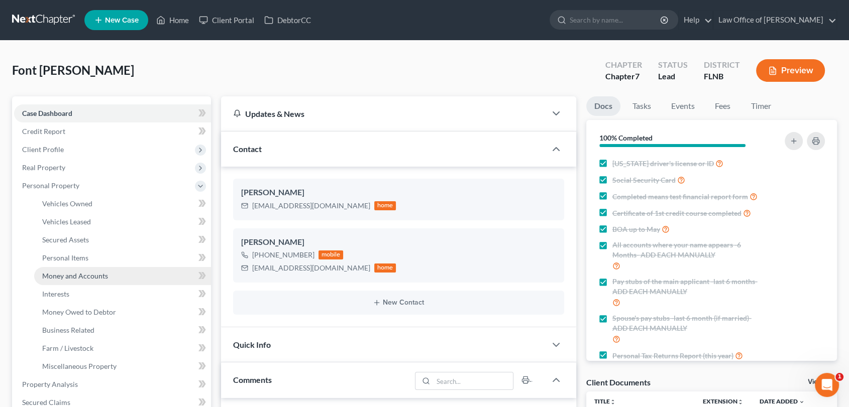
click at [79, 276] on span "Money and Accounts" at bounding box center [75, 276] width 66 height 9
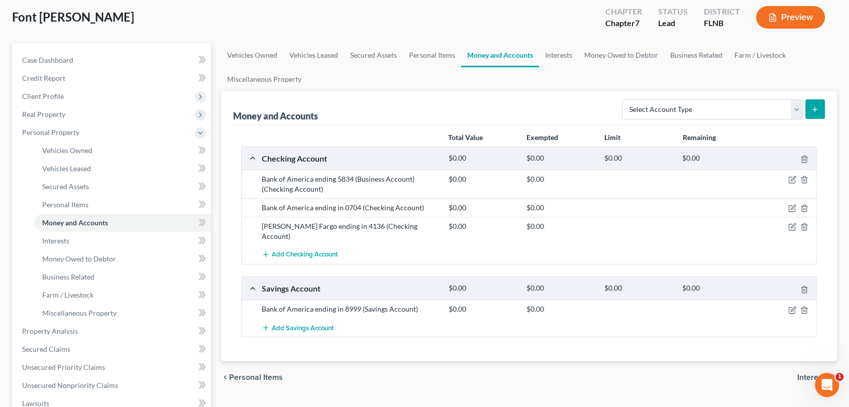
scroll to position [59, 0]
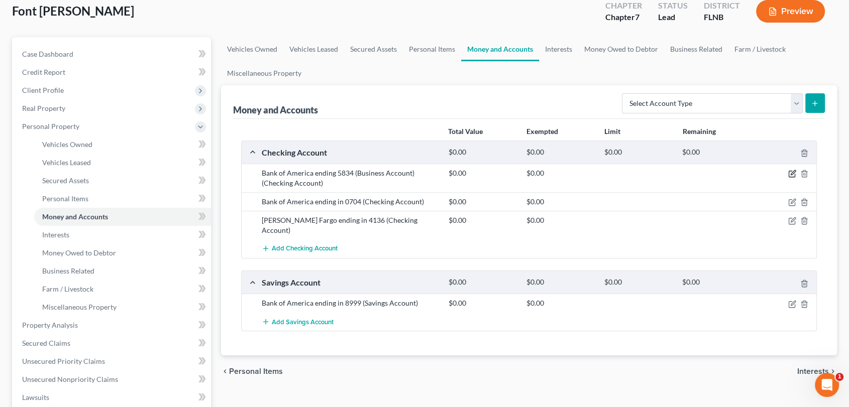
click at [792, 172] on icon "button" at bounding box center [793, 173] width 5 height 5
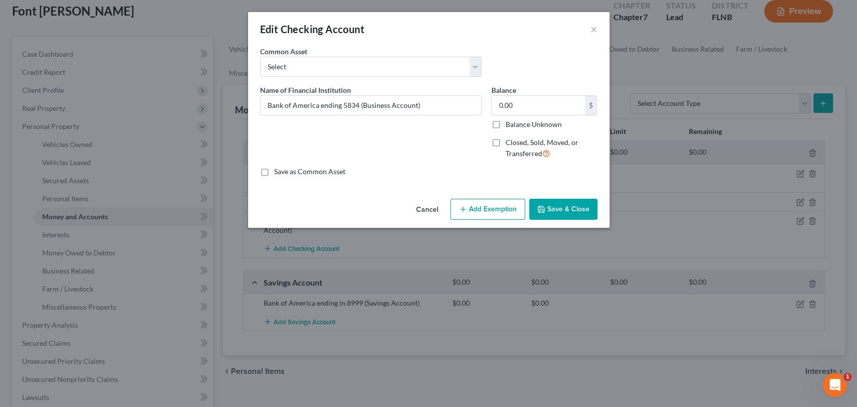
click at [556, 211] on button "Save & Close" at bounding box center [563, 209] width 68 height 21
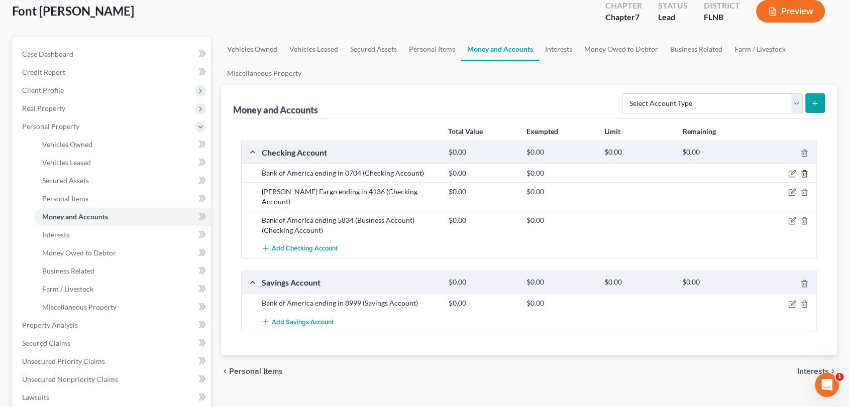
click at [805, 173] on icon "button" at bounding box center [804, 174] width 8 height 8
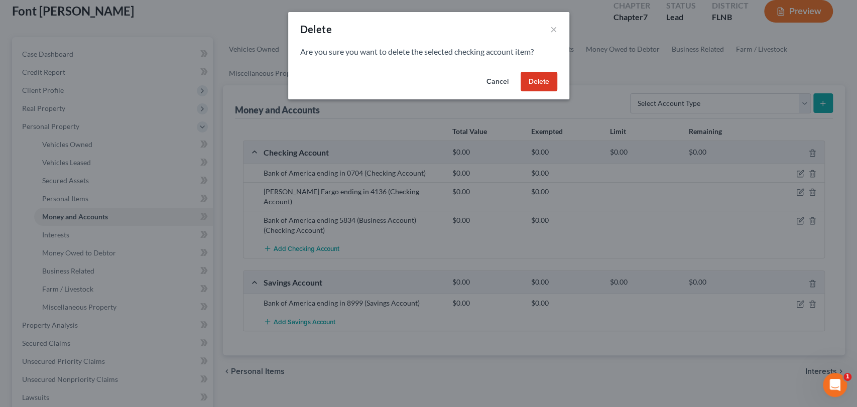
click at [539, 82] on button "Delete" at bounding box center [539, 82] width 37 height 20
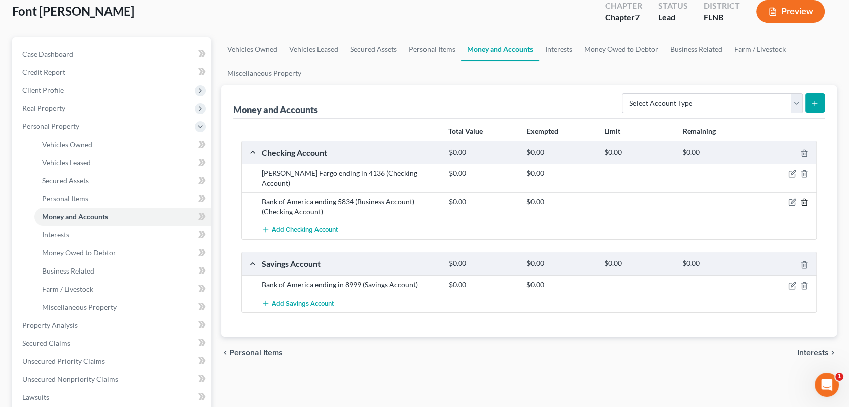
click at [804, 202] on line "button" at bounding box center [804, 203] width 0 height 2
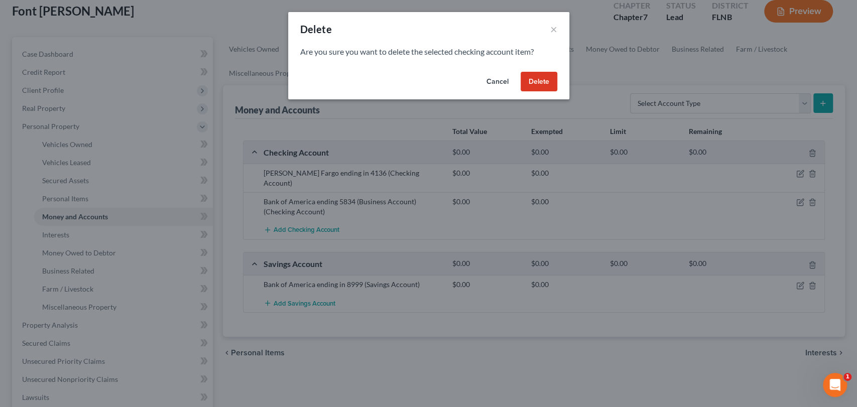
click at [540, 85] on button "Delete" at bounding box center [539, 82] width 37 height 20
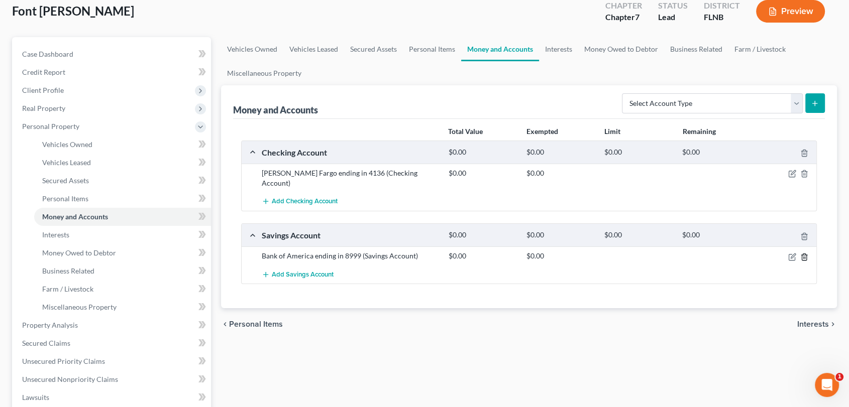
click at [804, 257] on line "button" at bounding box center [804, 258] width 0 height 2
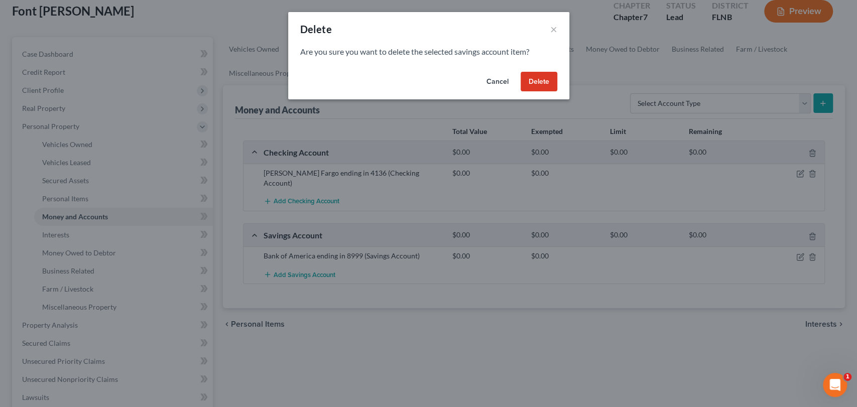
click at [536, 85] on button "Delete" at bounding box center [539, 82] width 37 height 20
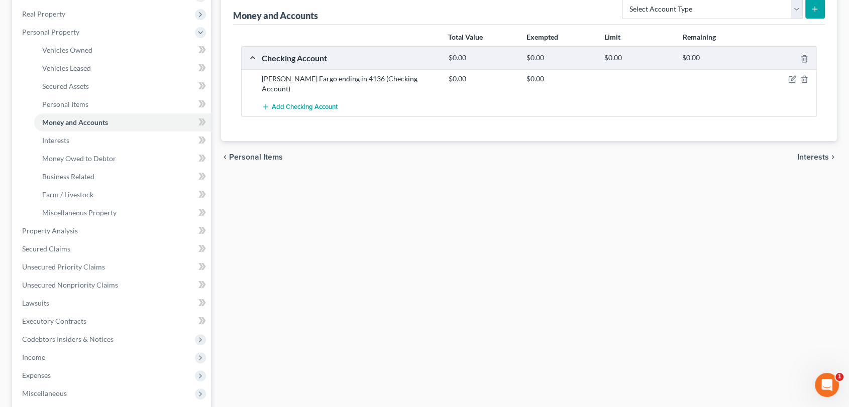
scroll to position [155, 0]
click at [68, 246] on span "Secured Claims" at bounding box center [46, 248] width 48 height 9
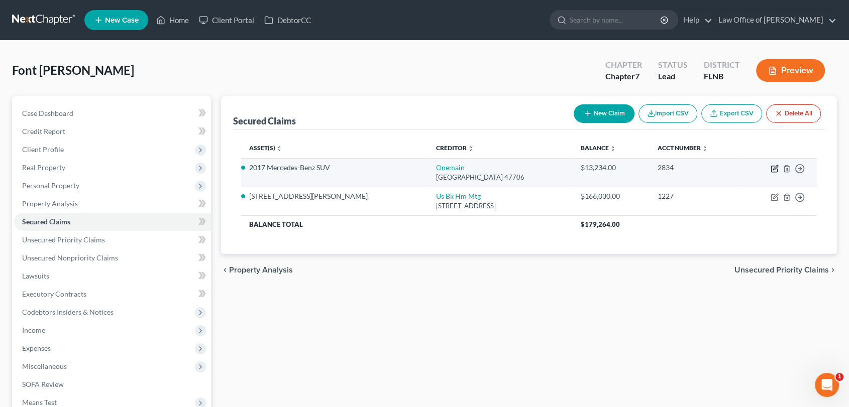
click at [774, 168] on icon "button" at bounding box center [774, 169] width 8 height 8
select select "15"
select select "0"
select select "2"
select select "0"
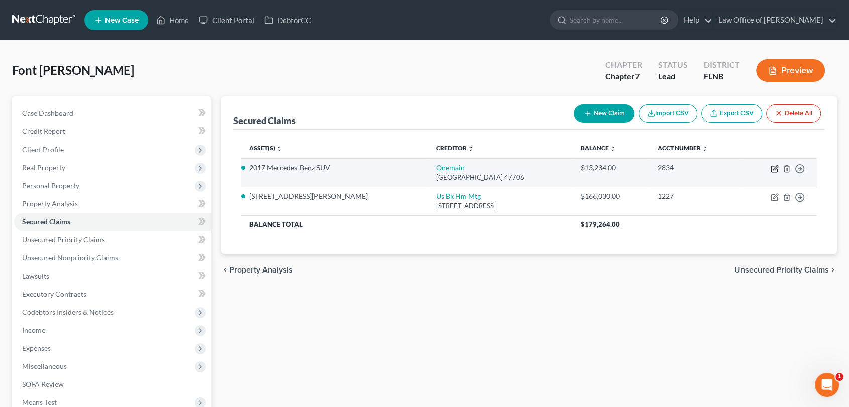
select select "0"
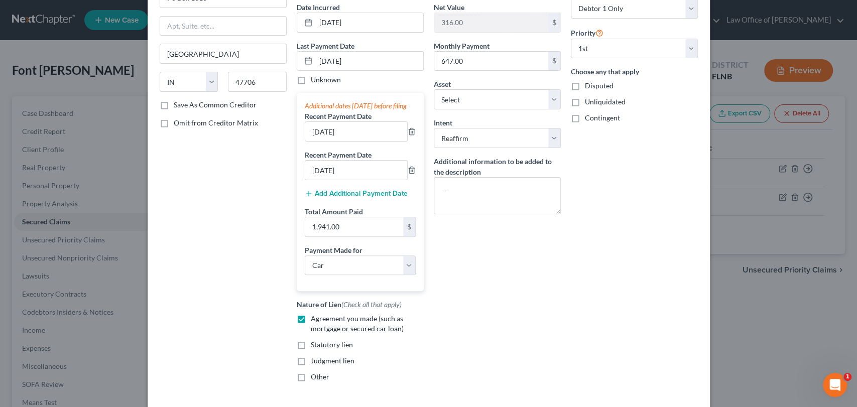
scroll to position [181, 0]
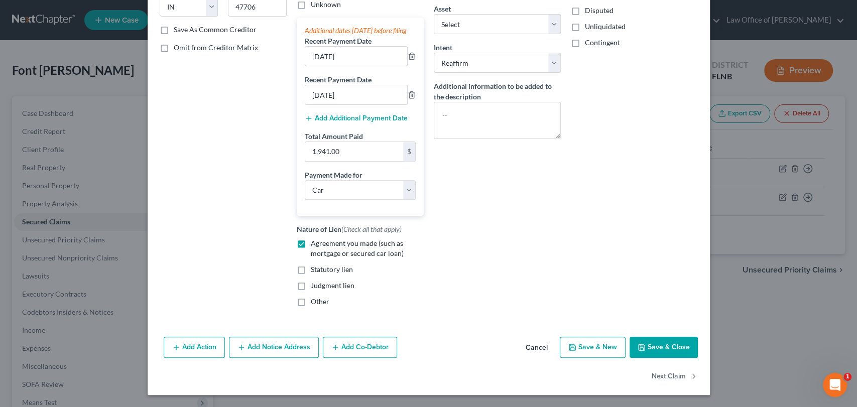
click at [348, 344] on button "Add Co-Debtor" at bounding box center [360, 347] width 74 height 21
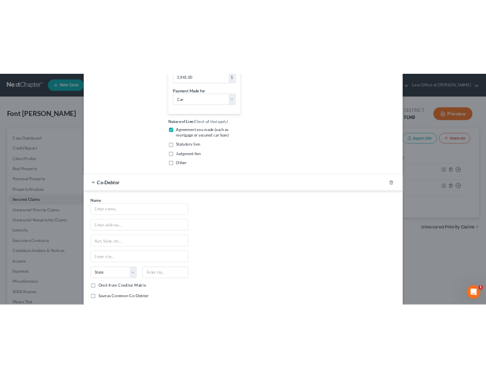
scroll to position [313, 0]
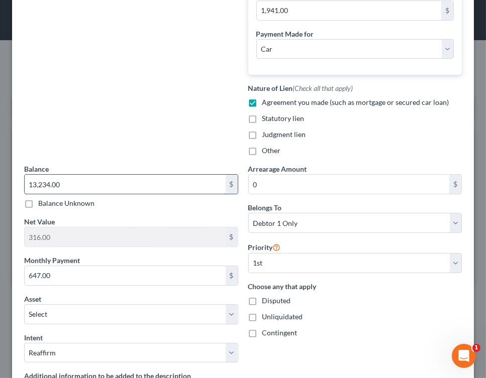
click at [178, 183] on input "13,234.00" at bounding box center [125, 184] width 201 height 19
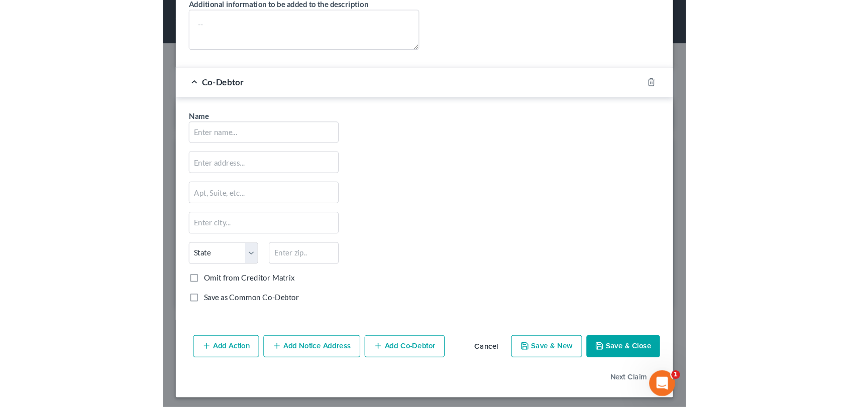
scroll to position [686, 0]
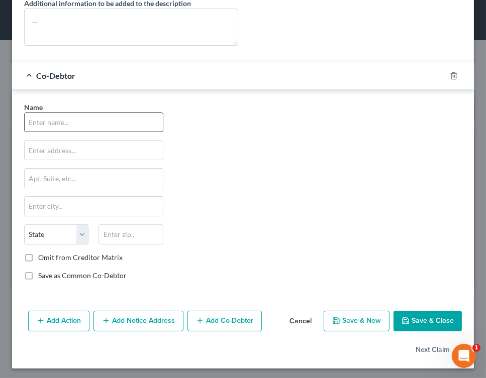
click at [115, 121] on input "text" at bounding box center [94, 122] width 138 height 19
paste input "Zaida Primelles Rivero."
type input "Zaida Primelles Rivero."
click at [406, 318] on button "Save & Close" at bounding box center [427, 321] width 68 height 21
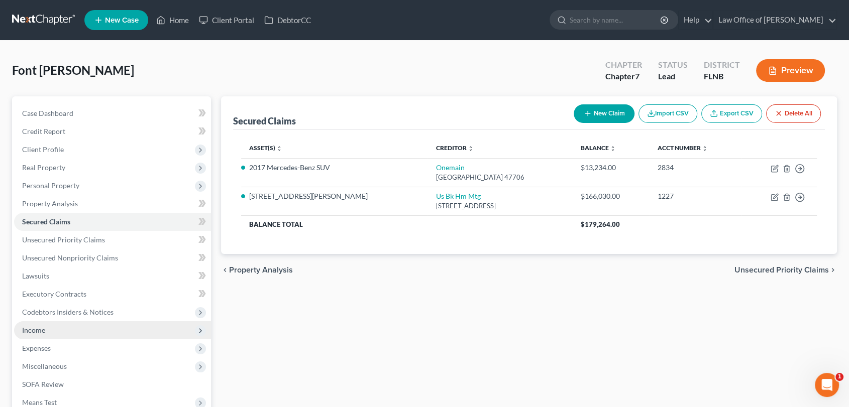
click at [42, 327] on span "Income" at bounding box center [33, 330] width 23 height 9
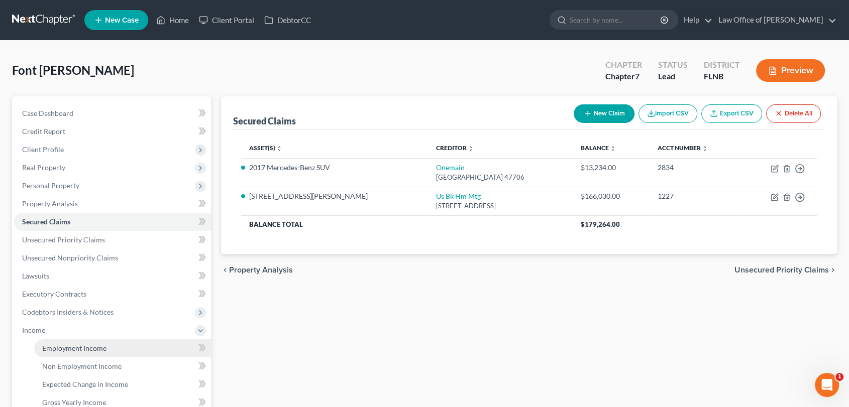
click at [76, 344] on span "Employment Income" at bounding box center [74, 348] width 64 height 9
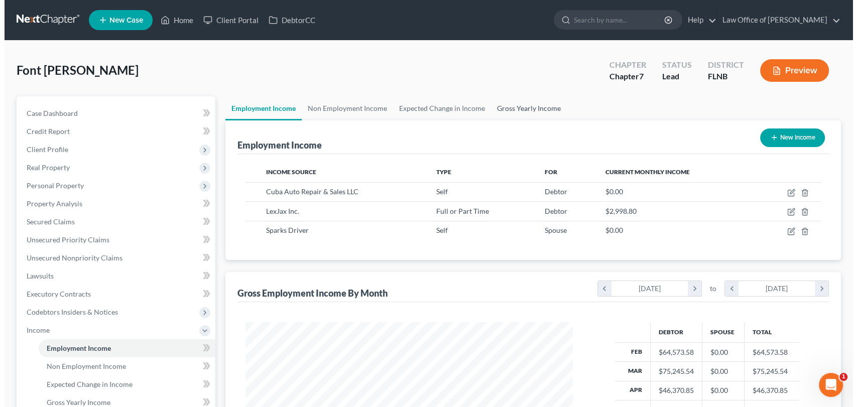
scroll to position [179, 347]
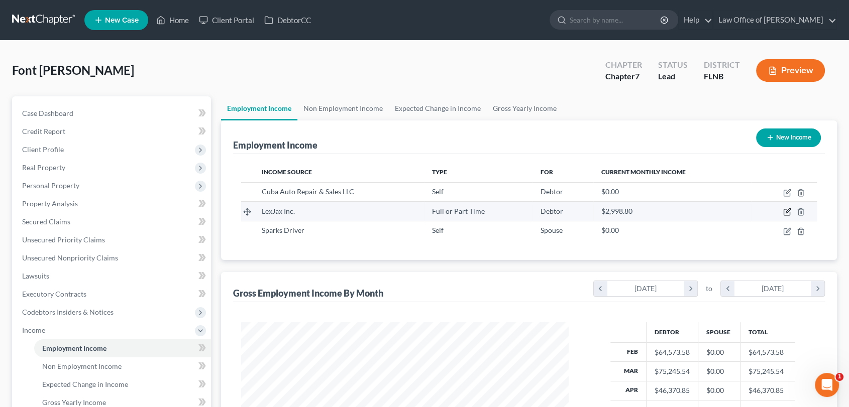
click at [784, 211] on icon "button" at bounding box center [787, 212] width 6 height 6
select select "0"
select select "9"
select select "0"
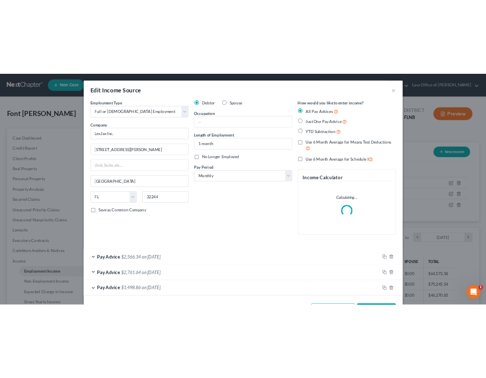
scroll to position [210, 441]
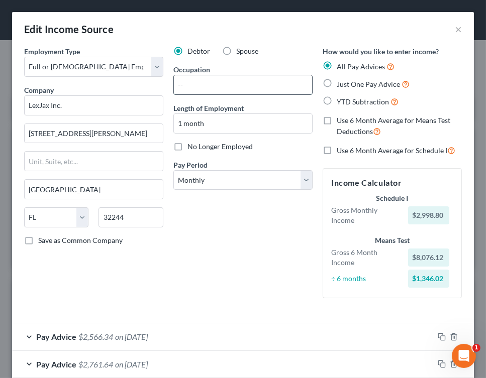
click at [222, 85] on input "text" at bounding box center [243, 84] width 138 height 19
type input "Certified Tech"
type input "3"
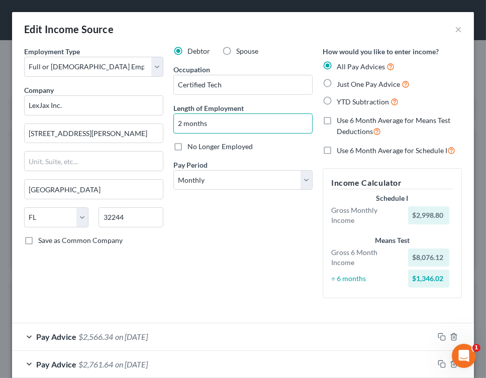
type input "2 months"
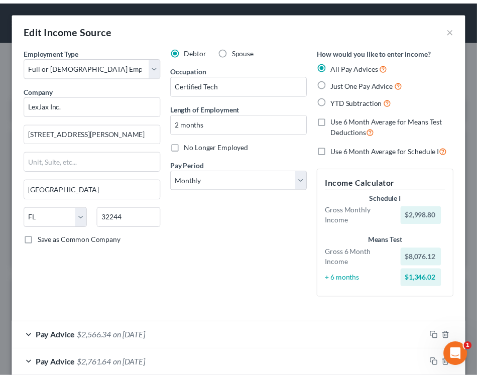
scroll to position [82, 0]
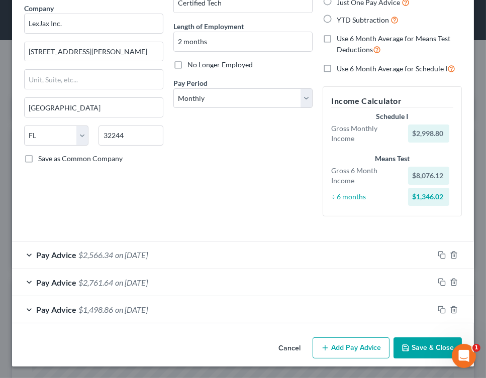
click at [426, 347] on button "Save & Close" at bounding box center [427, 348] width 68 height 21
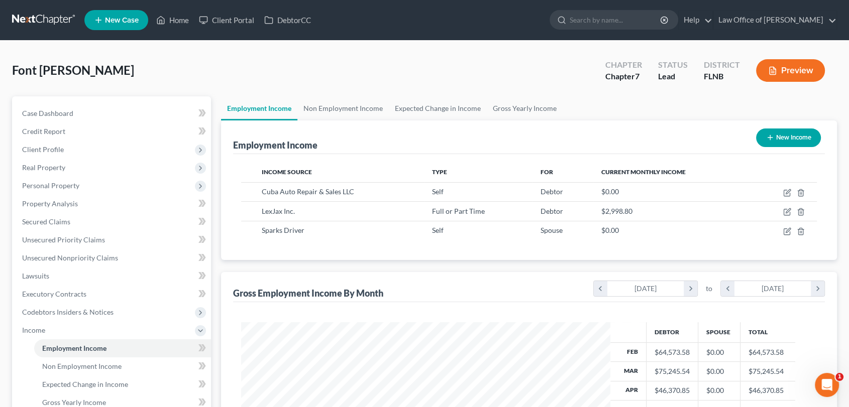
scroll to position [502064, 501896]
click at [50, 147] on span "Client Profile" at bounding box center [43, 149] width 42 height 9
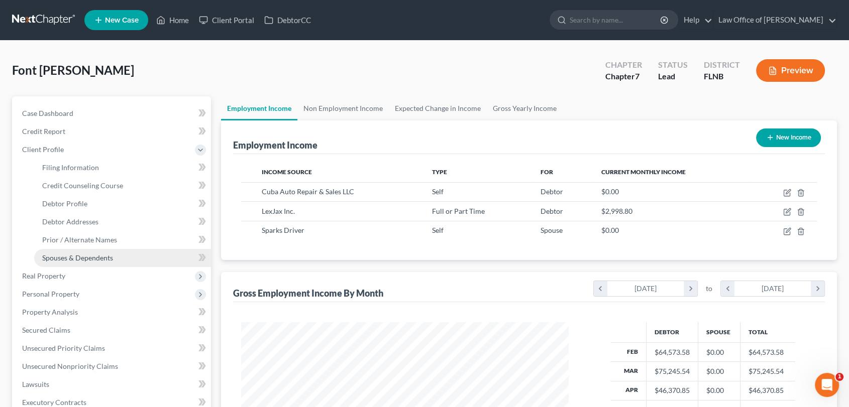
click at [80, 258] on span "Spouses & Dependents" at bounding box center [77, 258] width 71 height 9
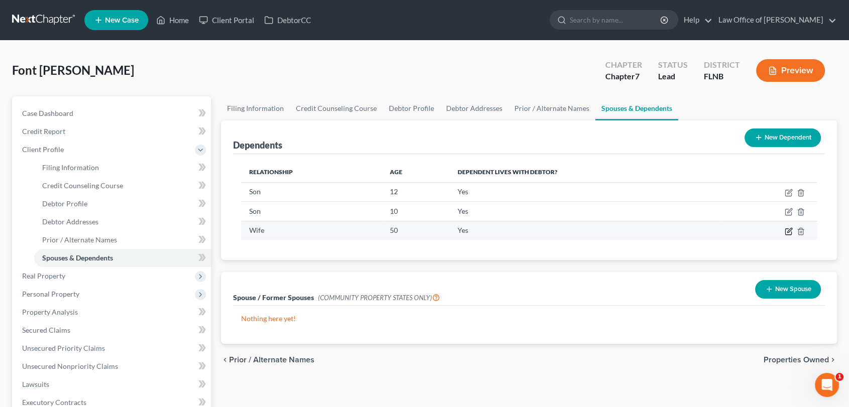
click at [788, 231] on icon "button" at bounding box center [789, 232] width 8 height 8
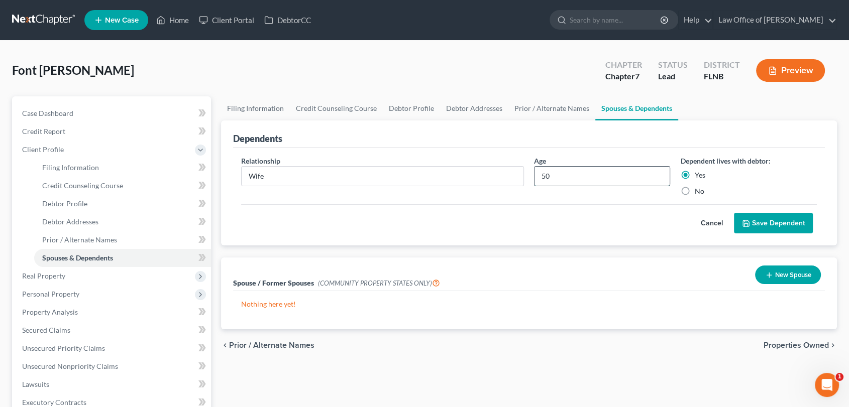
click at [571, 179] on input "50" at bounding box center [602, 176] width 136 height 19
type input "5"
type input "35"
click at [778, 222] on button "Save Dependent" at bounding box center [773, 223] width 79 height 21
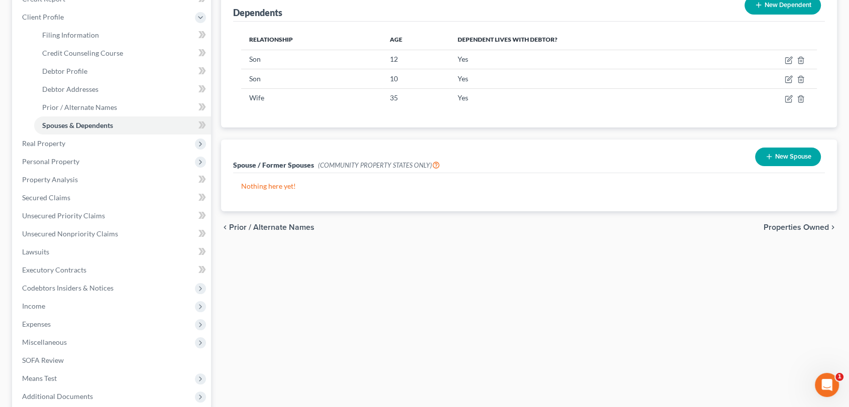
scroll to position [133, 0]
click at [46, 321] on span "Expenses" at bounding box center [36, 324] width 29 height 9
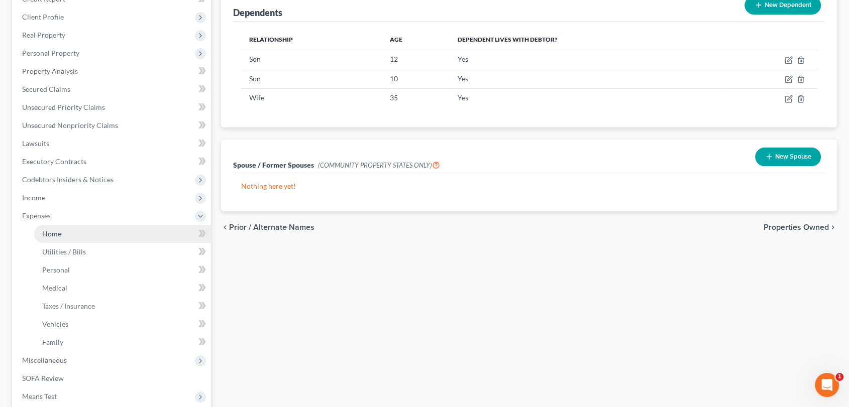
click at [50, 236] on span "Home" at bounding box center [51, 234] width 19 height 9
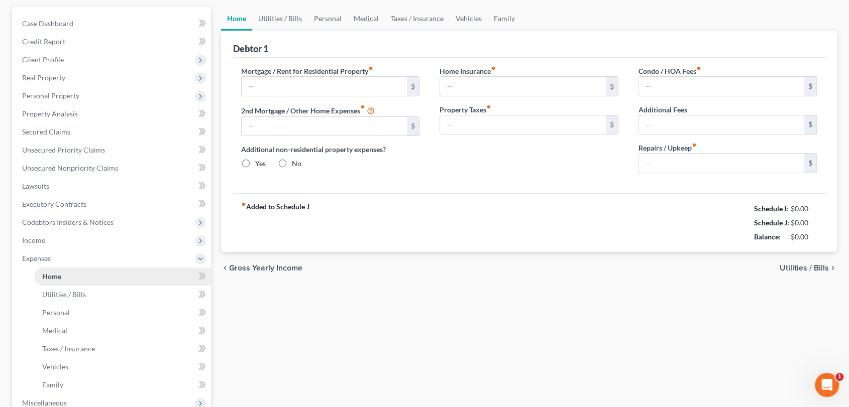
type input "3,240.12"
type input "0.00"
radio input "true"
type input "0.00"
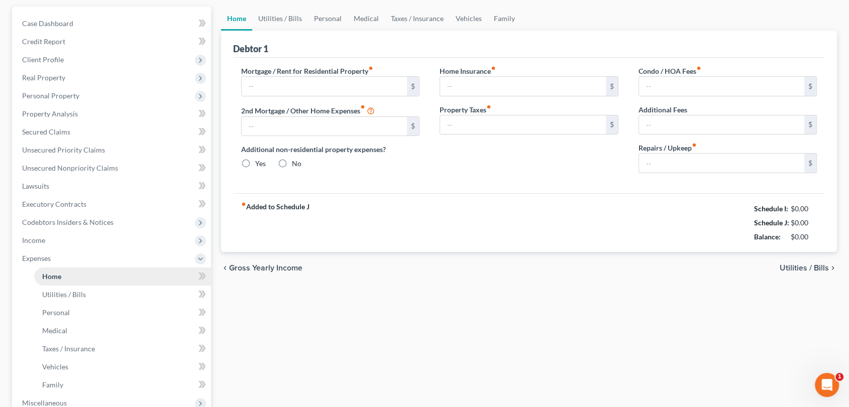
type input "0.00"
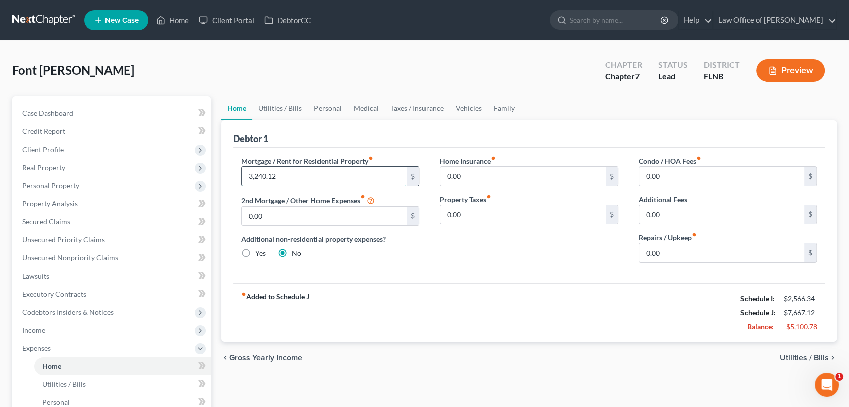
click at [290, 172] on input "3,240.12" at bounding box center [325, 176] width 166 height 19
type input "1,620.06"
click at [802, 355] on span "Utilities / Bills" at bounding box center [803, 358] width 49 height 8
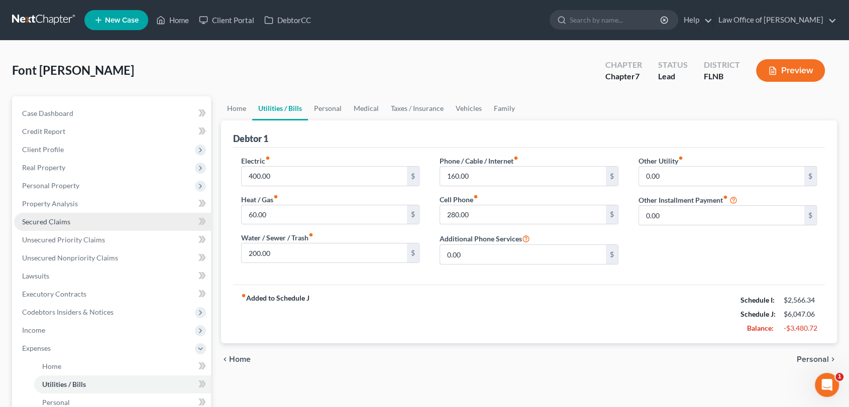
click at [44, 218] on span "Secured Claims" at bounding box center [46, 221] width 48 height 9
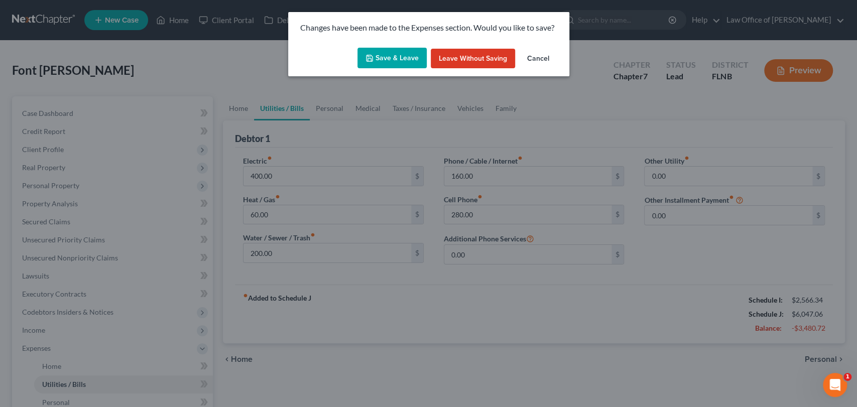
click at [376, 59] on button "Save & Leave" at bounding box center [392, 58] width 69 height 21
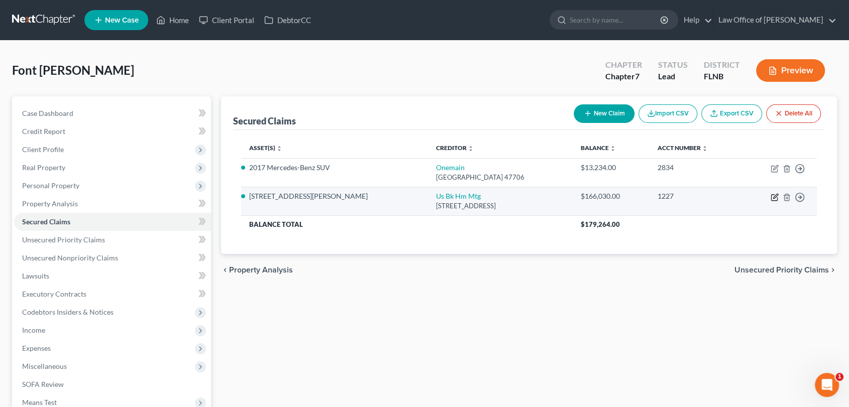
click at [771, 195] on icon "button" at bounding box center [774, 197] width 8 height 8
select select "18"
select select "3"
select select "4"
select select "0"
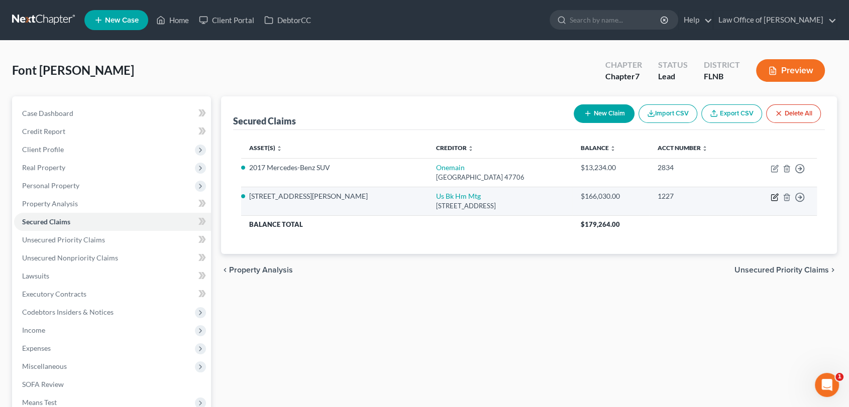
select select "0"
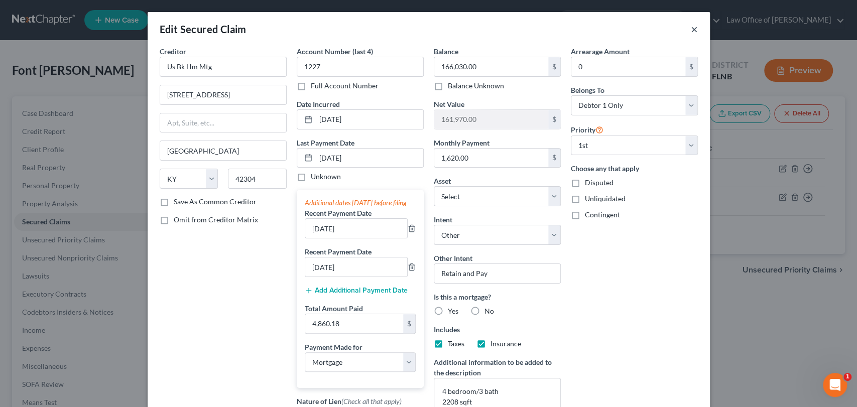
click at [693, 30] on button "×" at bounding box center [694, 29] width 7 height 12
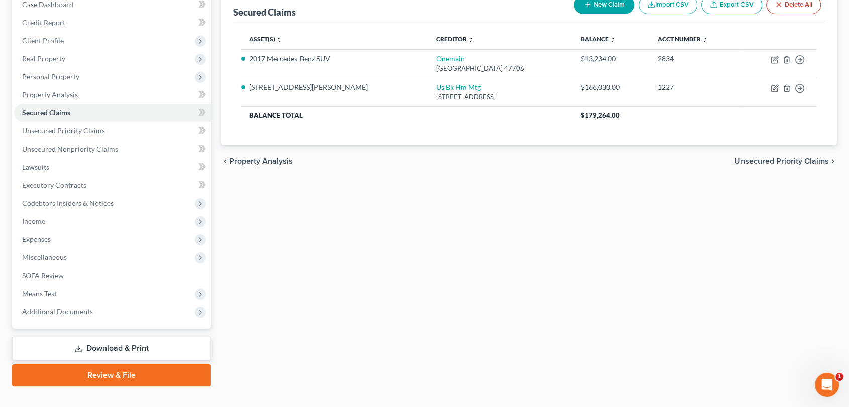
scroll to position [126, 0]
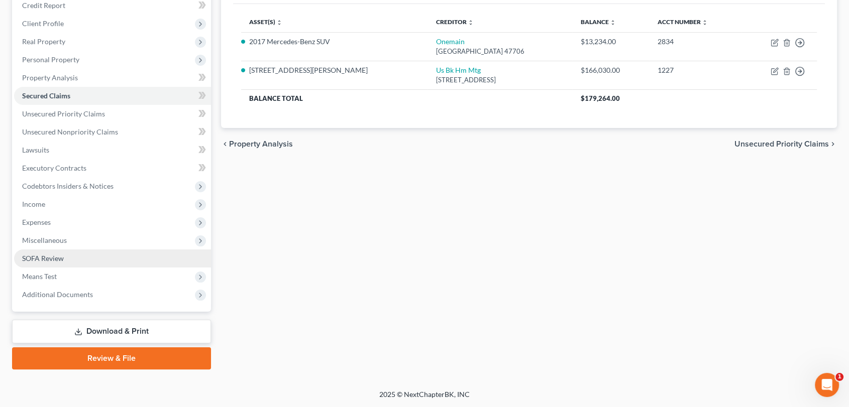
click at [49, 256] on span "SOFA Review" at bounding box center [43, 258] width 42 height 9
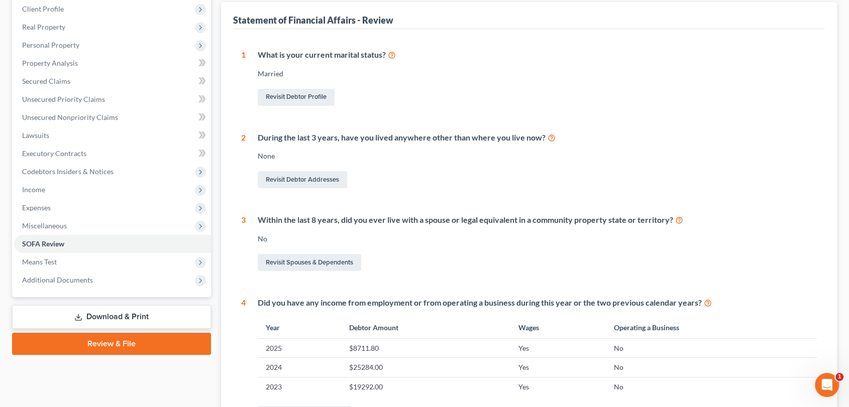
scroll to position [79, 0]
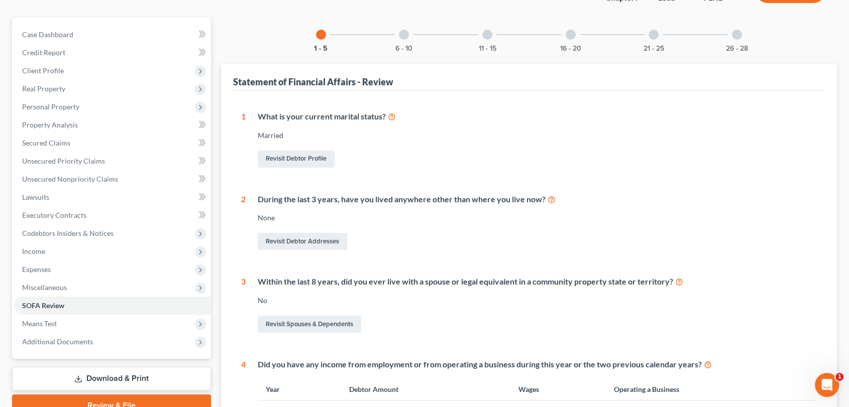
click at [736, 35] on div at bounding box center [737, 35] width 10 height 10
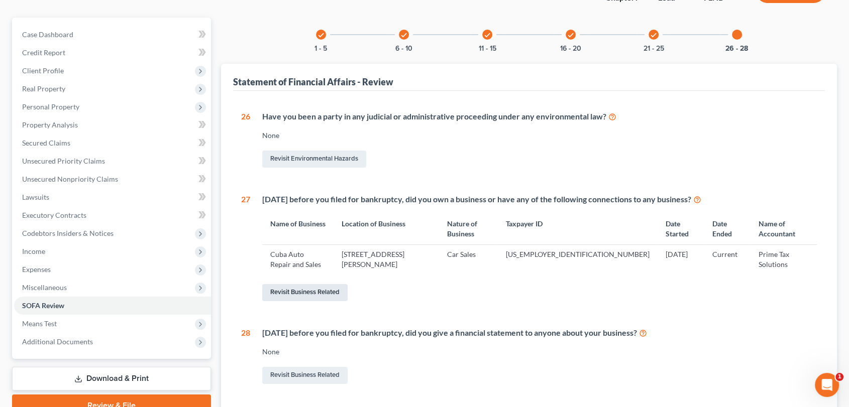
click at [311, 291] on link "Revisit Business Related" at bounding box center [304, 292] width 85 height 17
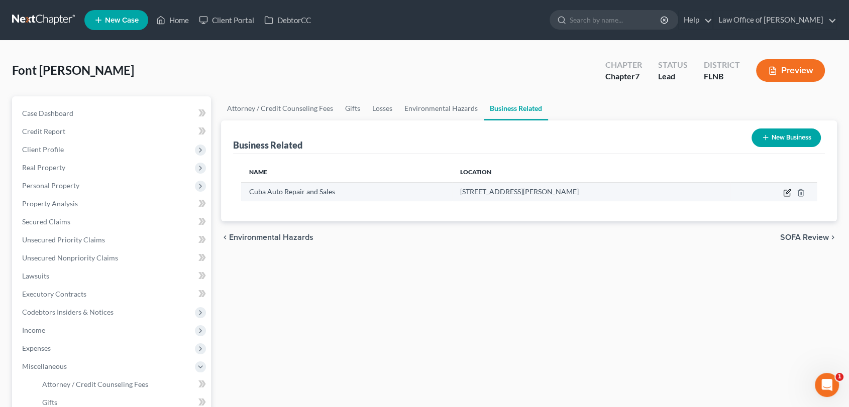
click at [788, 191] on icon "button" at bounding box center [787, 193] width 8 height 8
select select "partner"
select select "9"
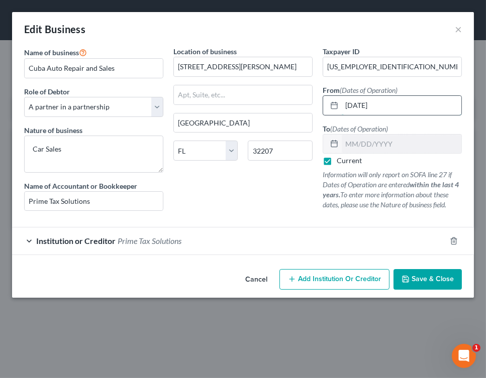
click at [391, 105] on input "01/01/2026" at bounding box center [402, 105] width 120 height 19
type input "01/01/2016"
click at [418, 280] on span "Save & Close" at bounding box center [432, 279] width 42 height 9
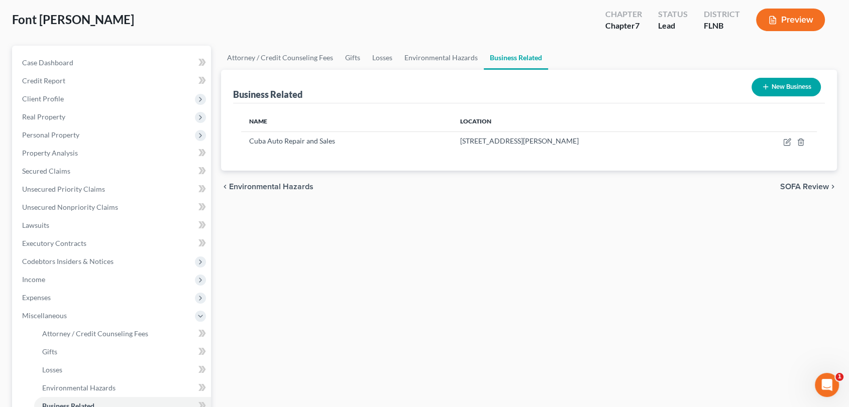
scroll to position [52, 0]
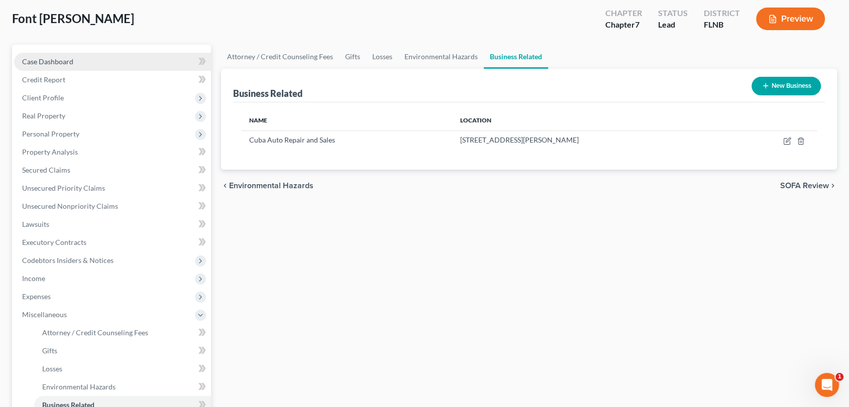
click at [55, 57] on span "Case Dashboard" at bounding box center [47, 61] width 51 height 9
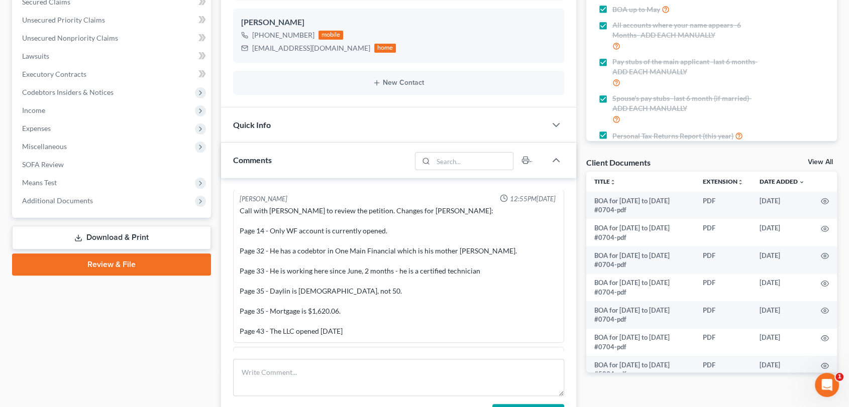
scroll to position [222, 0]
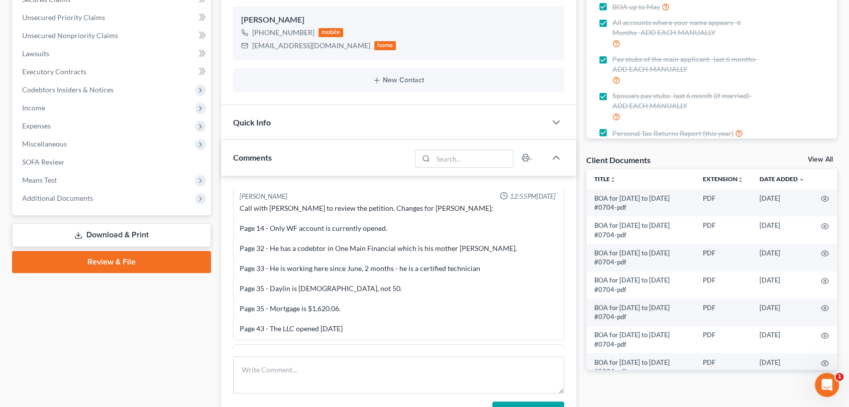
click at [822, 160] on link "View All" at bounding box center [820, 159] width 25 height 7
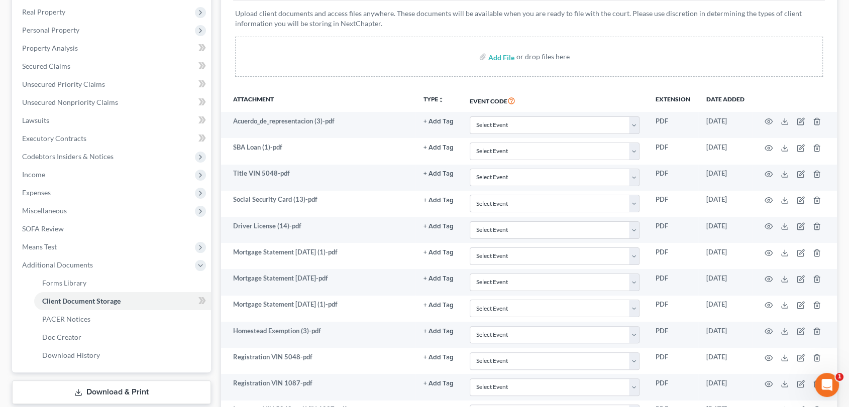
scroll to position [155, 0]
click at [498, 60] on input "file" at bounding box center [500, 58] width 24 height 18
type input "C:\fakepath\Certificate of Credit Counseling.pdf"
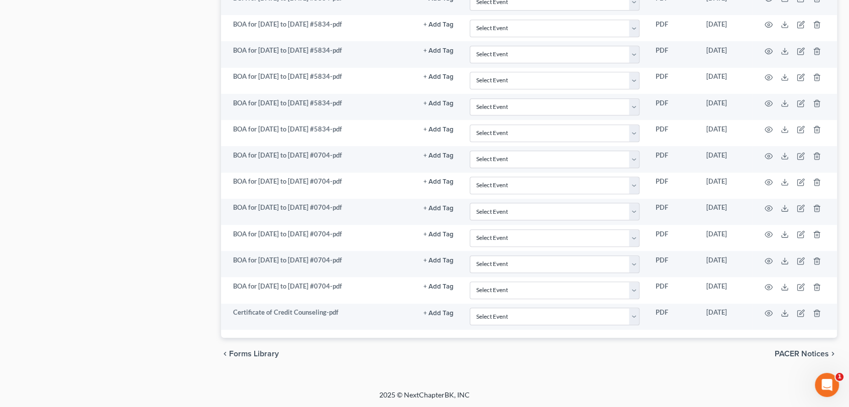
scroll to position [594, 0]
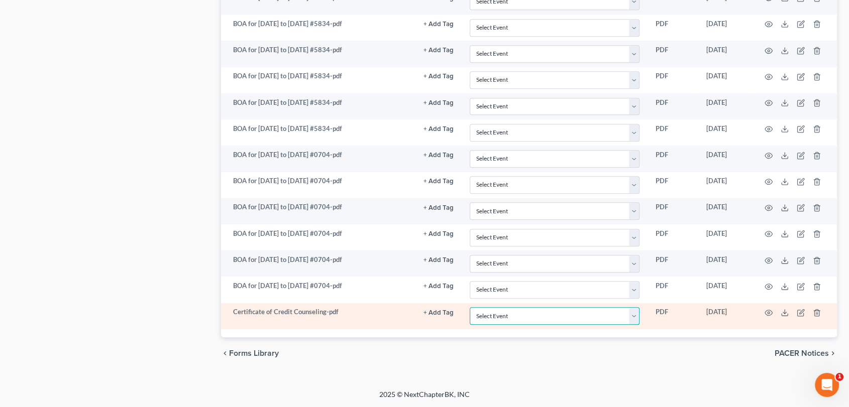
click at [633, 318] on select "Select Event 20 Largest Unsecured Creditors Amended Document Amended List of Cr…" at bounding box center [555, 316] width 170 height 18
select select "10"
click at [470, 307] on select "Select Event 20 Largest Unsecured Creditors Amended Document Amended List of Cr…" at bounding box center [555, 316] width 170 height 18
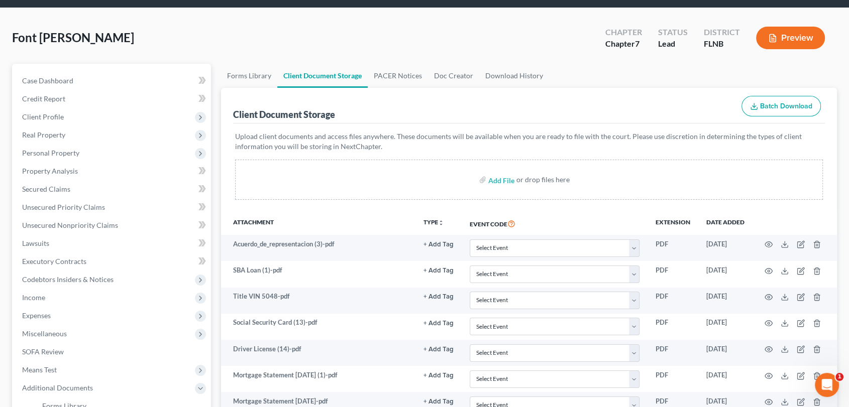
scroll to position [25, 0]
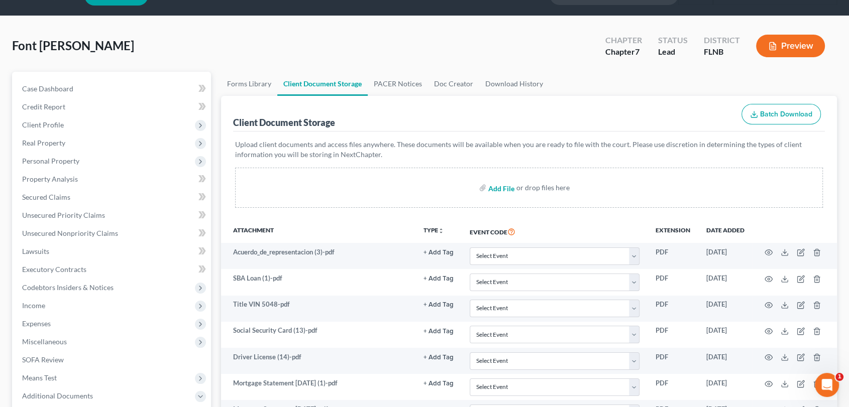
click at [498, 185] on input "file" at bounding box center [500, 188] width 24 height 18
type input "C:\fakepath\Payadvices.pdf"
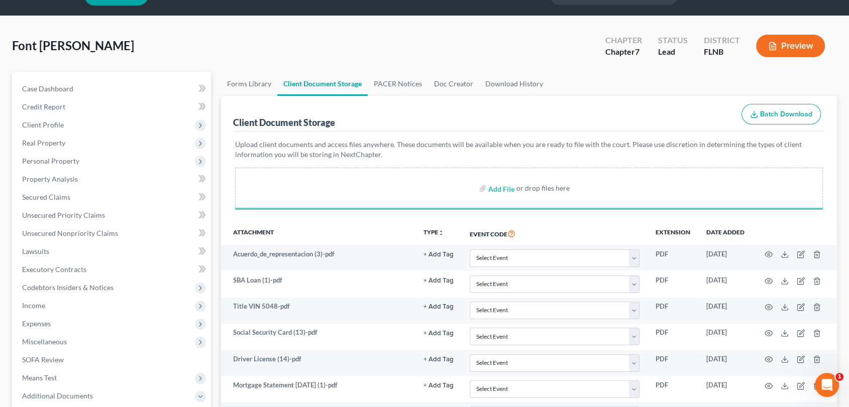
select select "10"
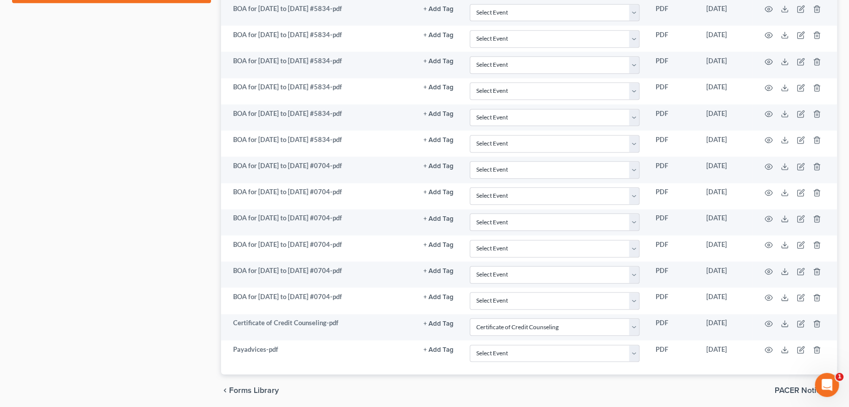
scroll to position [620, 0]
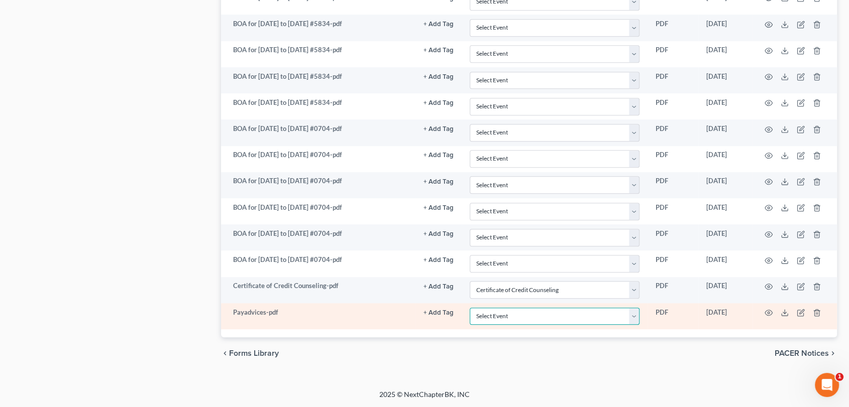
click at [634, 314] on select "Select Event 20 Largest Unsecured Creditors Amended Document Amended List of Cr…" at bounding box center [555, 317] width 170 height 18
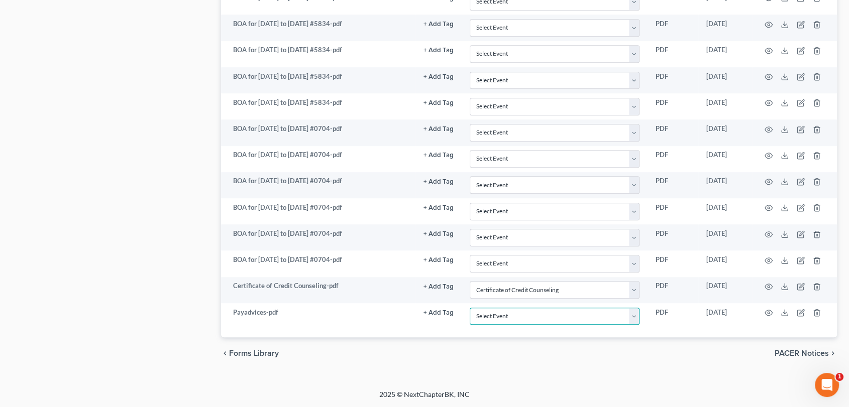
select select "48"
click at [715, 396] on footer "2025 © NextChapterBK, INC" at bounding box center [424, 399] width 849 height 18
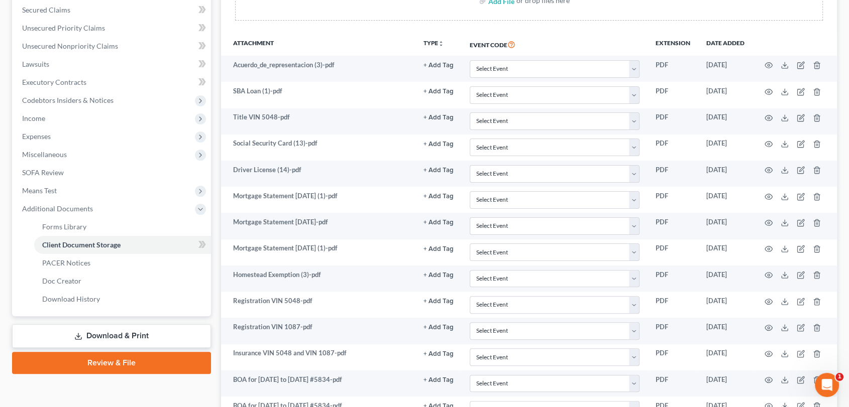
scroll to position [0, 0]
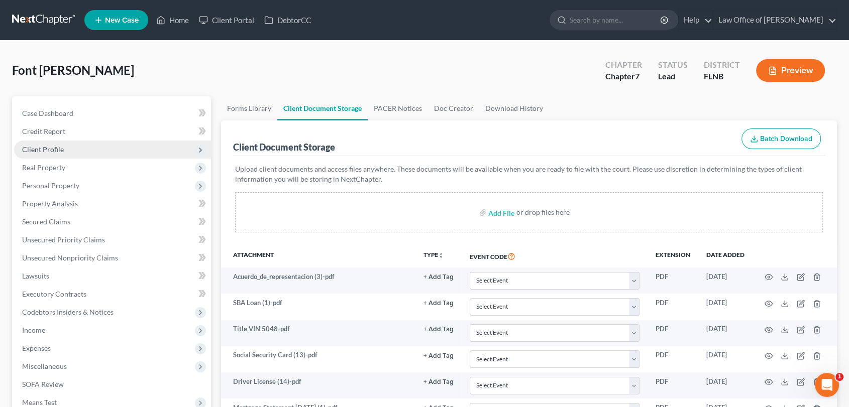
click at [53, 144] on span "Client Profile" at bounding box center [112, 150] width 197 height 18
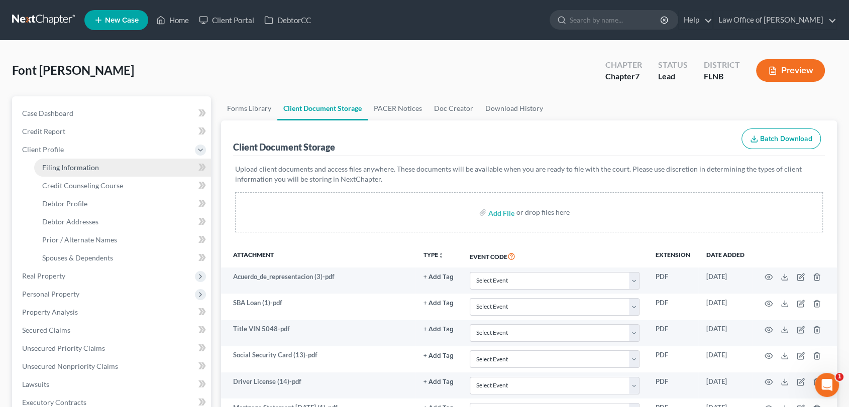
click at [67, 166] on span "Filing Information" at bounding box center [70, 167] width 57 height 9
select select "1"
select select "0"
select select "16"
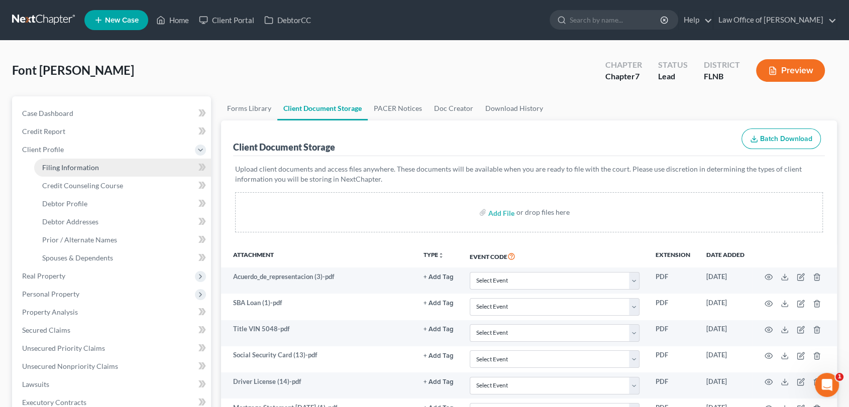
select select "9"
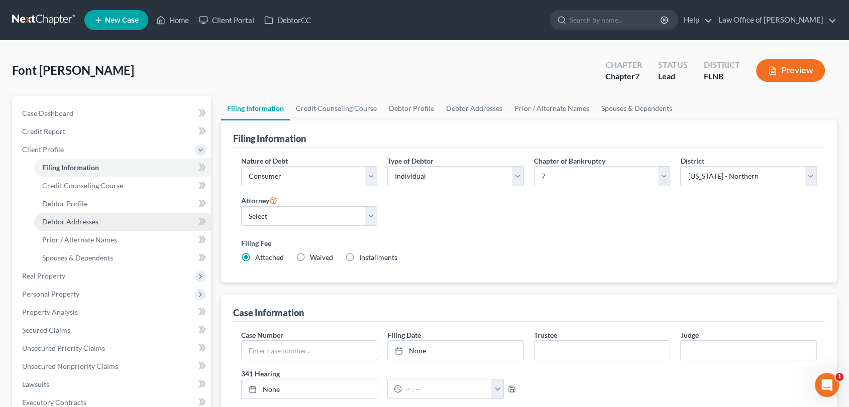
click at [64, 220] on span "Debtor Addresses" at bounding box center [70, 221] width 56 height 9
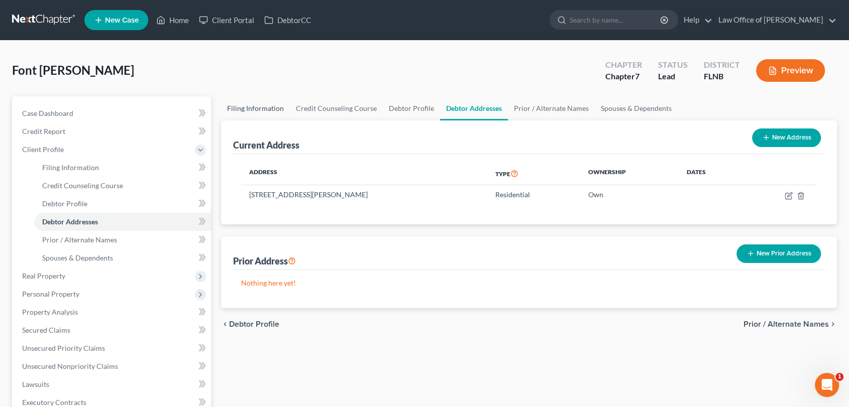
click at [253, 105] on link "Filing Information" at bounding box center [255, 108] width 69 height 24
select select "1"
select select "0"
select select "16"
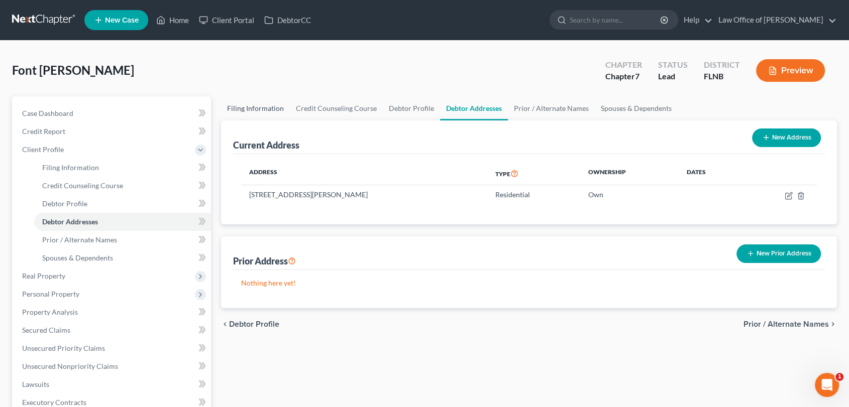
select select "2"
select select "9"
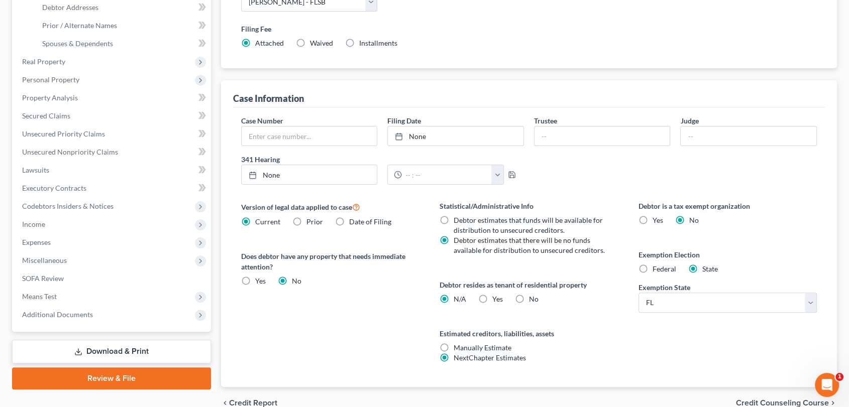
scroll to position [249, 0]
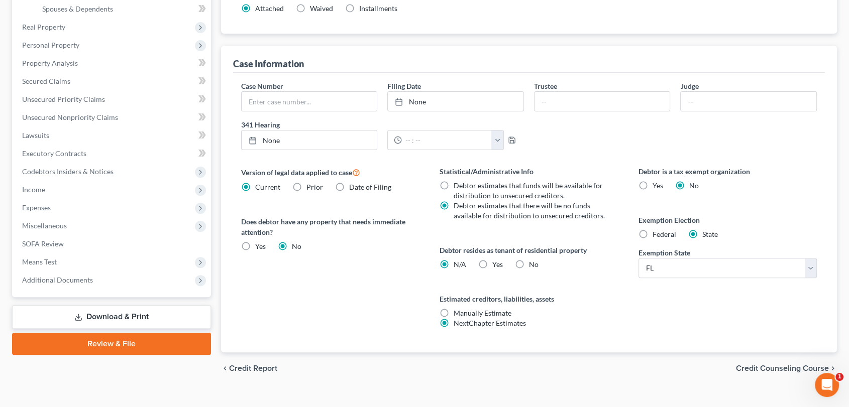
click at [111, 340] on link "Review & File" at bounding box center [111, 344] width 199 height 22
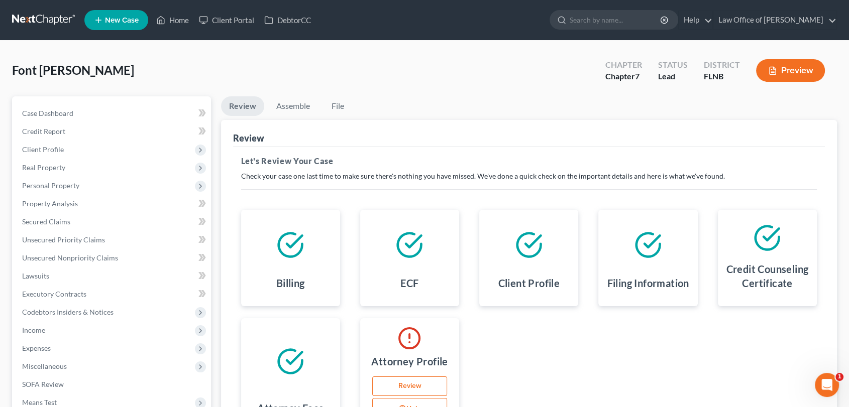
click at [416, 384] on link "Review" at bounding box center [409, 387] width 75 height 20
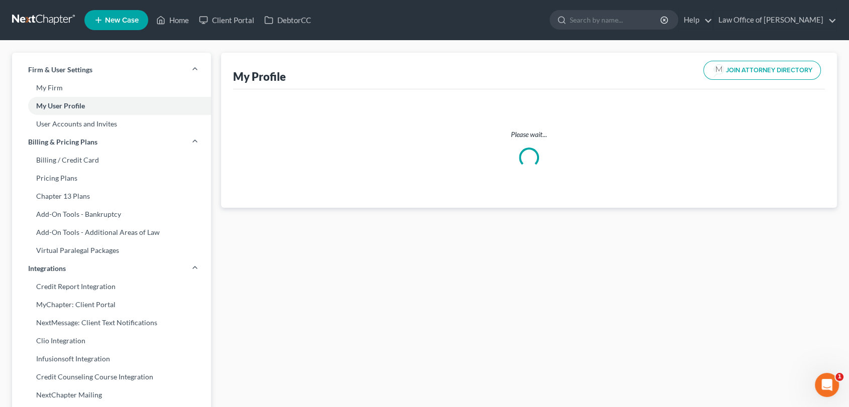
select select "9"
select select "17"
select select "attorney"
select select "0"
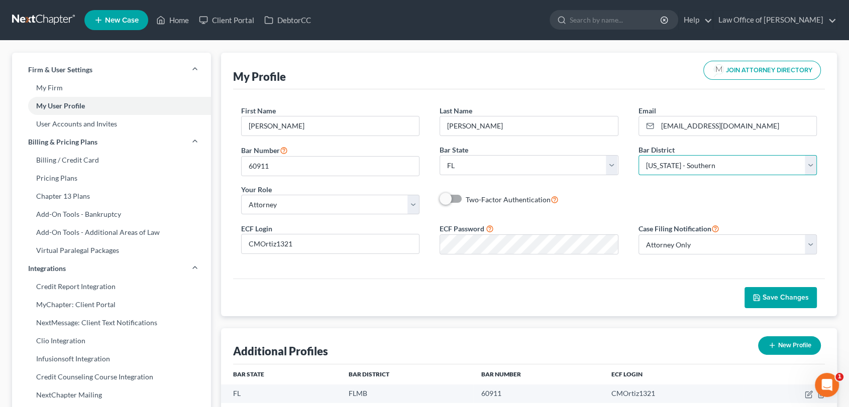
click at [811, 167] on select "Select Alabama - Middle Alabama - Northern Alabama - Southern Alaska Arizona Ar…" at bounding box center [727, 165] width 179 height 20
select select "16"
click at [638, 155] on select "Select Alabama - Middle Alabama - Northern Alabama - Southern Alaska Arizona Ar…" at bounding box center [727, 165] width 179 height 20
click at [772, 299] on span "Save Changes" at bounding box center [785, 297] width 46 height 9
select select "9"
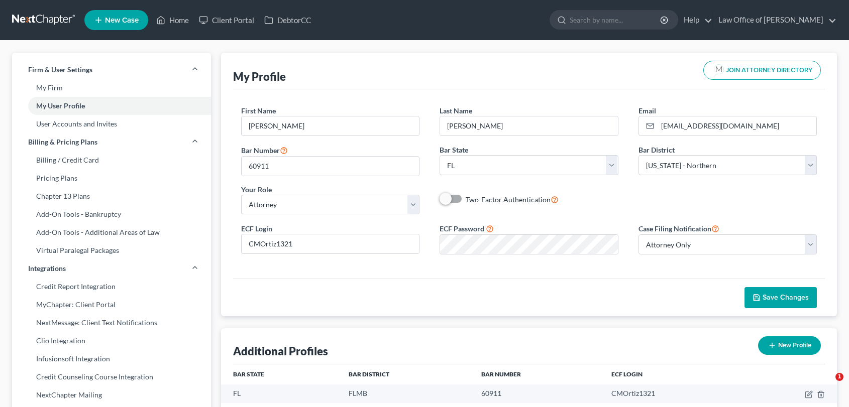
select select "16"
select select "attorney"
select select "0"
click at [181, 21] on link "Home" at bounding box center [172, 20] width 43 height 18
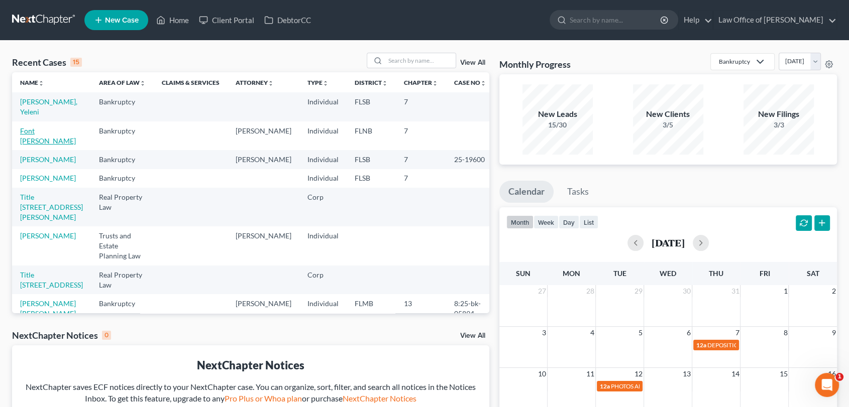
click at [42, 130] on link "Font Primelles, Luis" at bounding box center [48, 136] width 56 height 19
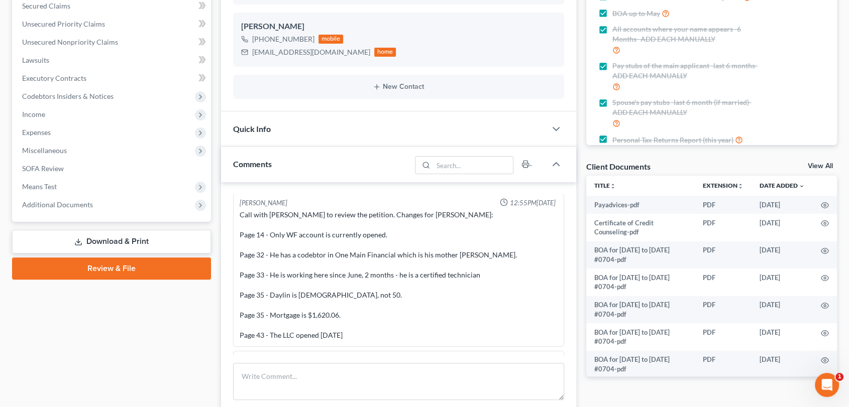
scroll to position [219, 0]
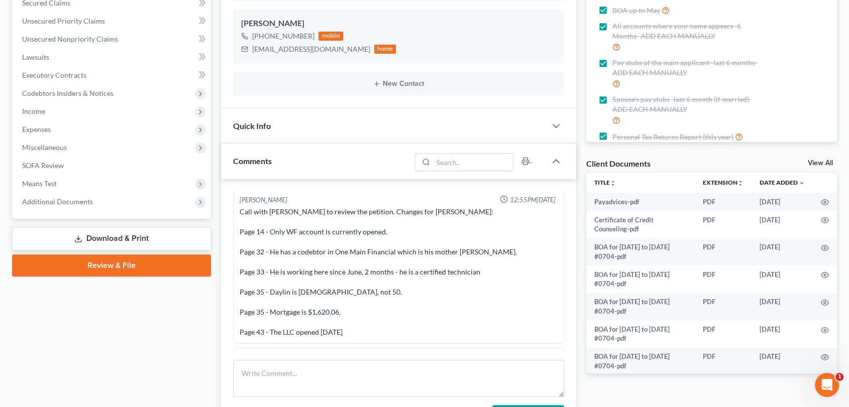
click at [127, 263] on link "Review & File" at bounding box center [111, 266] width 199 height 22
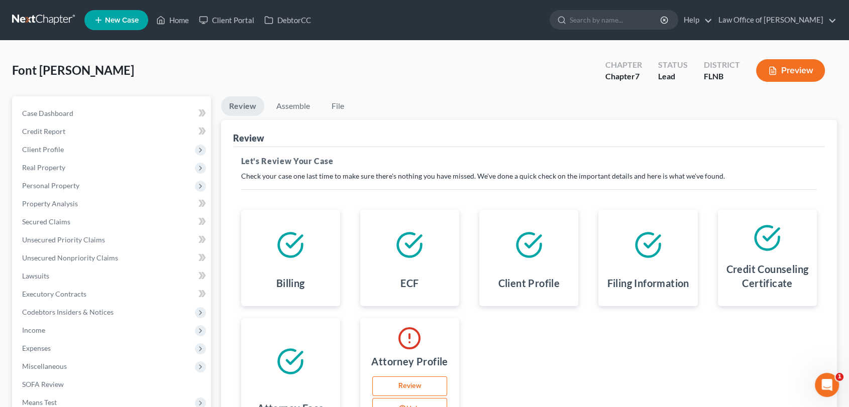
click at [402, 389] on link "Review" at bounding box center [409, 387] width 75 height 20
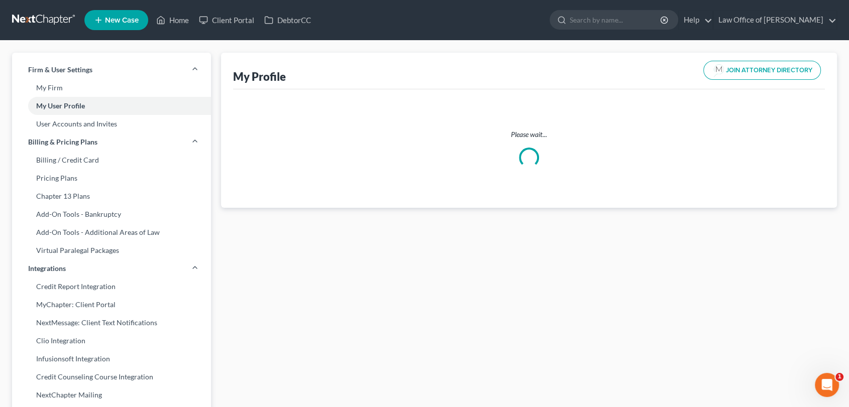
select select "9"
select select "16"
select select "attorney"
select select "0"
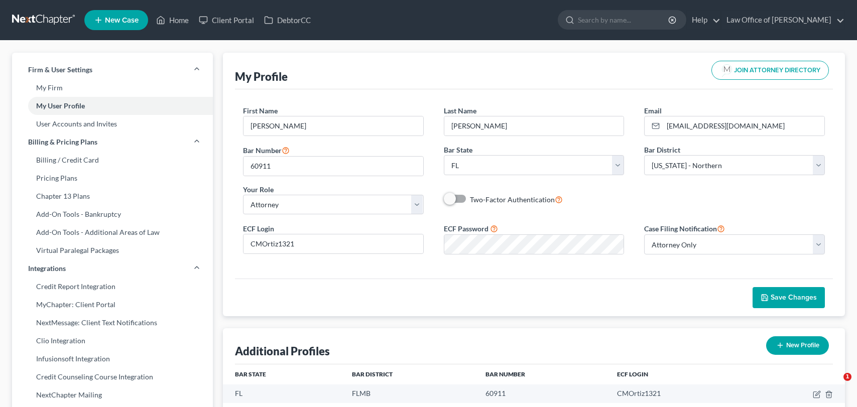
select select "9"
select select "16"
select select "attorney"
select select "0"
select select "9"
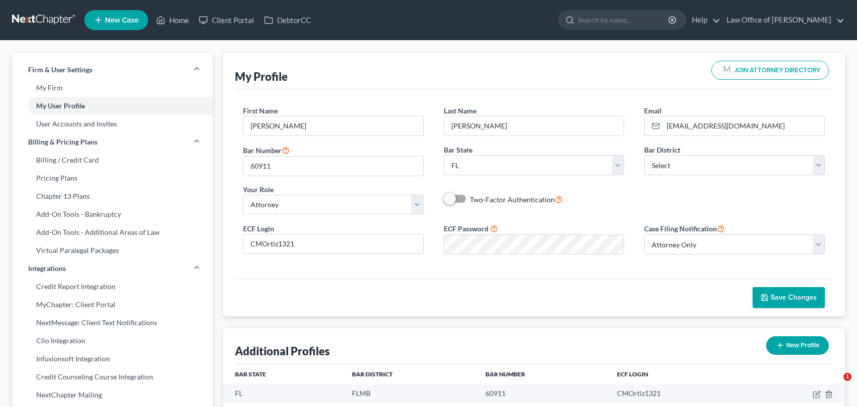
select select "attorney"
select select "0"
select select "9"
select select "16"
select select "attorney"
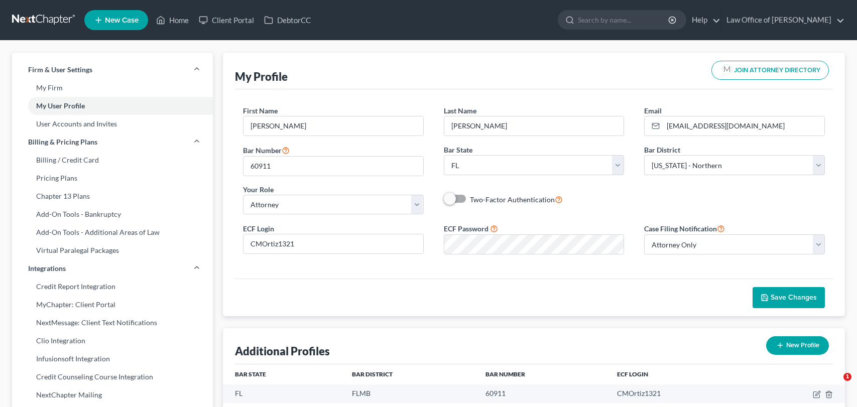
select select "0"
click at [176, 18] on link "Home" at bounding box center [172, 20] width 43 height 18
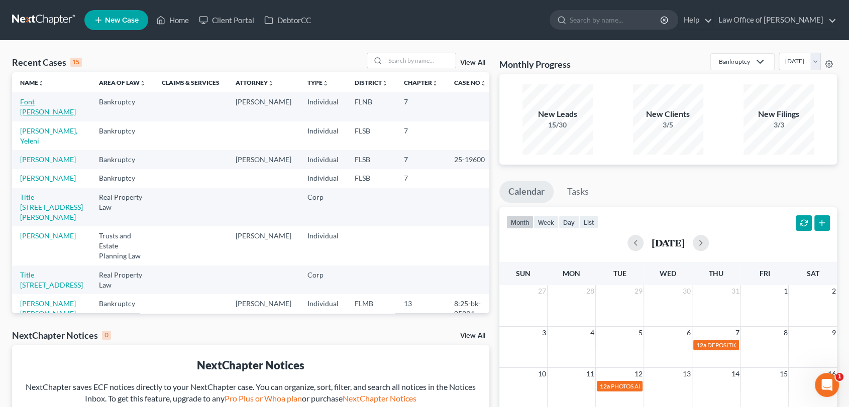
click at [36, 98] on link "Font [PERSON_NAME]" at bounding box center [48, 106] width 56 height 19
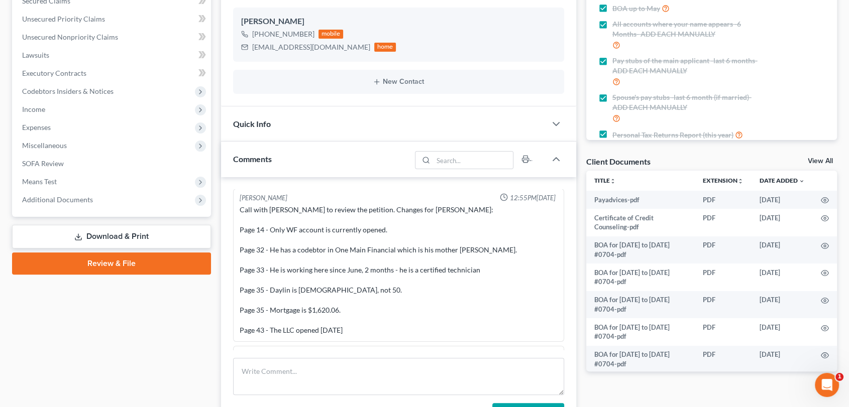
scroll to position [310, 0]
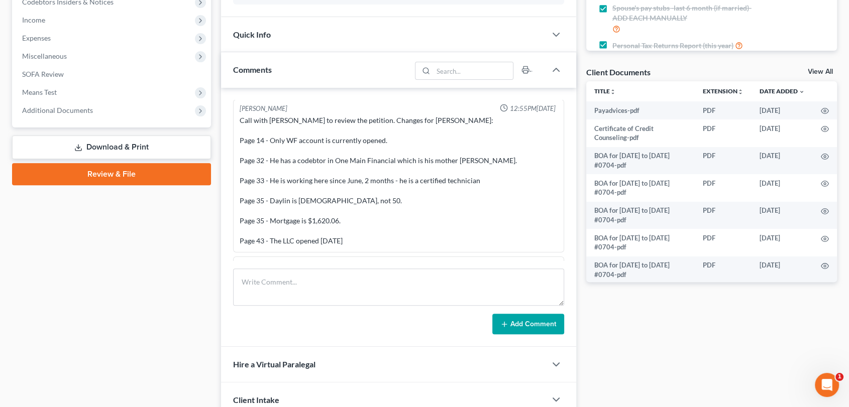
click at [113, 174] on link "Review & File" at bounding box center [111, 174] width 199 height 22
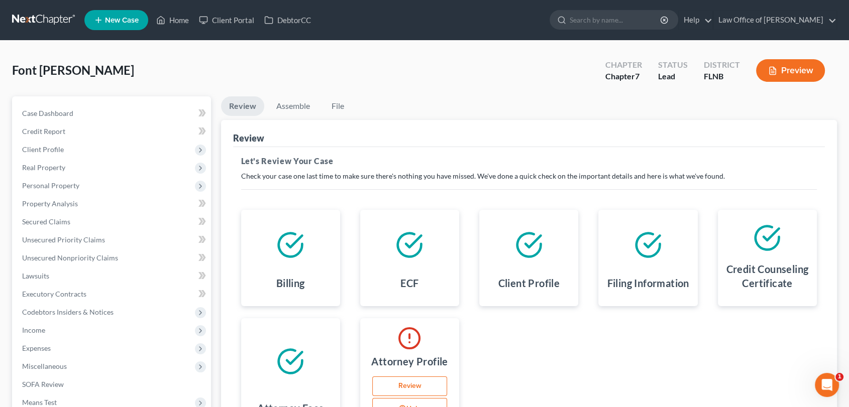
click at [410, 387] on link "Review" at bounding box center [409, 387] width 75 height 20
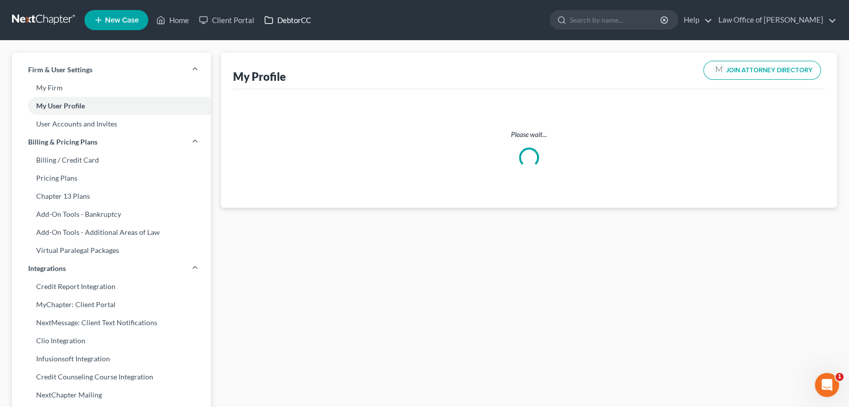
select select "9"
select select "16"
select select "attorney"
select select "0"
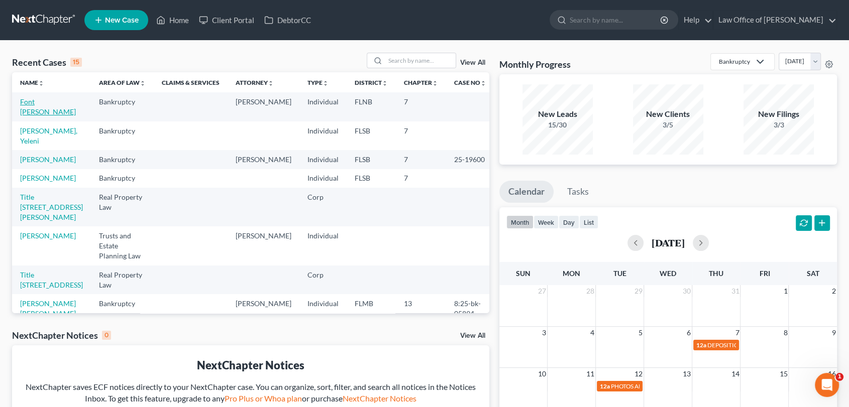
click at [53, 103] on link "Font [PERSON_NAME]" at bounding box center [48, 106] width 56 height 19
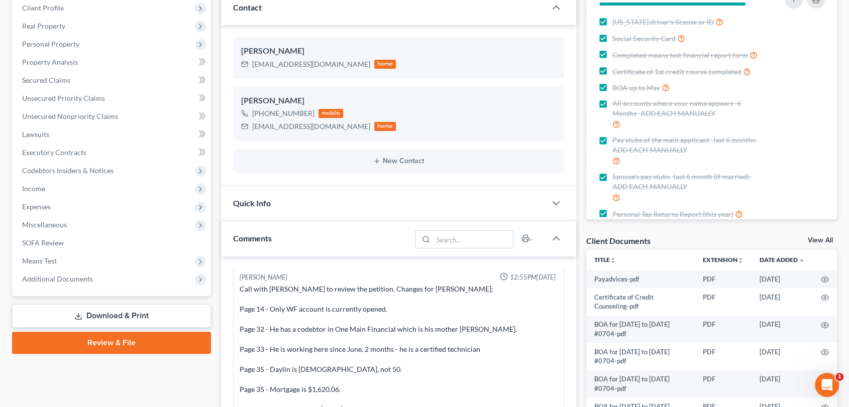
scroll to position [204, 0]
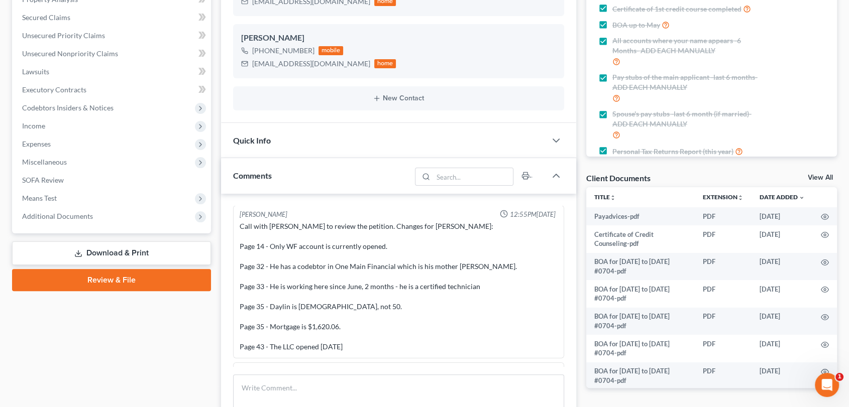
click at [118, 277] on link "Review & File" at bounding box center [111, 280] width 199 height 22
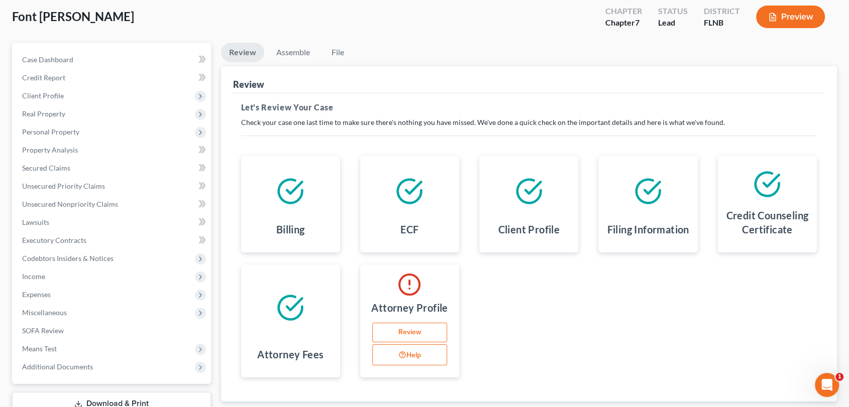
scroll to position [57, 0]
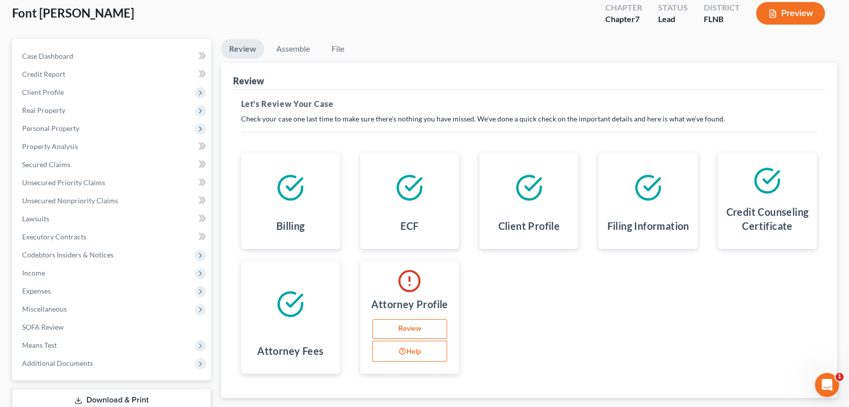
click at [414, 327] on link "Review" at bounding box center [409, 329] width 75 height 20
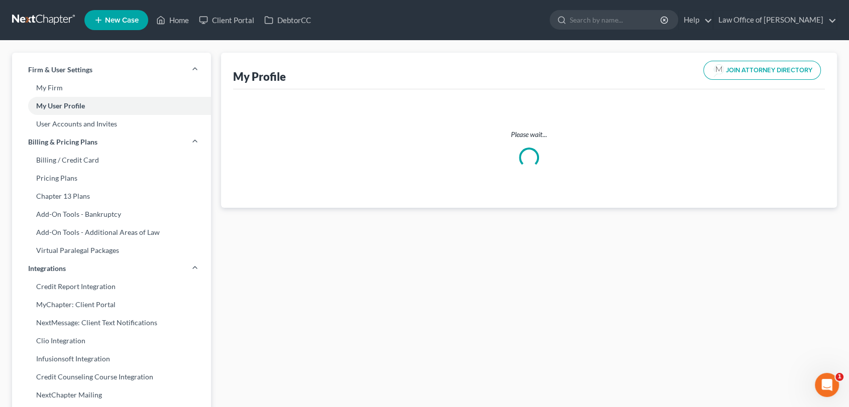
select select "9"
select select "attorney"
select select "0"
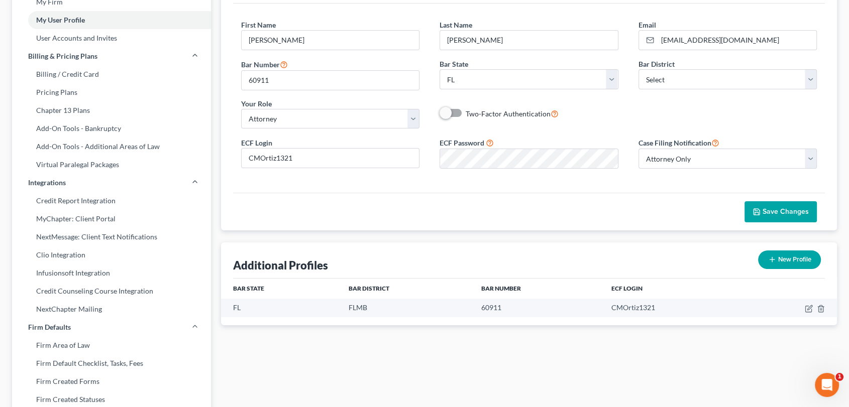
scroll to position [88, 0]
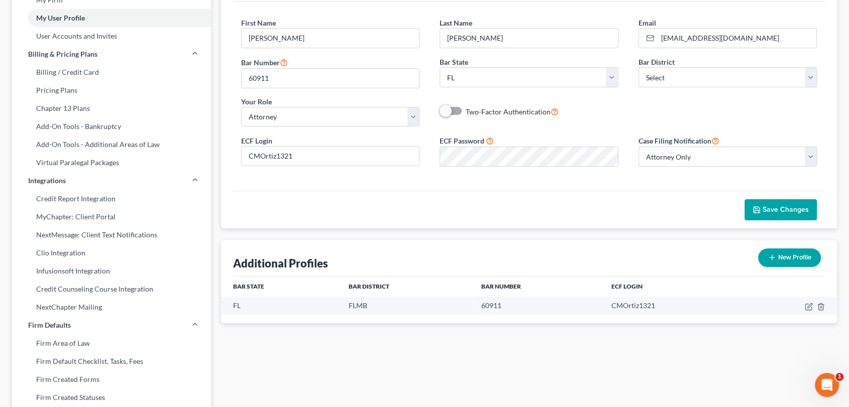
click at [784, 258] on button "New Profile" at bounding box center [789, 258] width 63 height 19
select select "17"
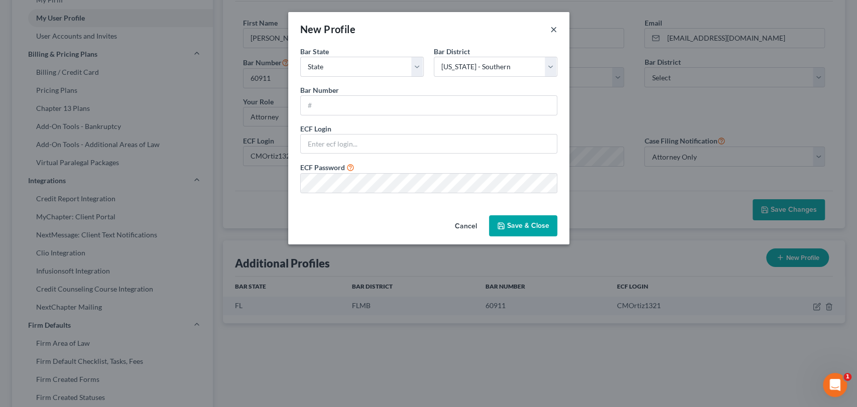
click at [550, 29] on button "×" at bounding box center [553, 29] width 7 height 12
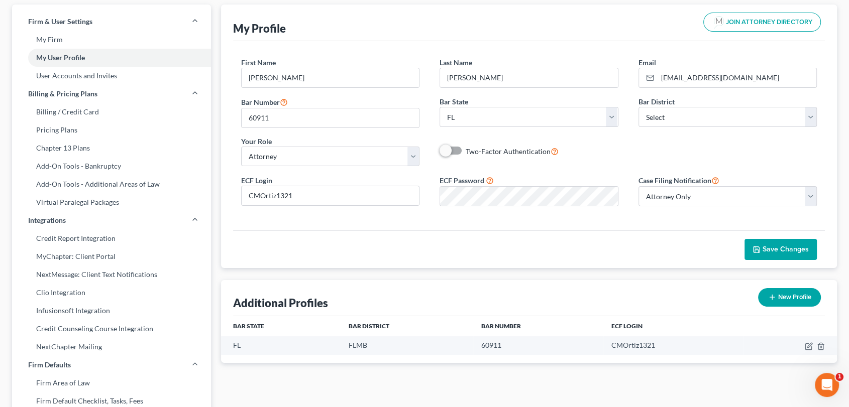
scroll to position [48, 0]
click at [100, 75] on link "User Accounts and Invites" at bounding box center [111, 76] width 199 height 18
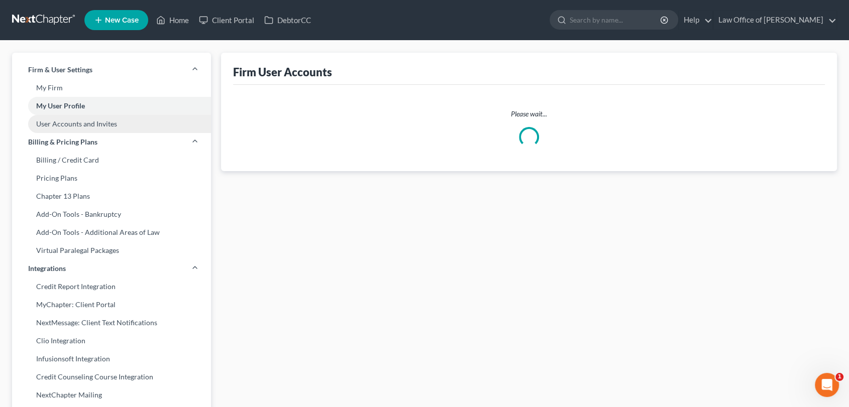
select select "0"
select select "2"
select select "0"
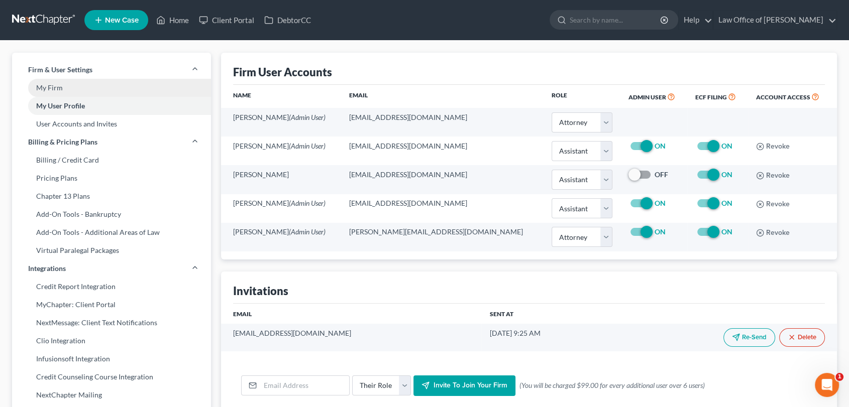
click at [56, 87] on link "My Firm" at bounding box center [111, 88] width 199 height 18
select select "17"
select select "24"
select select "9"
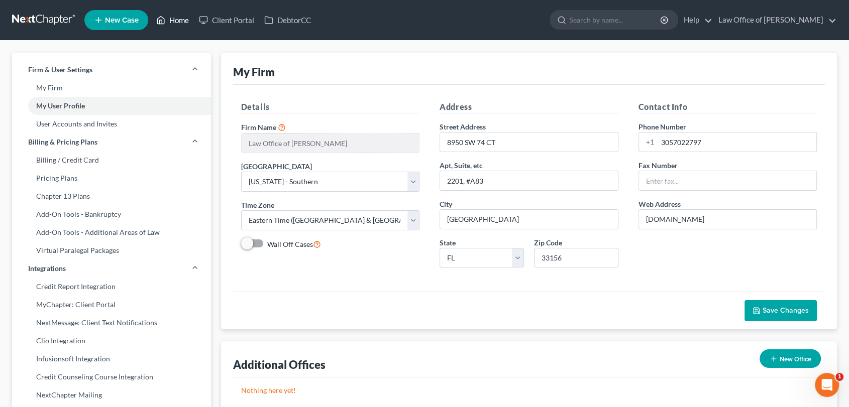
click at [170, 13] on link "Home" at bounding box center [172, 20] width 43 height 18
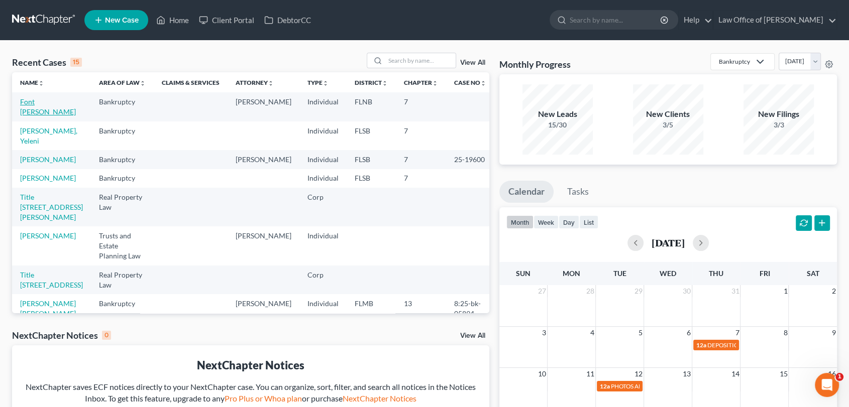
click at [42, 103] on link "Font [PERSON_NAME]" at bounding box center [48, 106] width 56 height 19
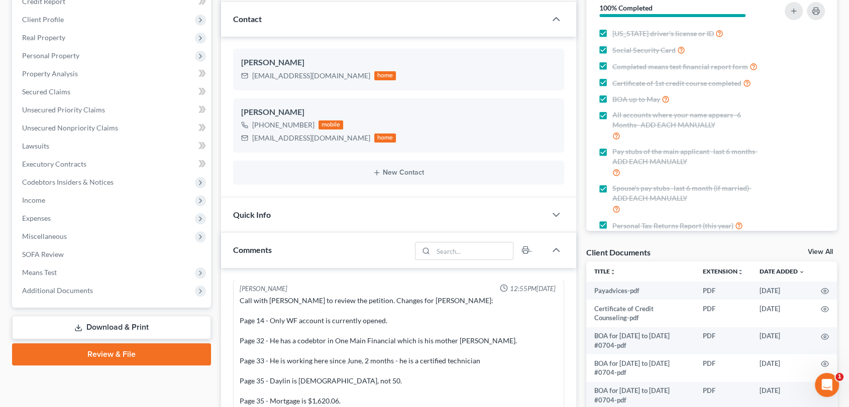
scroll to position [175, 0]
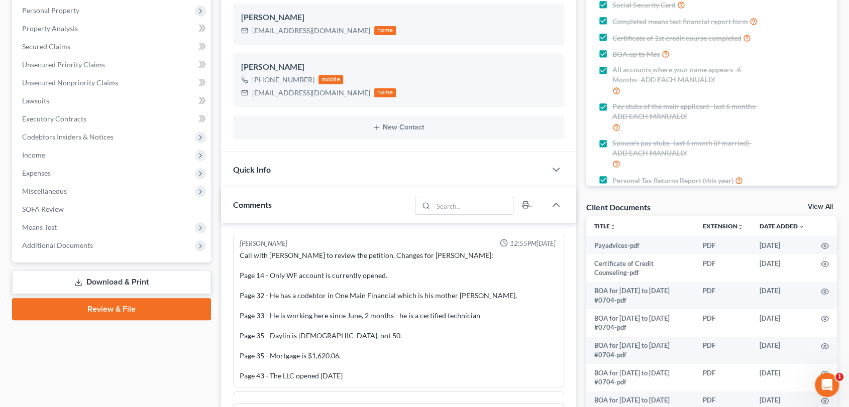
click at [173, 306] on link "Review & File" at bounding box center [111, 309] width 199 height 22
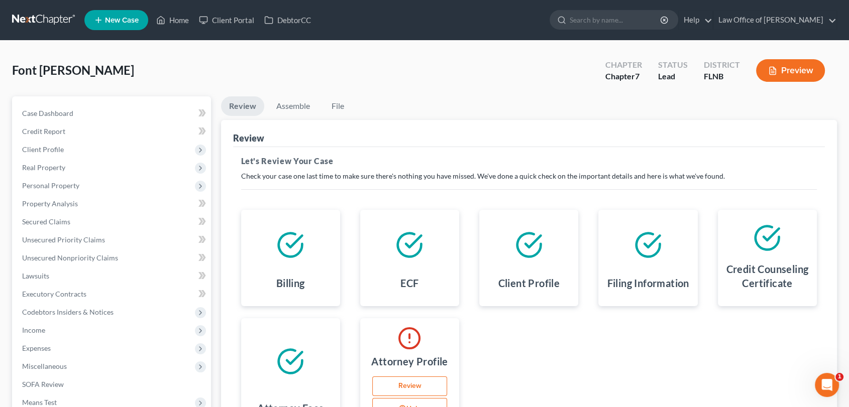
click at [415, 386] on link "Review" at bounding box center [409, 387] width 75 height 20
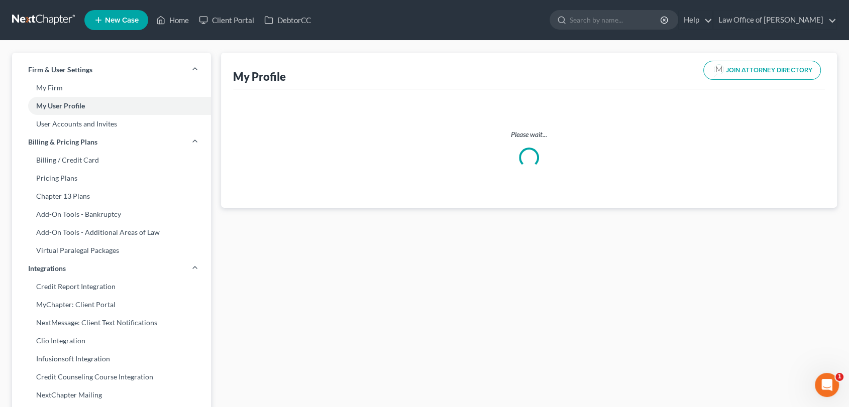
select select "9"
select select "16"
select select "attorney"
select select "0"
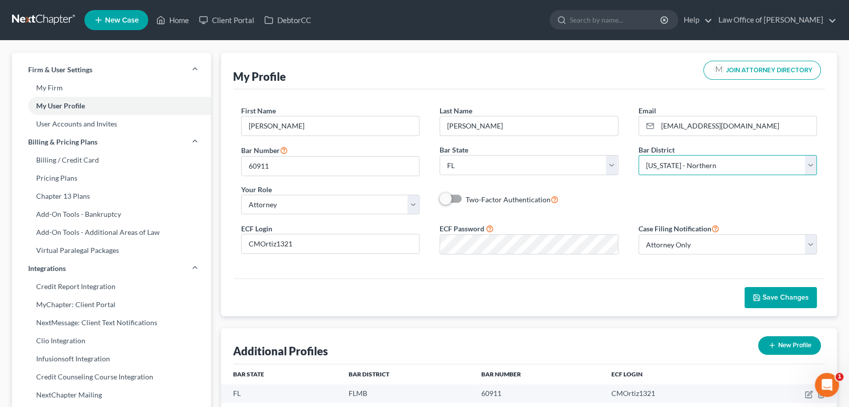
click at [811, 167] on select "Select Alabama - Middle Alabama - Northern Alabama - Southern Alaska Arizona Ar…" at bounding box center [727, 165] width 179 height 20
click at [638, 155] on select "Select Alabama - Middle Alabama - Northern Alabama - Southern Alaska Arizona Ar…" at bounding box center [727, 165] width 179 height 20
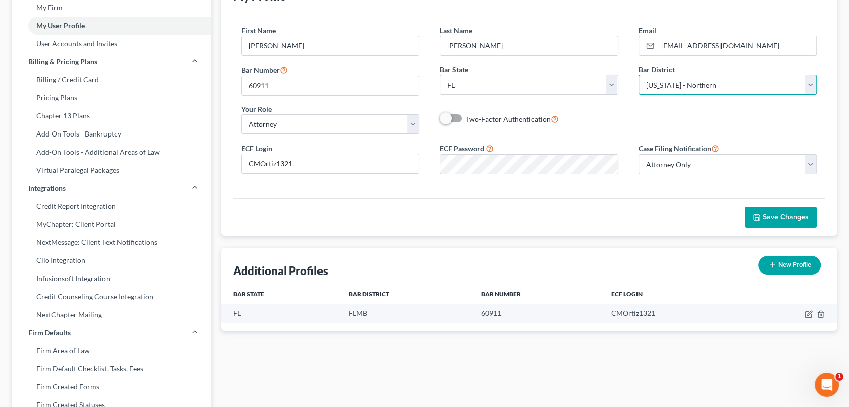
scroll to position [83, 0]
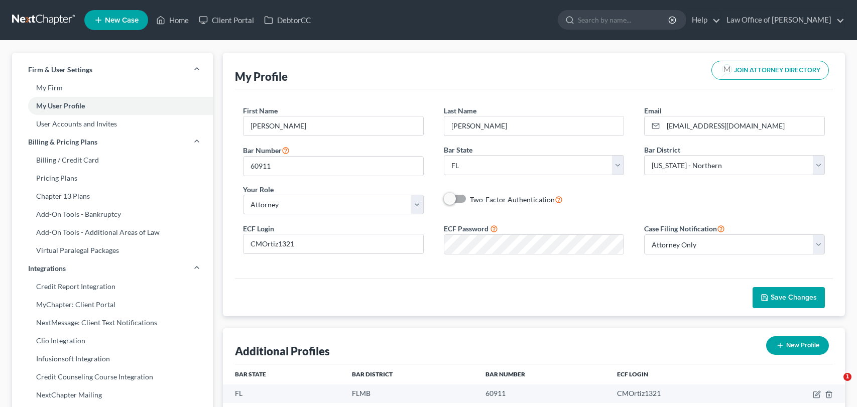
select select "9"
select select "16"
select select "attorney"
select select "0"
click at [177, 27] on link "Home" at bounding box center [172, 20] width 43 height 18
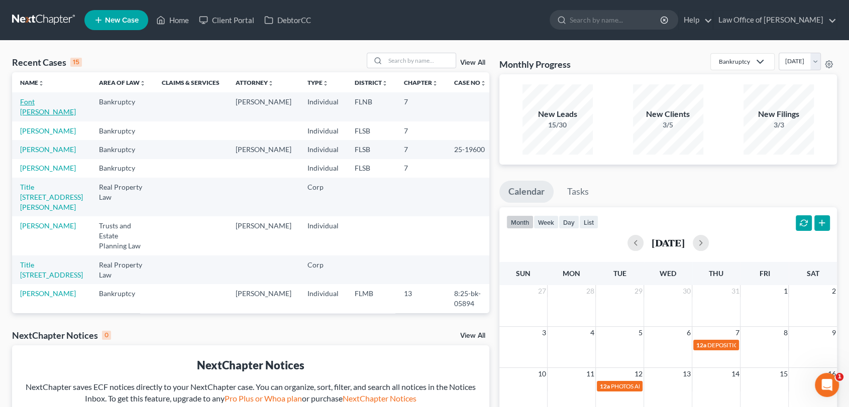
click at [56, 101] on link "Font [PERSON_NAME]" at bounding box center [48, 106] width 56 height 19
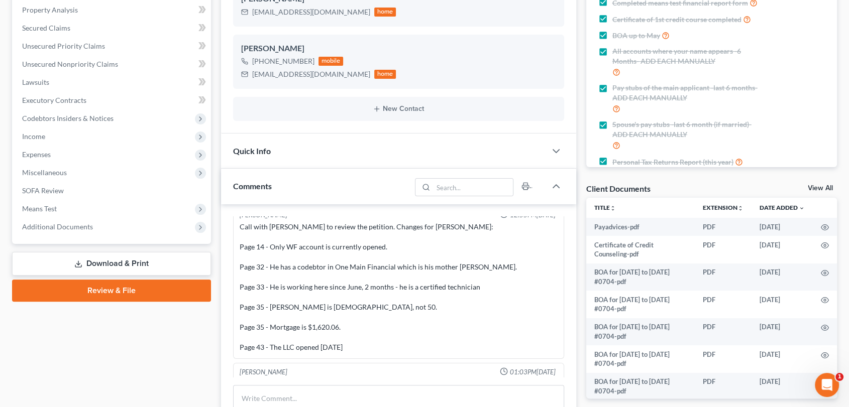
scroll to position [198, 0]
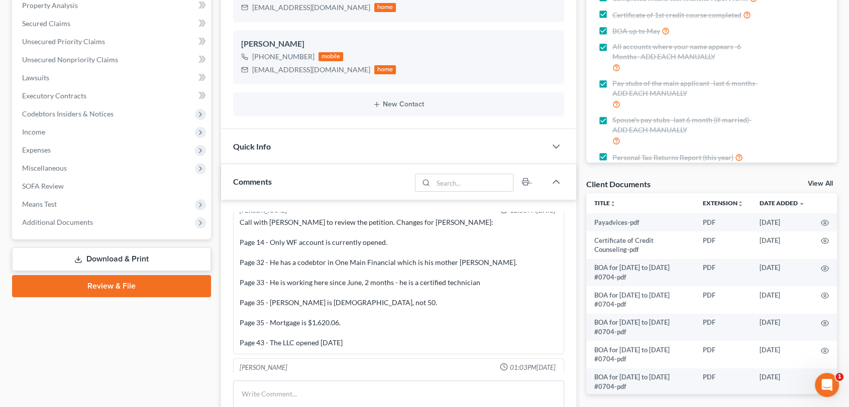
click at [134, 287] on link "Review & File" at bounding box center [111, 286] width 199 height 22
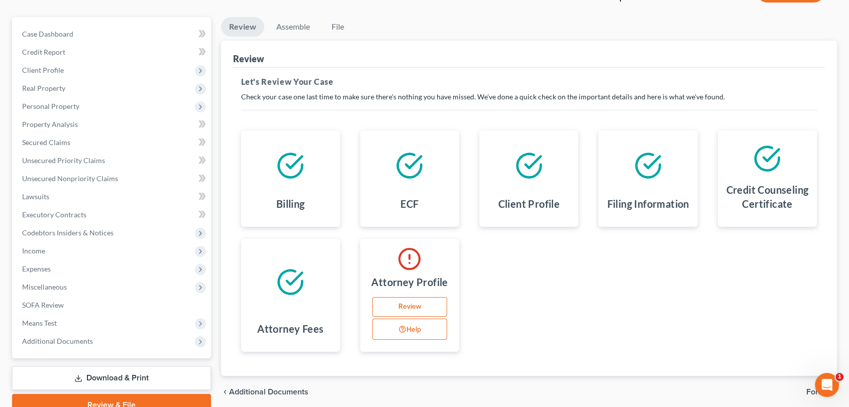
scroll to position [88, 0]
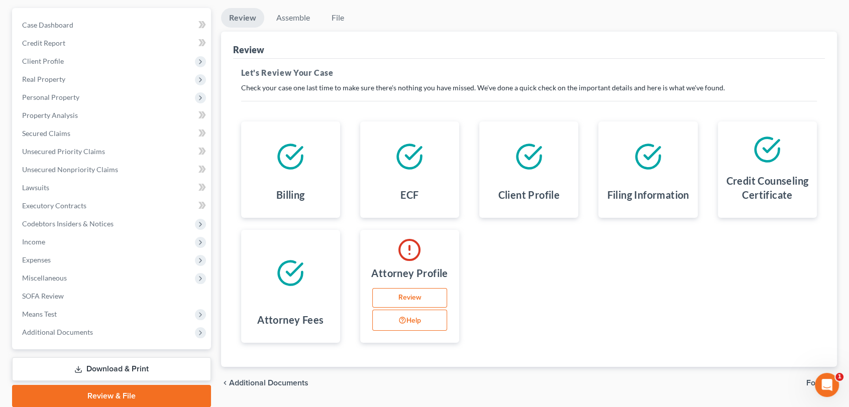
click at [404, 298] on link "Review" at bounding box center [409, 298] width 75 height 20
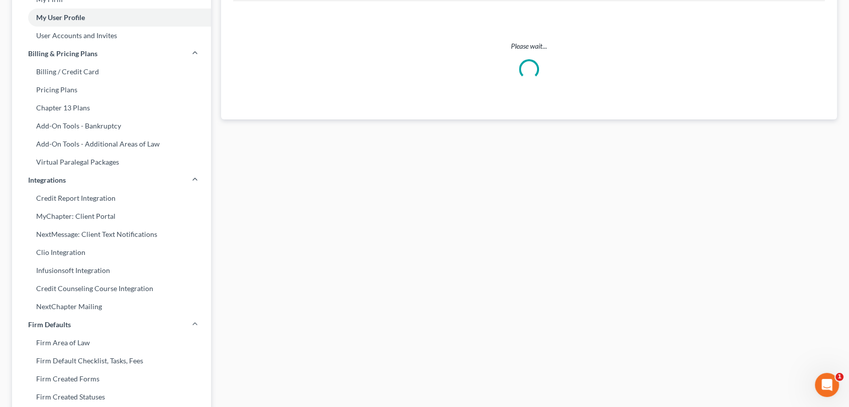
scroll to position [44, 0]
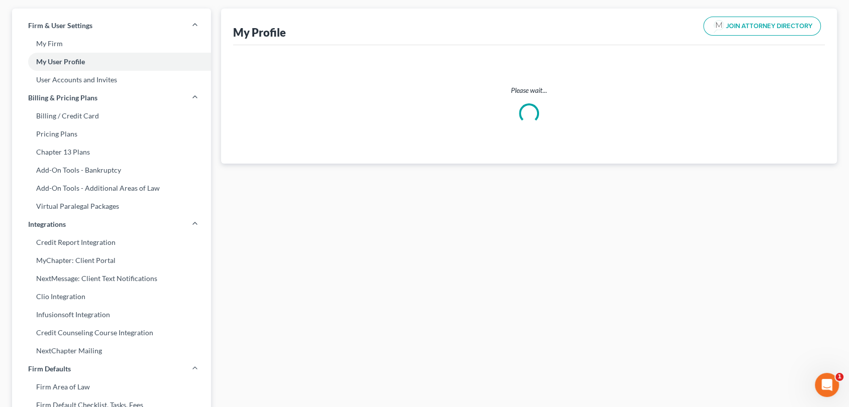
select select "9"
select select "16"
select select "attorney"
select select "0"
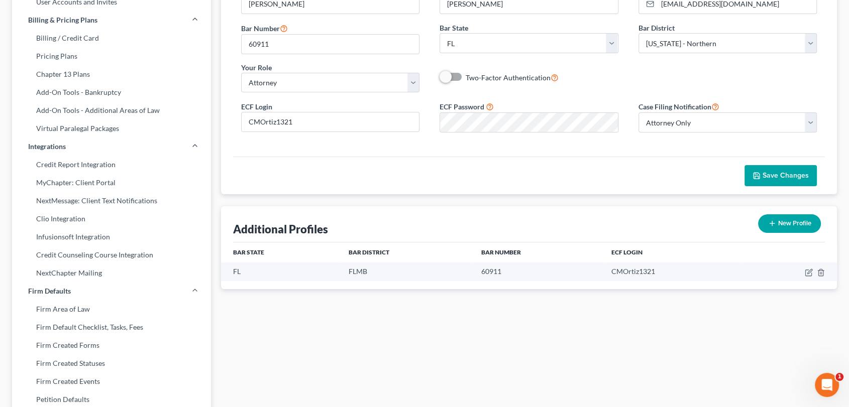
scroll to position [0, 0]
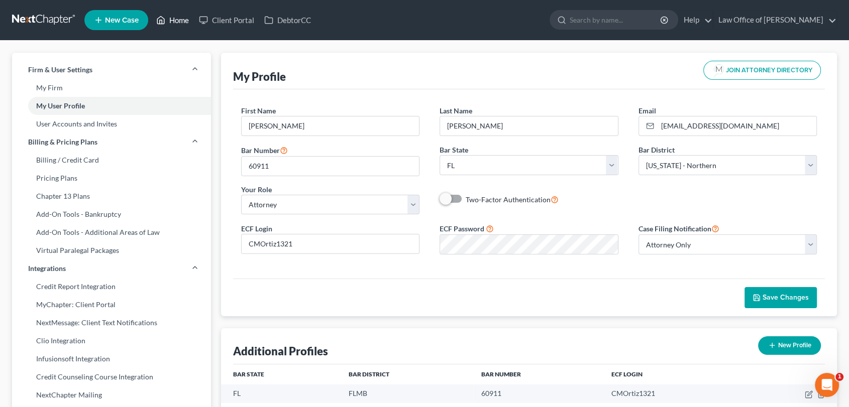
click at [178, 20] on link "Home" at bounding box center [172, 20] width 43 height 18
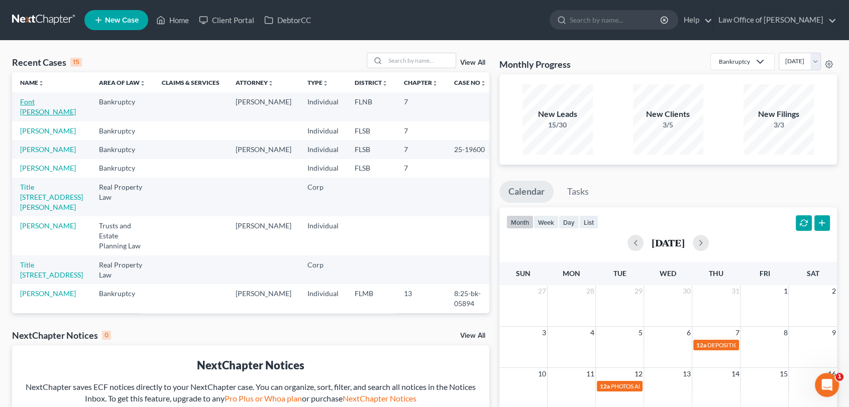
click at [36, 104] on link "Font [PERSON_NAME]" at bounding box center [48, 106] width 56 height 19
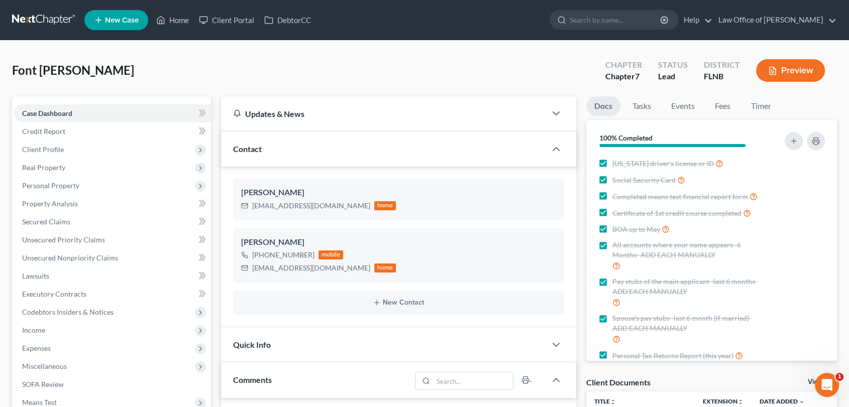
scroll to position [3753, 0]
click at [49, 149] on span "Client Profile" at bounding box center [43, 149] width 42 height 9
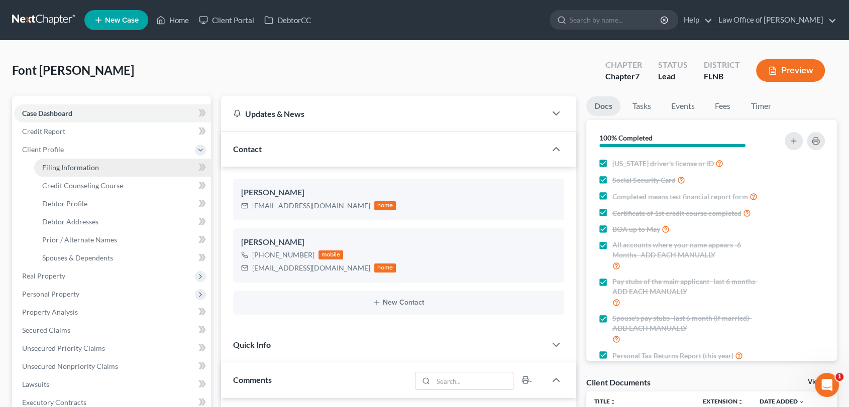
click at [57, 165] on span "Filing Information" at bounding box center [70, 167] width 57 height 9
select select "1"
select select "0"
select select "16"
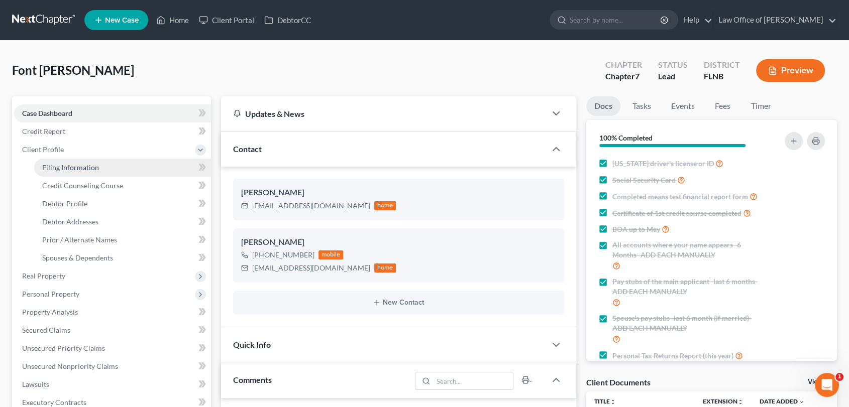
select select "9"
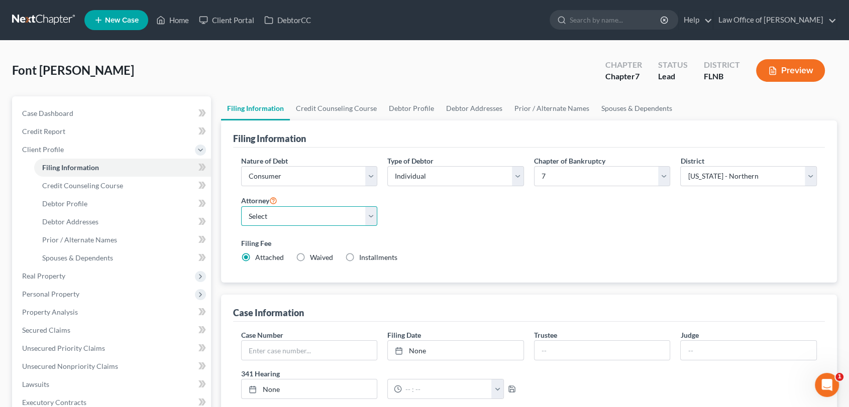
click at [370, 215] on select "Select [PERSON_NAME] - FLNB [PERSON_NAME] [PERSON_NAME]" at bounding box center [309, 216] width 137 height 20
select select "0"
click at [241, 206] on select "Select [PERSON_NAME] - FLNB [PERSON_NAME] [PERSON_NAME]" at bounding box center [309, 216] width 137 height 20
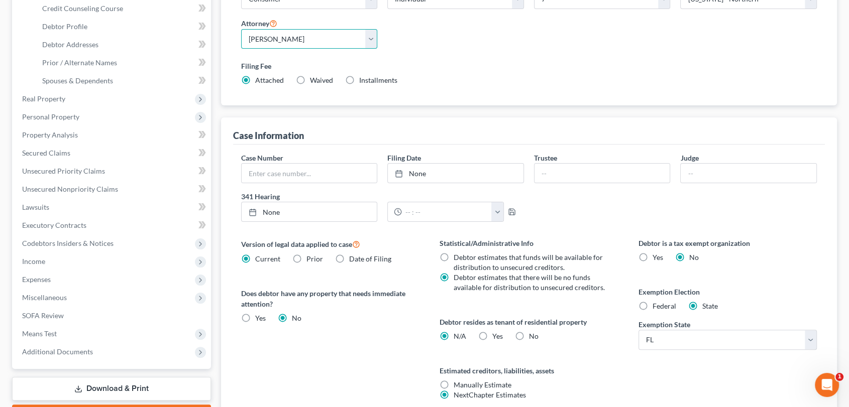
scroll to position [264, 0]
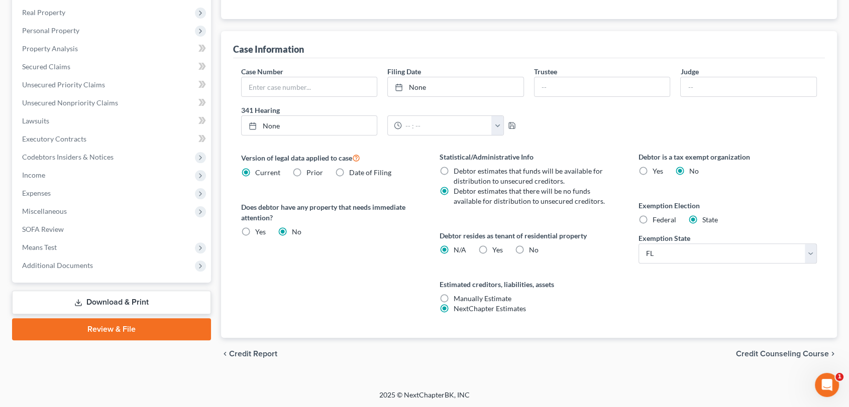
click at [784, 354] on span "Credit Counseling Course" at bounding box center [782, 354] width 93 height 8
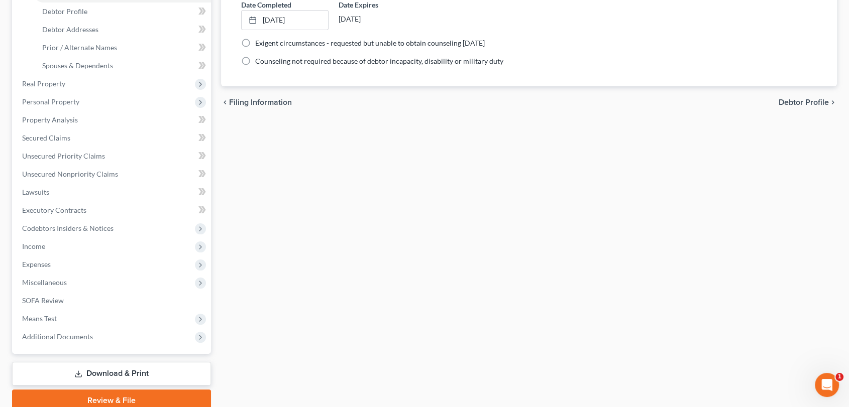
scroll to position [235, 0]
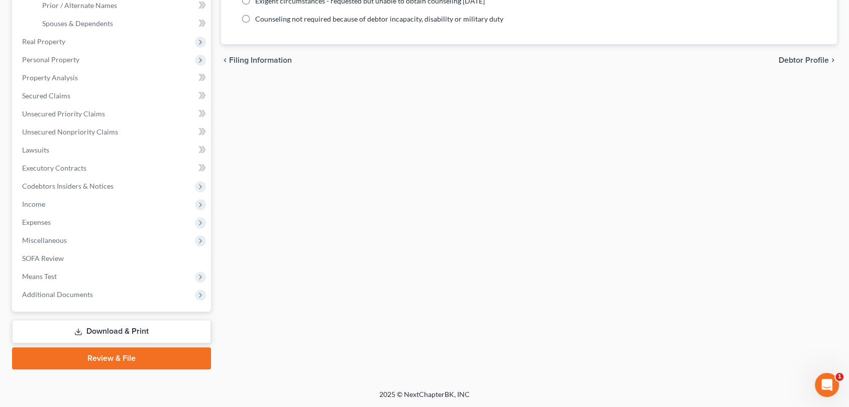
click at [113, 356] on link "Review & File" at bounding box center [111, 359] width 199 height 22
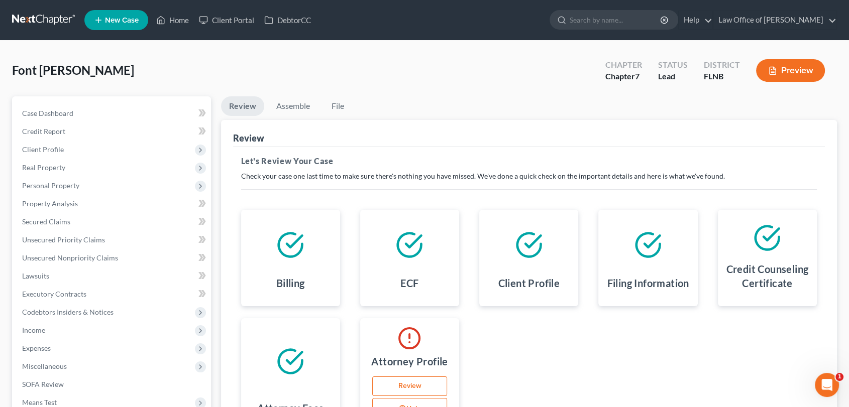
scroll to position [72, 0]
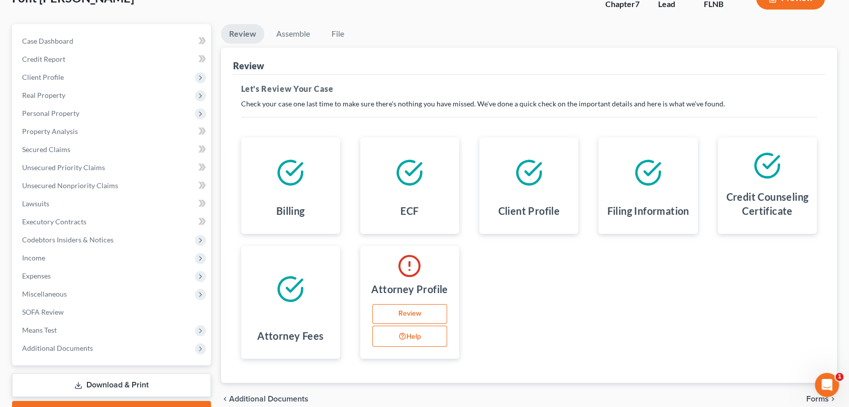
click at [419, 313] on link "Review" at bounding box center [409, 314] width 75 height 20
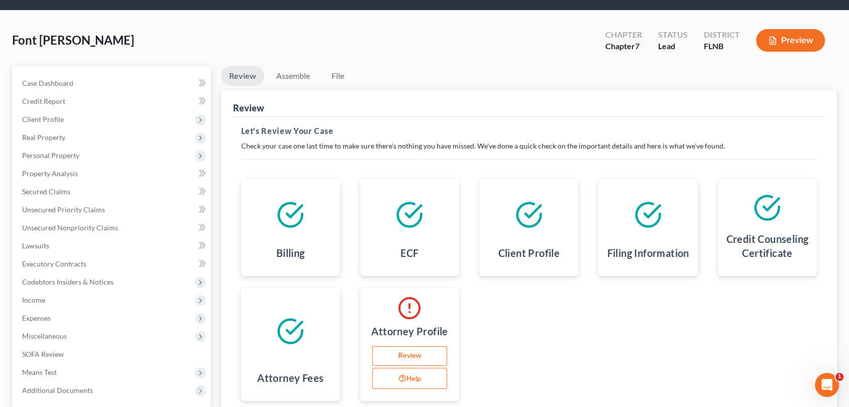
select select "9"
select select "16"
select select "attorney"
select select "0"
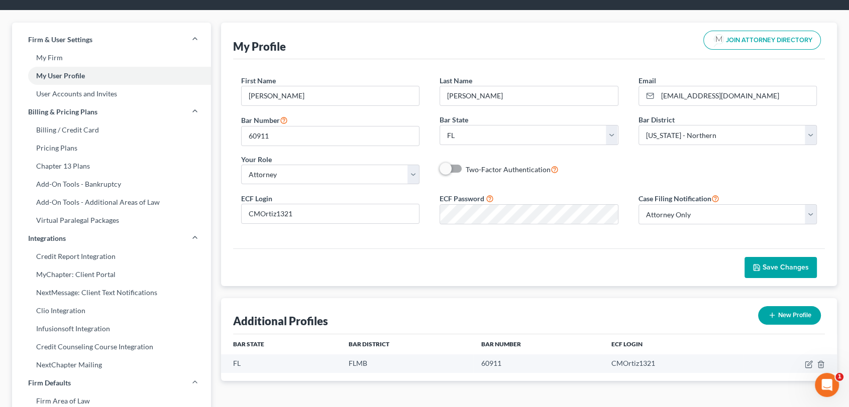
scroll to position [0, 0]
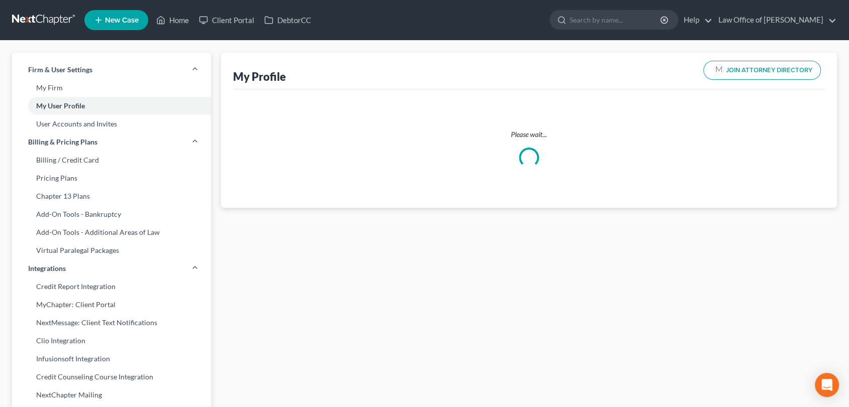
select select "9"
select select "attorney"
select select "0"
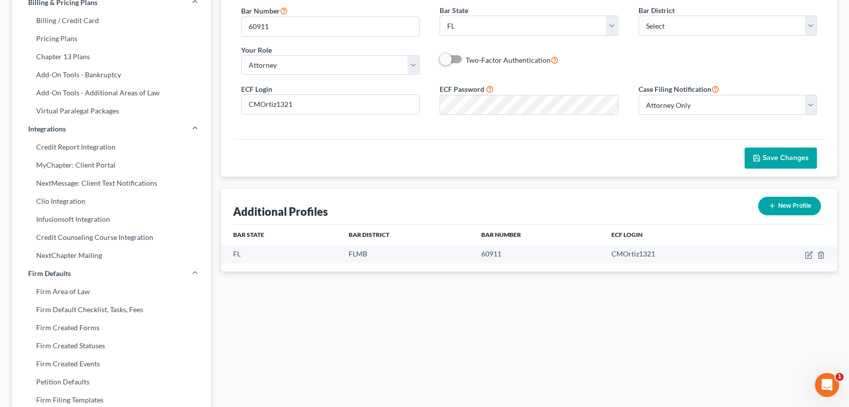
scroll to position [9, 0]
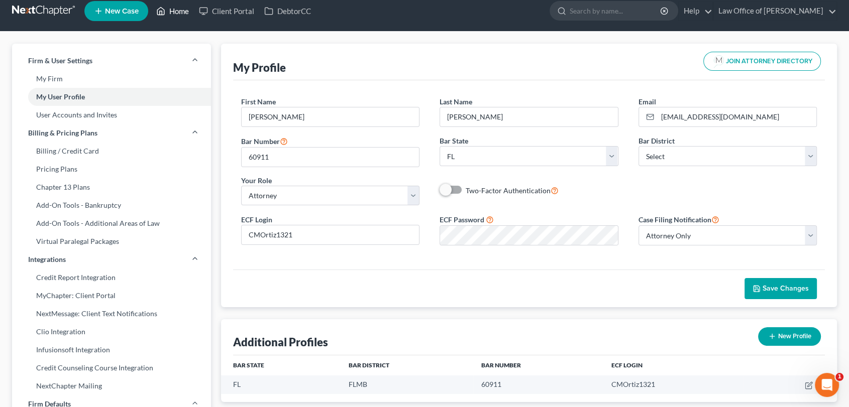
click at [179, 11] on link "Home" at bounding box center [172, 11] width 43 height 18
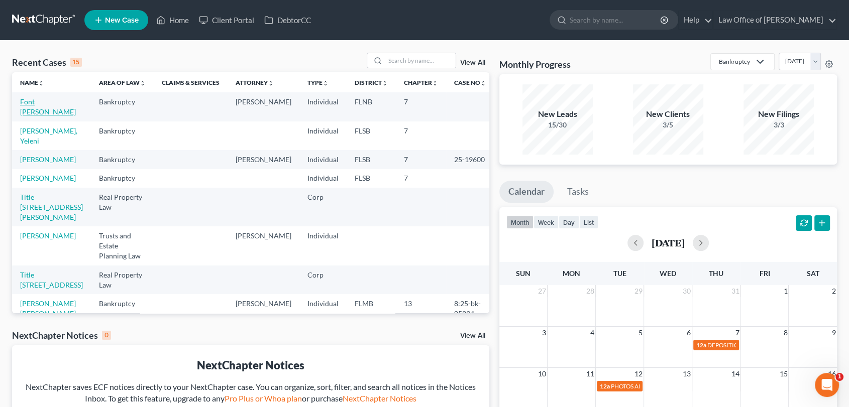
click at [52, 100] on link "Font [PERSON_NAME]" at bounding box center [48, 106] width 56 height 19
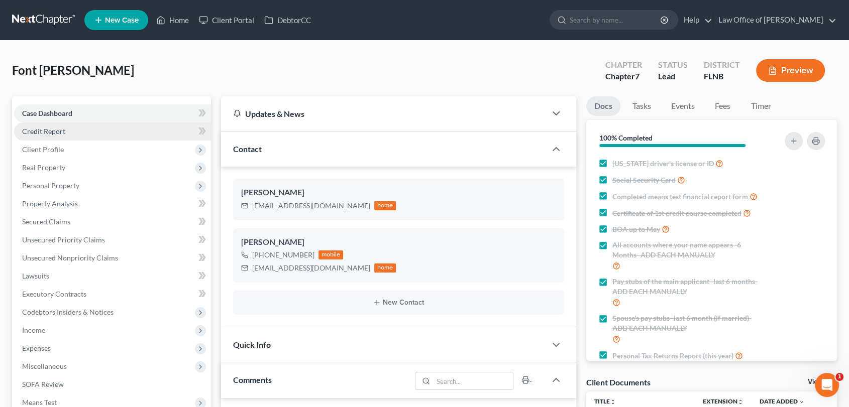
scroll to position [3753, 0]
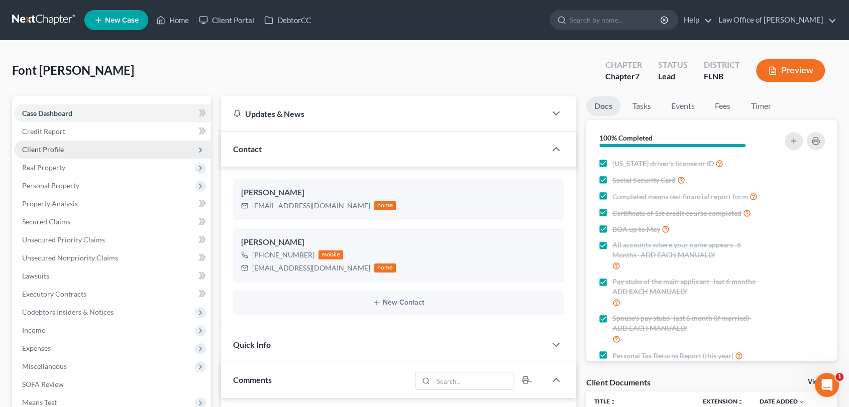
click at [44, 145] on span "Client Profile" at bounding box center [43, 149] width 42 height 9
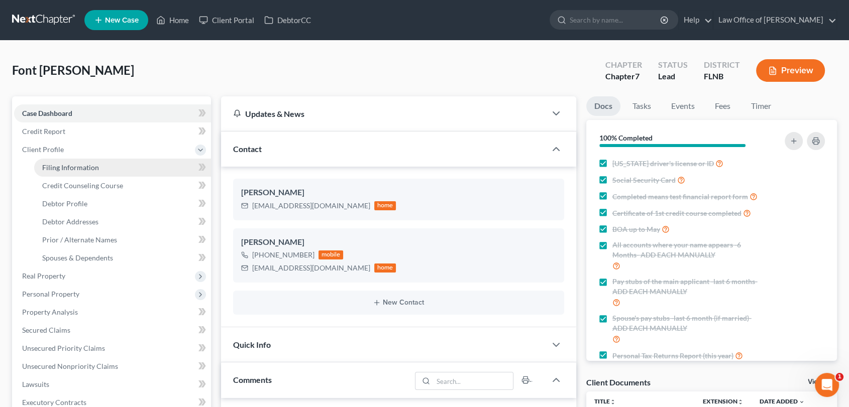
click at [52, 165] on span "Filing Information" at bounding box center [70, 167] width 57 height 9
select select "1"
select select "0"
select select "16"
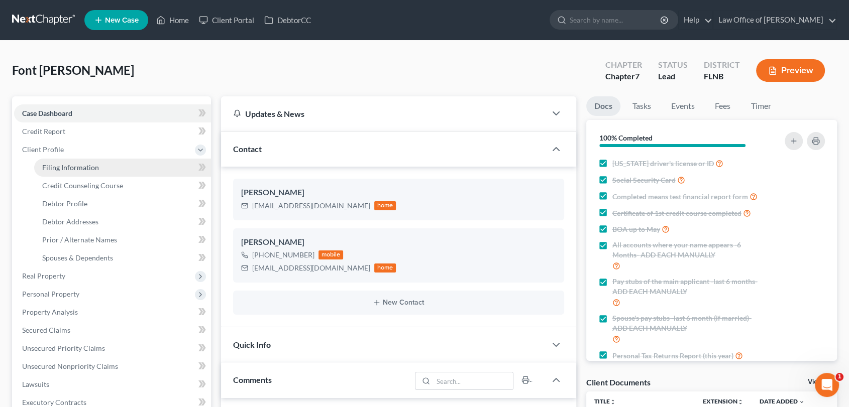
select select "9"
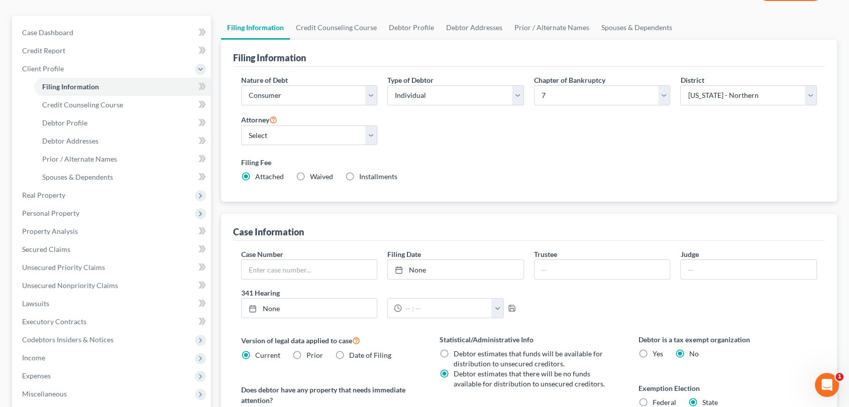
scroll to position [77, 0]
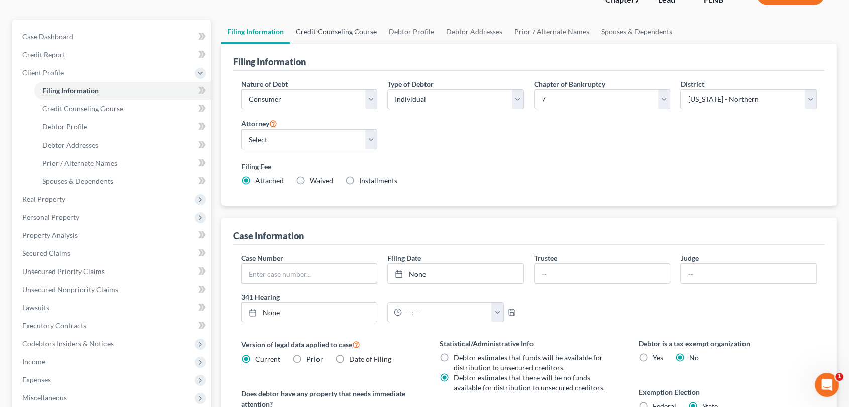
click at [342, 33] on link "Credit Counseling Course" at bounding box center [336, 32] width 93 height 24
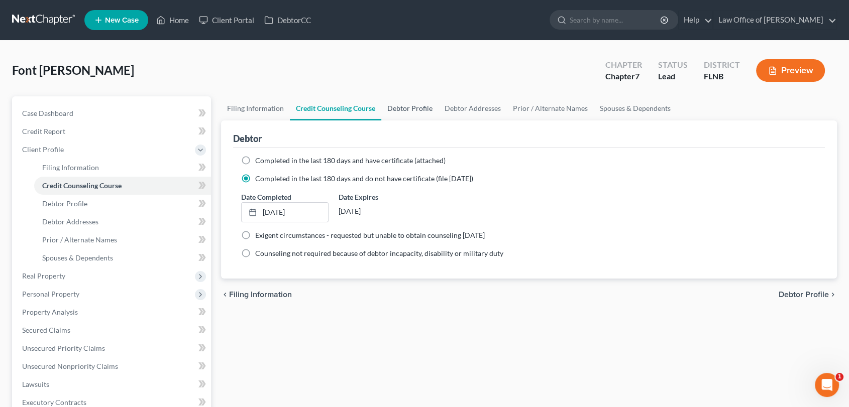
click at [407, 106] on link "Debtor Profile" at bounding box center [409, 108] width 57 height 24
select select "1"
select select "3"
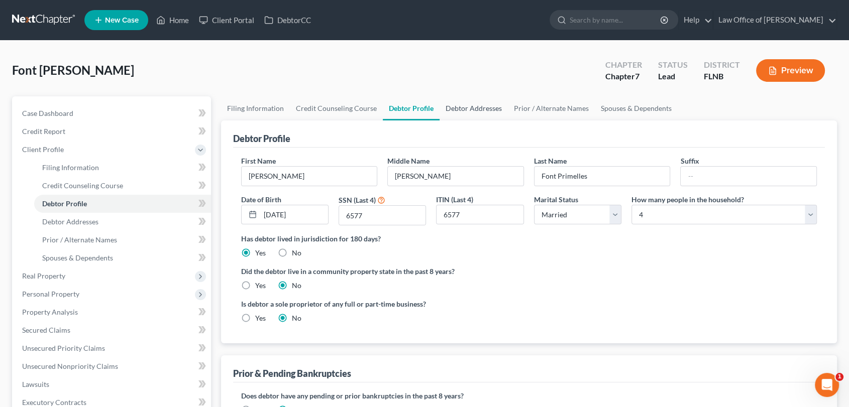
click at [465, 105] on link "Debtor Addresses" at bounding box center [473, 108] width 68 height 24
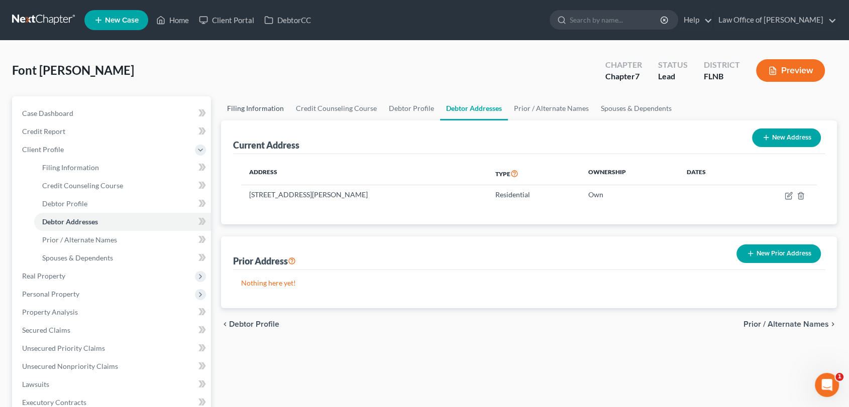
click at [261, 107] on link "Filing Information" at bounding box center [255, 108] width 69 height 24
select select "1"
select select "0"
select select "16"
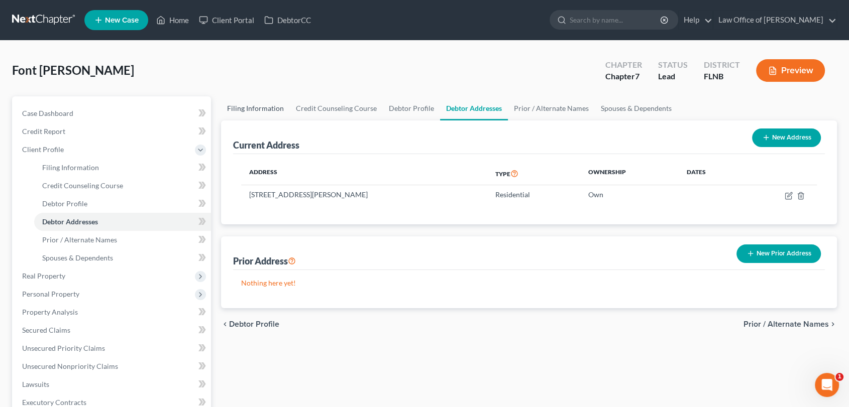
select select "0"
select select "9"
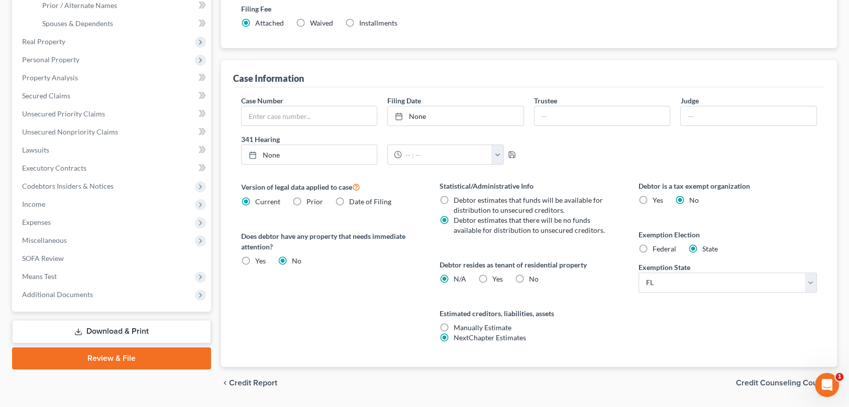
scroll to position [264, 0]
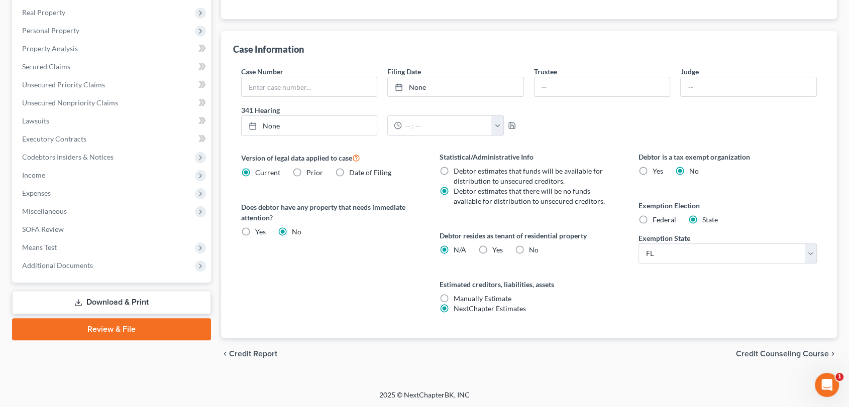
click at [87, 332] on link "Review & File" at bounding box center [111, 329] width 199 height 22
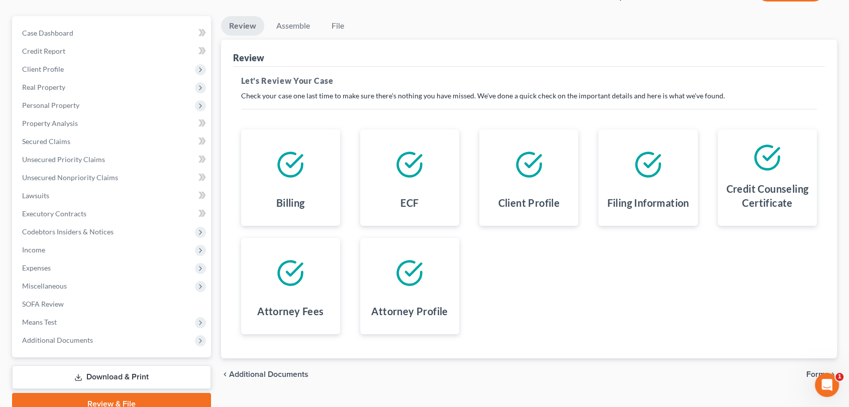
scroll to position [126, 0]
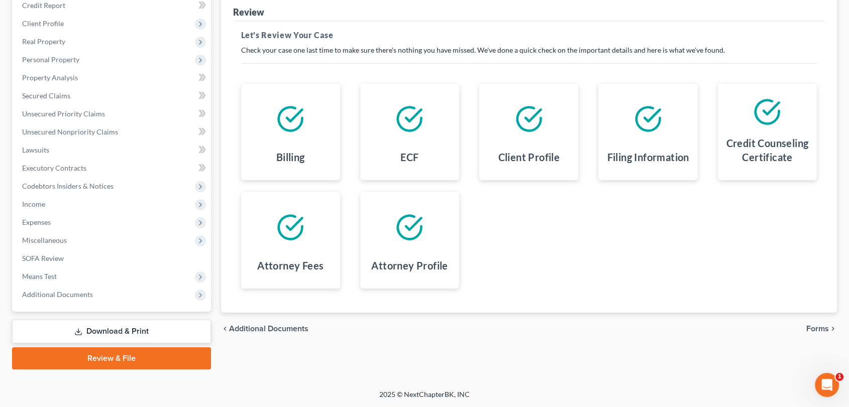
click at [814, 325] on span "Forms" at bounding box center [817, 329] width 23 height 8
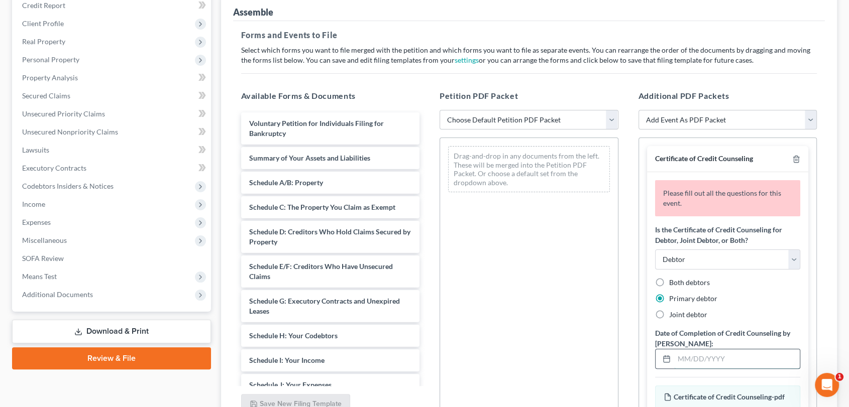
click at [692, 359] on input "text" at bounding box center [737, 359] width 126 height 19
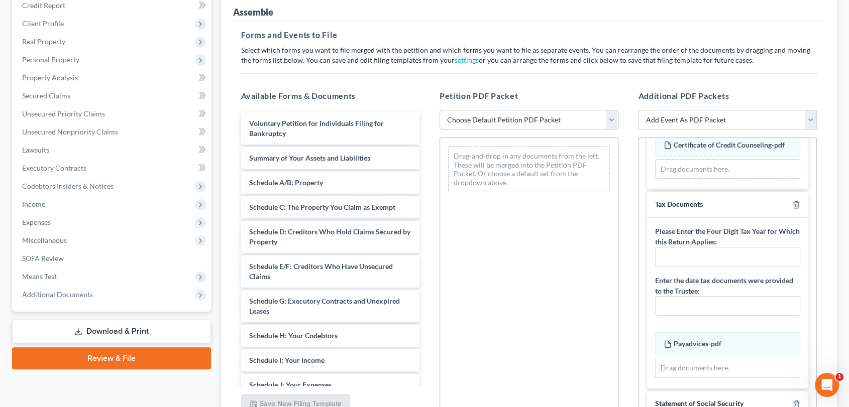
scroll to position [207, 0]
type input "[DATE]"
click at [793, 204] on polyline "button" at bounding box center [796, 204] width 6 height 0
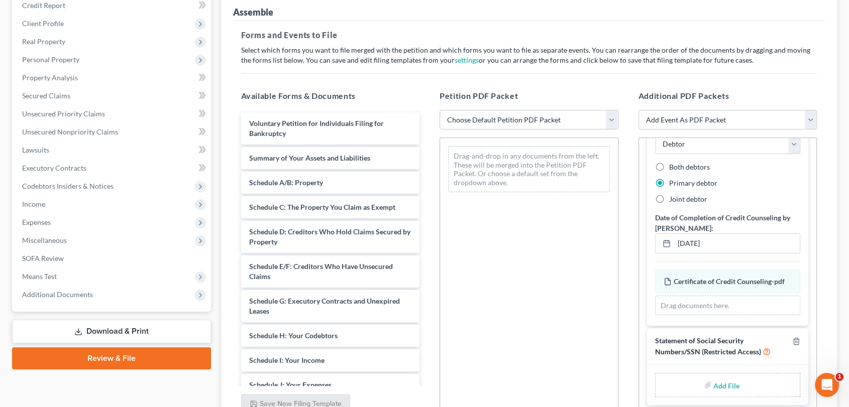
click at [716, 385] on input "file" at bounding box center [725, 385] width 24 height 18
type input "C:\fakepath\Statement of SS number.pdf"
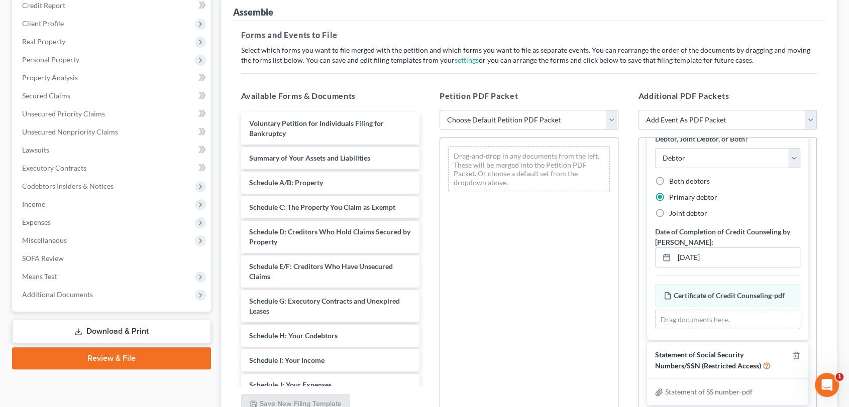
scroll to position [66, 0]
click at [614, 121] on select "Choose Default Petition PDF Packet Complete Bankruptcy Petition (all forms and …" at bounding box center [528, 120] width 179 height 20
select select "0"
click at [439, 110] on select "Choose Default Petition PDF Packet Complete Bankruptcy Petition (all forms and …" at bounding box center [528, 120] width 179 height 20
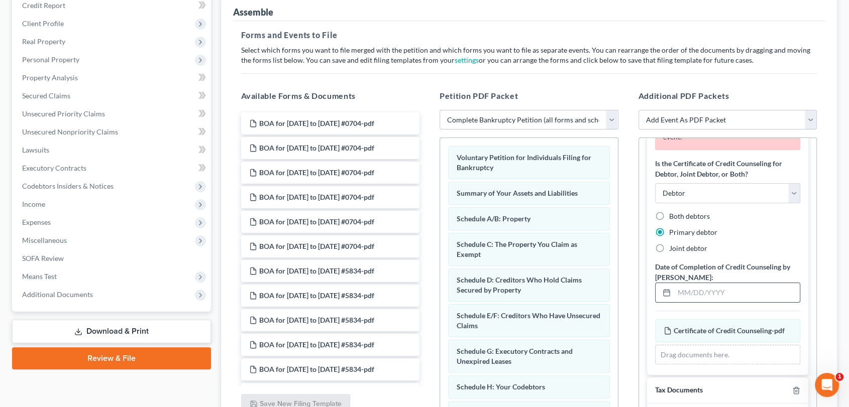
click at [722, 290] on input "text" at bounding box center [737, 292] width 126 height 19
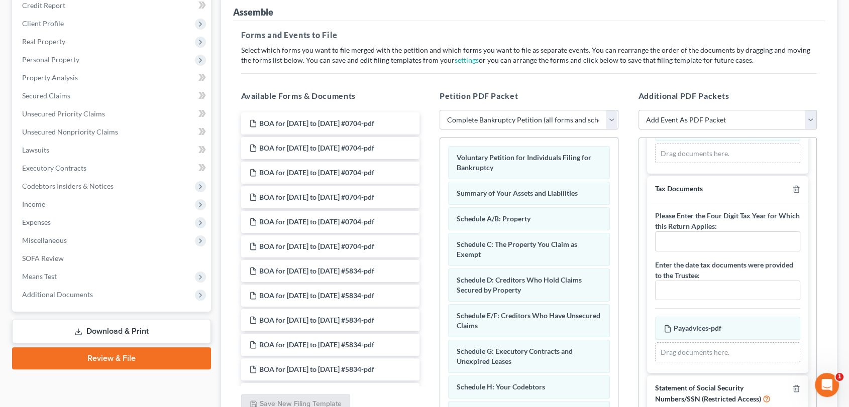
scroll to position [227, 0]
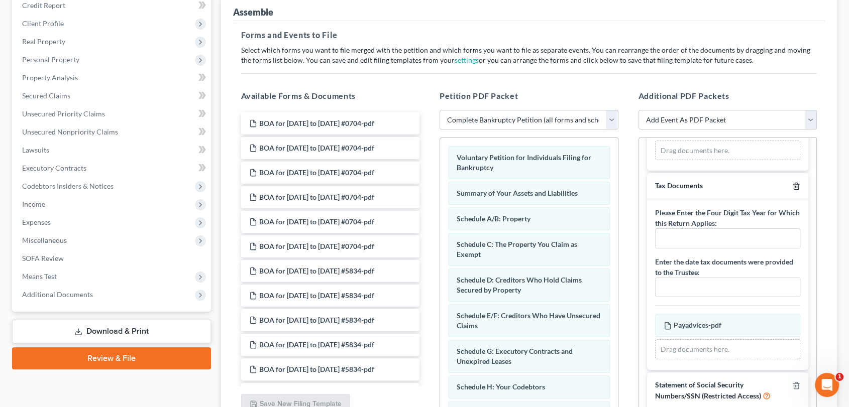
type input "[DATE]"
click at [792, 190] on icon "button" at bounding box center [796, 186] width 8 height 8
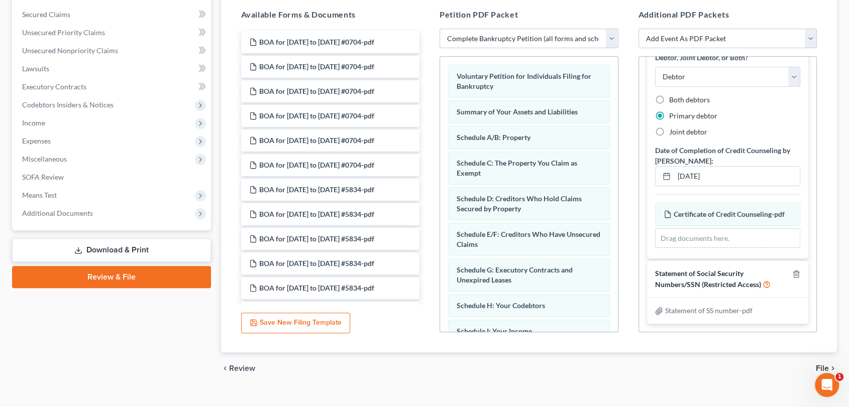
scroll to position [213, 0]
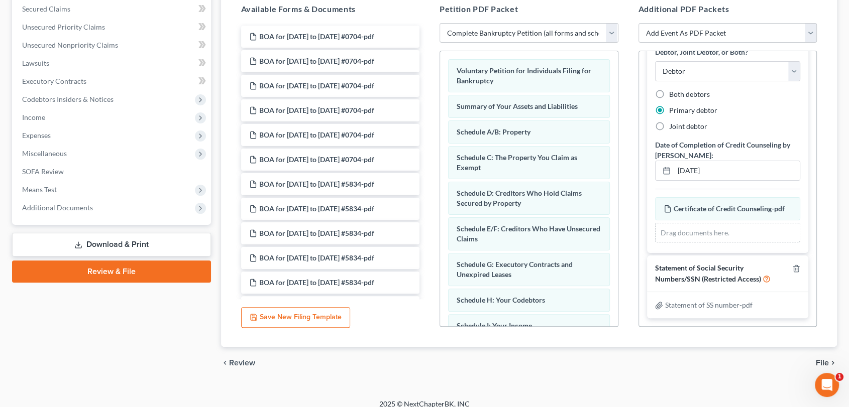
drag, startPoint x: 820, startPoint y: 361, endPoint x: 856, endPoint y: 275, distance: 92.9
click at [849, 275] on html "Home New Case Client Portal DebtorCC Law Office of Cristina M Ortiz consulta@ab…" at bounding box center [424, 102] width 849 height 630
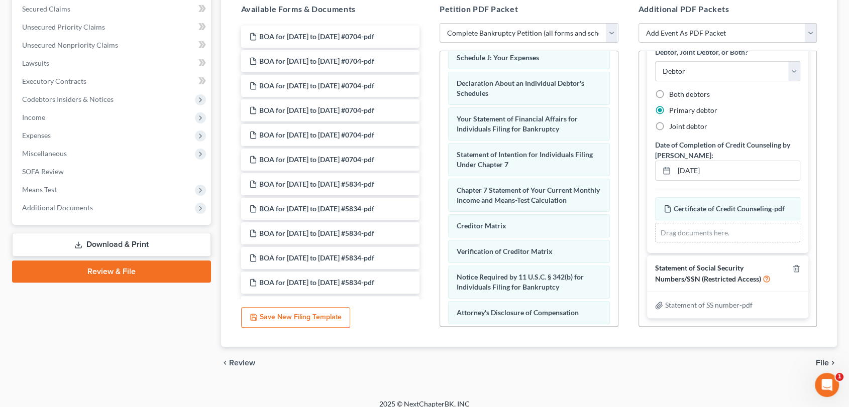
scroll to position [356, 0]
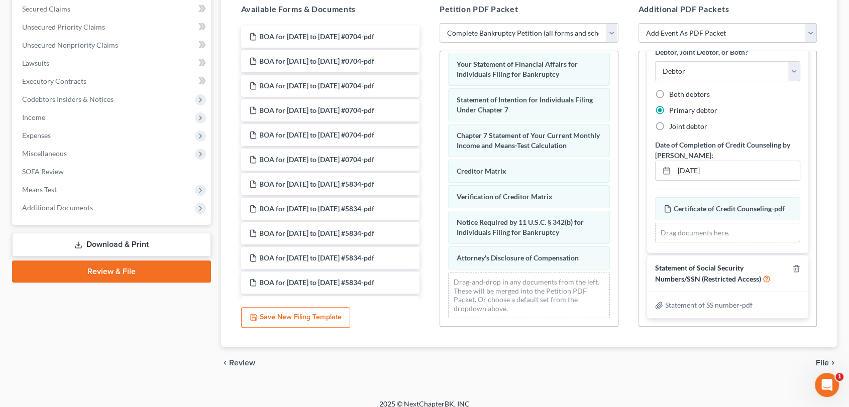
click at [823, 359] on span "File" at bounding box center [822, 363] width 13 height 8
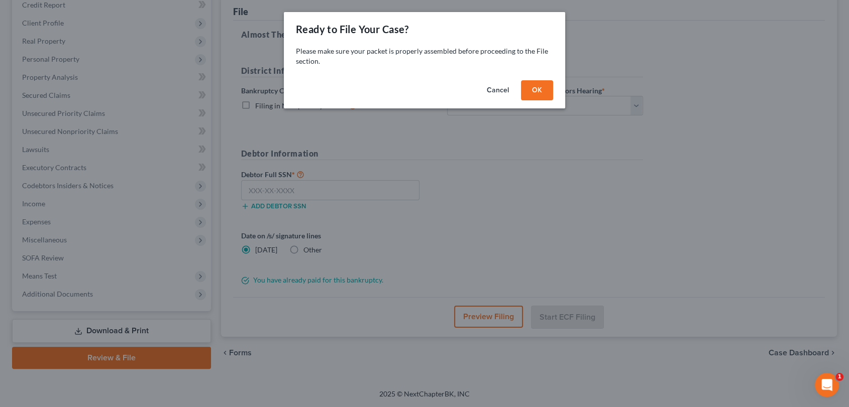
scroll to position [126, 0]
click at [540, 95] on button "OK" at bounding box center [541, 90] width 32 height 20
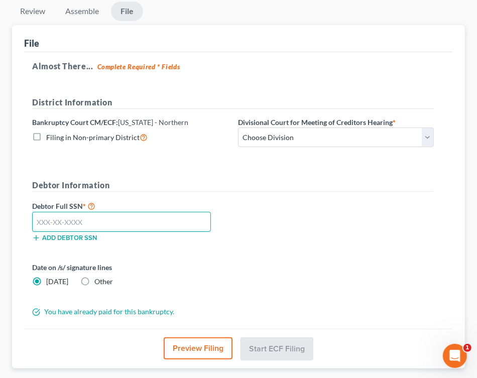
click at [95, 224] on input "text" at bounding box center [121, 222] width 179 height 20
type input "595-89-6577"
drag, startPoint x: 197, startPoint y: 352, endPoint x: 349, endPoint y: 118, distance: 278.9
click at [349, 118] on div "File Almost There... Complete Required * Fields District Information Bankruptcy…" at bounding box center [238, 197] width 453 height 344
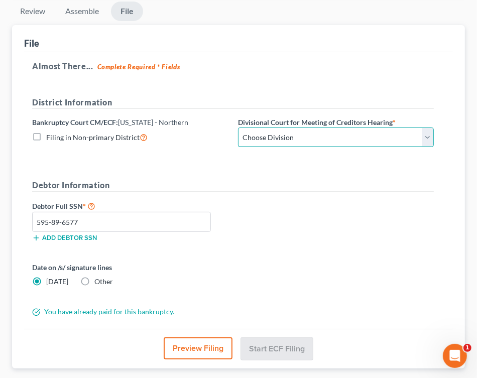
click at [425, 134] on select "Choose Division Gainesville Panama city Pensacola Tallahassee" at bounding box center [336, 138] width 196 height 20
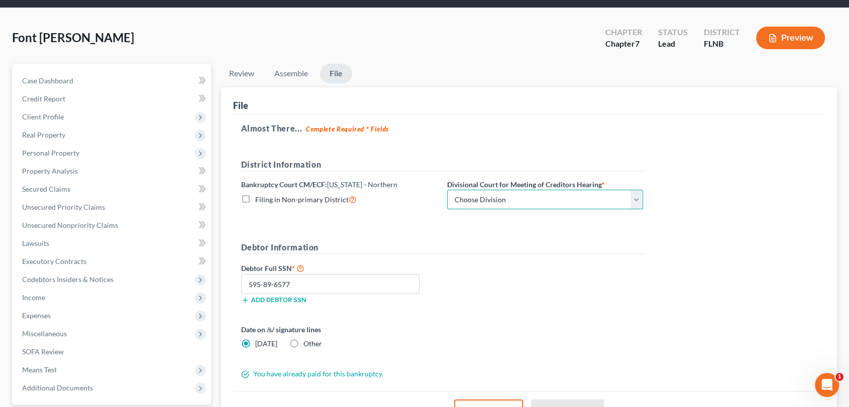
scroll to position [31, 0]
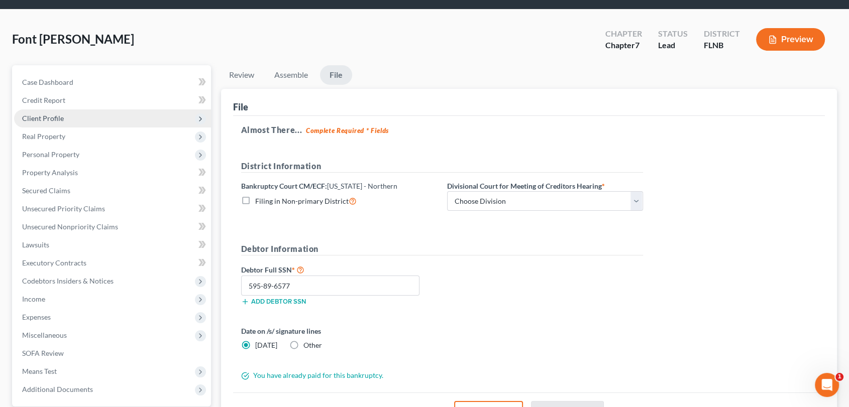
click at [47, 121] on span "Client Profile" at bounding box center [43, 118] width 42 height 9
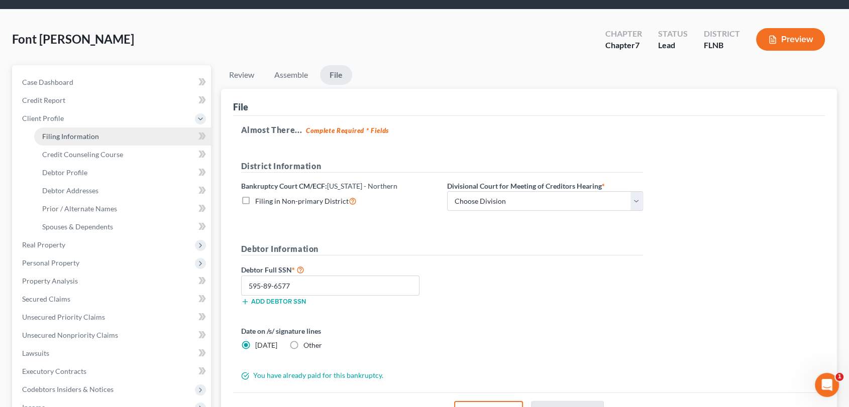
click at [80, 136] on span "Filing Information" at bounding box center [70, 136] width 57 height 9
select select "1"
select select "0"
select select "16"
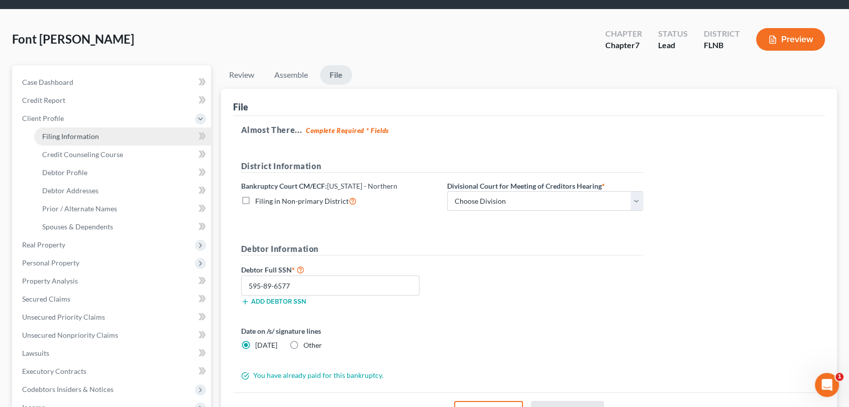
select select "0"
select select "9"
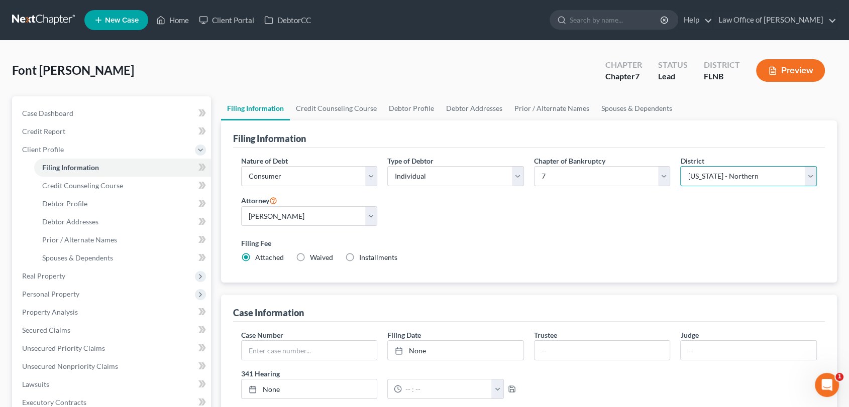
click at [814, 178] on select "Select Alabama - Middle Alabama - Northern Alabama - Southern Alaska Arizona Ar…" at bounding box center [748, 176] width 137 height 20
select select "15"
click at [680, 166] on select "Select Alabama - Middle Alabama - Northern Alabama - Southern Alaska Arizona Ar…" at bounding box center [748, 176] width 137 height 20
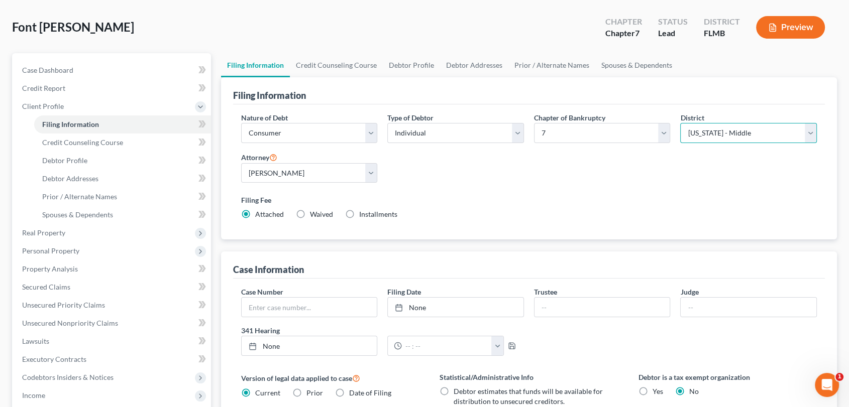
scroll to position [44, 0]
click at [368, 170] on select "Select Cristina Ortiz - FLNB Cristina Ortiz - FLMB Cristina Ortiz - FLSB" at bounding box center [309, 172] width 137 height 20
select select "1"
click at [241, 162] on select "Select Cristina Ortiz - FLNB Cristina Ortiz - FLMB Cristina Ortiz - FLSB" at bounding box center [309, 172] width 137 height 20
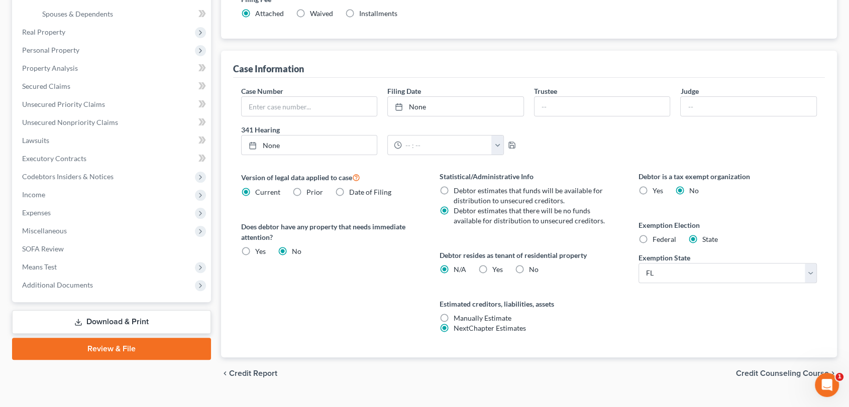
scroll to position [245, 0]
click at [144, 344] on link "Review & File" at bounding box center [111, 348] width 199 height 22
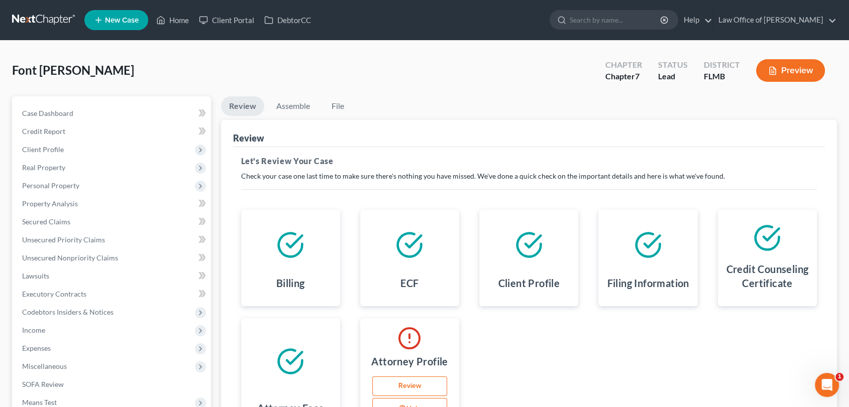
click at [398, 387] on link "Review" at bounding box center [409, 387] width 75 height 20
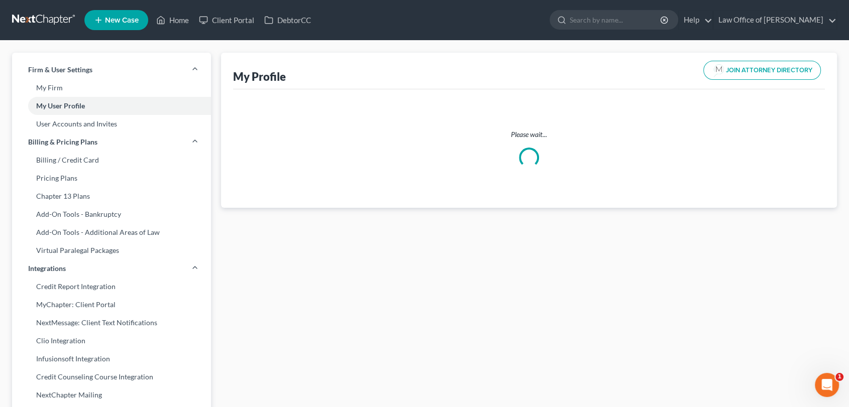
select select "9"
select select "16"
select select "attorney"
select select "0"
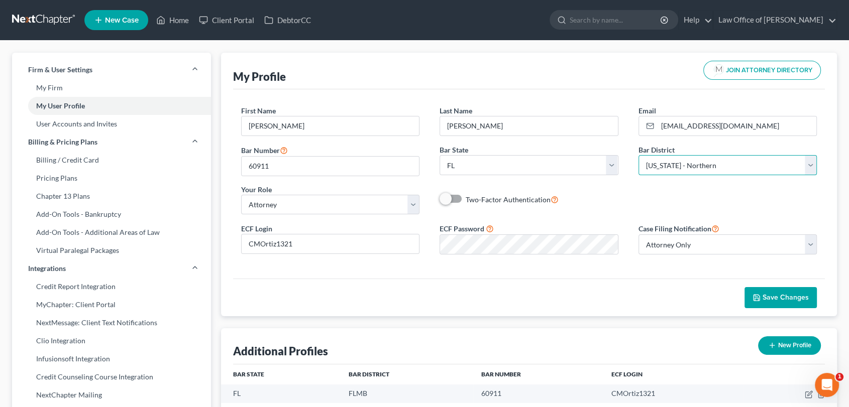
click at [816, 168] on select "Select Alabama - Middle Alabama - Northern Alabama - Southern Alaska Arizona Ar…" at bounding box center [727, 165] width 179 height 20
select select "15"
click at [638, 155] on select "Select Alabama - Middle Alabama - Northern Alabama - Southern Alaska Arizona Ar…" at bounding box center [727, 165] width 179 height 20
click at [767, 298] on span "Save Changes" at bounding box center [785, 297] width 46 height 9
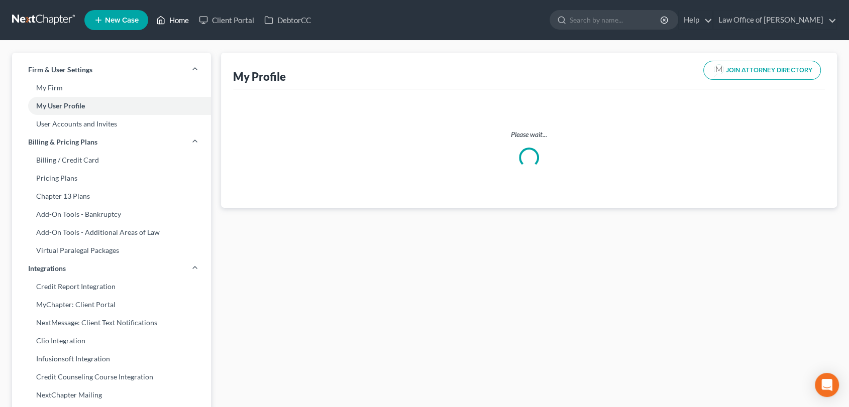
select select "9"
select select "attorney"
select select "0"
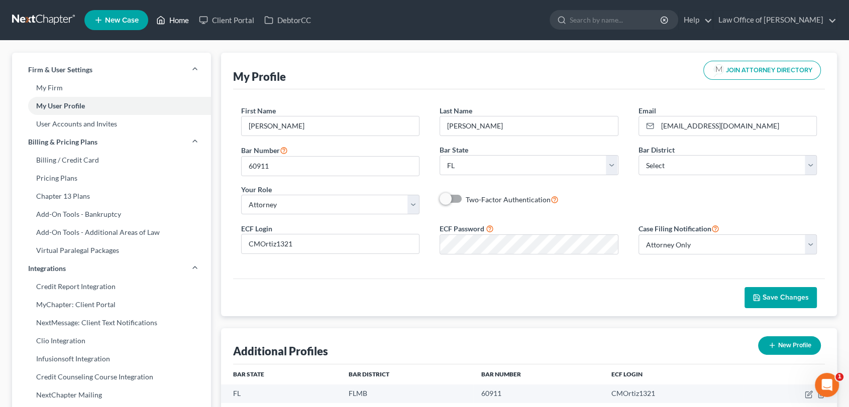
click at [184, 17] on link "Home" at bounding box center [172, 20] width 43 height 18
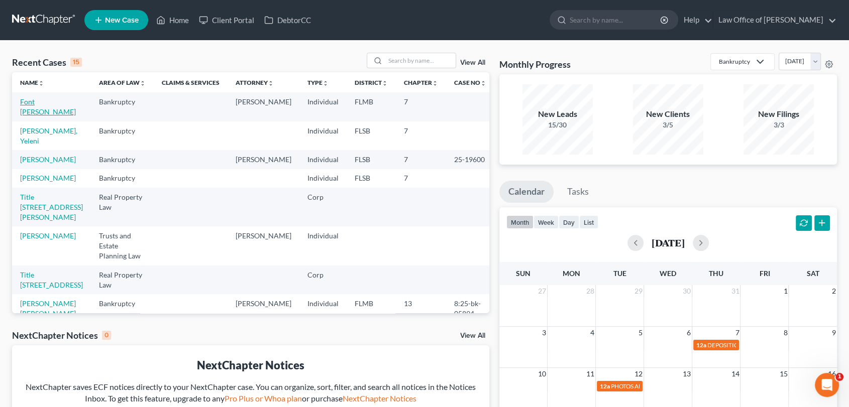
click at [35, 103] on link "Font [PERSON_NAME]" at bounding box center [48, 106] width 56 height 19
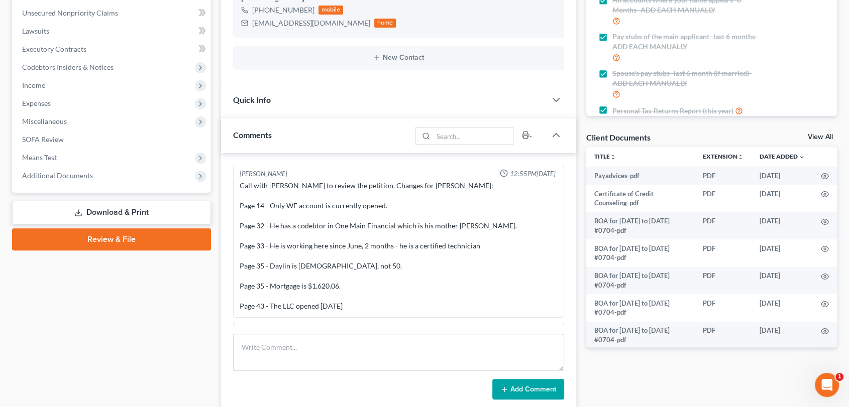
scroll to position [250, 0]
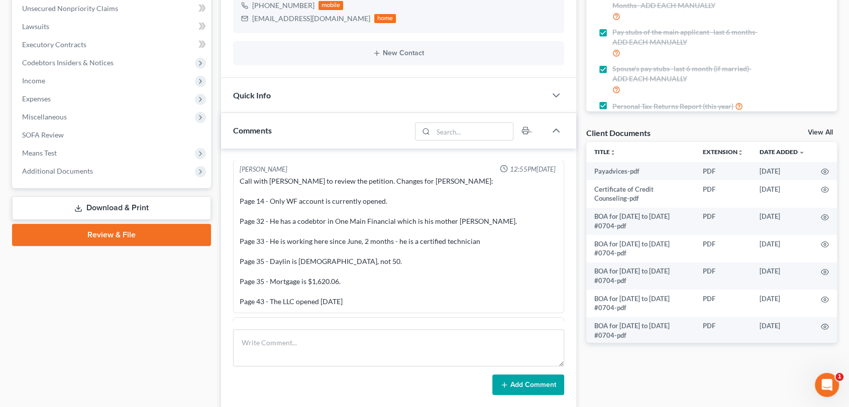
click at [114, 235] on link "Review & File" at bounding box center [111, 235] width 199 height 22
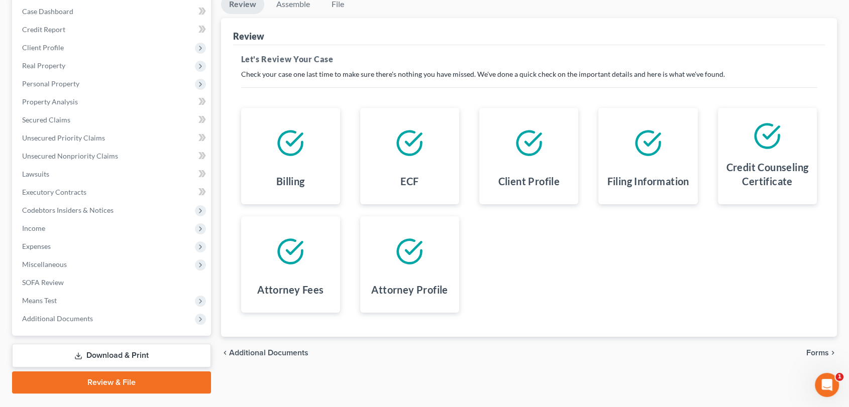
scroll to position [126, 0]
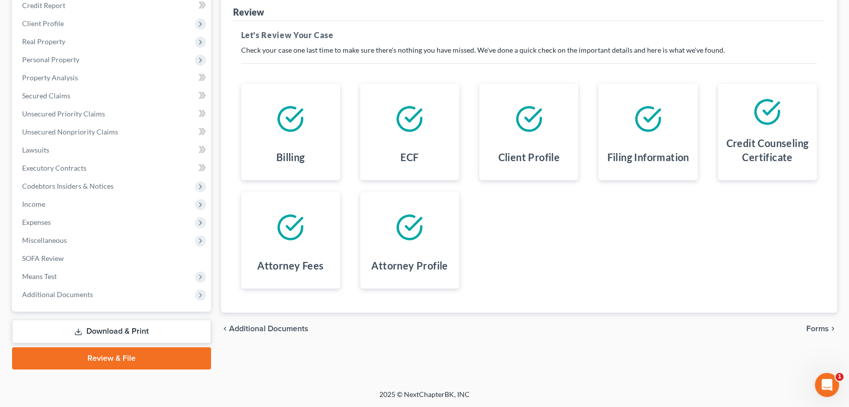
click at [819, 325] on span "Forms" at bounding box center [817, 329] width 23 height 8
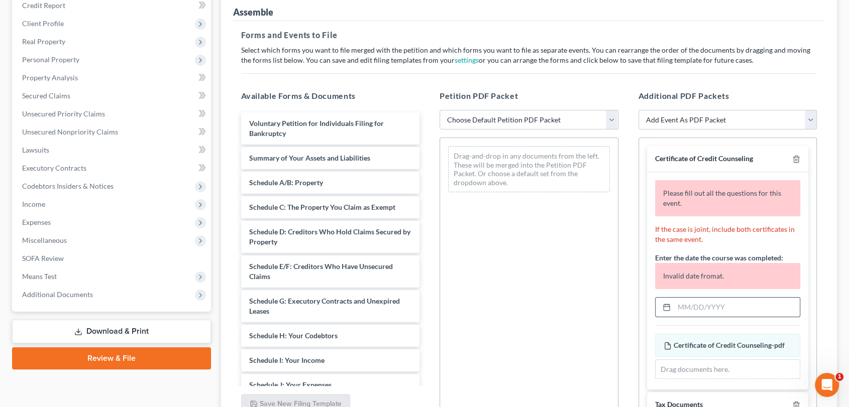
click at [724, 307] on input "text" at bounding box center [737, 307] width 126 height 19
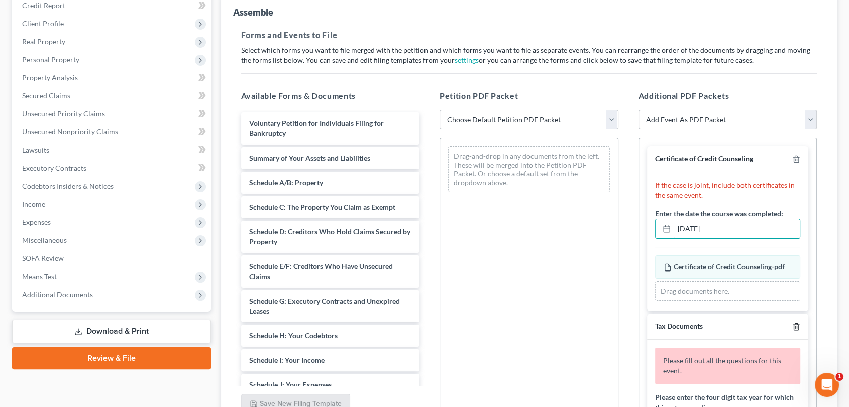
type input "[DATE]"
click at [793, 325] on polyline "button" at bounding box center [796, 325] width 6 height 0
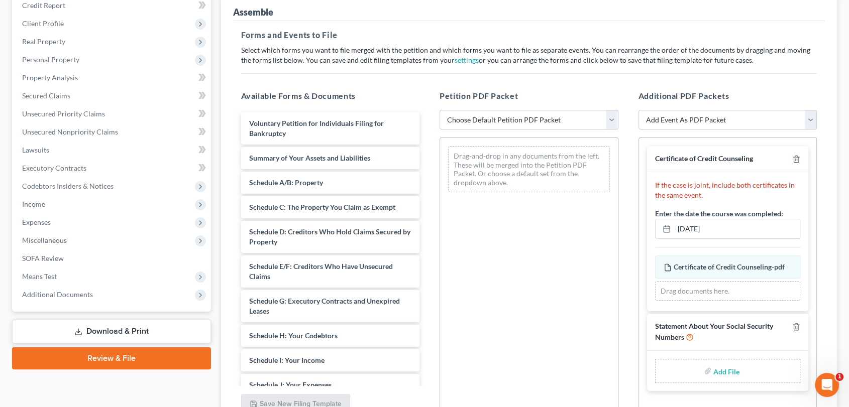
click at [728, 370] on input "file" at bounding box center [725, 371] width 24 height 18
type input "C:\fakepath\Statement of SS number.pdf"
click at [611, 117] on select "Choose Default Petition PDF Packet Complete Bankruptcy Petition (all forms and …" at bounding box center [528, 120] width 179 height 20
select select "0"
click at [439, 110] on select "Choose Default Petition PDF Packet Complete Bankruptcy Petition (all forms and …" at bounding box center [528, 120] width 179 height 20
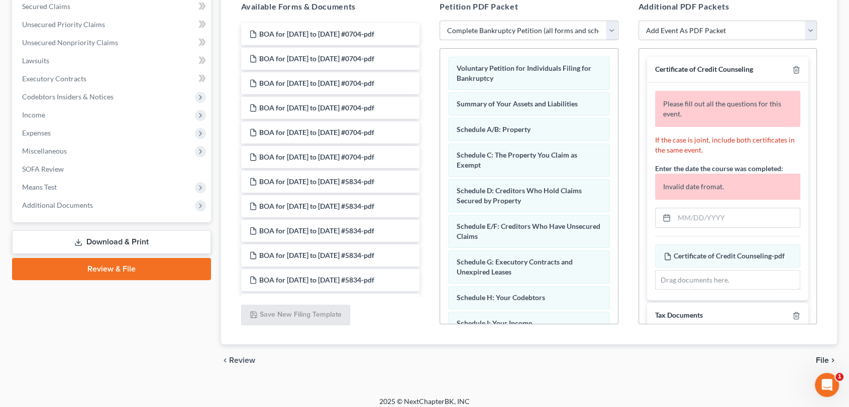
scroll to position [199, 0]
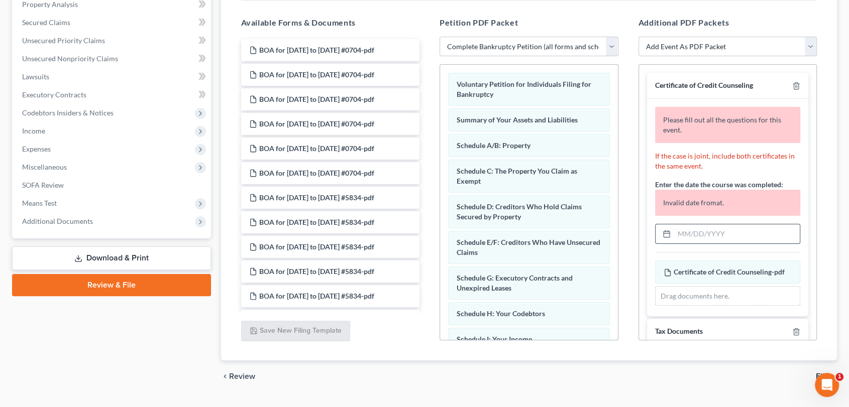
click at [700, 229] on input "text" at bounding box center [737, 234] width 126 height 19
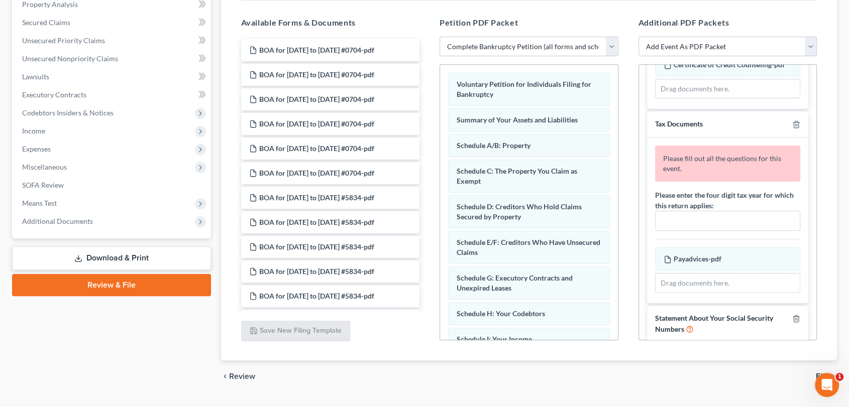
scroll to position [130, 0]
type input "07/11/2025"
click at [797, 126] on line "button" at bounding box center [797, 125] width 0 height 2
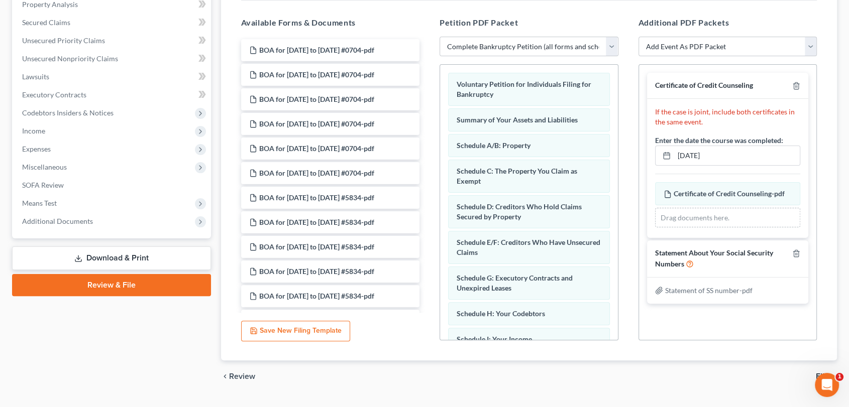
scroll to position [222, 0]
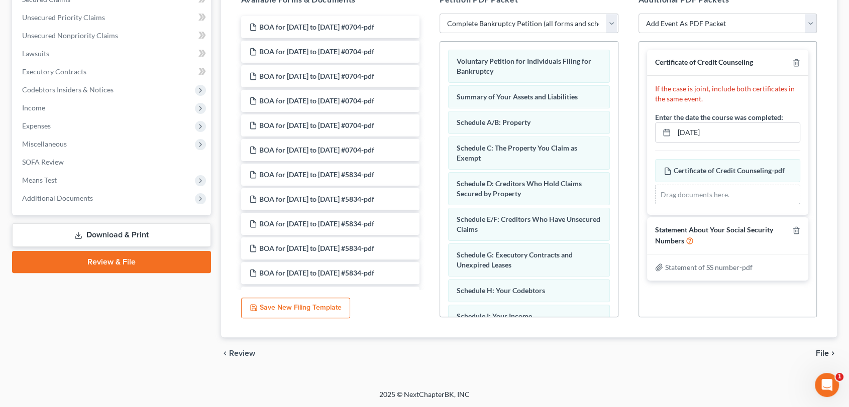
click at [821, 354] on span "File" at bounding box center [822, 354] width 13 height 8
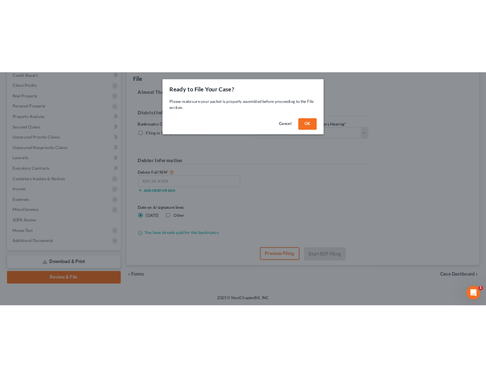
scroll to position [126, 0]
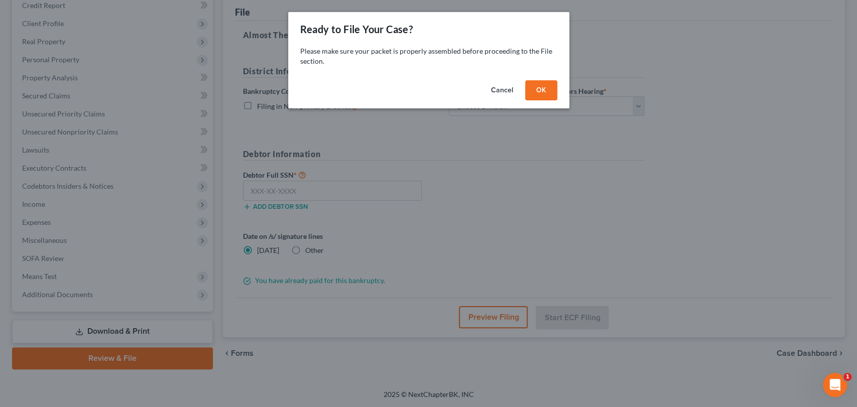
click at [540, 96] on button "OK" at bounding box center [541, 90] width 32 height 20
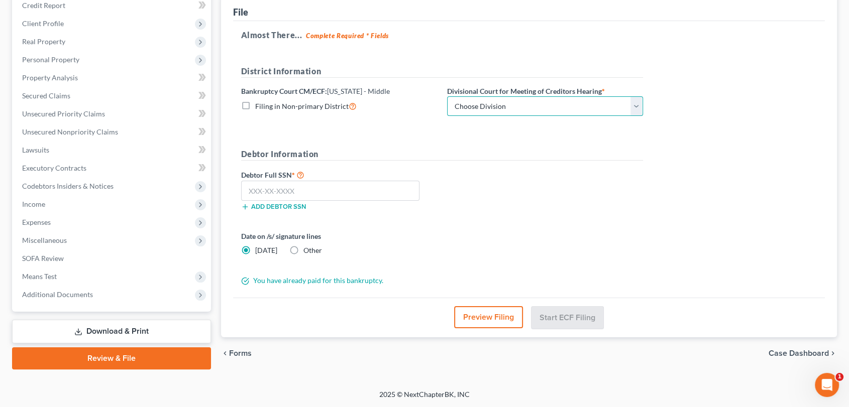
click at [634, 106] on select "Choose Division Fort Myers Jacksonville Orlando Tampa" at bounding box center [545, 106] width 196 height 20
select select "1"
click at [447, 96] on select "Choose Division Fort Myers Jacksonville Orlando Tampa" at bounding box center [545, 106] width 196 height 20
click at [388, 189] on input "text" at bounding box center [330, 191] width 179 height 20
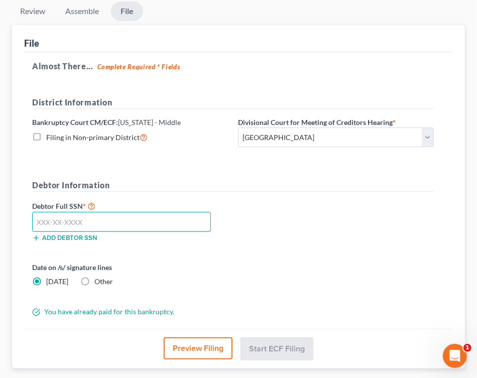
click at [101, 219] on input "text" at bounding box center [121, 222] width 179 height 20
type input "595-89-6577"
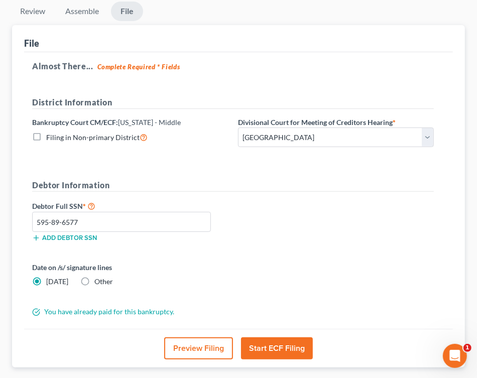
click at [270, 351] on button "Start ECF Filing" at bounding box center [277, 349] width 72 height 22
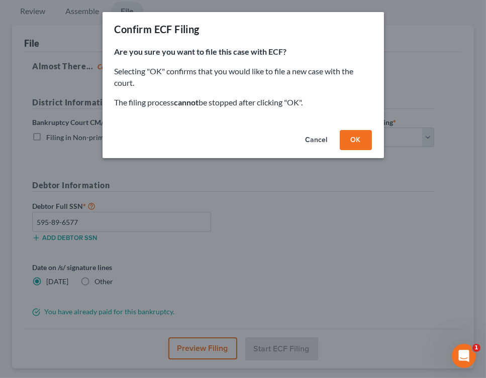
click at [350, 139] on button "OK" at bounding box center [356, 140] width 32 height 20
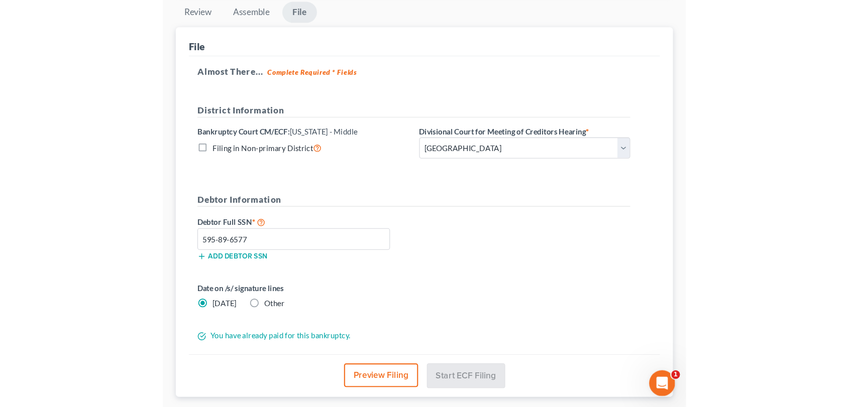
scroll to position [42, 0]
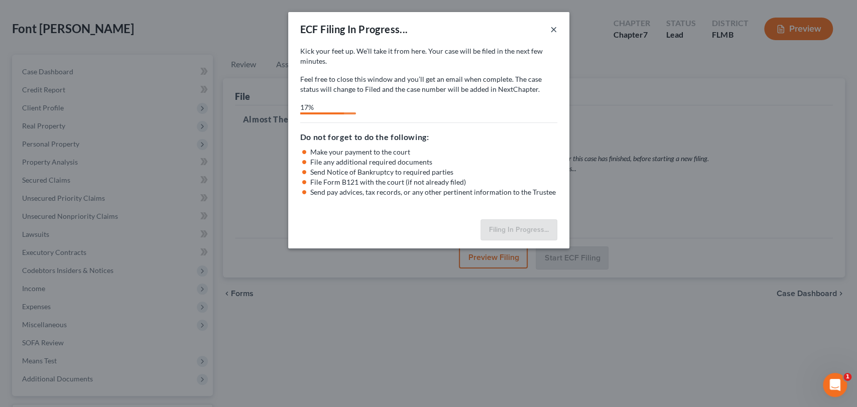
click at [551, 28] on button "×" at bounding box center [553, 29] width 7 height 12
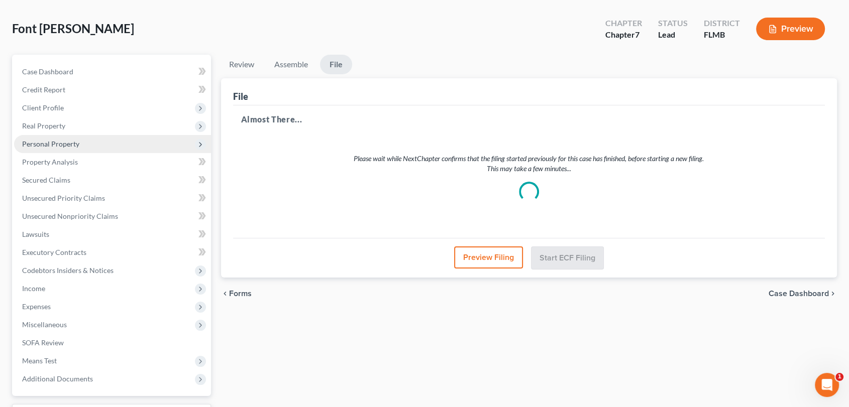
click at [49, 144] on span "Personal Property" at bounding box center [50, 144] width 57 height 9
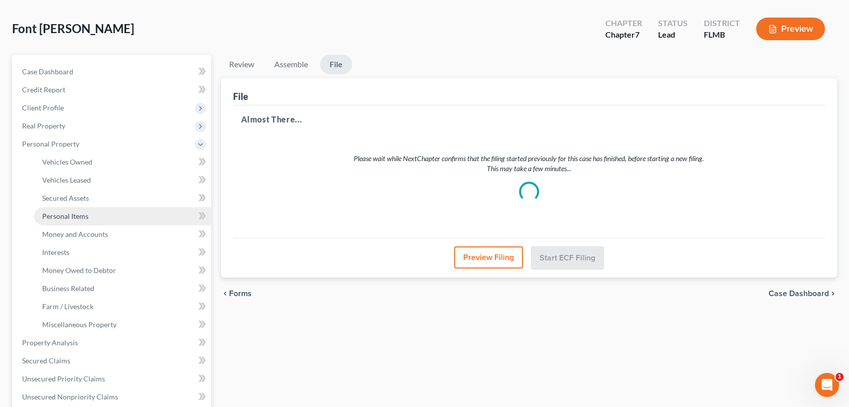
click at [70, 214] on span "Personal Items" at bounding box center [65, 216] width 46 height 9
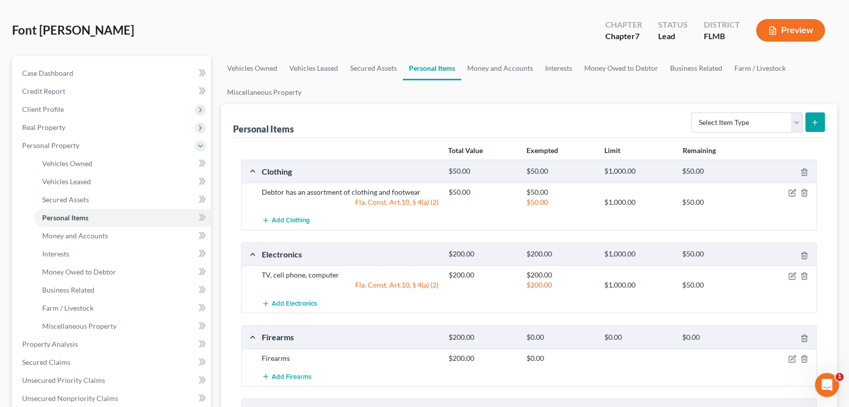
scroll to position [43, 0]
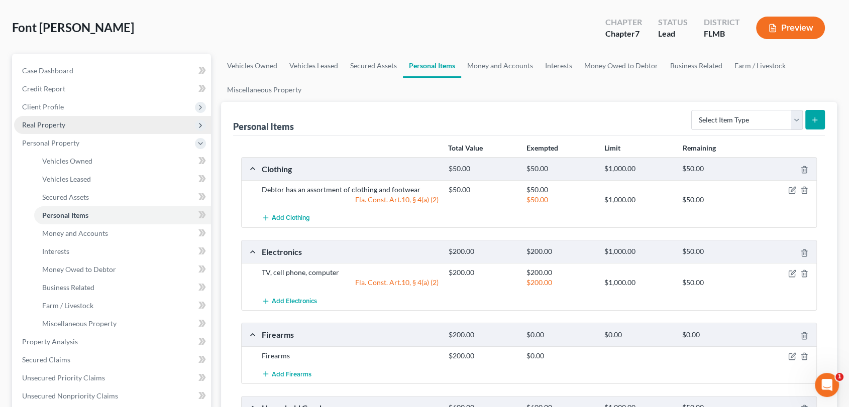
click at [48, 124] on span "Real Property" at bounding box center [43, 125] width 43 height 9
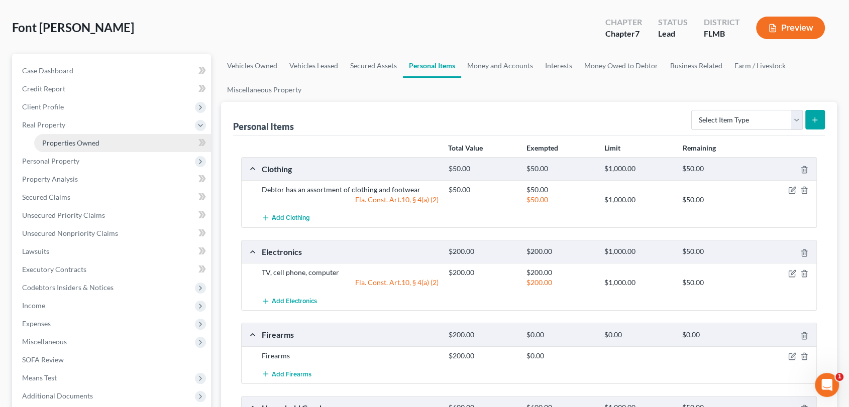
click at [75, 140] on span "Properties Owned" at bounding box center [70, 143] width 57 height 9
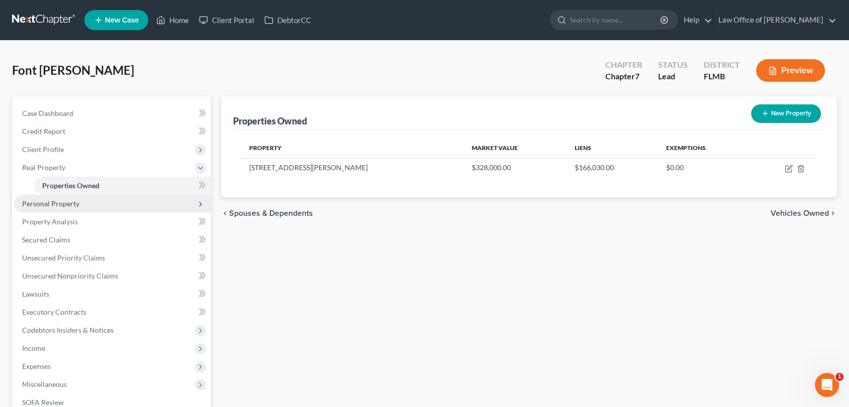
click at [59, 203] on span "Personal Property" at bounding box center [50, 203] width 57 height 9
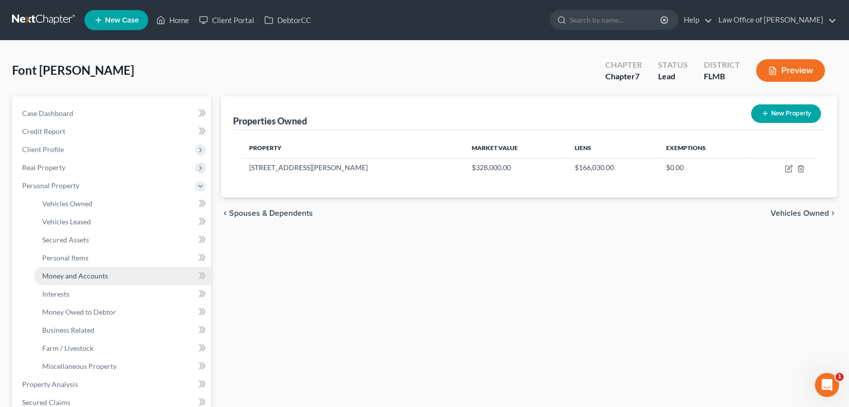
click at [72, 278] on span "Money and Accounts" at bounding box center [75, 276] width 66 height 9
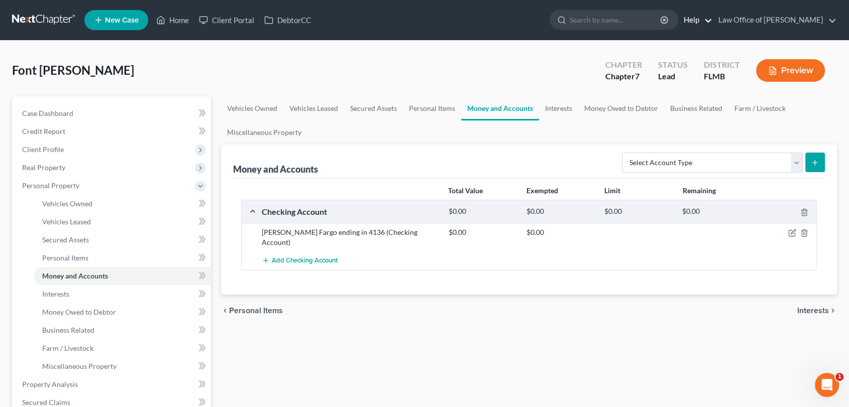
click at [707, 19] on link "Help" at bounding box center [696, 20] width 34 height 18
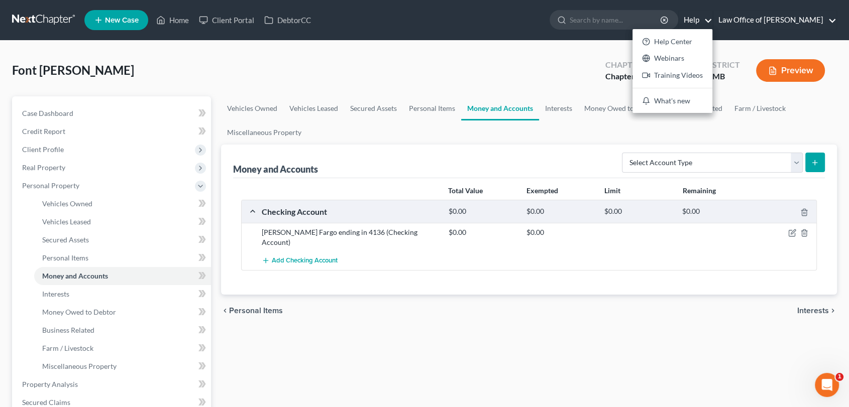
click at [830, 21] on link "Law Office of Cristina M Ortiz" at bounding box center [774, 20] width 123 height 18
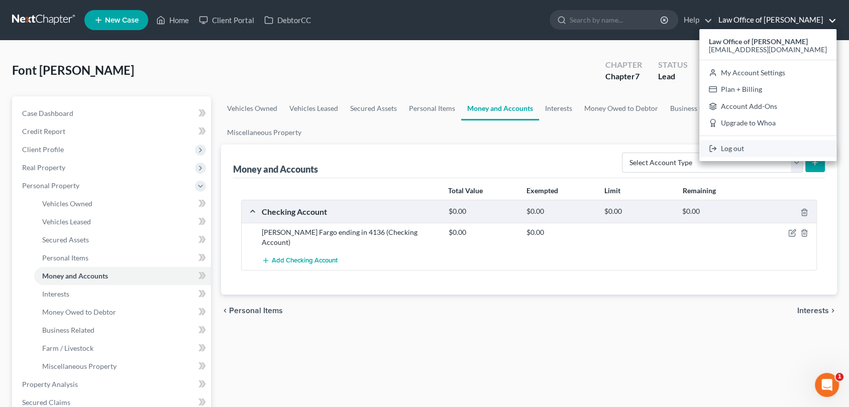
click at [753, 146] on link "Log out" at bounding box center [767, 148] width 137 height 17
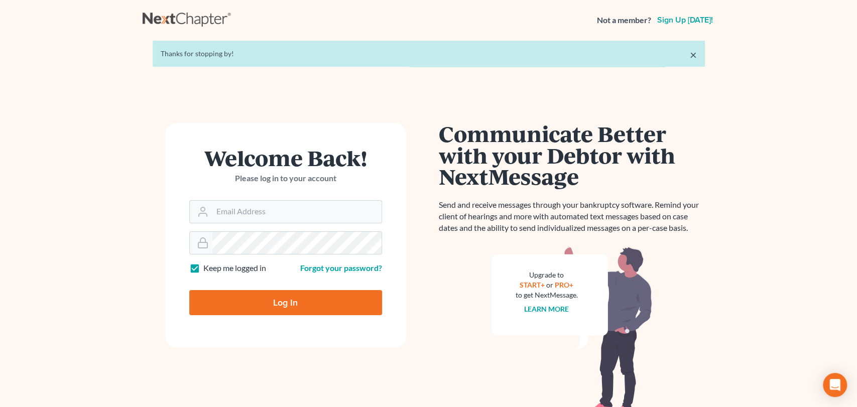
click at [753, 146] on main "× Thanks for stopping by! Welcome Back! Please log in to your account Email Add…" at bounding box center [428, 217] width 857 height 354
